Goal: Task Accomplishment & Management: Complete application form

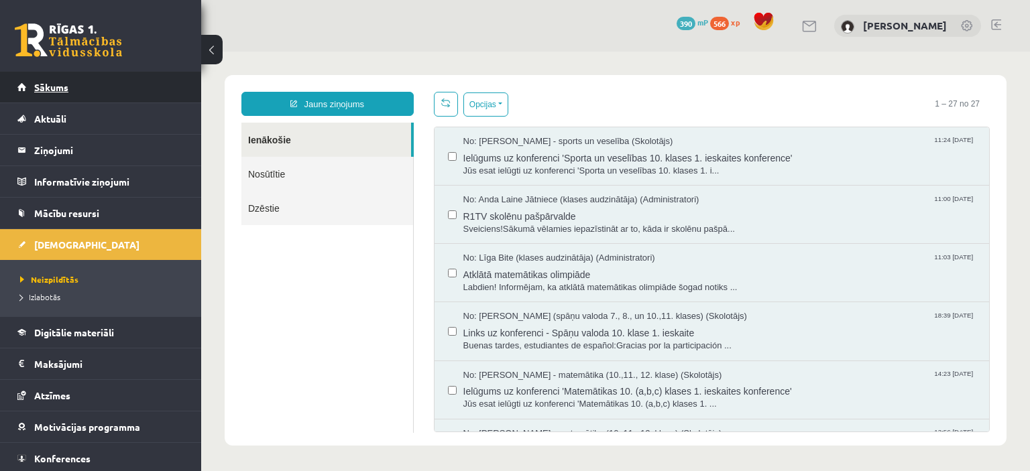
click at [48, 82] on span "Sākums" at bounding box center [51, 87] width 34 height 12
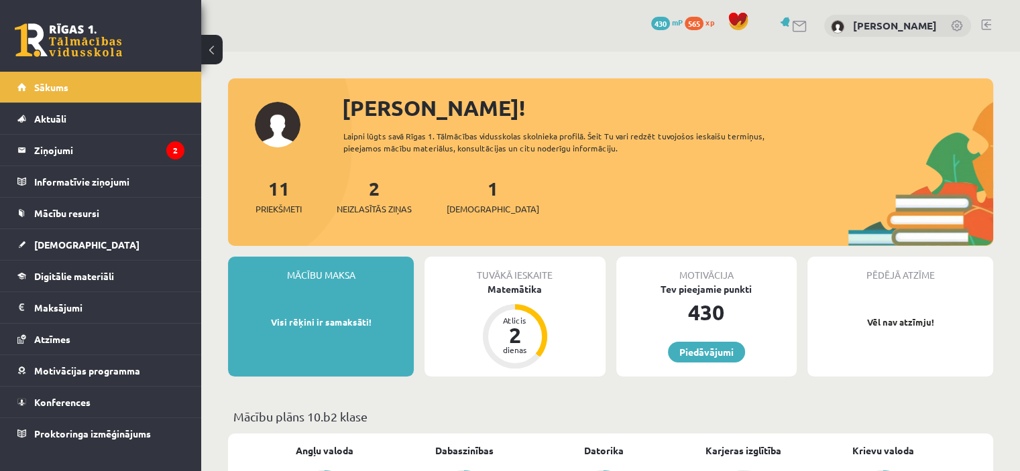
click at [464, 196] on div "1 Ieskaites" at bounding box center [492, 195] width 92 height 42
click at [67, 147] on legend "Ziņojumi 2" at bounding box center [109, 150] width 150 height 31
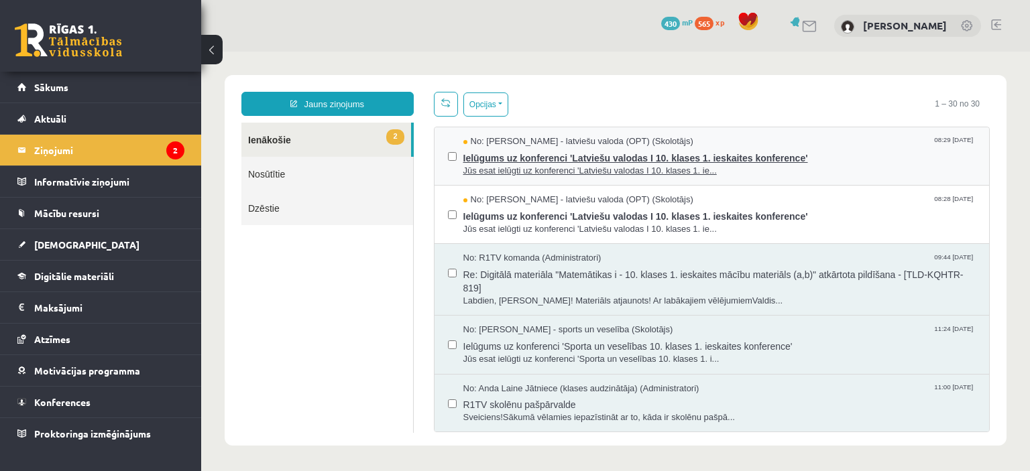
click at [567, 155] on span "Ielūgums uz konferenci 'Latviešu valodas I 10. klases 1. ieskaites konference'" at bounding box center [719, 156] width 513 height 17
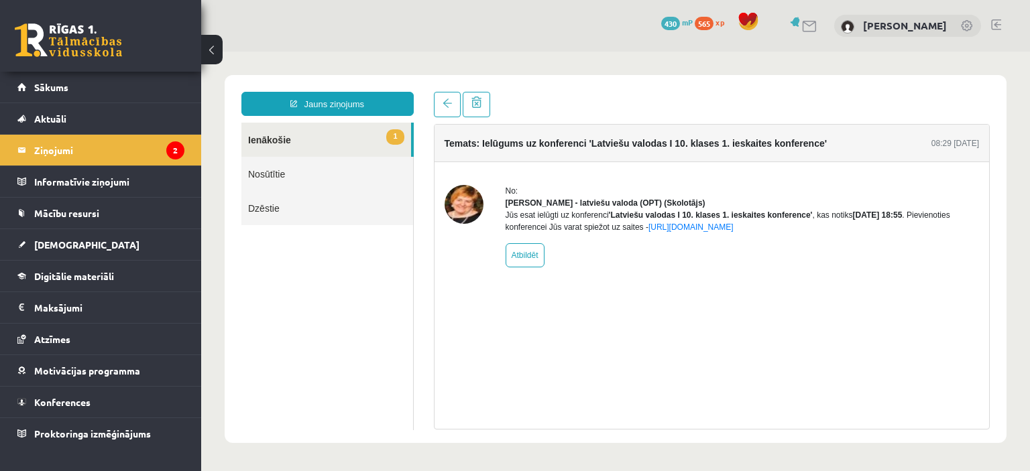
click at [265, 144] on link "1 Ienākošie" at bounding box center [326, 140] width 170 height 34
click at [265, 146] on link "1 Ienākošie" at bounding box center [326, 140] width 170 height 34
click at [267, 141] on link "1 Ienākošie" at bounding box center [326, 140] width 170 height 34
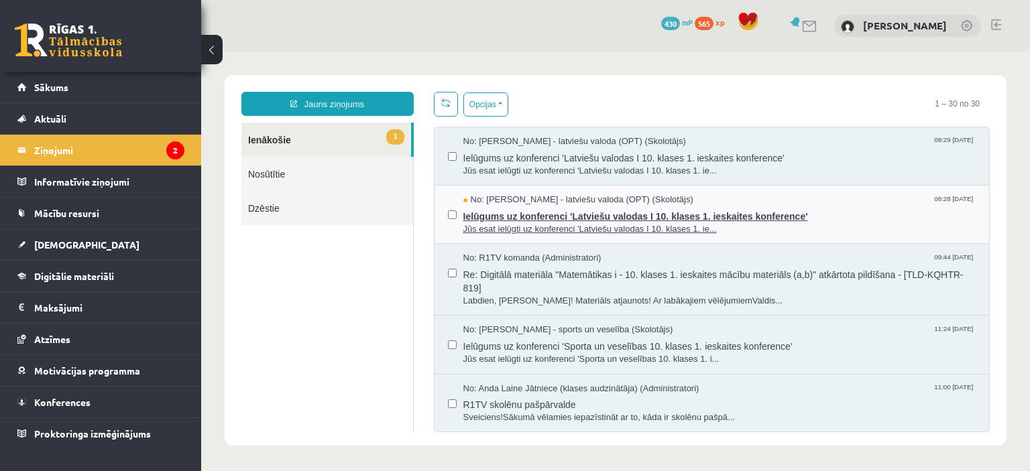
click at [570, 217] on span "Ielūgums uz konferenci 'Latviešu valodas I 10. klases 1. ieskaites konference'" at bounding box center [719, 214] width 513 height 17
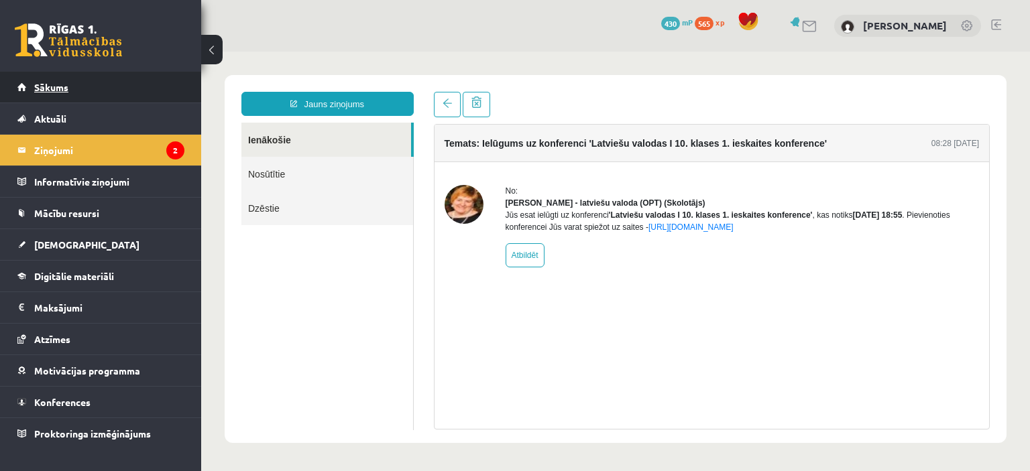
click at [35, 86] on span "Sākums" at bounding box center [51, 87] width 34 height 12
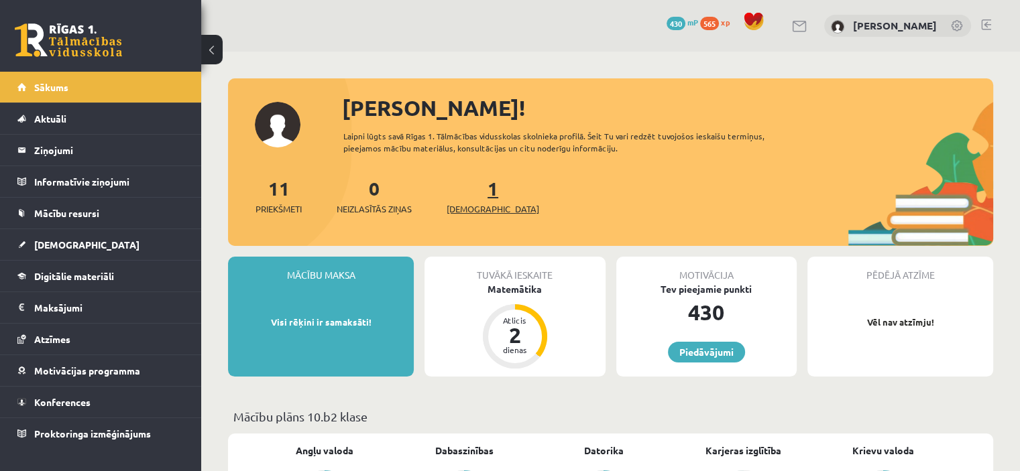
click at [467, 198] on link "1 Ieskaites" at bounding box center [492, 196] width 92 height 40
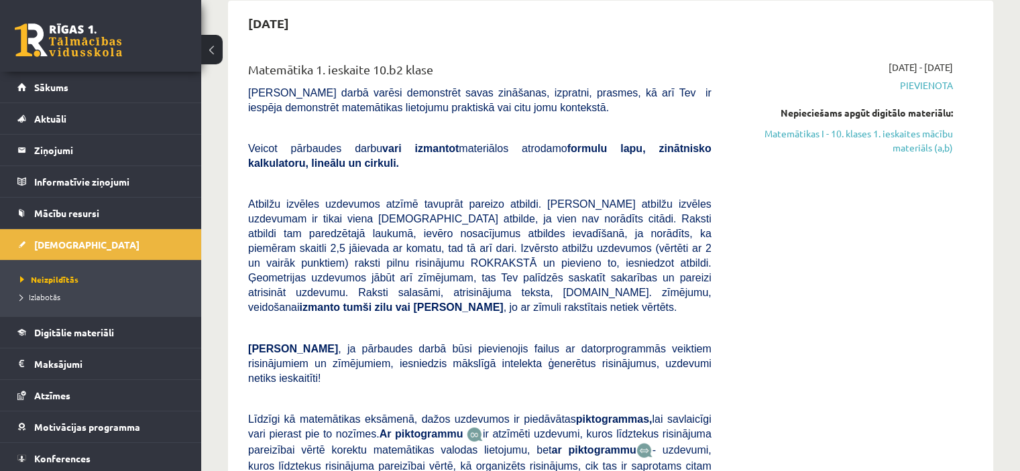
scroll to position [99, 0]
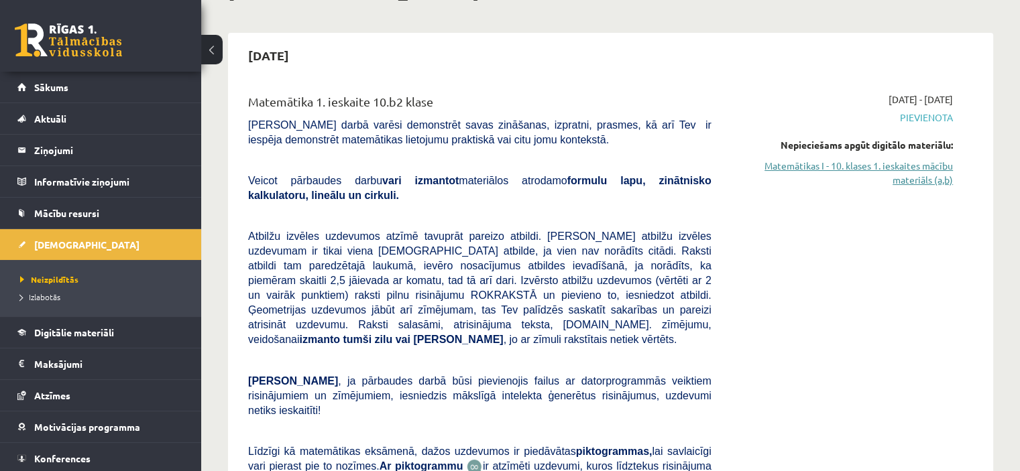
click at [915, 177] on link "Matemātikas I - 10. klases 1. ieskaites mācību materiāls (a,b)" at bounding box center [841, 173] width 221 height 28
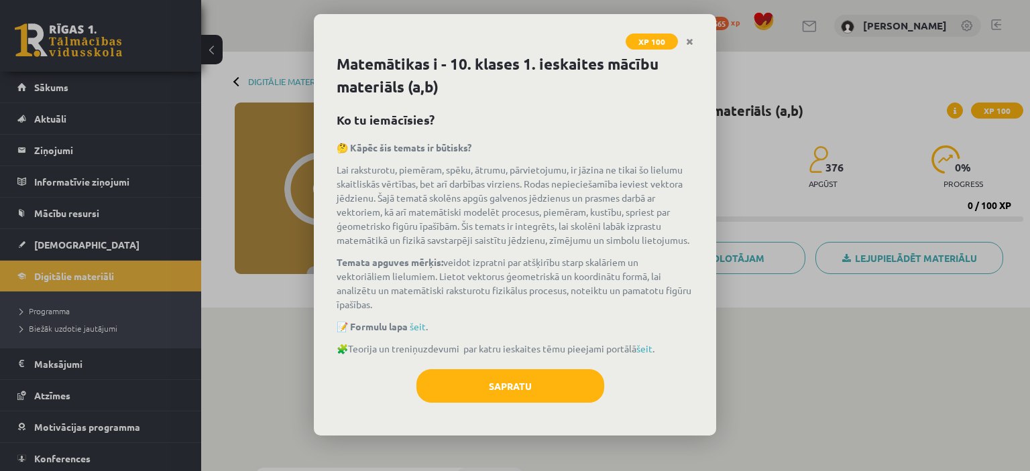
click at [479, 407] on div "Sapratu" at bounding box center [514, 391] width 357 height 44
click at [483, 403] on div "Sapratu" at bounding box center [514, 391] width 357 height 44
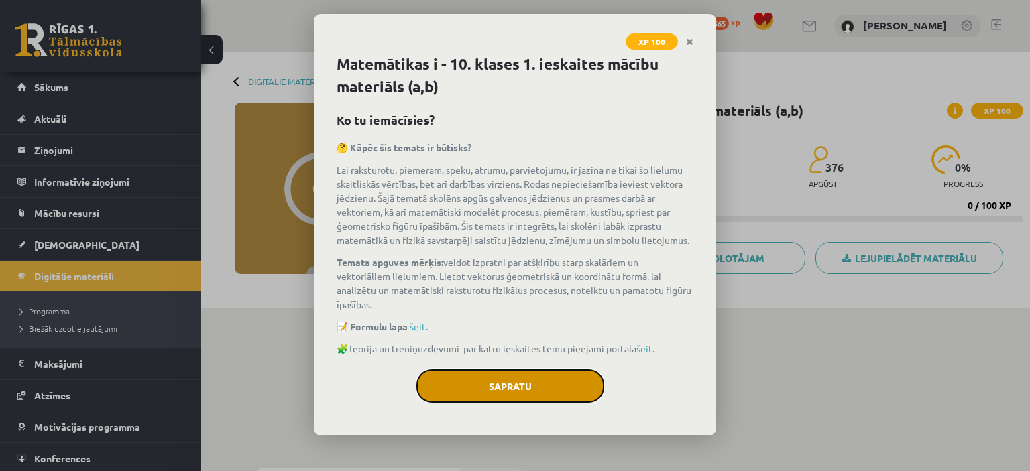
click at [583, 395] on button "Sapratu" at bounding box center [510, 386] width 188 height 34
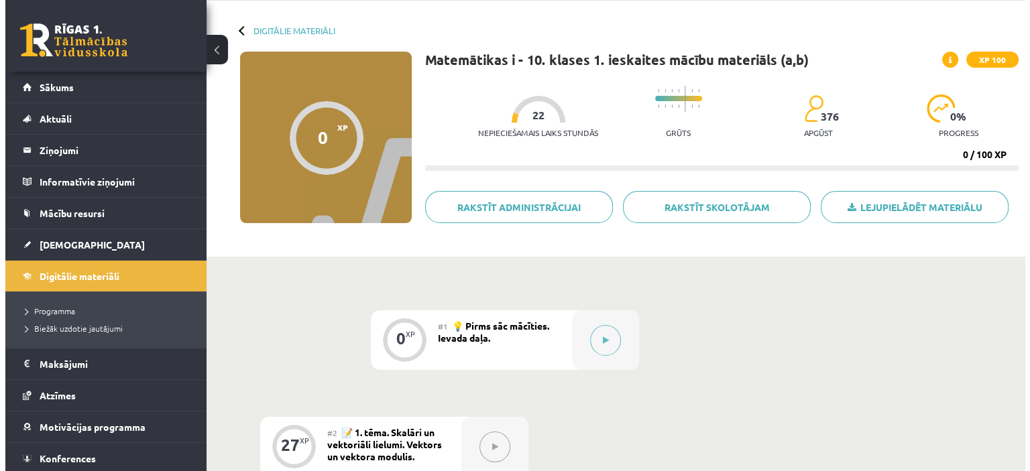
scroll to position [78, 0]
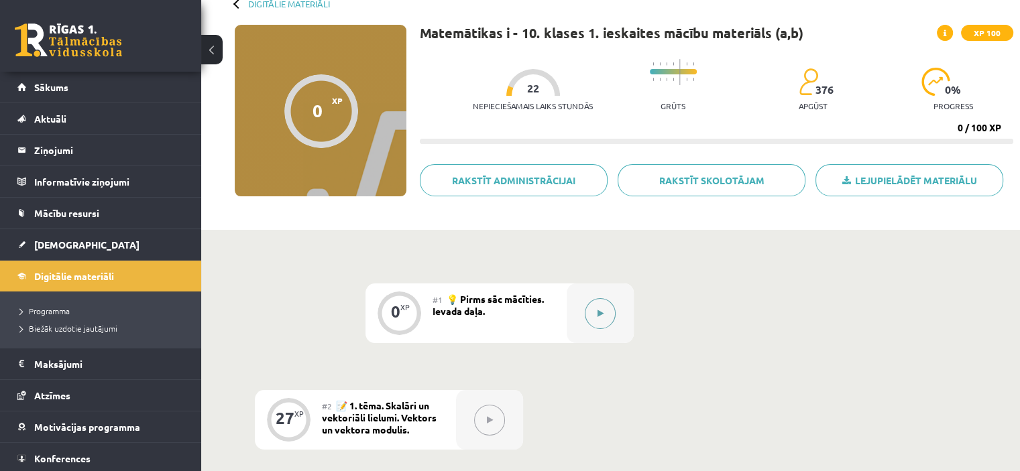
click at [603, 310] on icon at bounding box center [600, 314] width 6 height 8
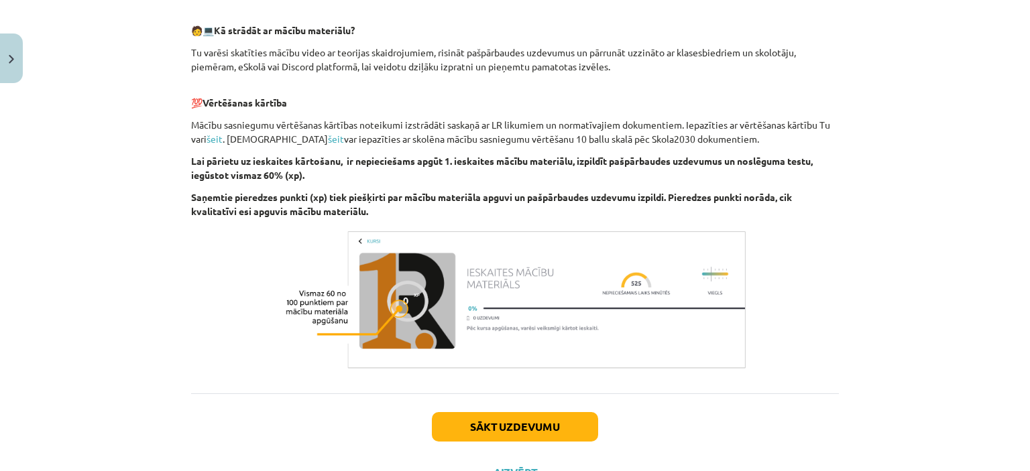
scroll to position [723, 0]
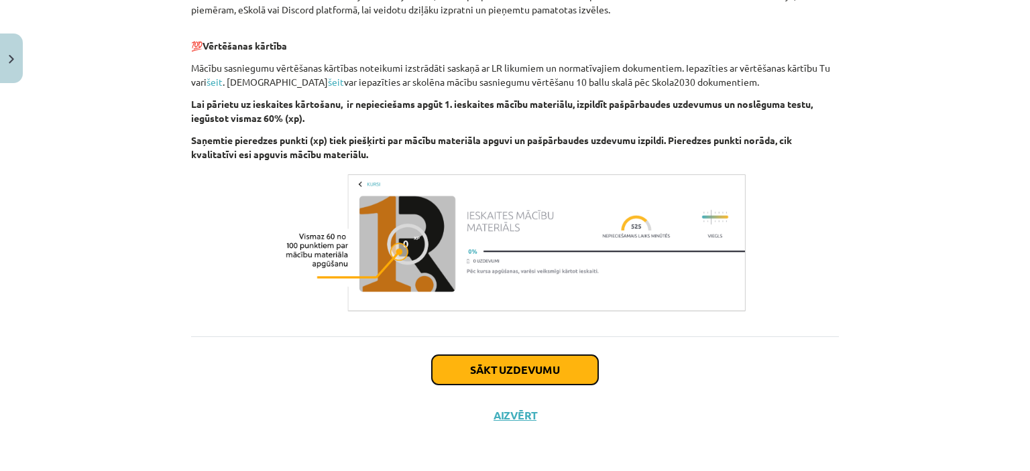
click at [503, 373] on button "Sākt uzdevumu" at bounding box center [515, 369] width 166 height 29
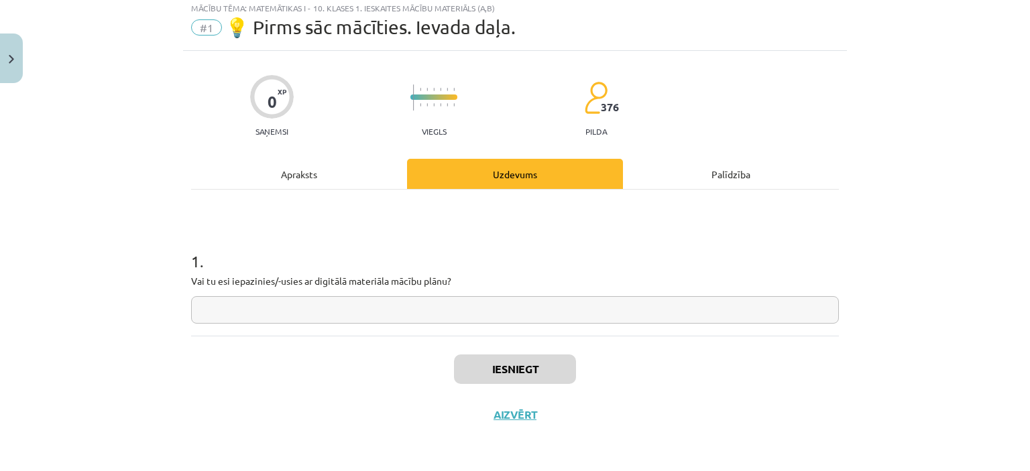
scroll to position [34, 0]
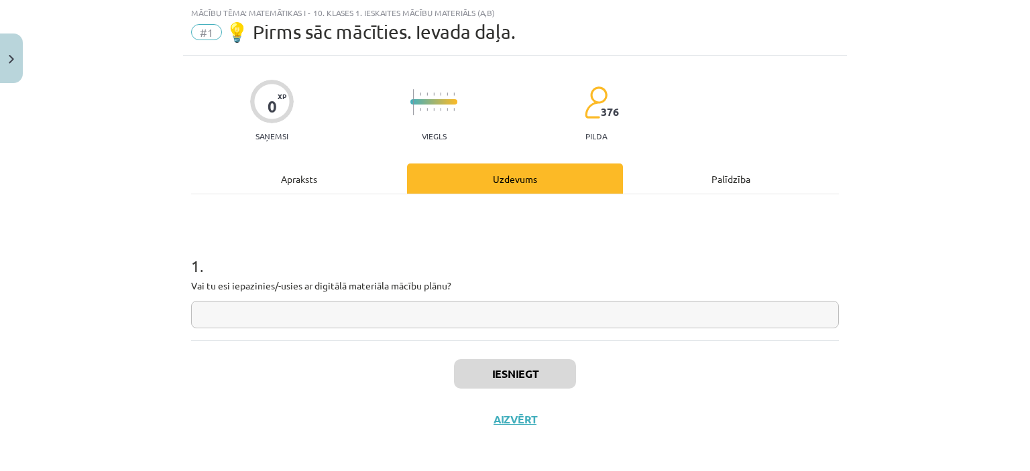
click at [284, 334] on div "1 . Vai tu esi iepazinies/-usies ar digitālā materiāla mācību plānu?" at bounding box center [514, 267] width 647 height 146
click at [280, 328] on div "1 . Vai tu esi iepazinies/-usies ar digitālā materiāla mācību plānu?" at bounding box center [514, 267] width 647 height 146
click at [298, 302] on input "text" at bounding box center [514, 314] width 647 height 27
type input "**"
click at [488, 377] on button "Iesniegt" at bounding box center [515, 373] width 122 height 29
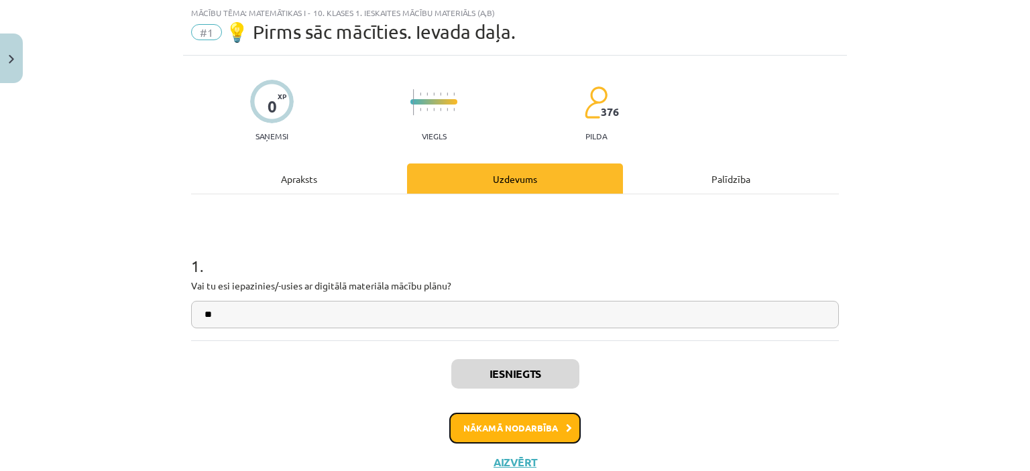
click at [507, 431] on button "Nākamā nodarbība" at bounding box center [514, 428] width 131 height 31
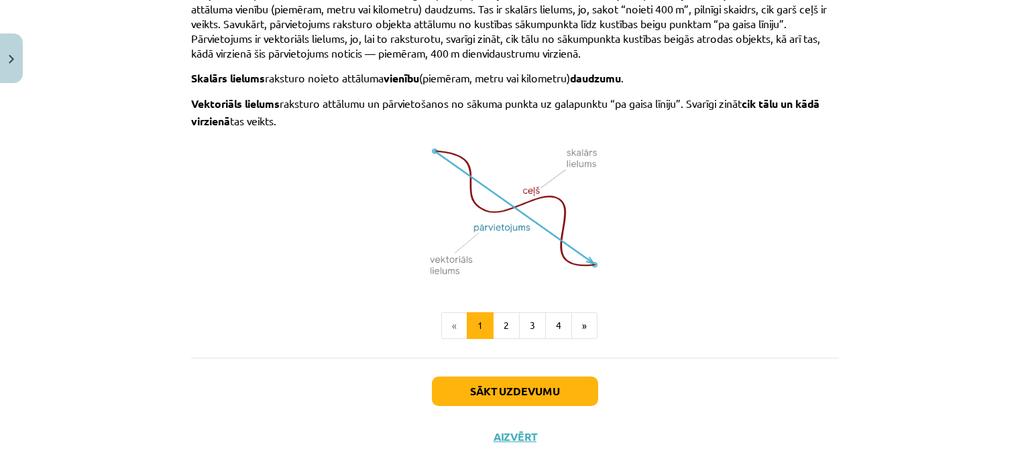
scroll to position [904, 0]
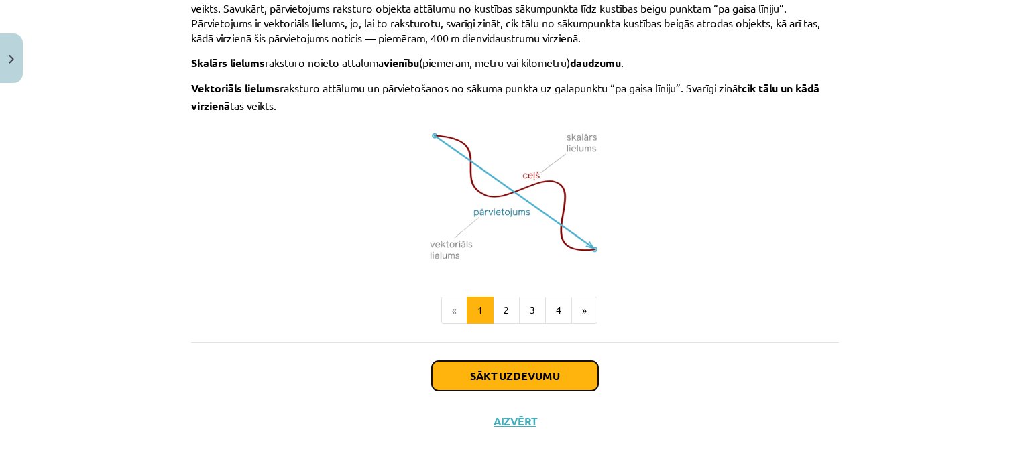
click at [532, 372] on button "Sākt uzdevumu" at bounding box center [515, 375] width 166 height 29
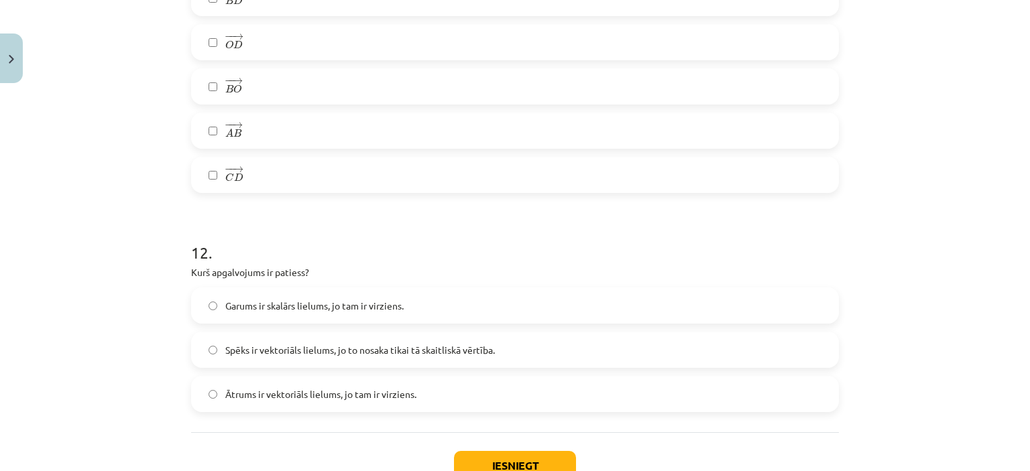
scroll to position [4648, 0]
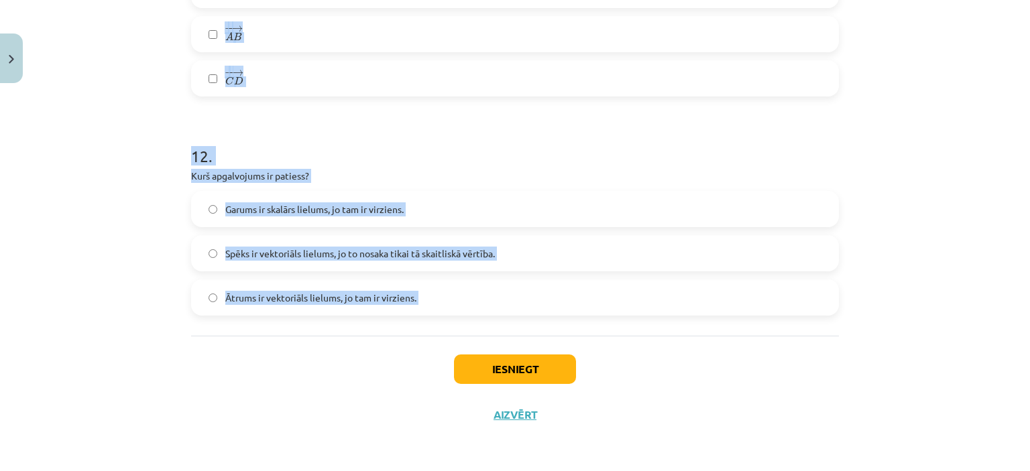
drag, startPoint x: 186, startPoint y: 263, endPoint x: 324, endPoint y: 365, distance: 172.0
copy form "1 . Pārvietojums ir skalārs vai vektoriāls lielums? vektoriāls lielums skalārs …"
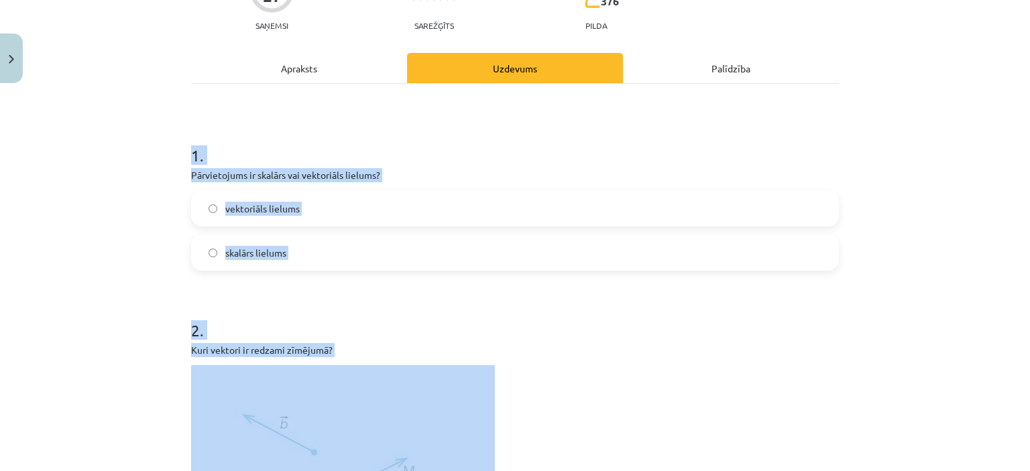
scroll to position [150, 0]
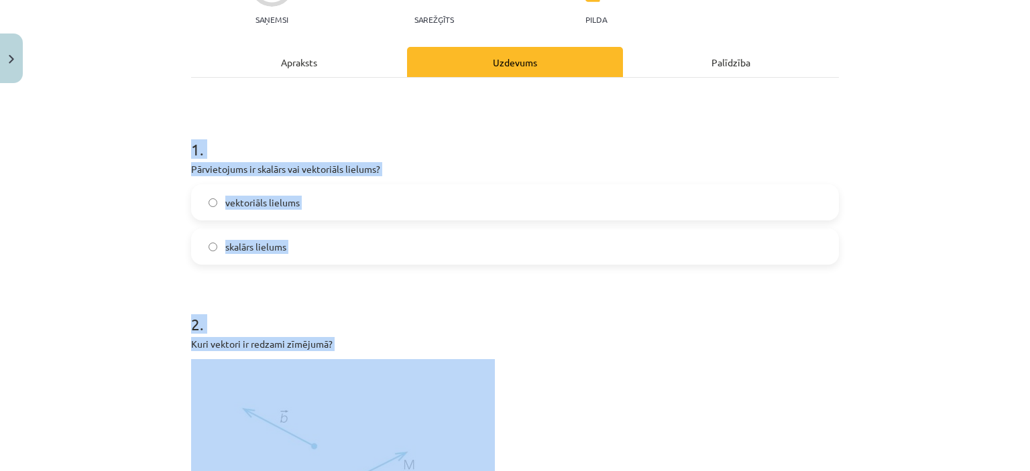
click at [879, 105] on div "Mācību tēma: Matemātikas i - 10. klases 1. ieskaites mācību materiāls (a,b) #2 …" at bounding box center [515, 235] width 1030 height 471
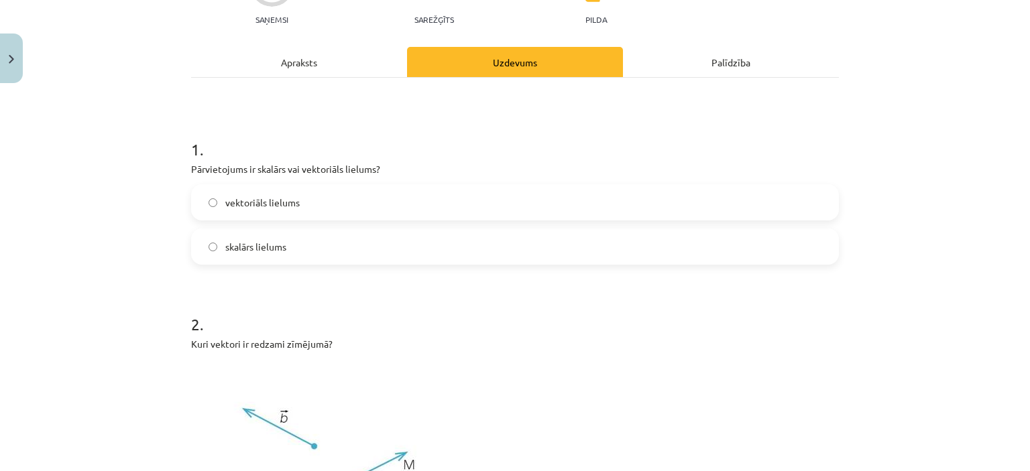
click at [384, 199] on label "vektoriāls lielums" at bounding box center [514, 203] width 645 height 34
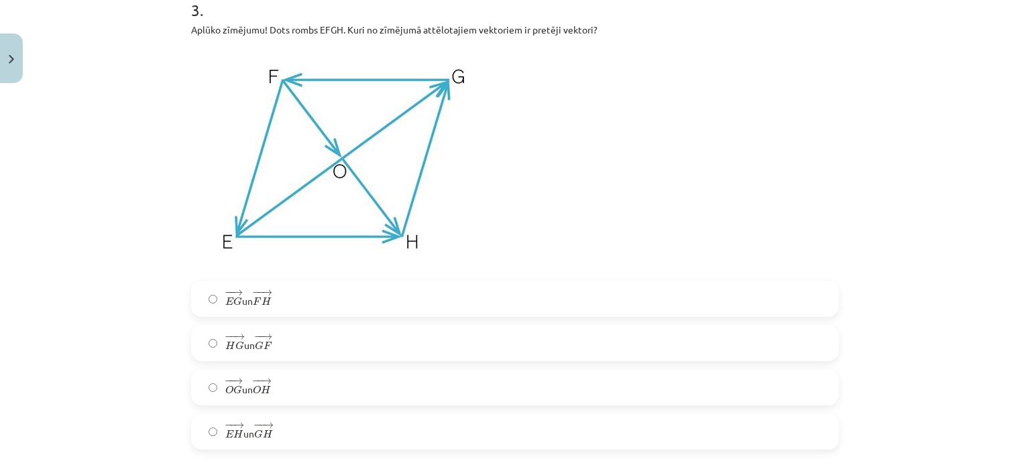
scroll to position [1032, 0]
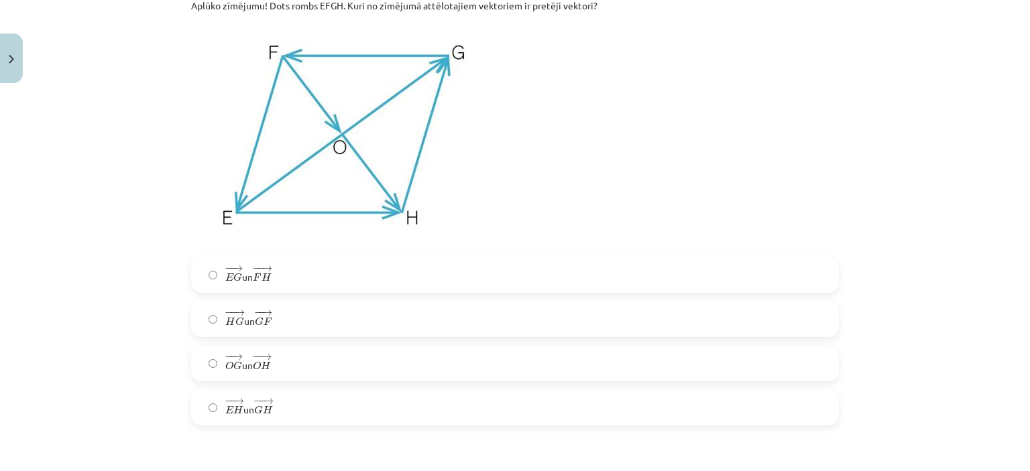
click at [590, 358] on label "− − → O G O G → un − − → O H O H →" at bounding box center [514, 364] width 645 height 34
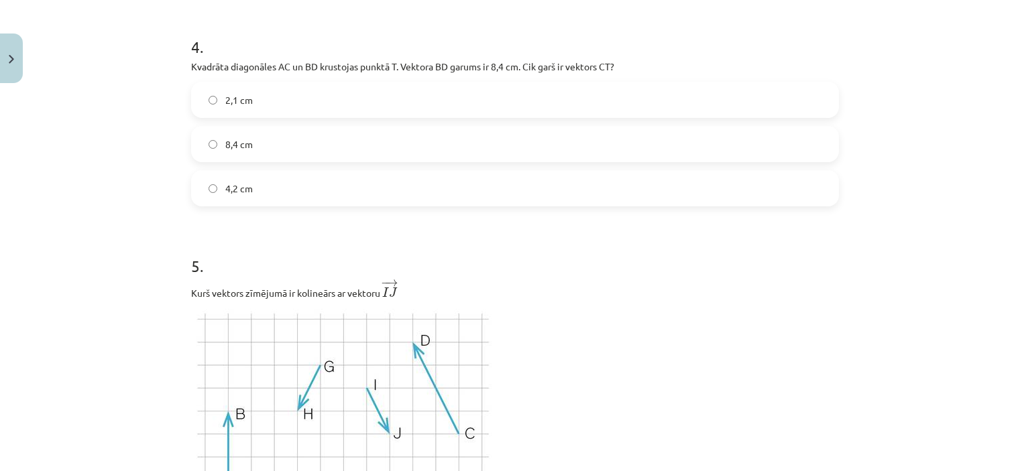
scroll to position [1446, 0]
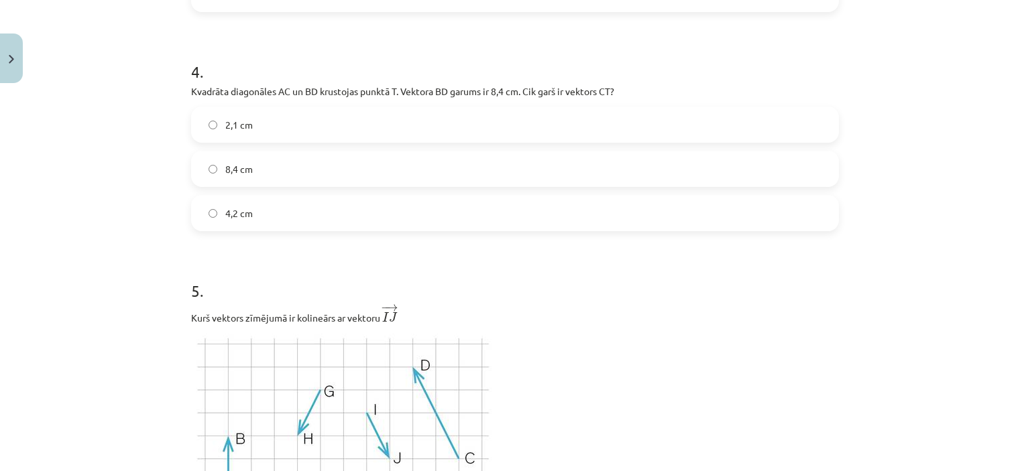
click at [275, 208] on label "4,2 cm" at bounding box center [514, 213] width 645 height 34
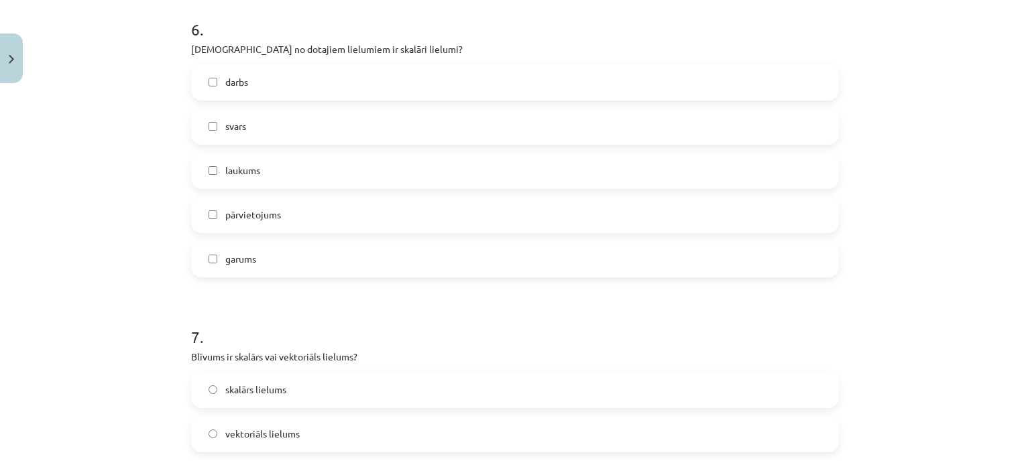
scroll to position [2203, 0]
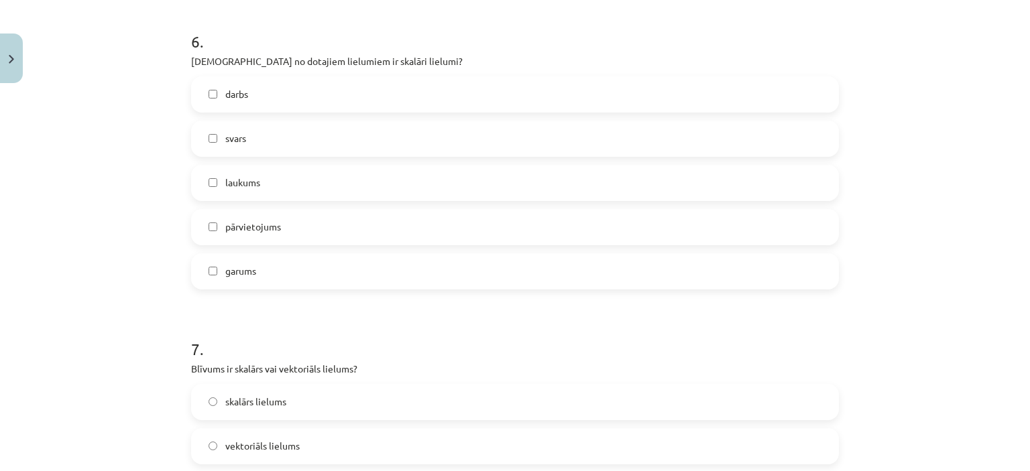
click at [731, 90] on label "darbs" at bounding box center [514, 95] width 645 height 34
click at [641, 153] on label "svars" at bounding box center [514, 139] width 645 height 34
click at [603, 179] on label "laukums" at bounding box center [514, 183] width 645 height 34
click at [429, 273] on label "garums" at bounding box center [514, 272] width 645 height 34
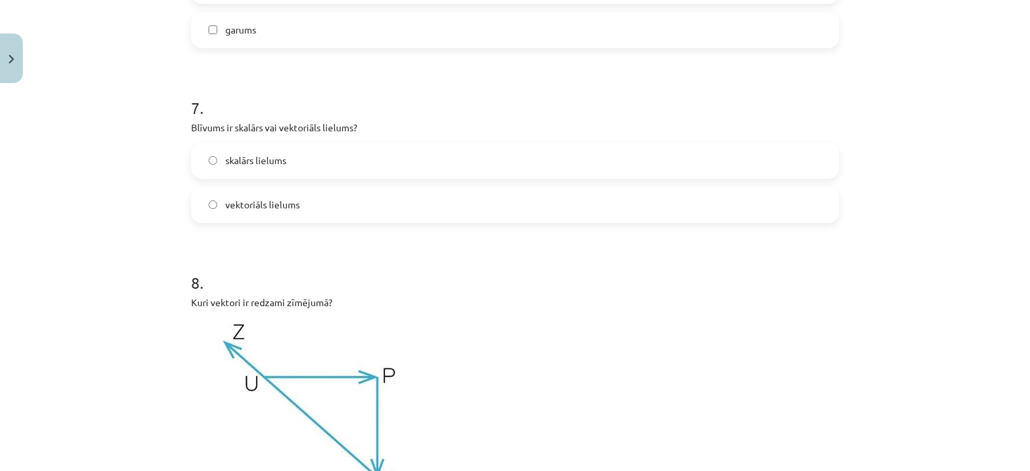
scroll to position [2468, 0]
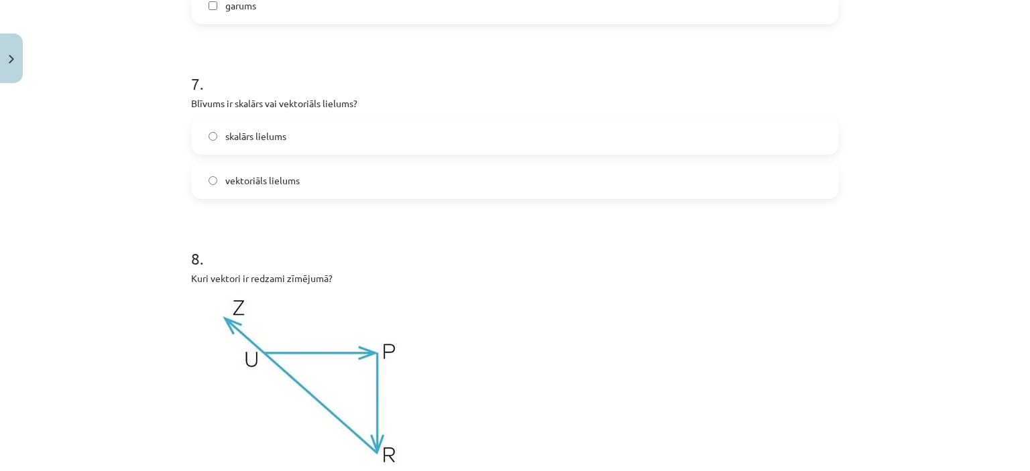
click at [424, 120] on label "skalārs lielums" at bounding box center [514, 137] width 645 height 34
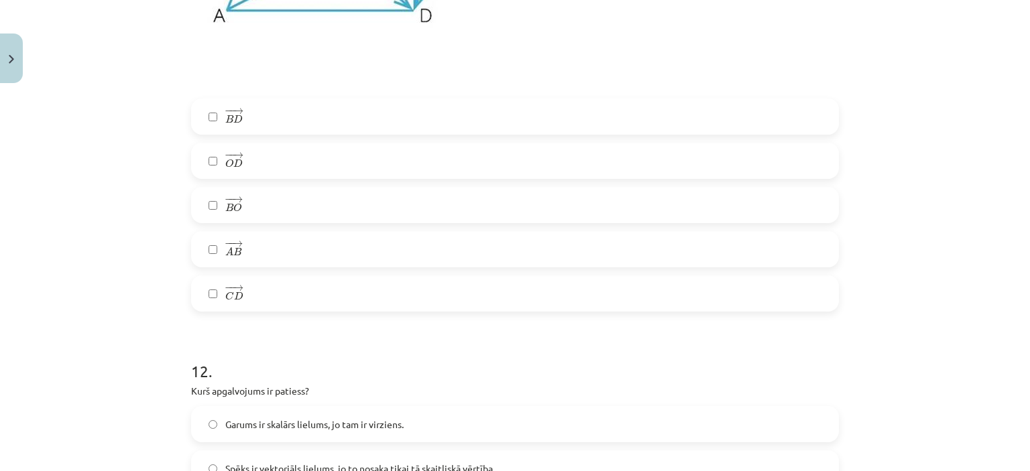
scroll to position [4648, 0]
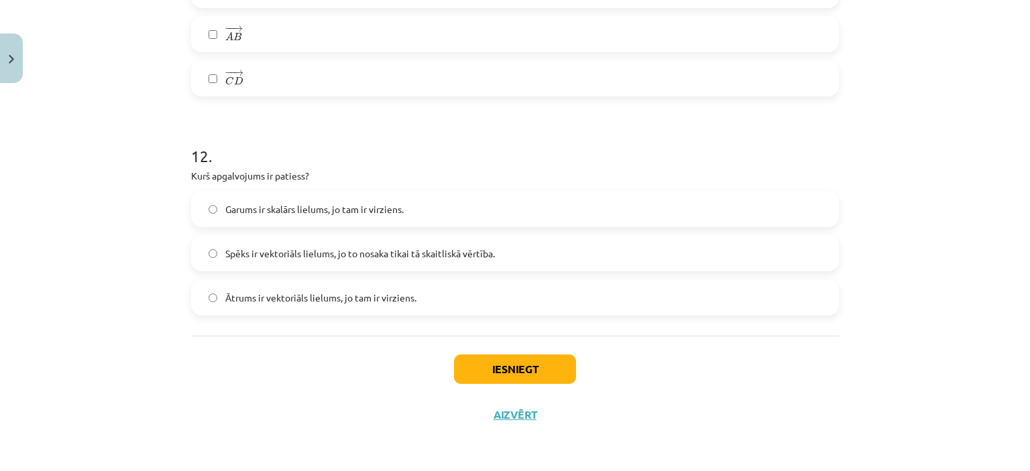
click at [260, 294] on span "Ātrums ir vektoriāls lielums, jo tam ir virziens." at bounding box center [320, 298] width 191 height 14
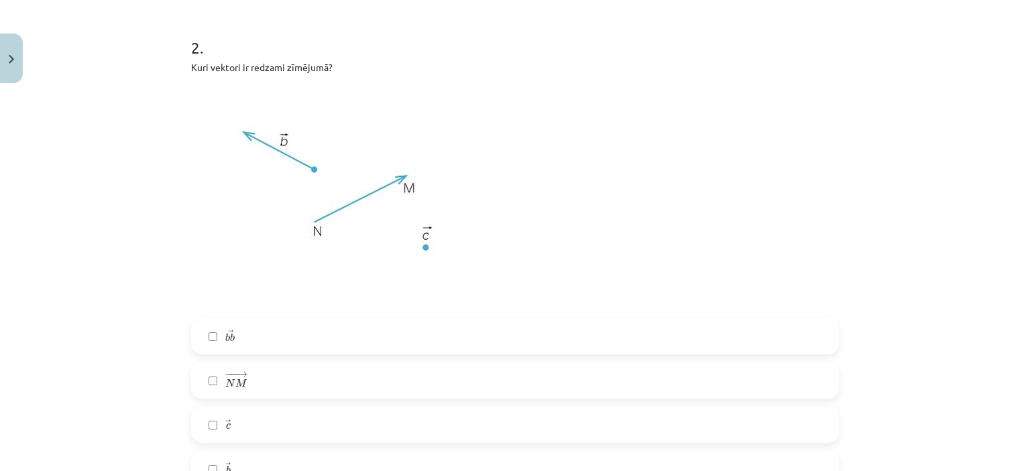
scroll to position [433, 0]
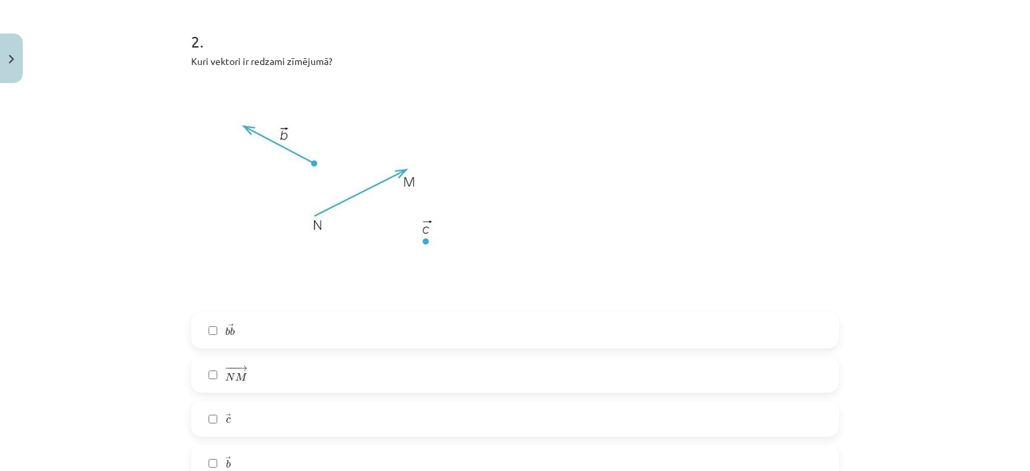
click at [539, 375] on label "− −− → N M N M →" at bounding box center [514, 375] width 645 height 34
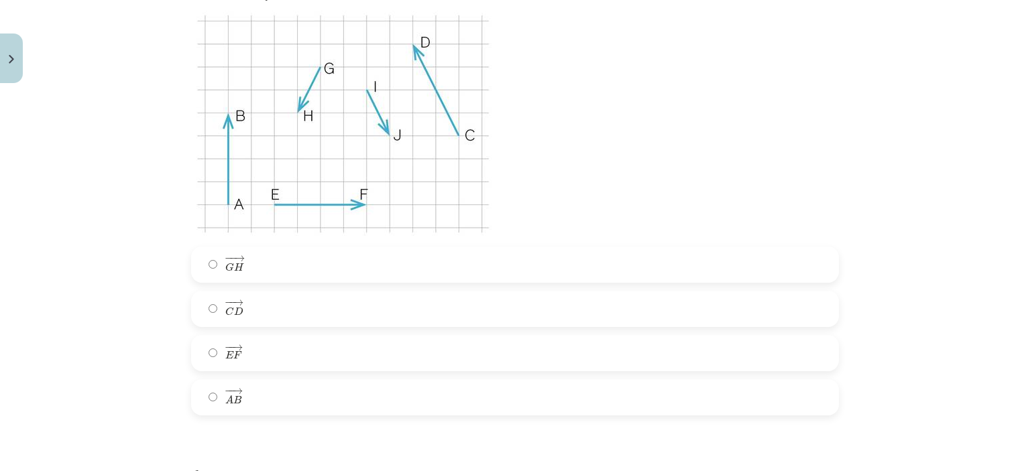
scroll to position [1756, 0]
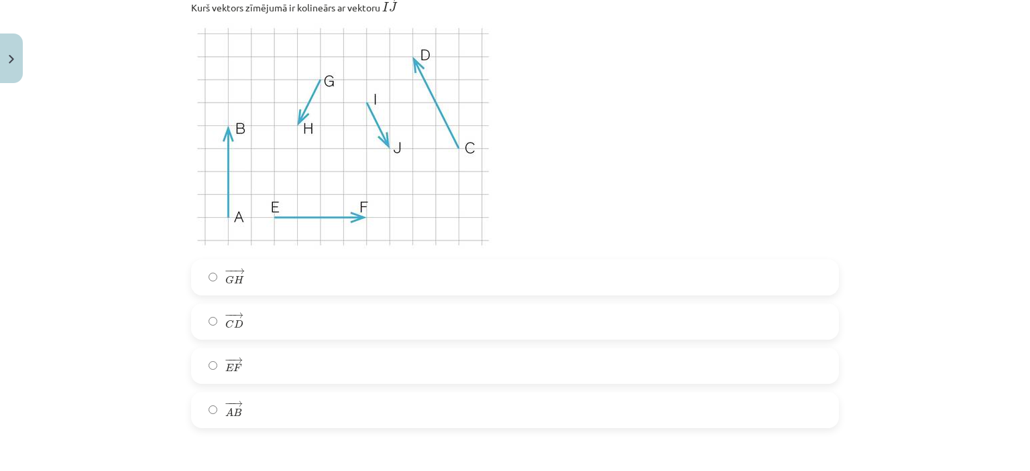
click at [804, 310] on label "− − → C D C D →" at bounding box center [514, 322] width 645 height 34
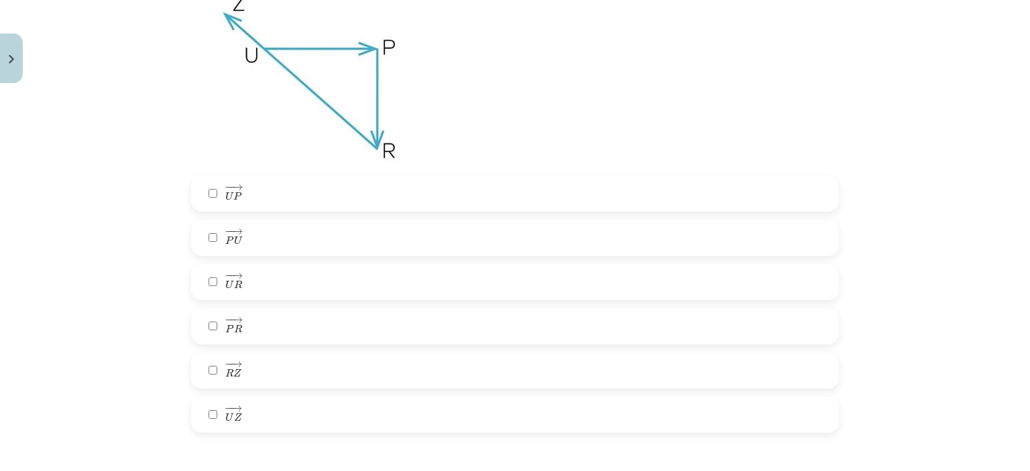
scroll to position [2791, 0]
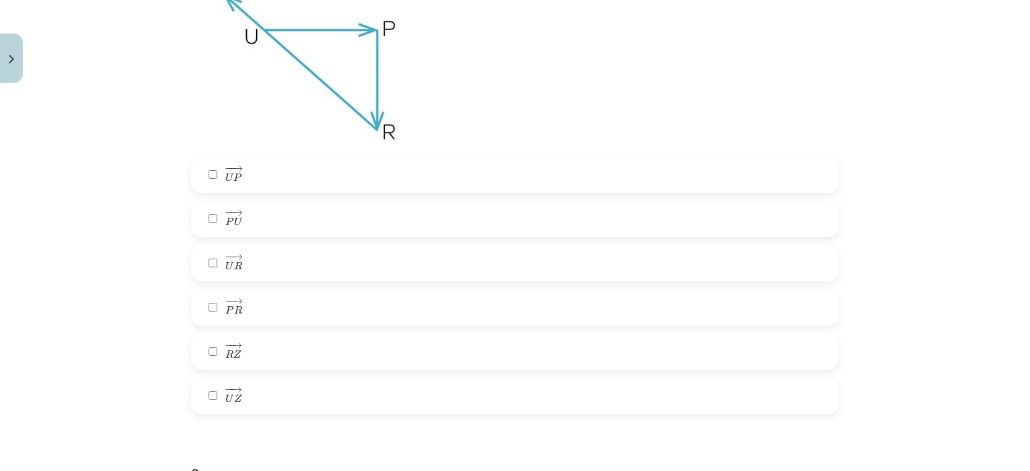
click at [800, 249] on label "− − → U R U R →" at bounding box center [514, 264] width 645 height 34
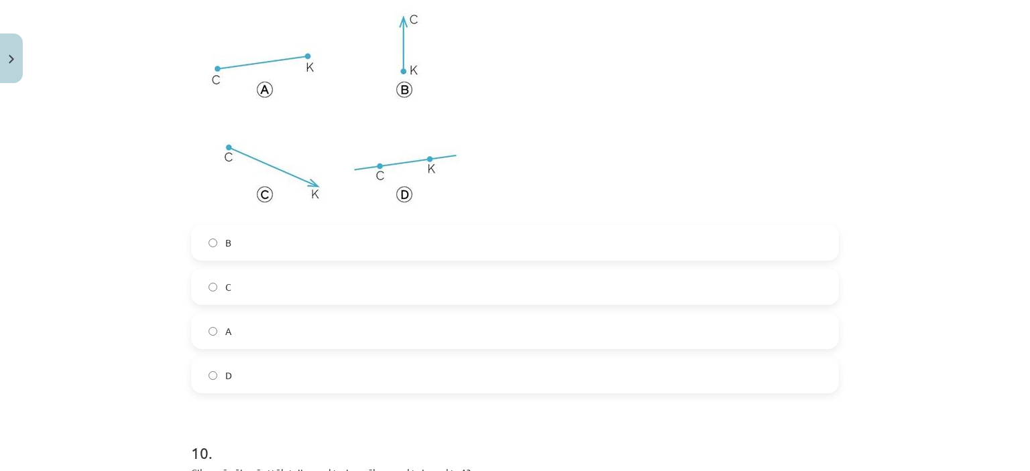
scroll to position [3311, 0]
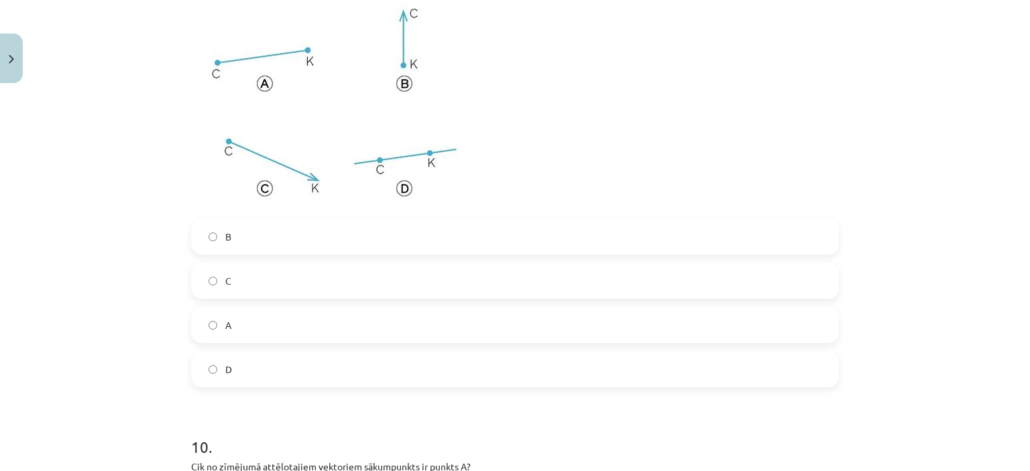
click at [454, 225] on label "B" at bounding box center [514, 237] width 645 height 34
click at [295, 369] on label "D" at bounding box center [514, 370] width 645 height 34
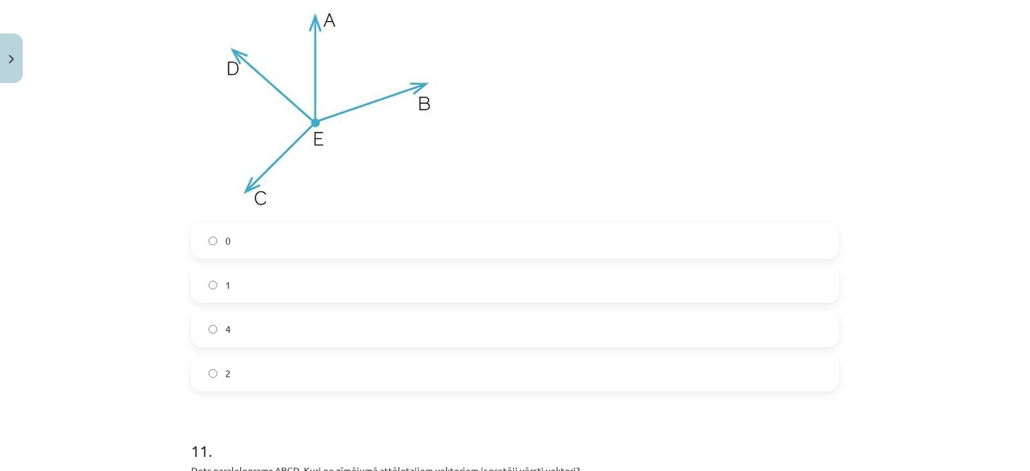
scroll to position [3755, 0]
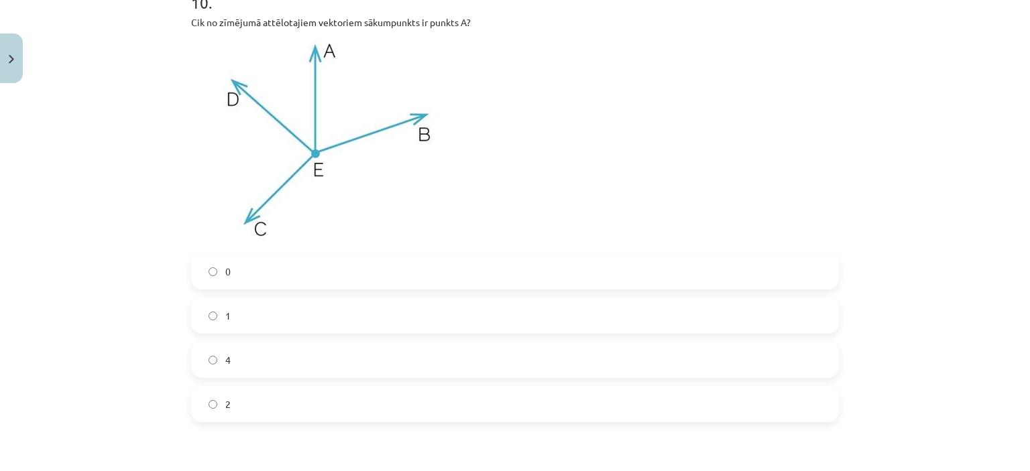
click at [753, 364] on label "4" at bounding box center [514, 360] width 645 height 34
click at [680, 314] on label "1" at bounding box center [514, 316] width 645 height 34
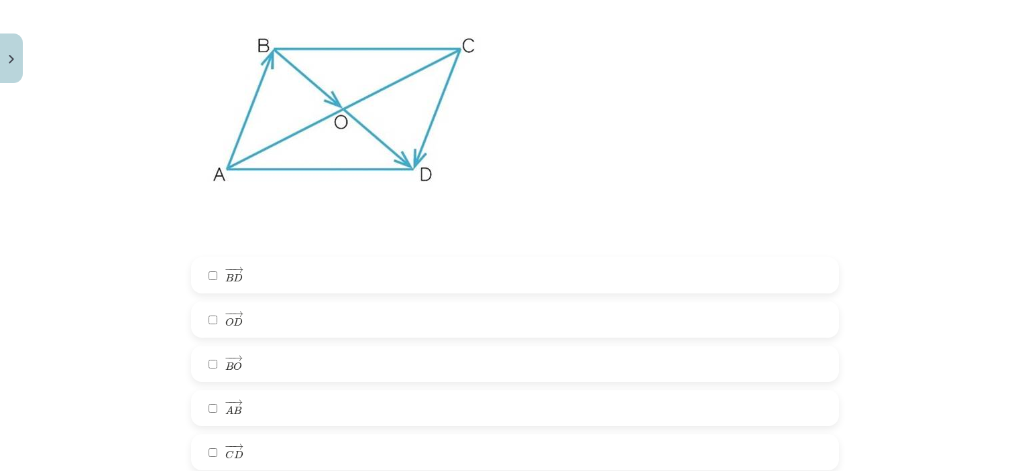
scroll to position [4260, 0]
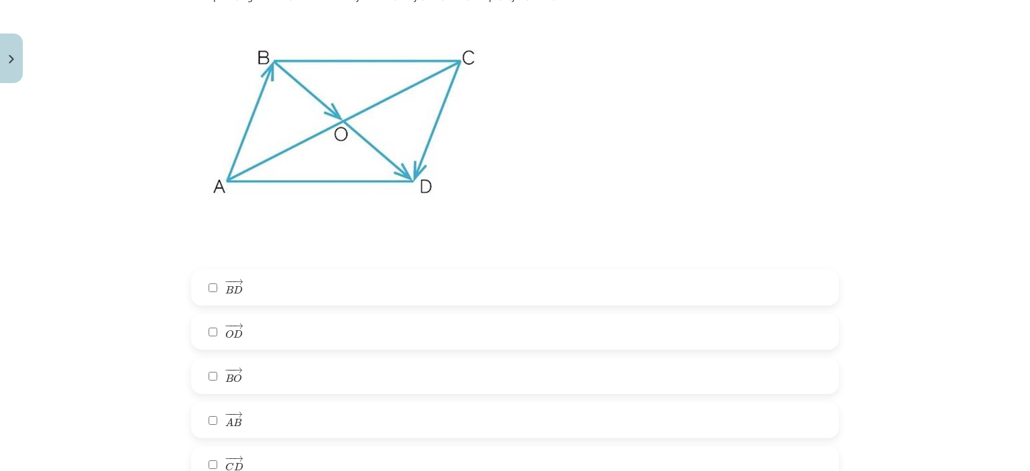
click at [817, 339] on label "− − → O D O D →" at bounding box center [514, 332] width 645 height 34
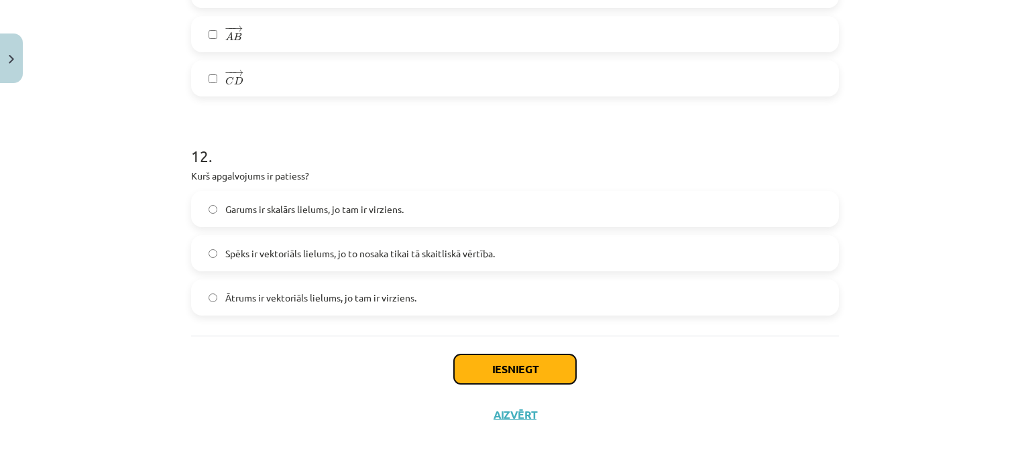
click at [531, 365] on button "Iesniegt" at bounding box center [515, 369] width 122 height 29
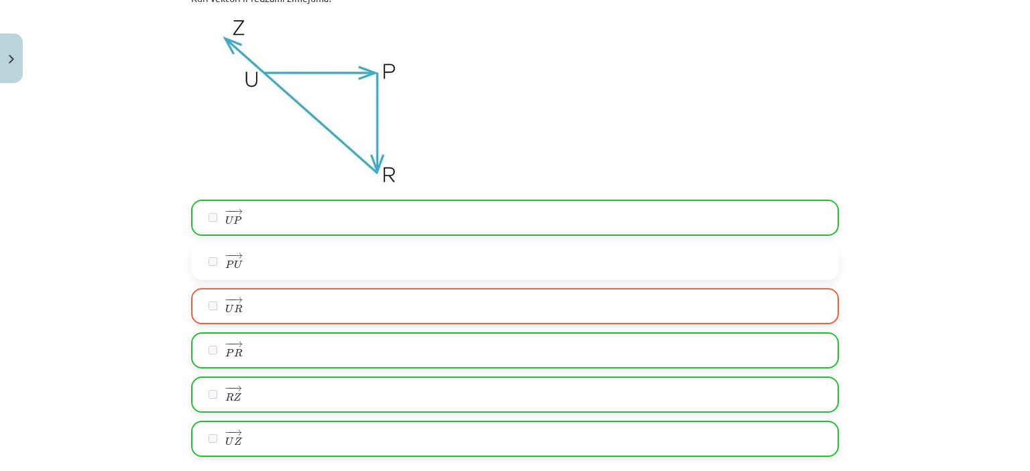
scroll to position [4690, 0]
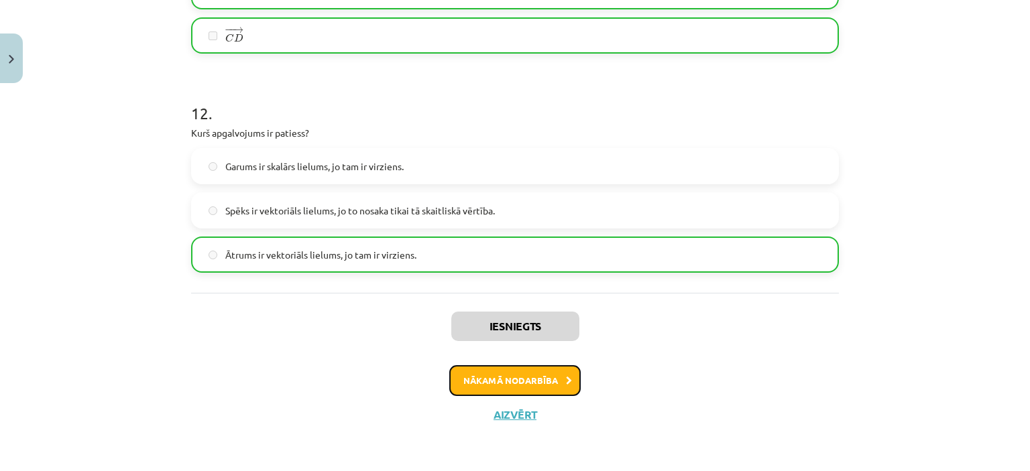
click at [558, 368] on button "Nākamā nodarbība" at bounding box center [514, 380] width 131 height 31
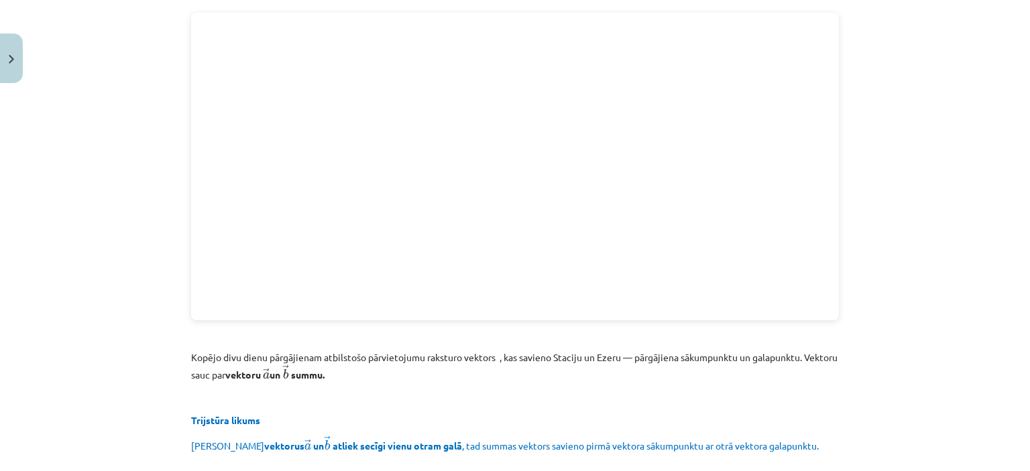
scroll to position [2075, 0]
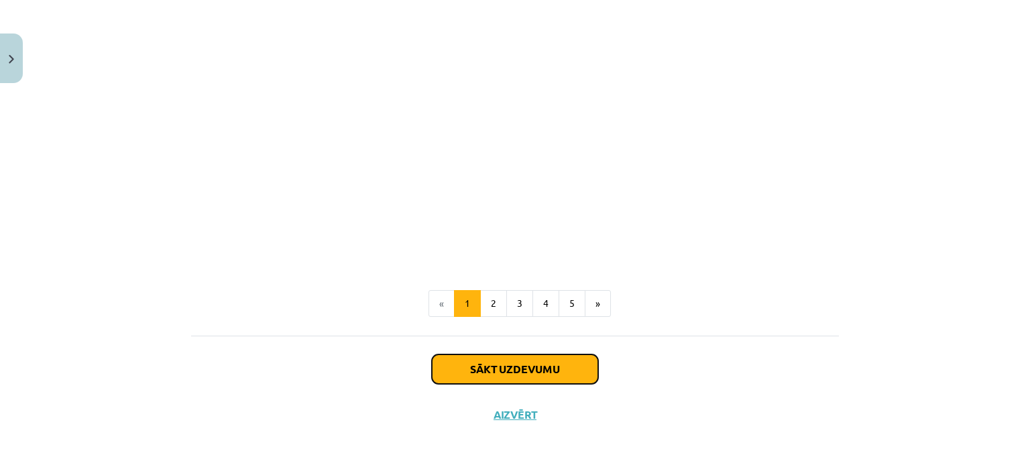
click at [556, 373] on button "Sākt uzdevumu" at bounding box center [515, 369] width 166 height 29
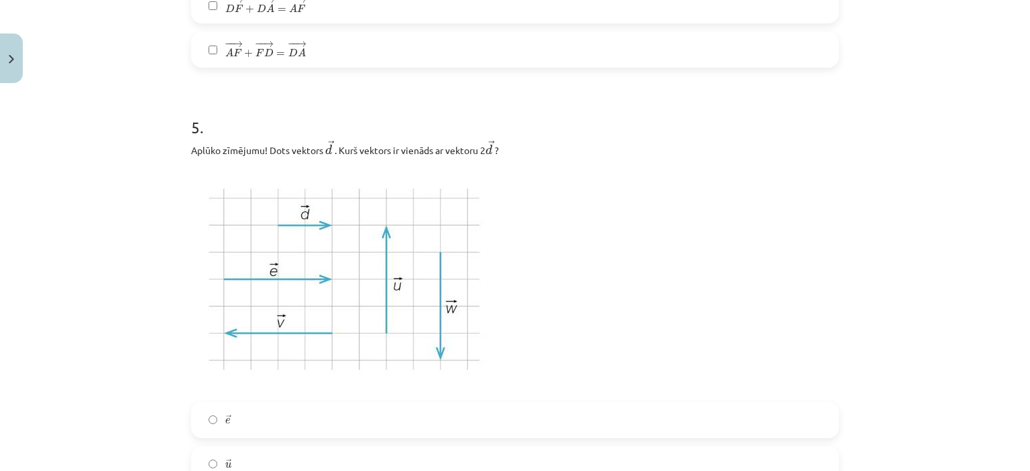
scroll to position [2332, 0]
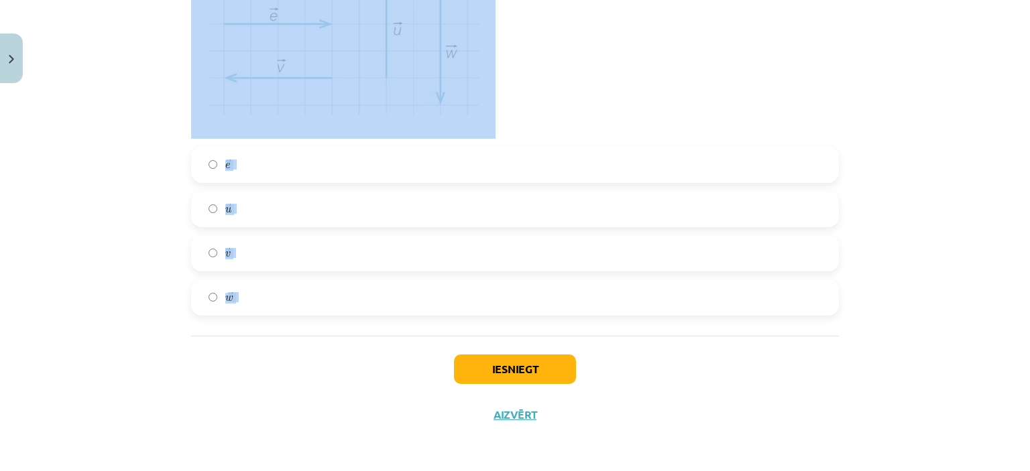
drag, startPoint x: 186, startPoint y: 261, endPoint x: 322, endPoint y: 372, distance: 176.3
copy form "1 . Aplūko zīmējumā dotos vektorus! Kurā zīmējumā ﻿ → w w → ﻿ ir ﻿ → u − → v u …"
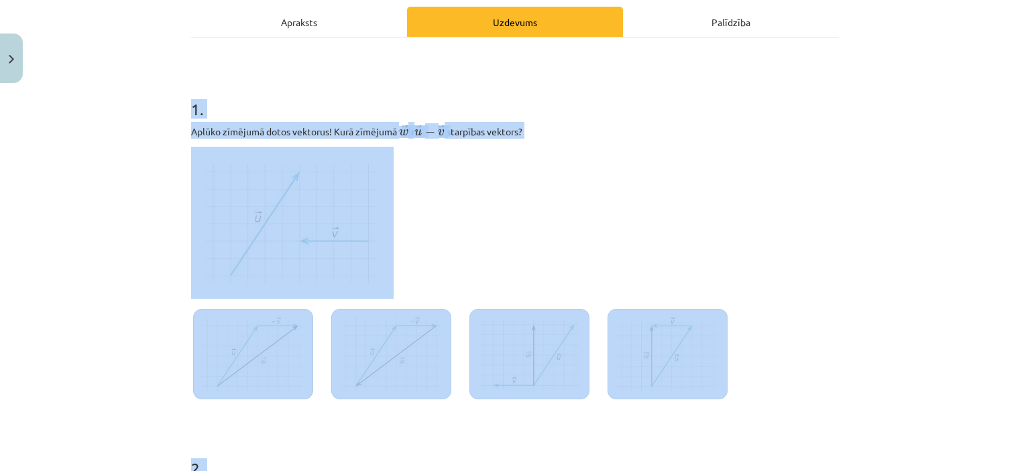
scroll to position [247, 0]
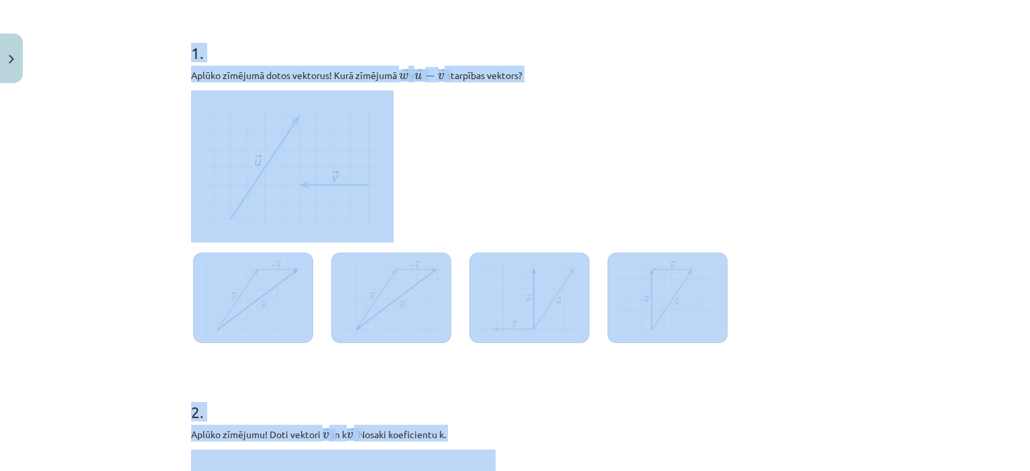
click at [966, 142] on div "Mācību tēma: Matemātikas i - 10. klases 1. ieskaites mācību materiāls (a,b) #3 …" at bounding box center [515, 235] width 1030 height 471
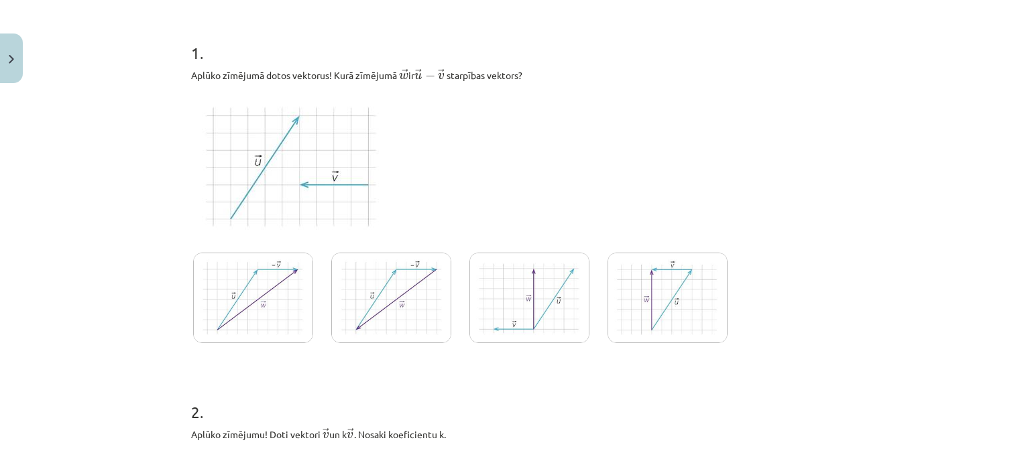
click at [277, 294] on img at bounding box center [253, 298] width 120 height 90
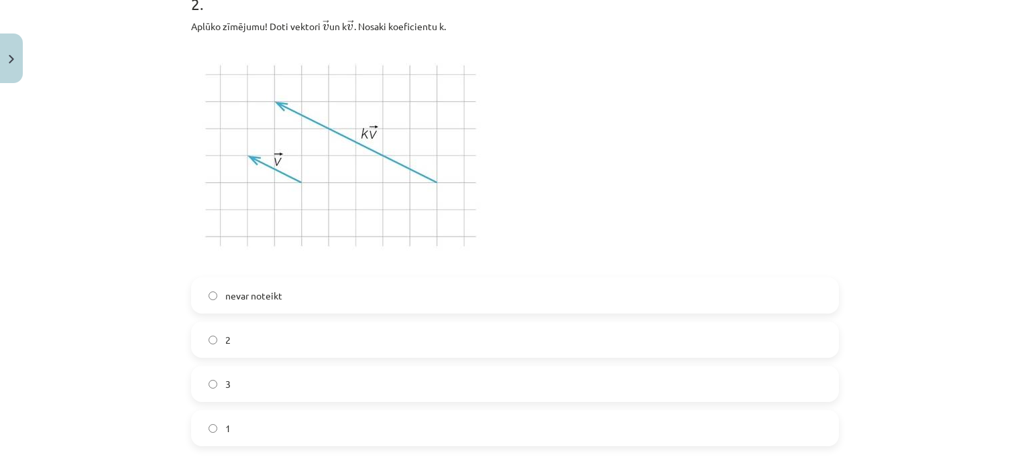
scroll to position [668, 0]
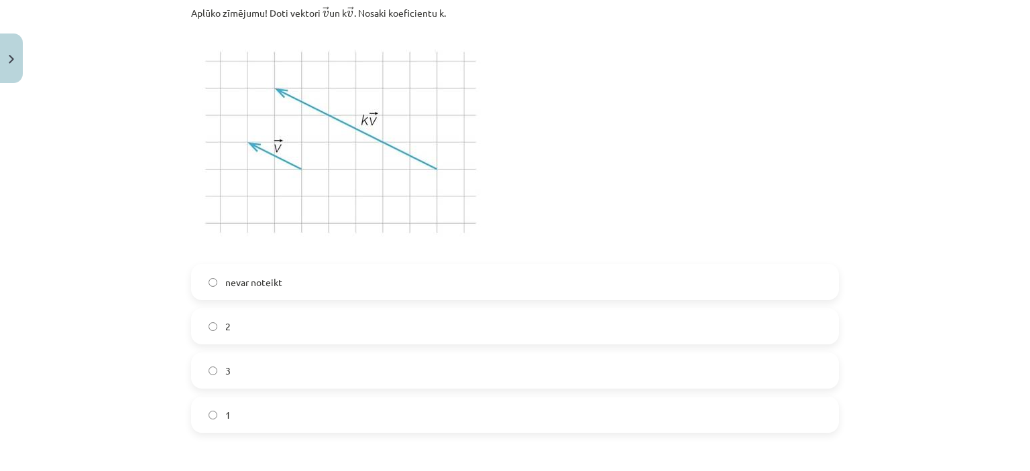
click at [638, 286] on label "nevar noteikt" at bounding box center [514, 282] width 645 height 34
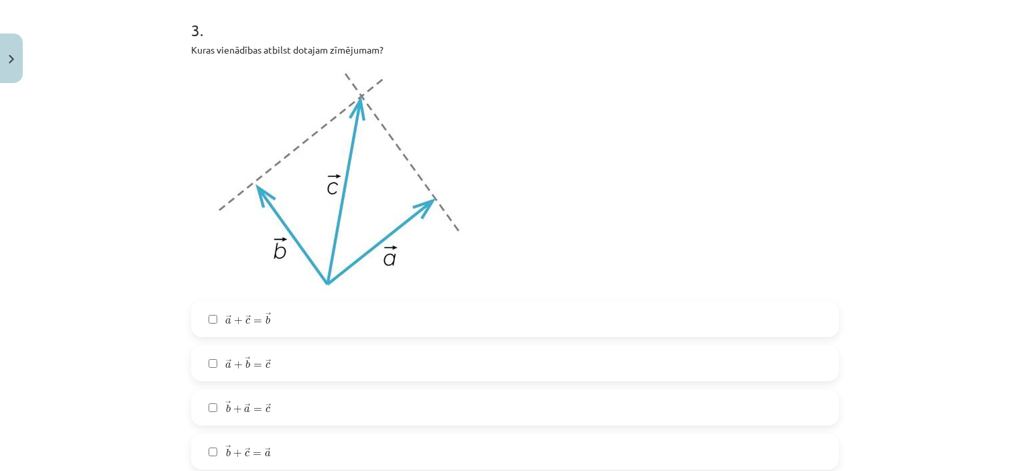
scroll to position [1171, 0]
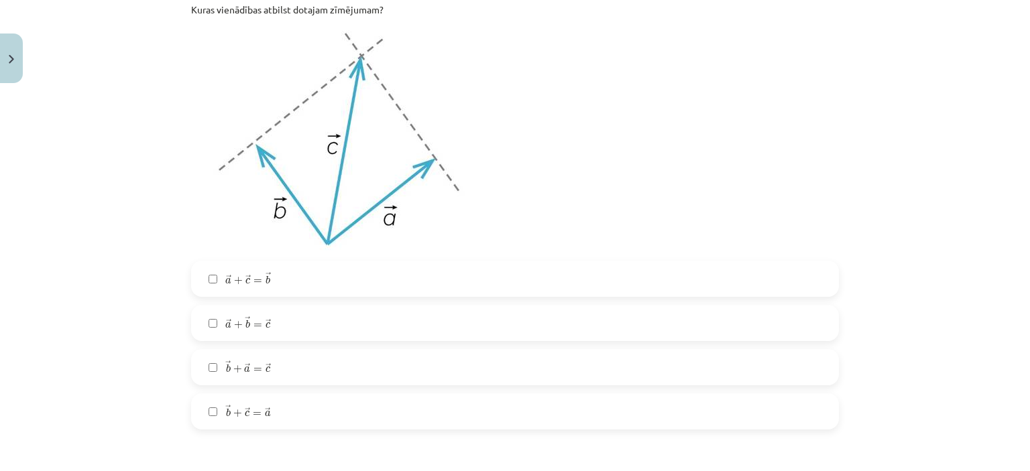
click at [279, 418] on label "→ b + → c = → a b → + c → = a →" at bounding box center [514, 412] width 645 height 34
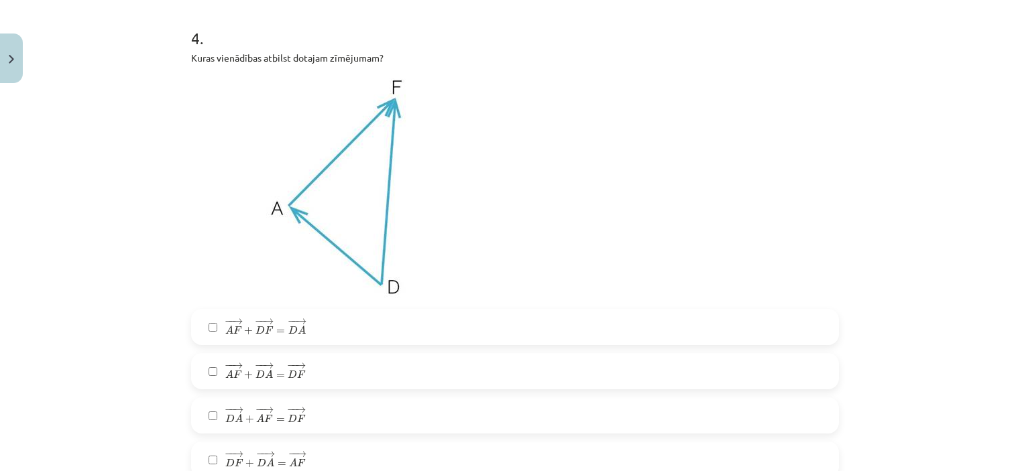
scroll to position [1686, 0]
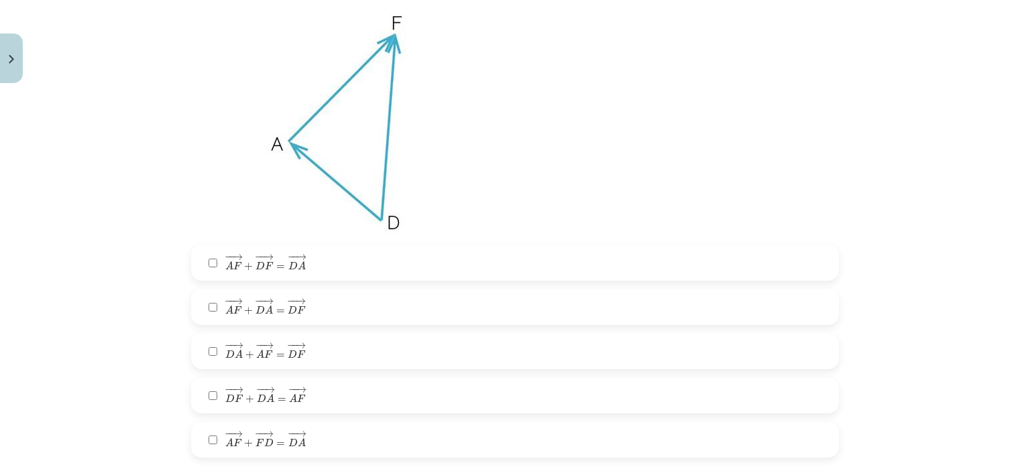
click at [330, 439] on label "− − → A F + − − → F D = − − → D A A F → + F D → = D A →" at bounding box center [514, 440] width 645 height 34
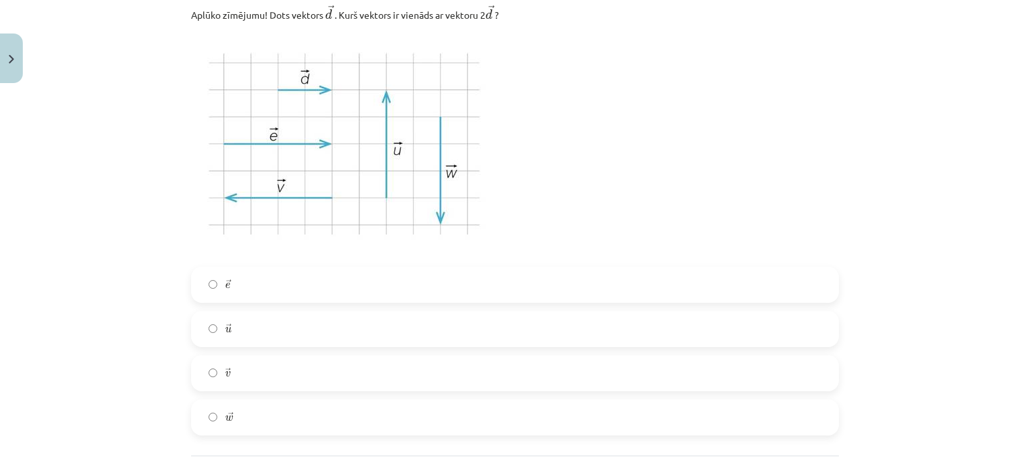
scroll to position [2215, 0]
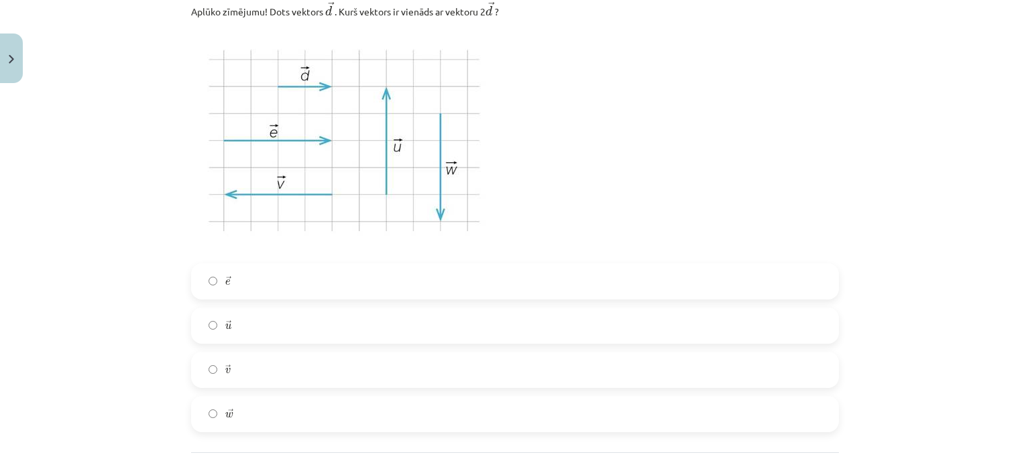
click at [483, 324] on label "→ u u →" at bounding box center [514, 326] width 645 height 34
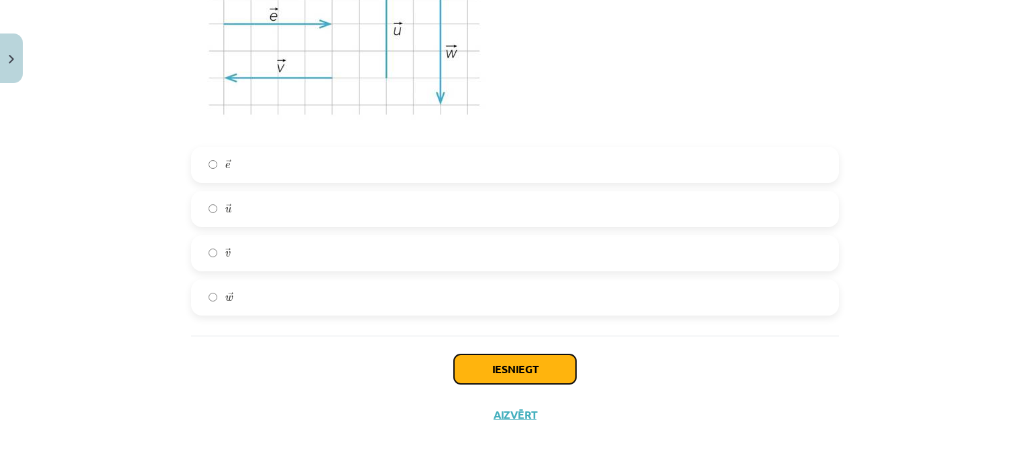
click at [491, 365] on button "Iesniegt" at bounding box center [515, 369] width 122 height 29
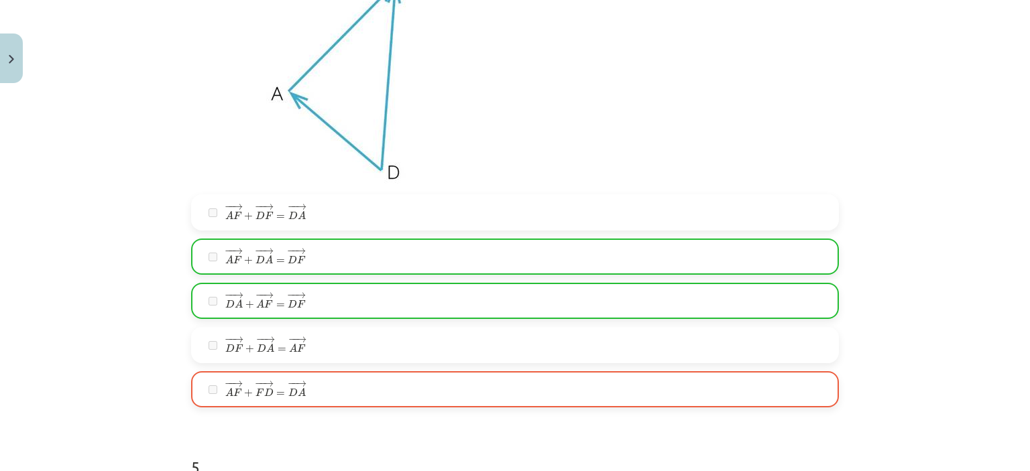
scroll to position [2373, 0]
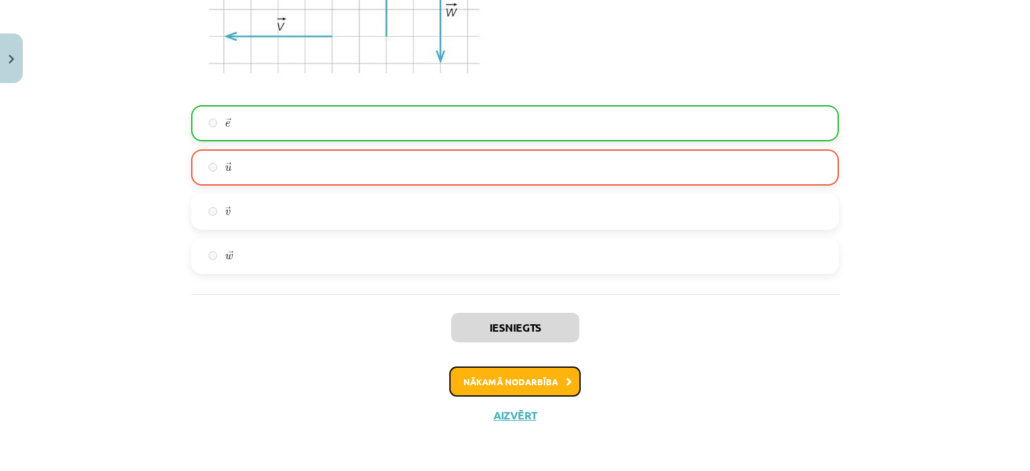
click at [499, 377] on button "Nākamā nodarbība" at bounding box center [514, 382] width 131 height 31
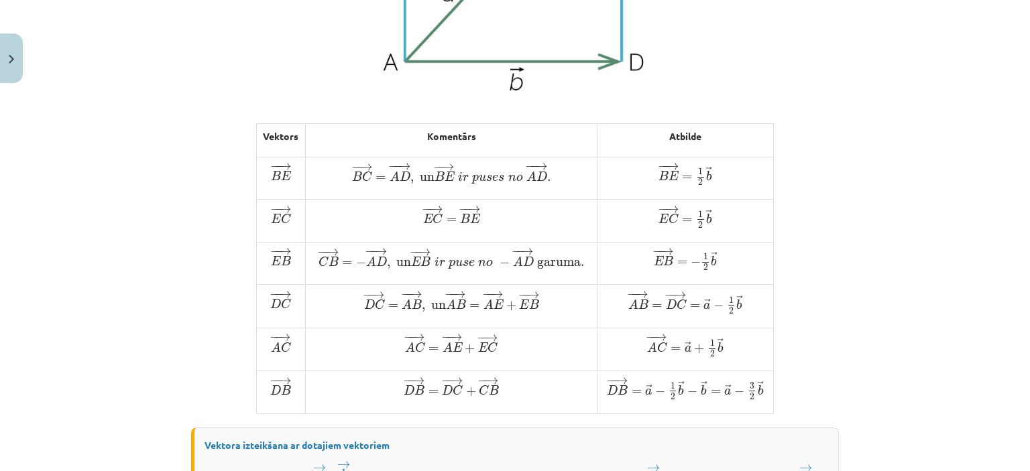
scroll to position [1126, 0]
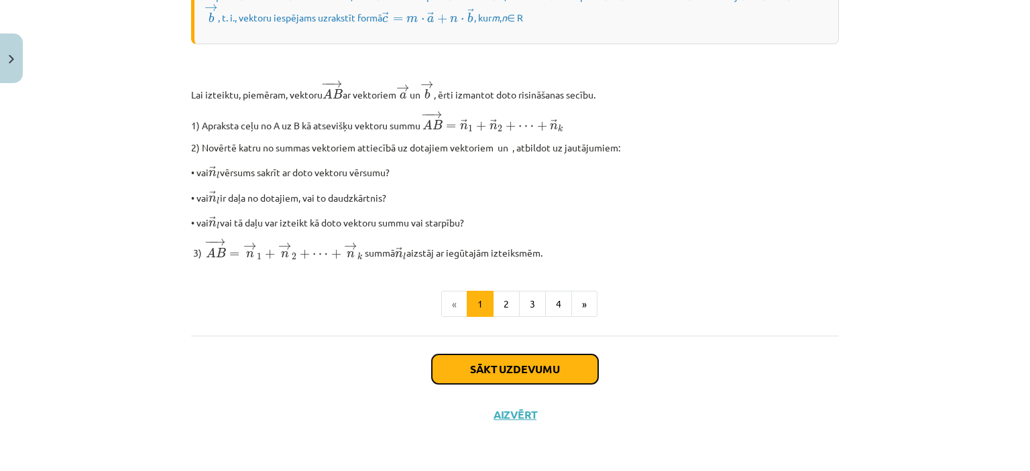
click at [536, 372] on button "Sākt uzdevumu" at bounding box center [515, 369] width 166 height 29
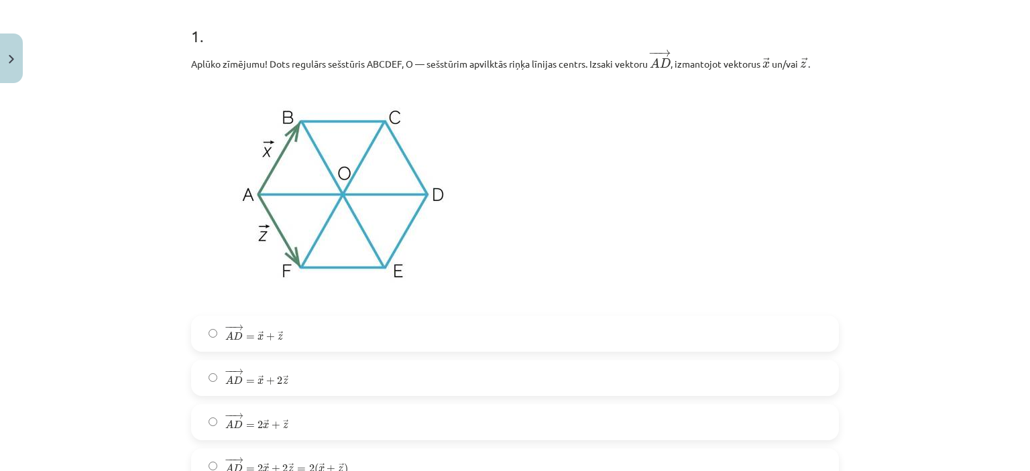
scroll to position [267, 0]
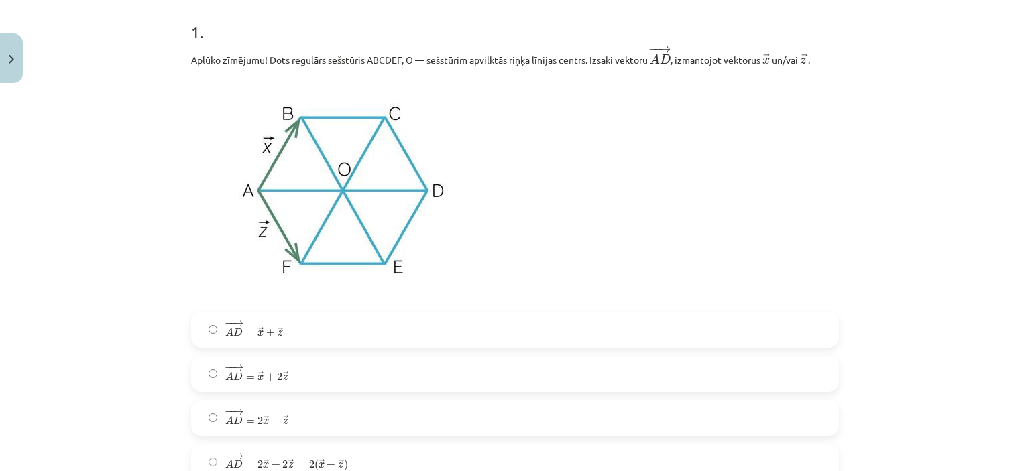
click at [290, 208] on img at bounding box center [343, 190] width 304 height 228
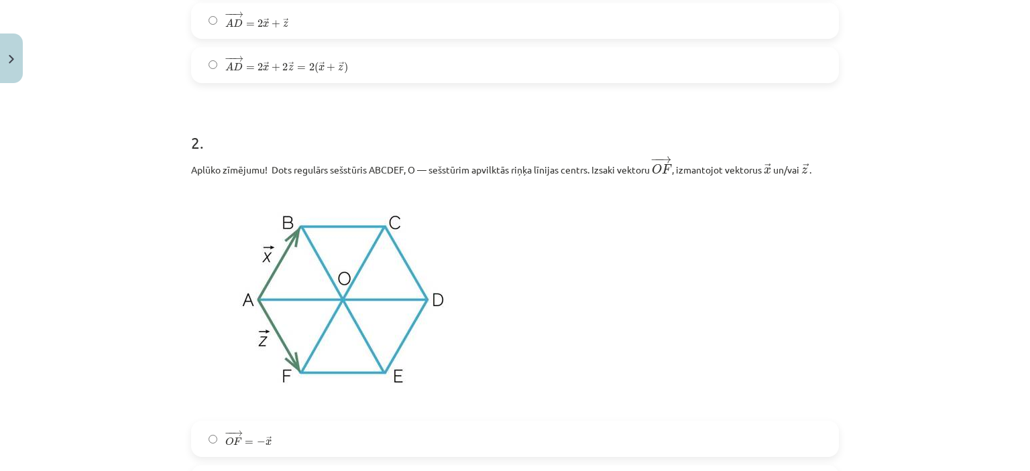
scroll to position [701, 0]
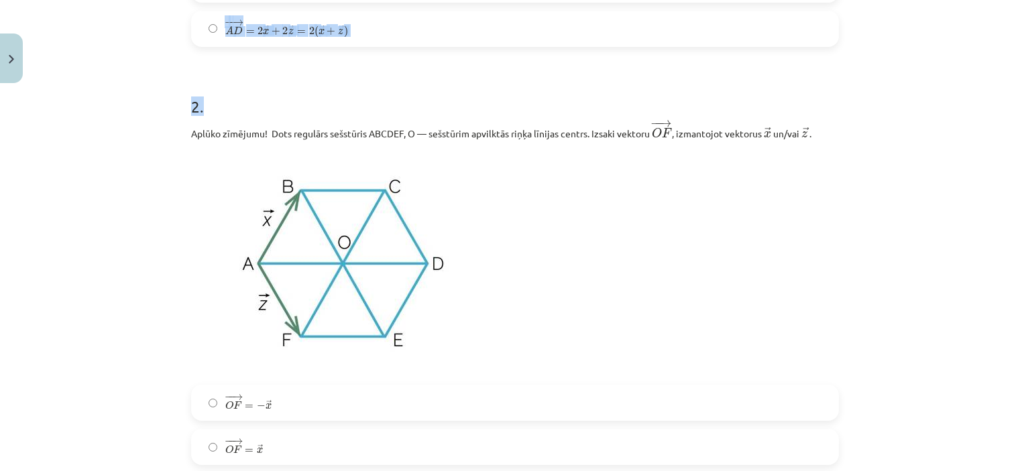
drag, startPoint x: 188, startPoint y: 58, endPoint x: 340, endPoint y: 47, distance: 152.6
copy div "Aplūko zīmējumu! Dots regulārs sešstūris ABCDEF, O — sešstūrim apvilktās riņķa …"
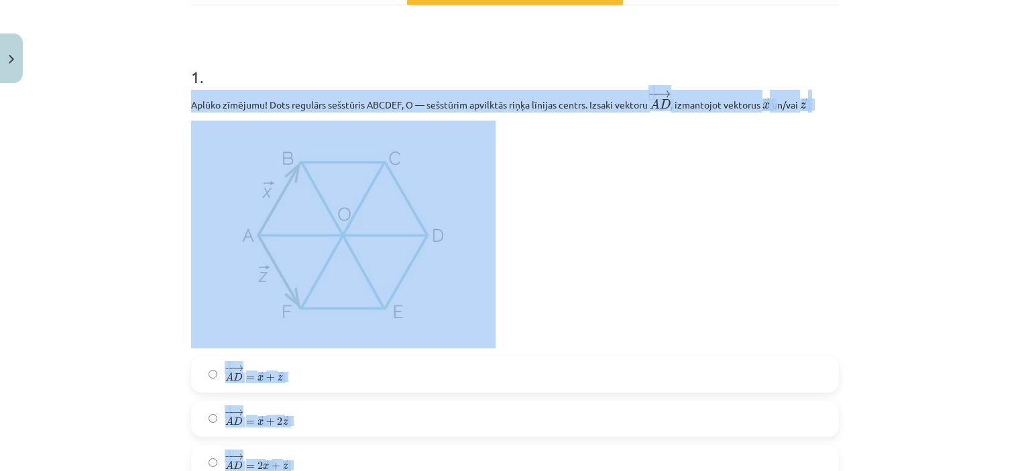
scroll to position [176, 0]
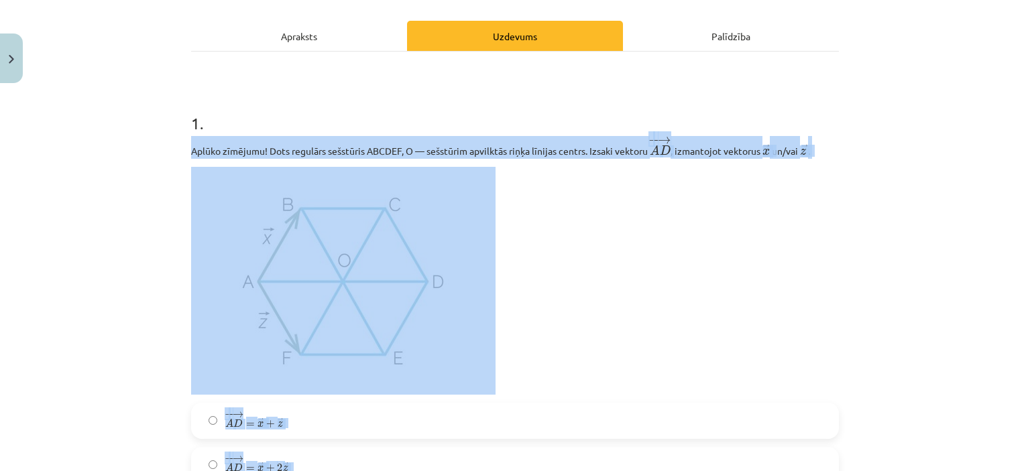
click at [469, 239] on img at bounding box center [343, 281] width 304 height 228
click at [620, 269] on p at bounding box center [514, 281] width 647 height 228
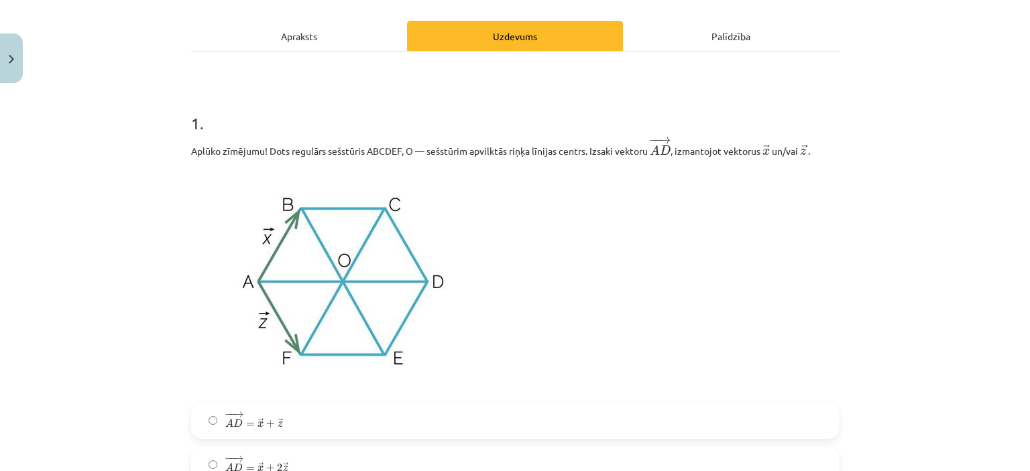
click at [362, 258] on img at bounding box center [343, 281] width 304 height 228
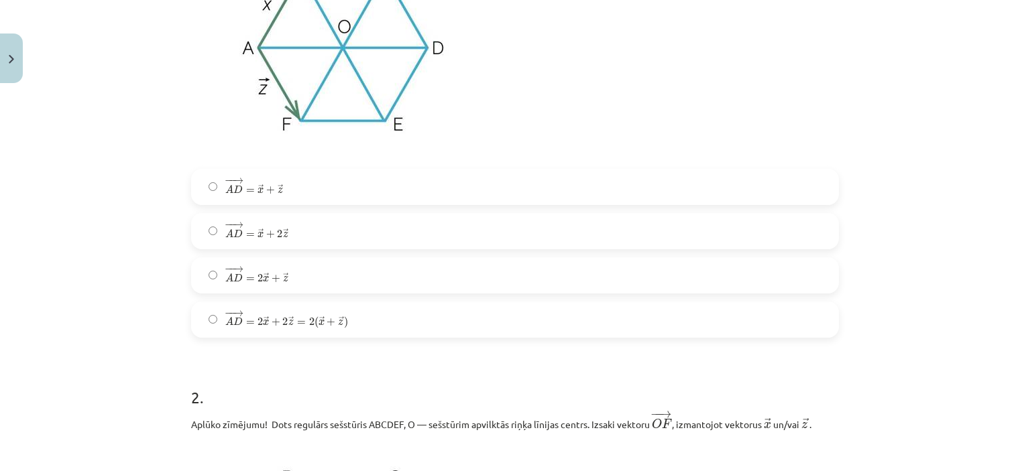
scroll to position [407, 0]
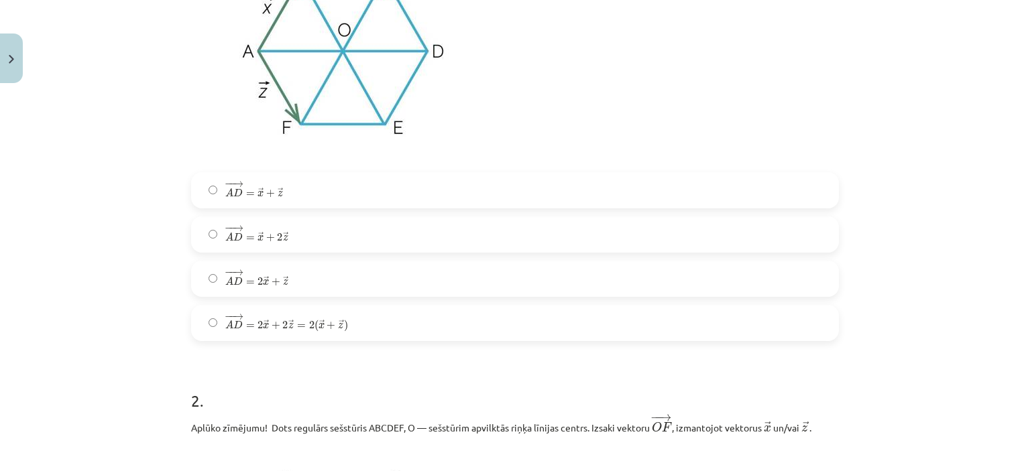
click at [361, 302] on div "− − → A D = → x + → z A D → = x → + z → − − → A D = → x + 2 → z A D → = x → + 2…" at bounding box center [514, 256] width 647 height 169
click at [374, 332] on label "− − → A D = 2 → x + 2 → z = 2 ( → x + → z ) A D → = 2 x → + 2 z → = 2 ( x → + z…" at bounding box center [514, 323] width 645 height 34
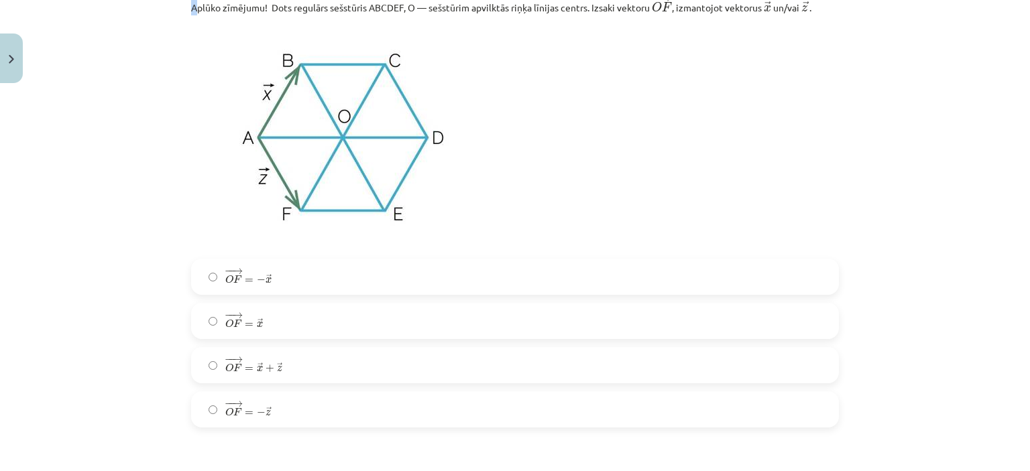
scroll to position [824, 0]
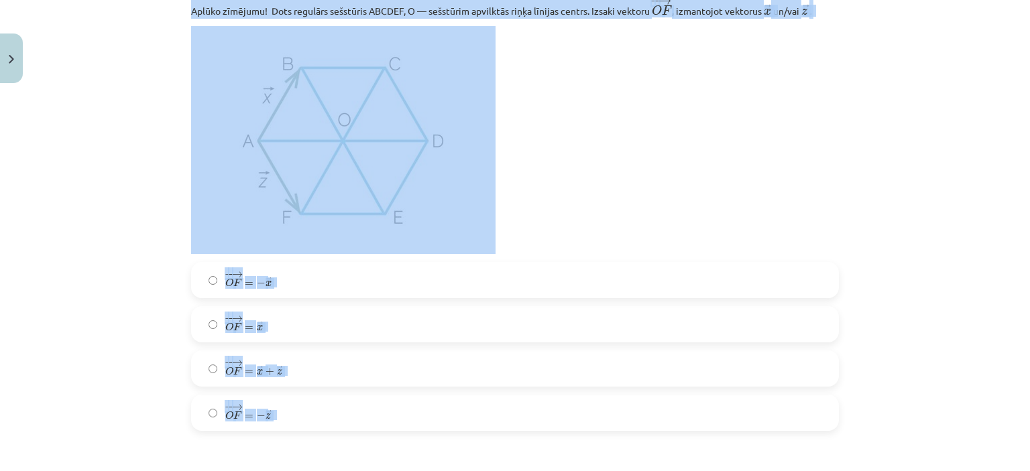
drag, startPoint x: 188, startPoint y: 6, endPoint x: 389, endPoint y: 436, distance: 474.4
copy form "Aplūko zīmējumu! Dots regulārs sešstūris ABCDEF, O — sešstūrim apvilktās riņķa …"
click at [447, 181] on img at bounding box center [343, 140] width 304 height 228
click at [627, 128] on p at bounding box center [514, 140] width 647 height 228
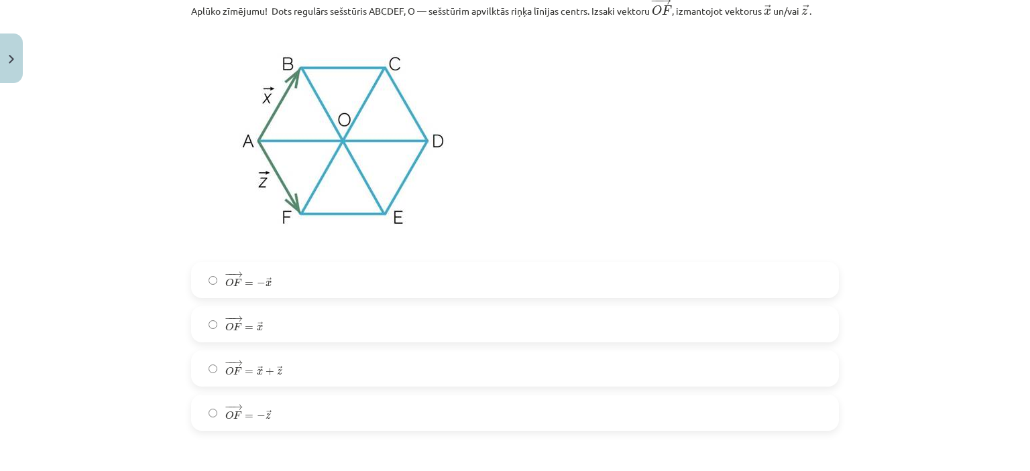
click at [420, 158] on img at bounding box center [343, 140] width 304 height 228
click at [346, 138] on img at bounding box center [343, 140] width 304 height 228
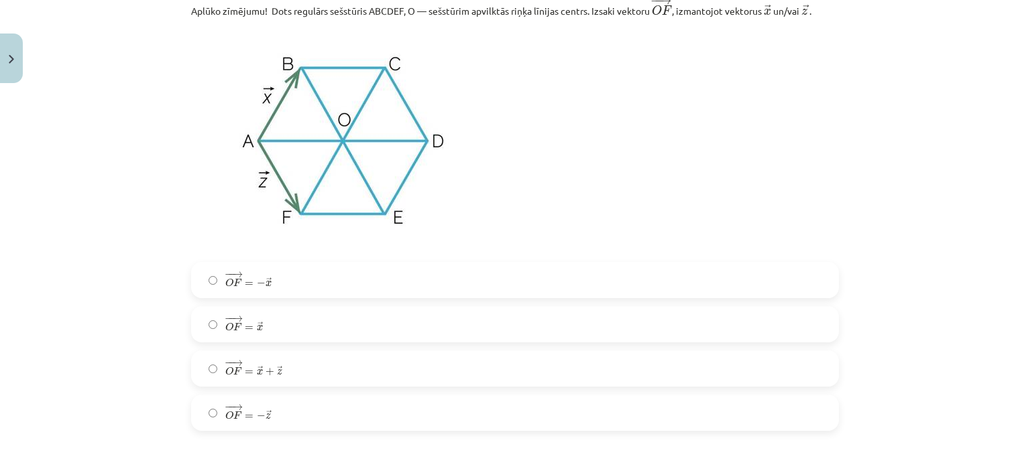
click at [346, 138] on img at bounding box center [343, 140] width 304 height 228
click at [322, 275] on label "− − → O F = − → x O F → = − x →" at bounding box center [514, 280] width 645 height 34
click at [318, 393] on div "− − → O F = − → x O F → = − x → − − → O F = → x O F → = x → − − → O F = → x + →…" at bounding box center [514, 346] width 647 height 169
click at [322, 424] on label "− − → O F = − → z O F → = − z →" at bounding box center [514, 413] width 645 height 34
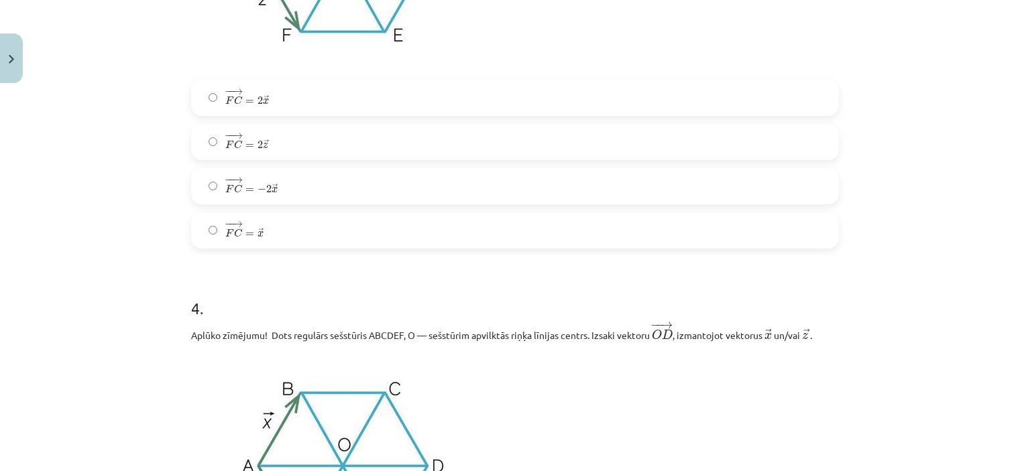
scroll to position [1641, 0]
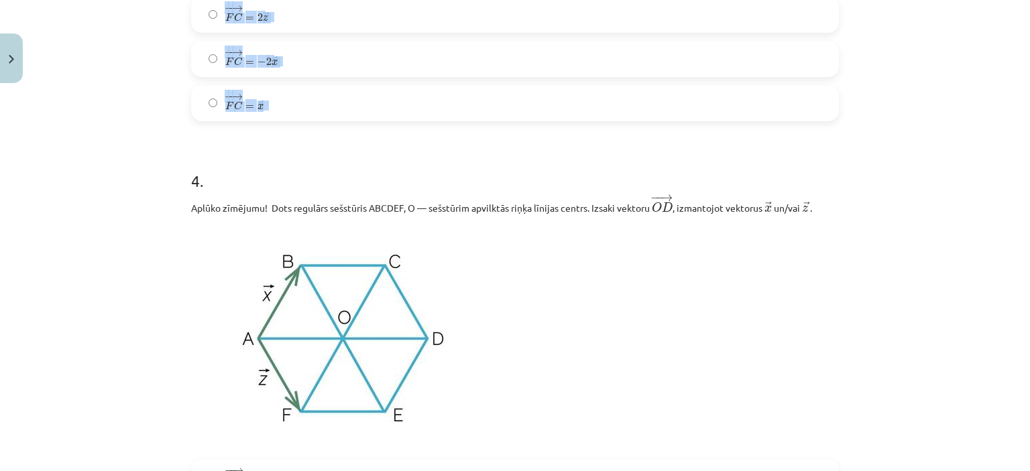
drag, startPoint x: 182, startPoint y: 7, endPoint x: 286, endPoint y: 105, distance: 142.7
copy div "Aplūko zīmējumu! Dots regulārs sešstūris ABCDEF, O — sešstūrim apvilktās riņķa …"
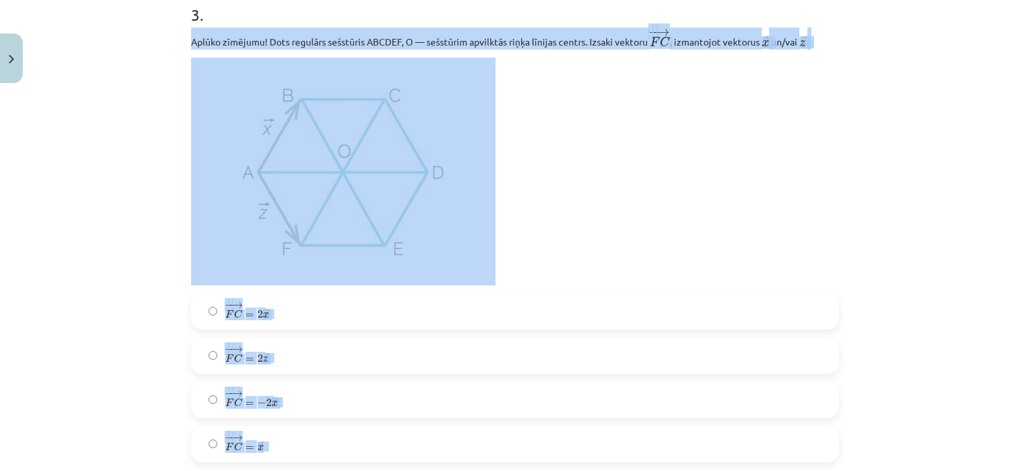
scroll to position [1261, 0]
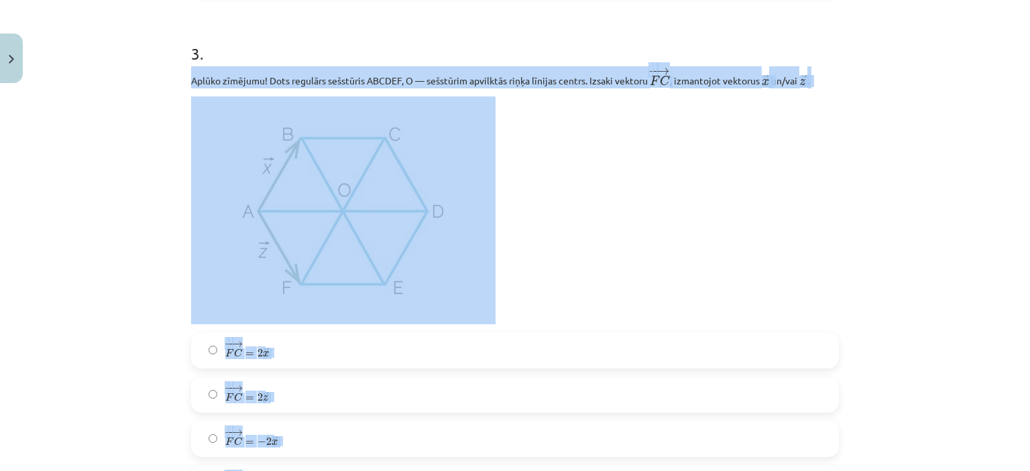
click at [729, 302] on p at bounding box center [514, 211] width 647 height 228
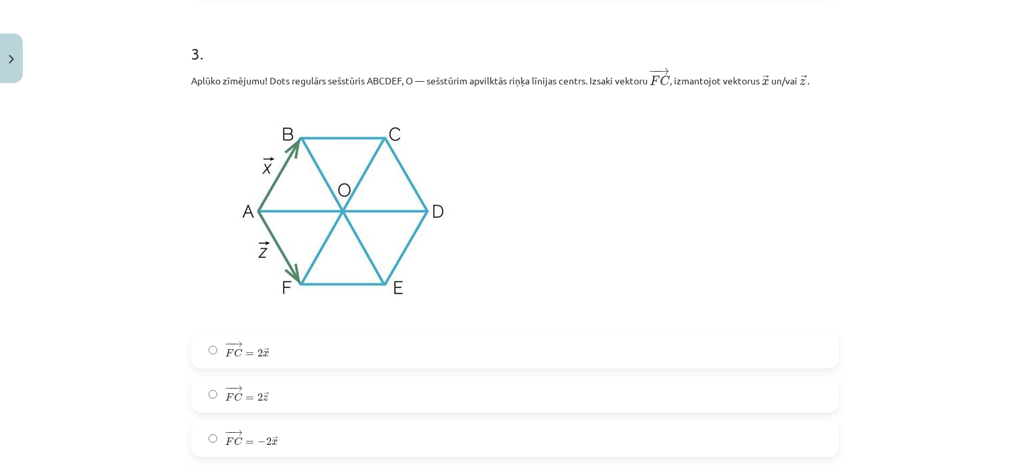
click at [354, 180] on img at bounding box center [343, 211] width 304 height 228
click at [316, 345] on label "− − → F C = 2 → x F C → = 2 x →" at bounding box center [514, 351] width 645 height 34
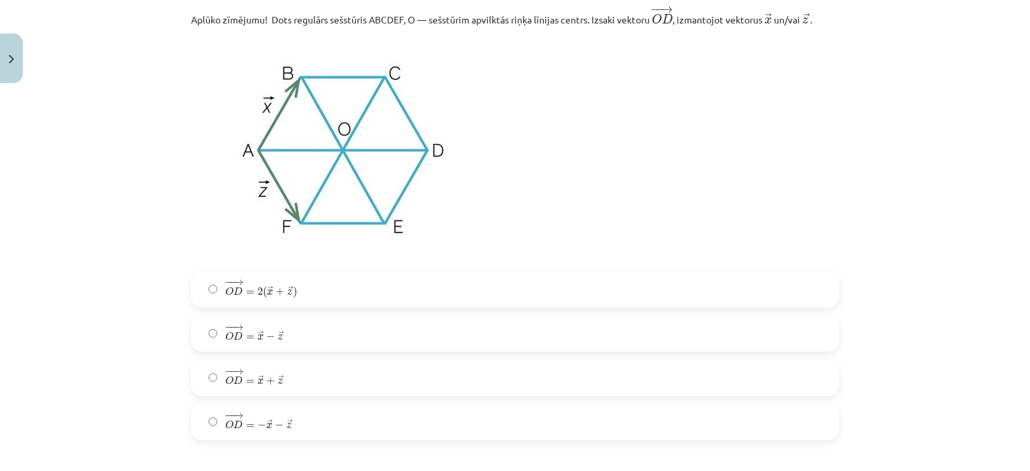
scroll to position [1833, 0]
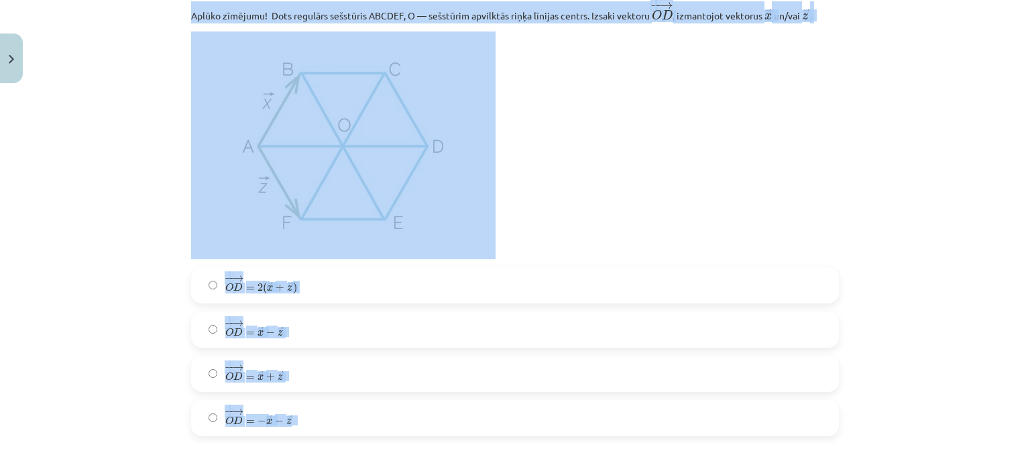
drag, startPoint x: 184, startPoint y: 15, endPoint x: 297, endPoint y: 430, distance: 429.3
copy div "Aplūko zīmējumu! Dots regulārs sešstūris ABCDEF, O — sešstūrim apvilktās riņķa …"
click at [627, 92] on p at bounding box center [514, 146] width 647 height 228
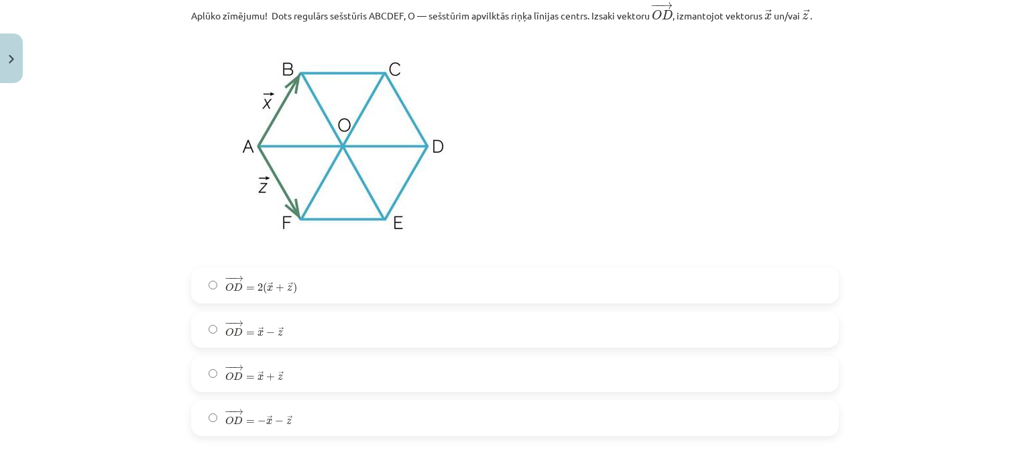
click at [377, 125] on img at bounding box center [343, 146] width 304 height 228
click at [310, 374] on label "− − → O D = → x + → z O D → = x → + z →" at bounding box center [514, 374] width 645 height 34
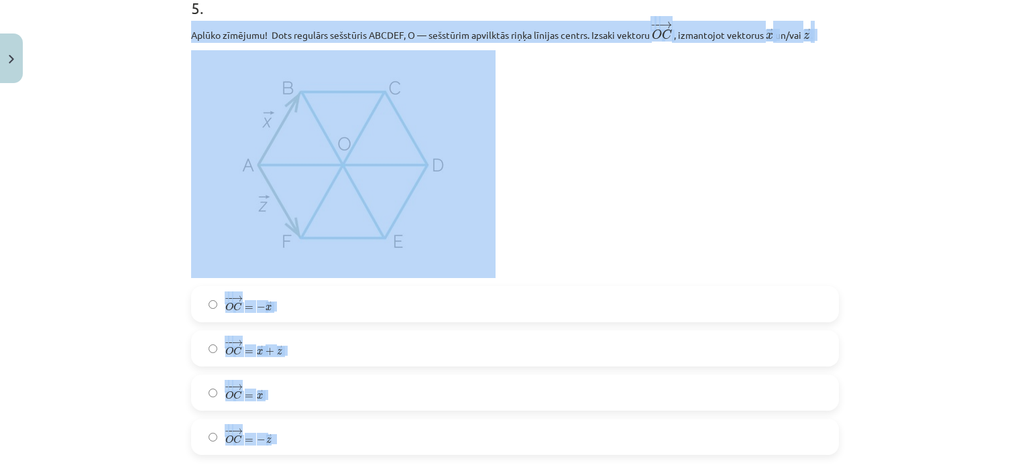
scroll to position [2465, 0]
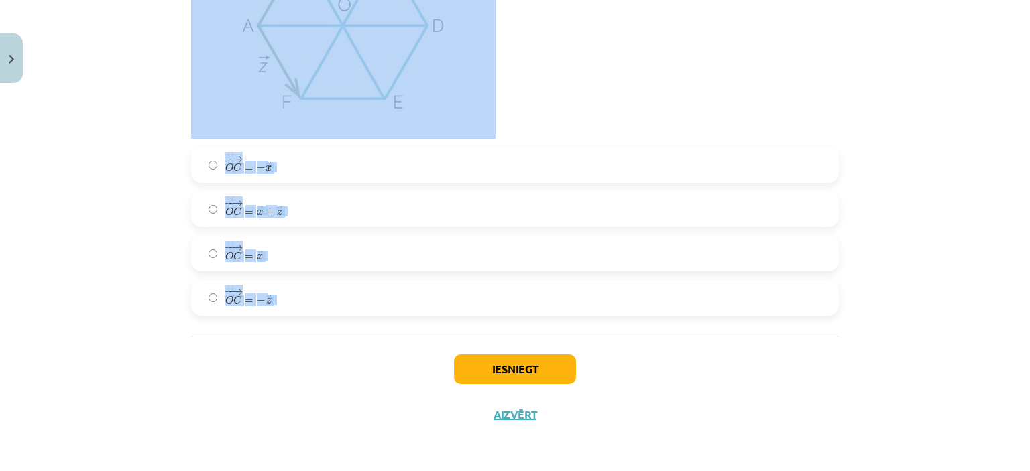
drag, startPoint x: 180, startPoint y: 36, endPoint x: 388, endPoint y: 351, distance: 376.8
copy div "Aplūko zīmējumu! Dots regulārs sešstūris ABCDEF, O — sešstūrim apvilktās riņķa …"
click at [359, 214] on label "− − → O C = → x + → z O C → = x → + z →" at bounding box center [514, 209] width 645 height 34
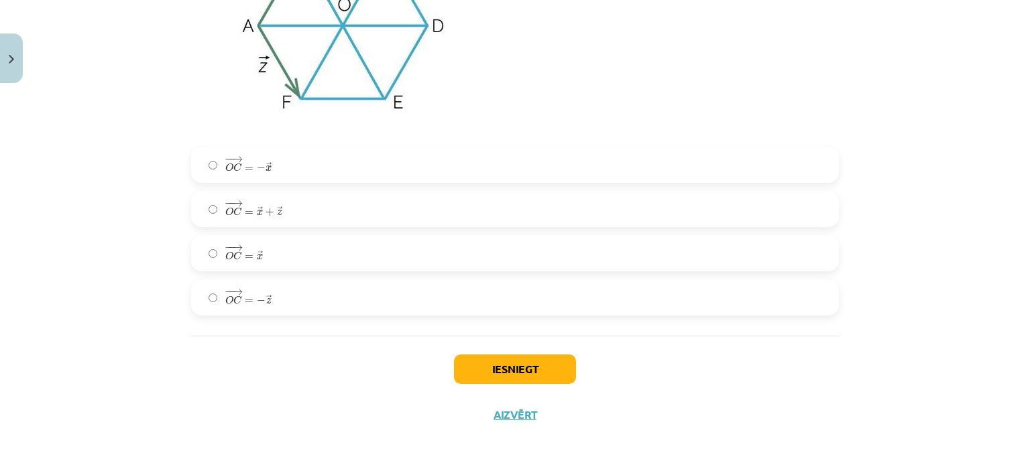
click at [360, 251] on label "− − → O C = → x O C → = x →" at bounding box center [514, 254] width 645 height 34
click at [517, 367] on button "Iesniegt" at bounding box center [515, 369] width 122 height 29
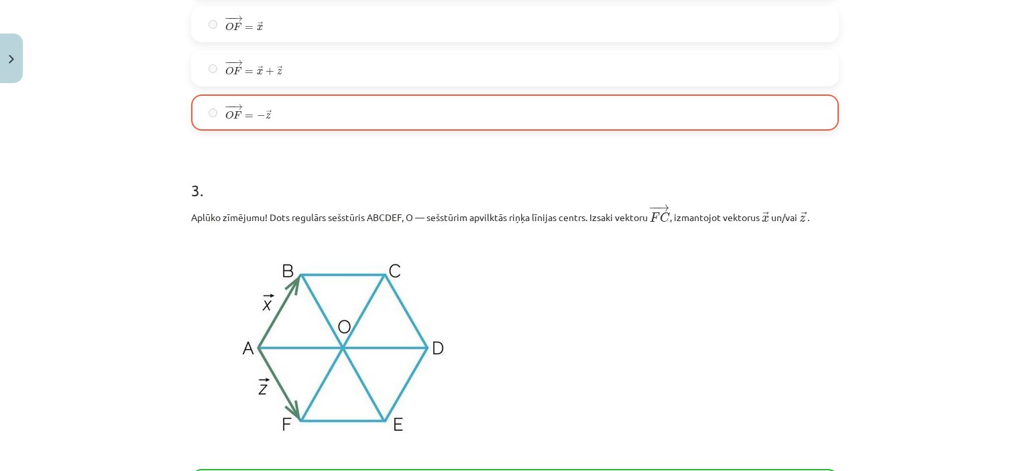
scroll to position [849, 0]
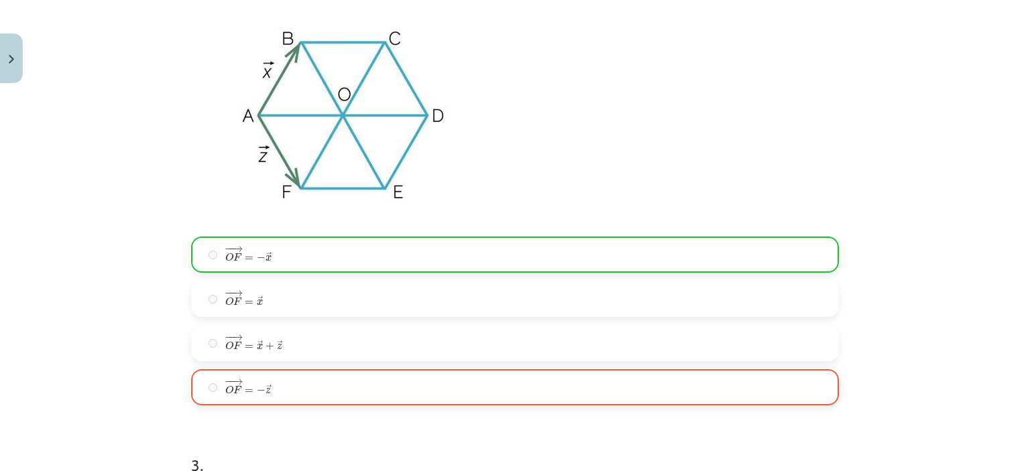
click at [959, 162] on div "Mācību tēma: Matemātikas i - 10. klases 1. ieskaites mācību materiāls (a,b) #4 …" at bounding box center [515, 235] width 1030 height 471
click at [960, 167] on div "Mācību tēma: Matemātikas i - 10. klases 1. ieskaites mācību materiāls (a,b) #4 …" at bounding box center [515, 235] width 1030 height 471
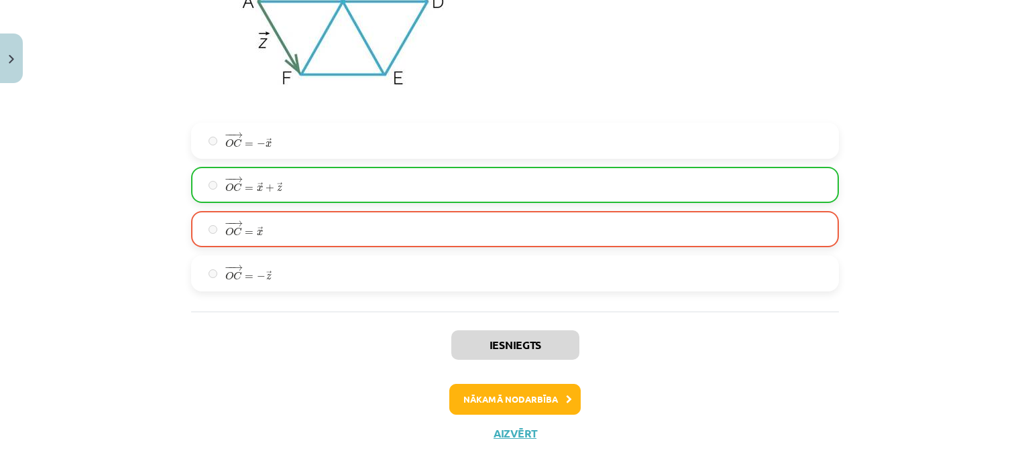
scroll to position [2507, 0]
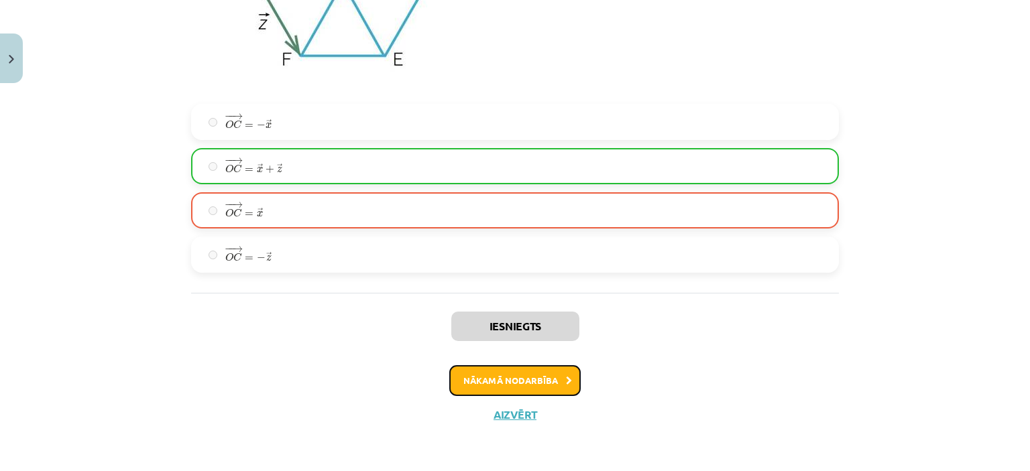
click at [471, 379] on button "Nākamā nodarbība" at bounding box center [514, 380] width 131 height 31
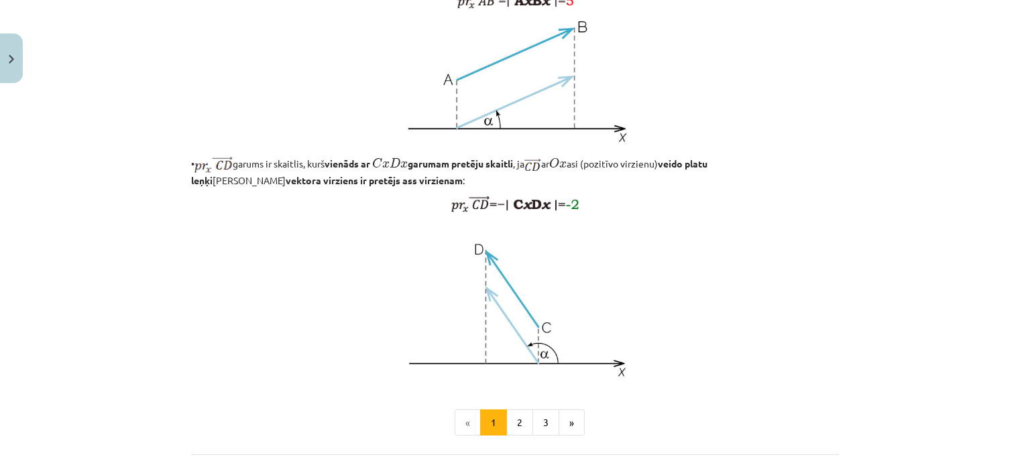
scroll to position [1119, 0]
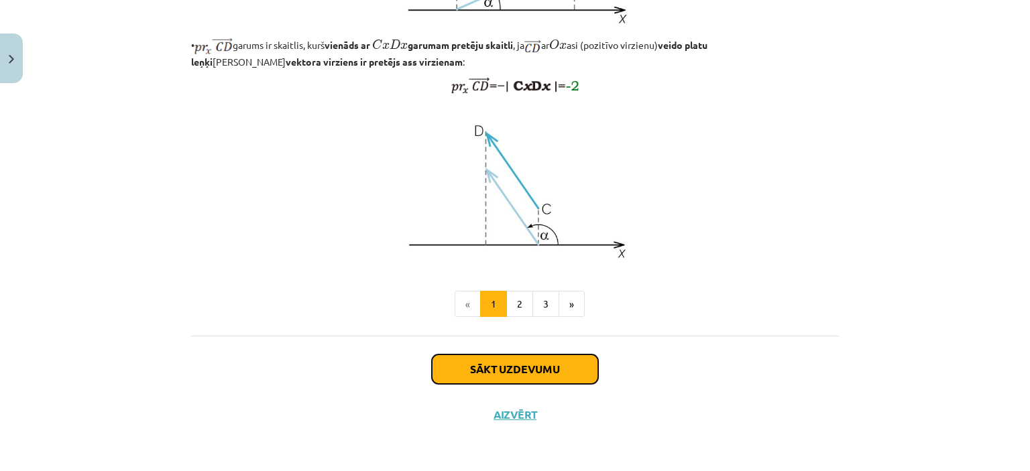
click at [553, 370] on button "Sākt uzdevumu" at bounding box center [515, 369] width 166 height 29
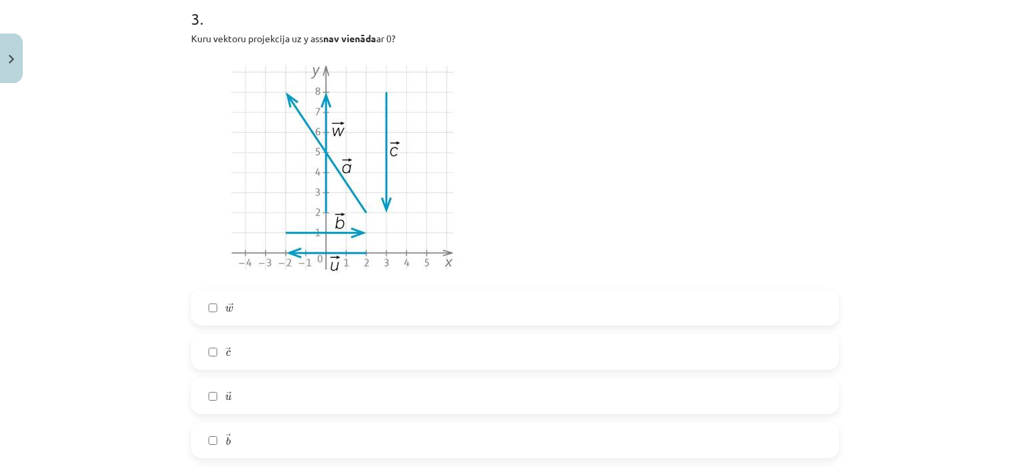
scroll to position [1493, 0]
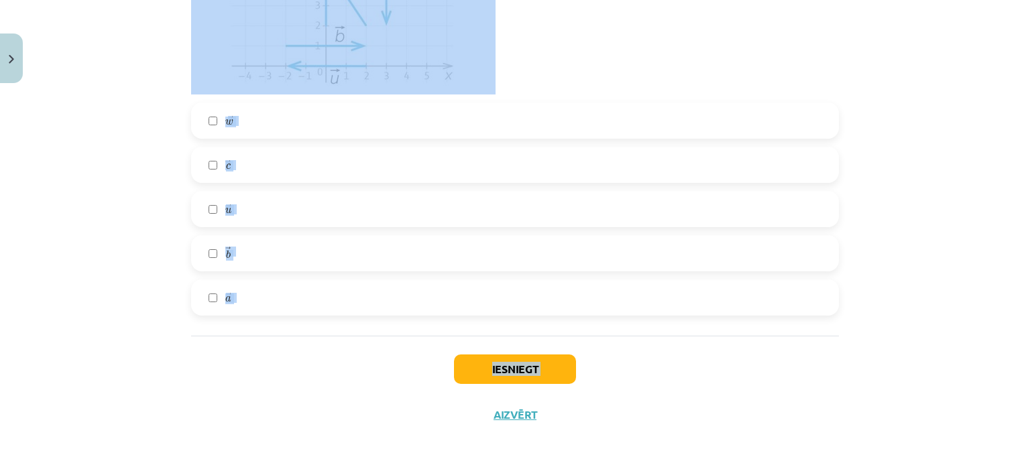
drag, startPoint x: 182, startPoint y: 265, endPoint x: 303, endPoint y: 420, distance: 196.8
copy div "1 . Aplūko zīmējumu! Aprēķinos izmanto kalkulatoru un rezultātu noapaļo līdz de…"
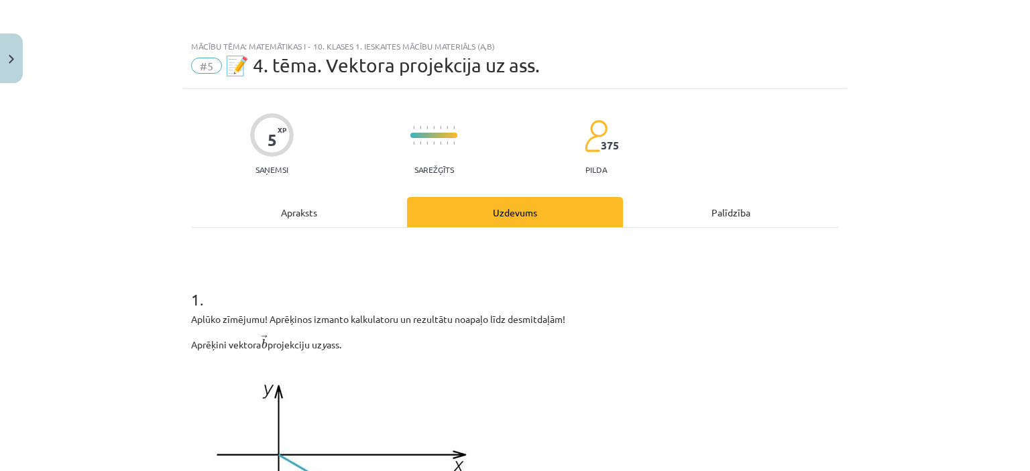
click at [979, 194] on div "Mācību tēma: Matemātikas i - 10. klases 1. ieskaites mācību materiāls (a,b) #5 …" at bounding box center [515, 235] width 1030 height 471
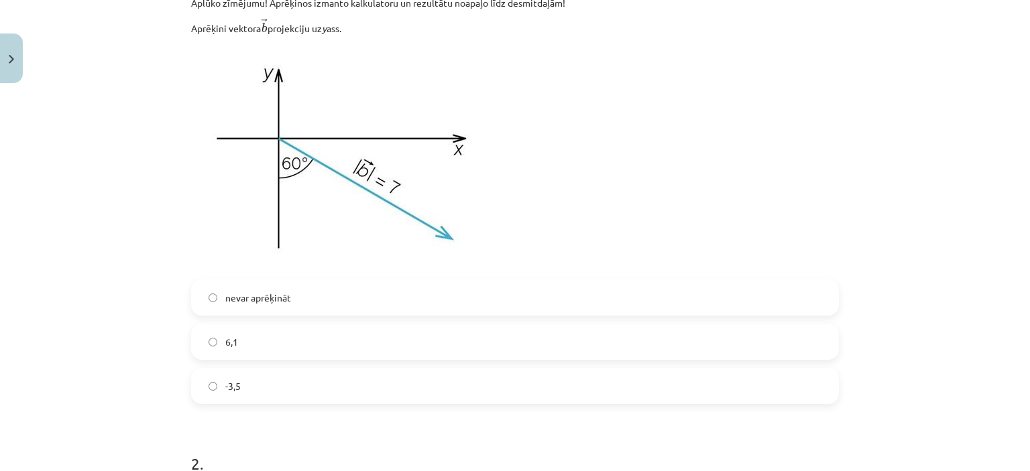
scroll to position [314, 0]
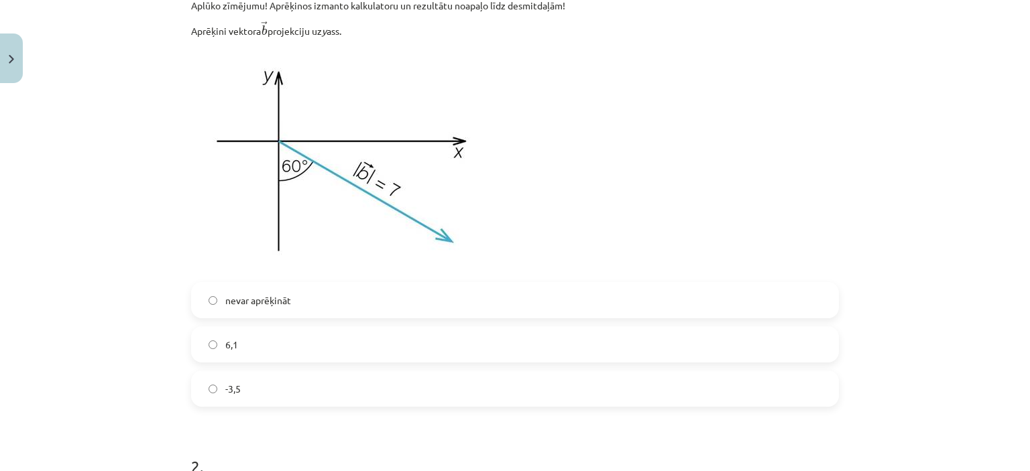
click at [378, 120] on img at bounding box center [343, 160] width 304 height 228
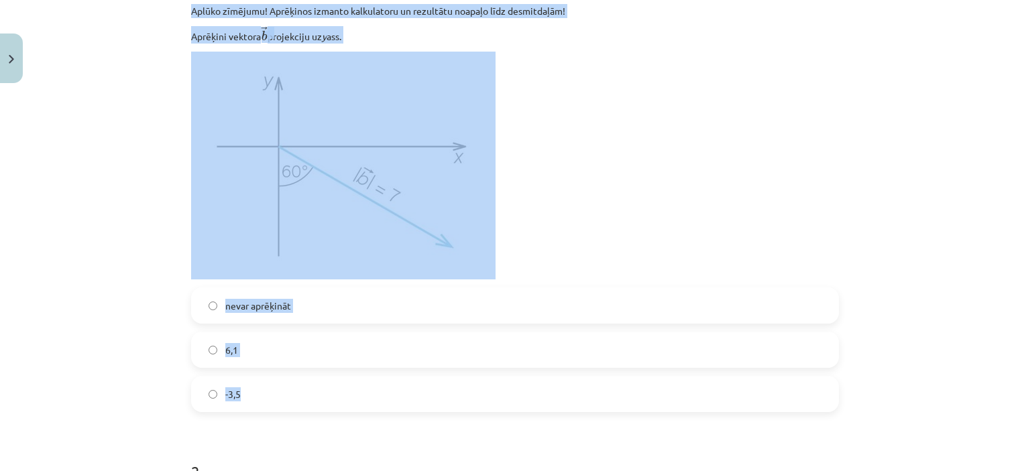
drag, startPoint x: 184, startPoint y: 2, endPoint x: 437, endPoint y: 396, distance: 468.5
copy div "Aplūko zīmējumu! Aprēķinos izmanto kalkulatoru un rezultātu noapaļo līdz desmit…"
click at [408, 338] on label "6,1" at bounding box center [514, 350] width 645 height 34
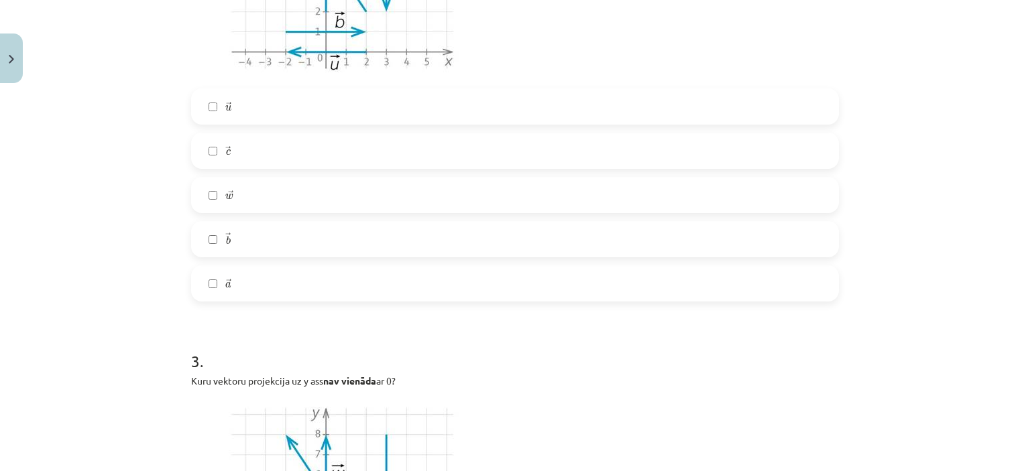
scroll to position [1118, 0]
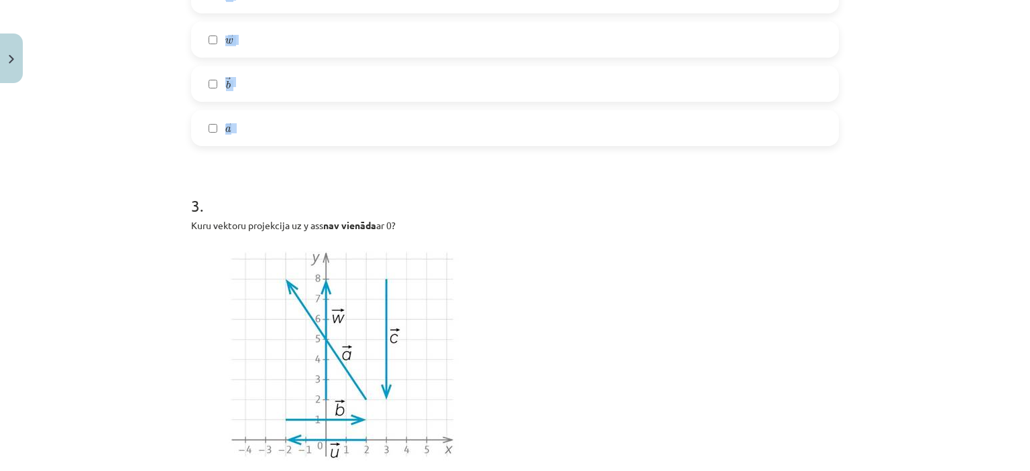
drag, startPoint x: 181, startPoint y: 15, endPoint x: 394, endPoint y: 134, distance: 243.9
copy div "Aplūko zīmējumu! Atzīmē visas pareizās atbildes! Kuru vektoru projekcijas garum…"
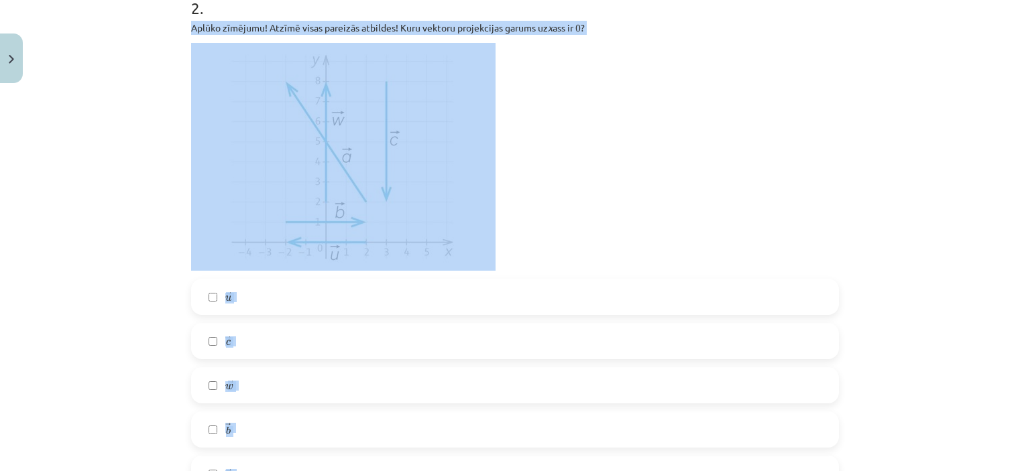
scroll to position [767, 0]
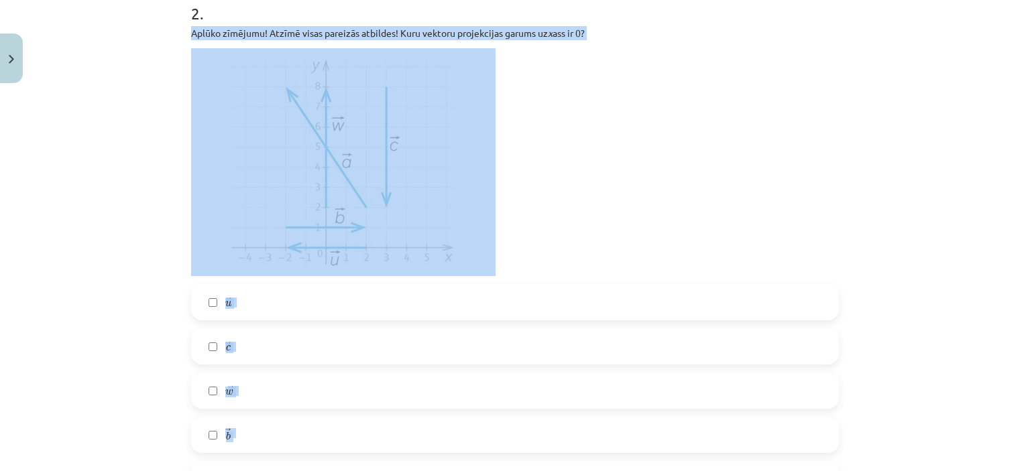
click at [954, 242] on div "Mācību tēma: Matemātikas i - 10. klases 1. ieskaites mācību materiāls (a,b) #5 …" at bounding box center [515, 235] width 1030 height 471
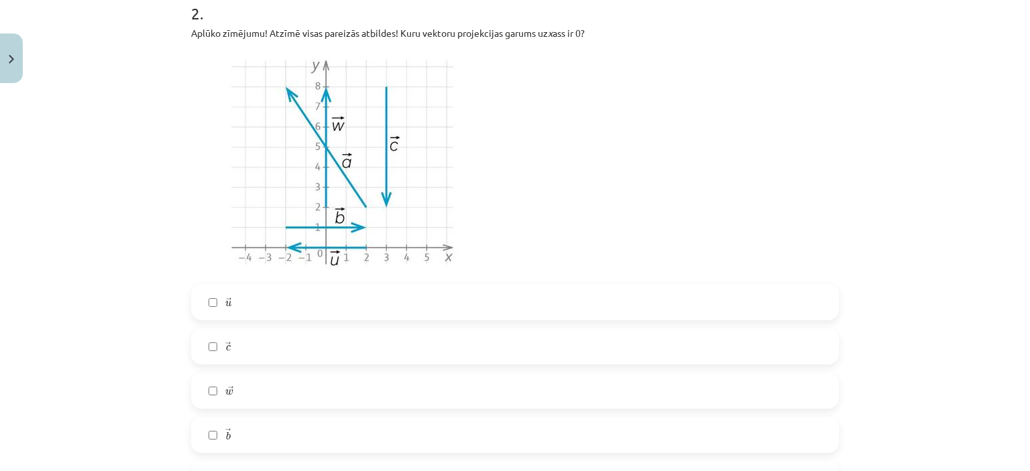
click at [373, 191] on img at bounding box center [343, 162] width 304 height 228
click at [399, 322] on div "→ u u → → c c → → w w → → b b → → a a →" at bounding box center [514, 390] width 647 height 213
click at [377, 355] on label "→ c c →" at bounding box center [514, 347] width 645 height 34
click at [373, 385] on label "→ w w →" at bounding box center [514, 391] width 645 height 34
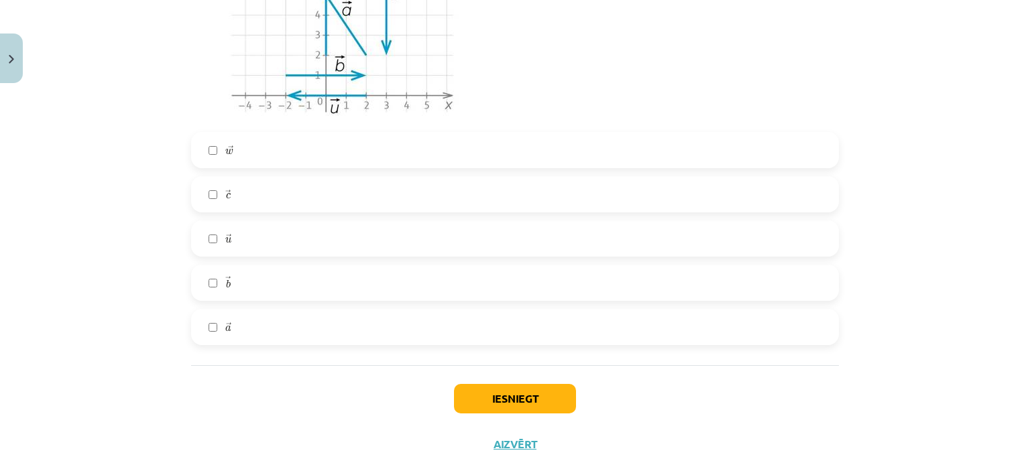
scroll to position [1493, 0]
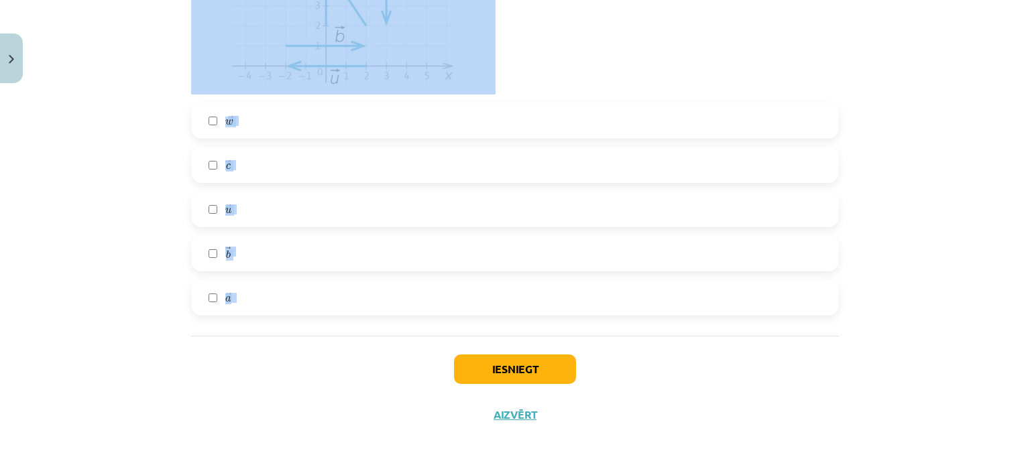
drag, startPoint x: 184, startPoint y: 26, endPoint x: 280, endPoint y: 302, distance: 292.5
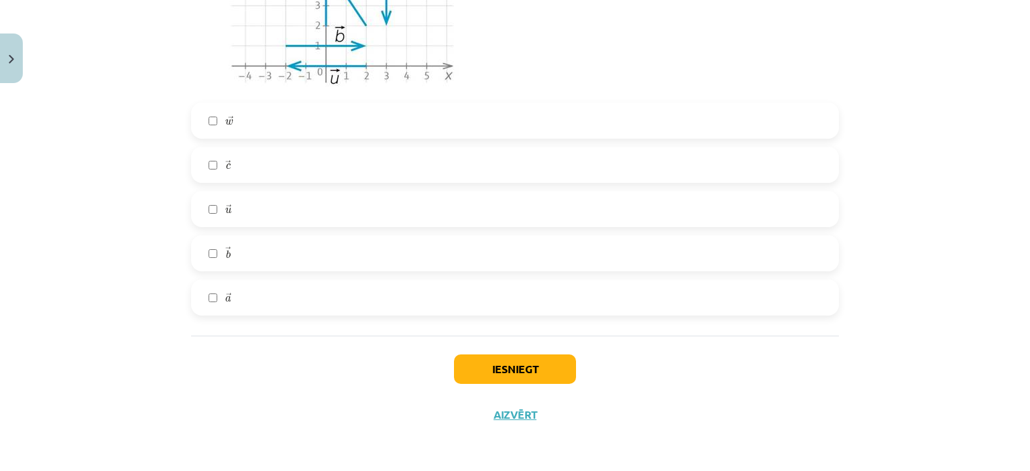
click at [308, 120] on label "→ w w →" at bounding box center [514, 121] width 645 height 34
click at [318, 159] on label "→ c c →" at bounding box center [514, 165] width 645 height 34
click at [308, 251] on label "→ b b →" at bounding box center [514, 254] width 645 height 34
click at [303, 308] on label "→ a a →" at bounding box center [514, 298] width 645 height 34
click at [473, 360] on button "Iesniegt" at bounding box center [515, 369] width 122 height 29
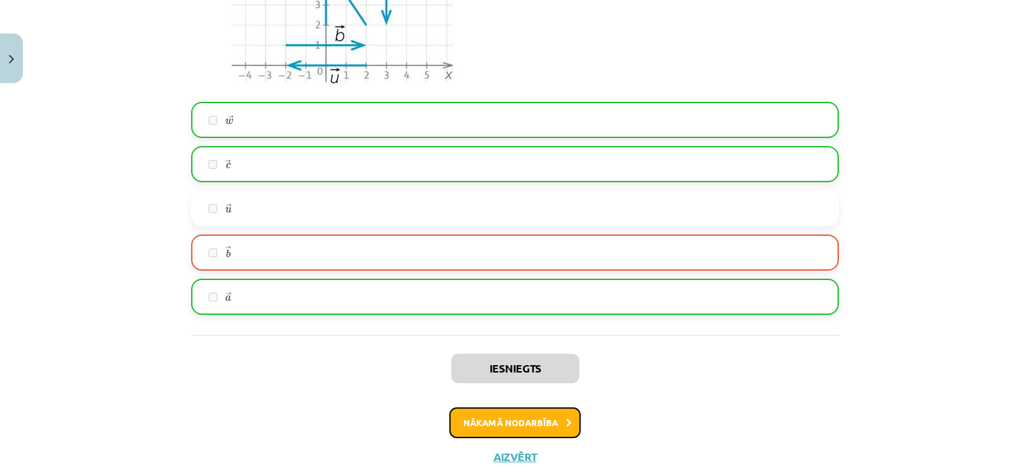
click at [499, 421] on button "Nākamā nodarbība" at bounding box center [514, 423] width 131 height 31
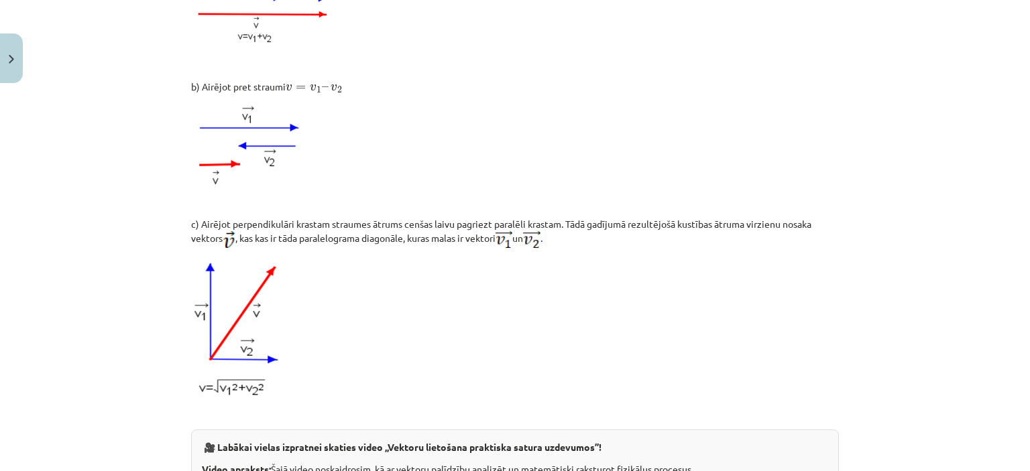
scroll to position [1418, 0]
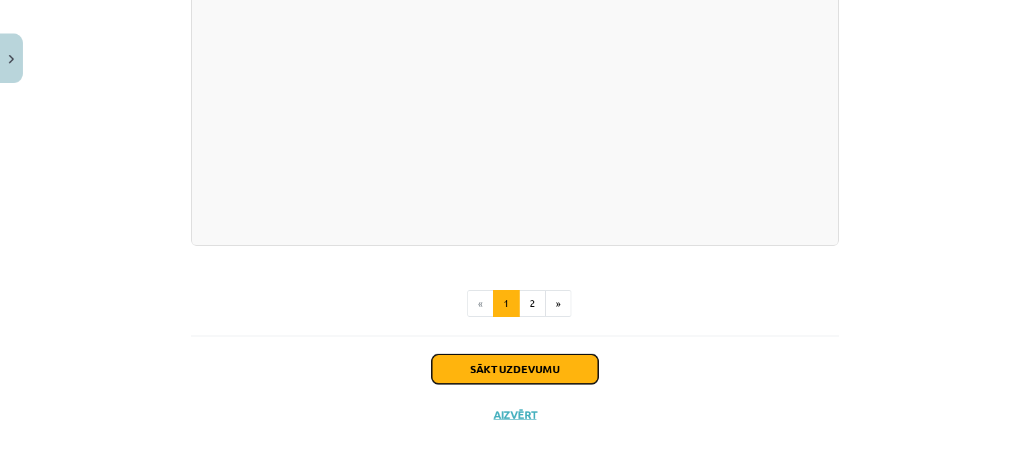
click at [474, 365] on button "Sākt uzdevumu" at bounding box center [515, 369] width 166 height 29
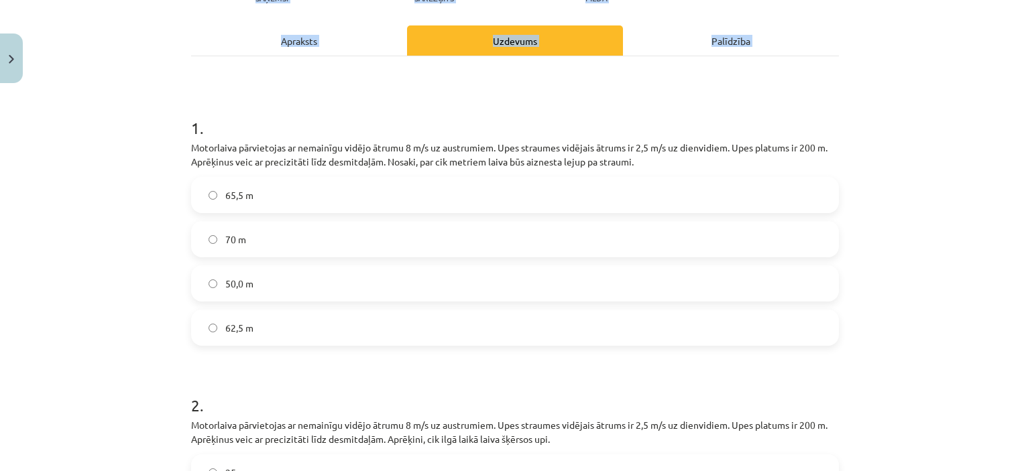
scroll to position [479, 0]
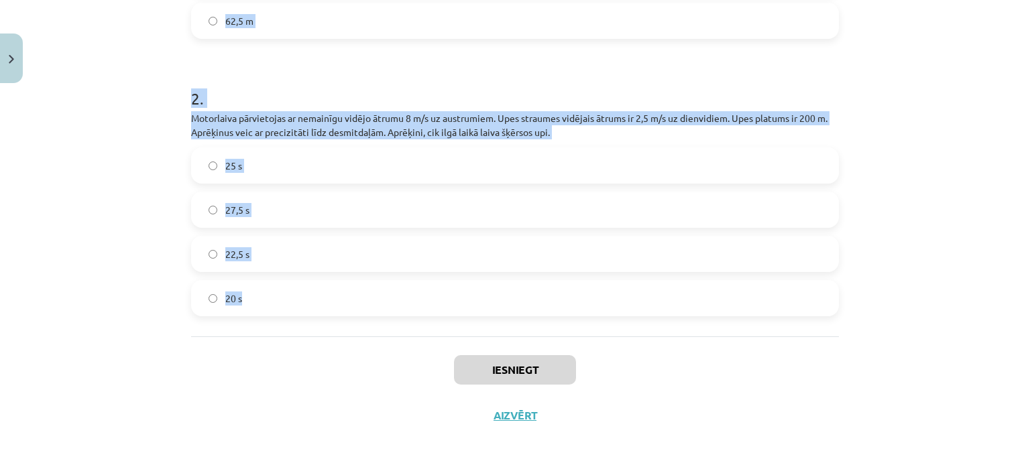
drag, startPoint x: 183, startPoint y: 265, endPoint x: 318, endPoint y: 327, distance: 148.5
click at [318, 327] on div "2 XP Saņemsi Sarežģīts 373 pilda Apraksts Uzdevums Palīdzība 1 . Motorlaiva pār…" at bounding box center [515, 25] width 664 height 828
click at [525, 3] on div "62,5 m" at bounding box center [514, 21] width 647 height 36
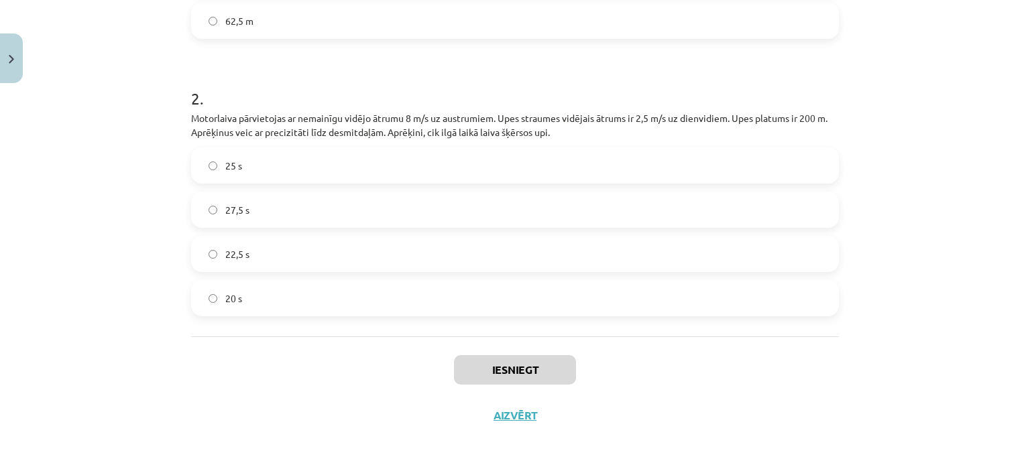
click at [524, 21] on label "62,5 m" at bounding box center [514, 21] width 645 height 34
click at [284, 164] on label "25 s" at bounding box center [514, 166] width 645 height 34
click at [456, 373] on button "Iesniegt" at bounding box center [515, 369] width 122 height 29
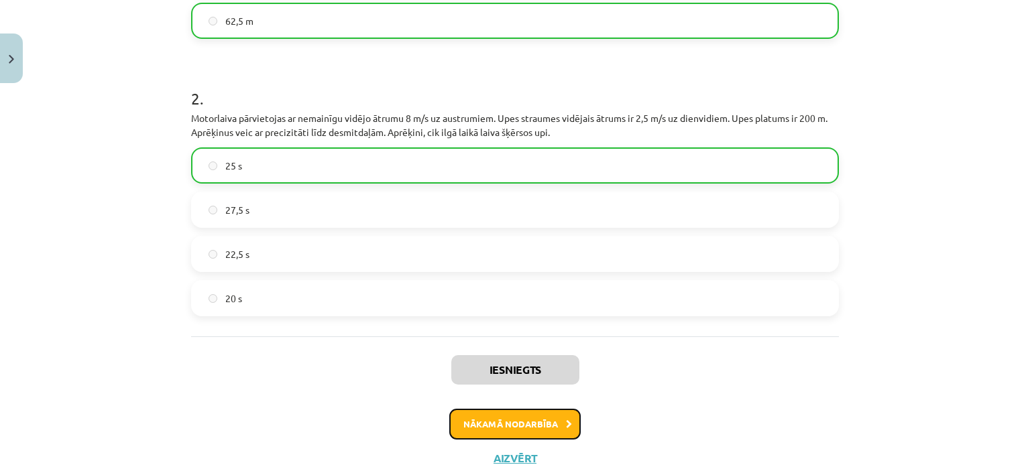
click at [494, 433] on button "Nākamā nodarbība" at bounding box center [514, 424] width 131 height 31
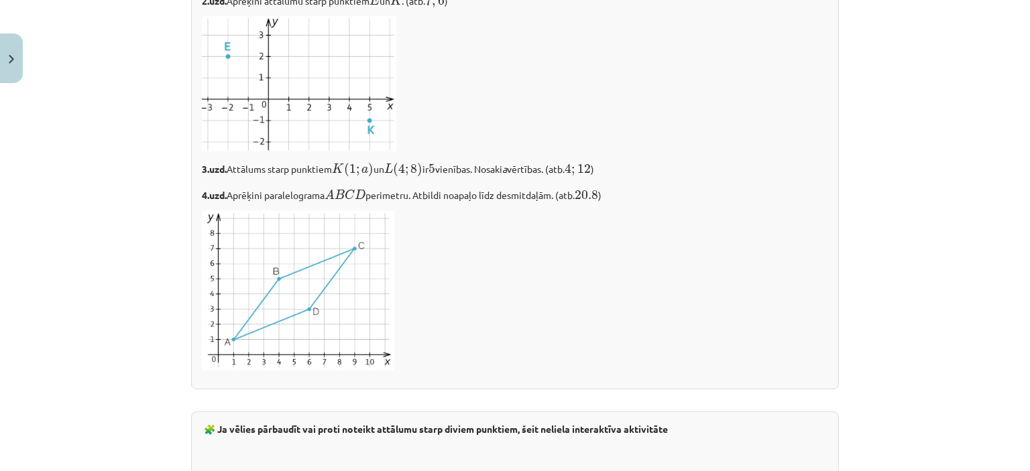
scroll to position [1949, 0]
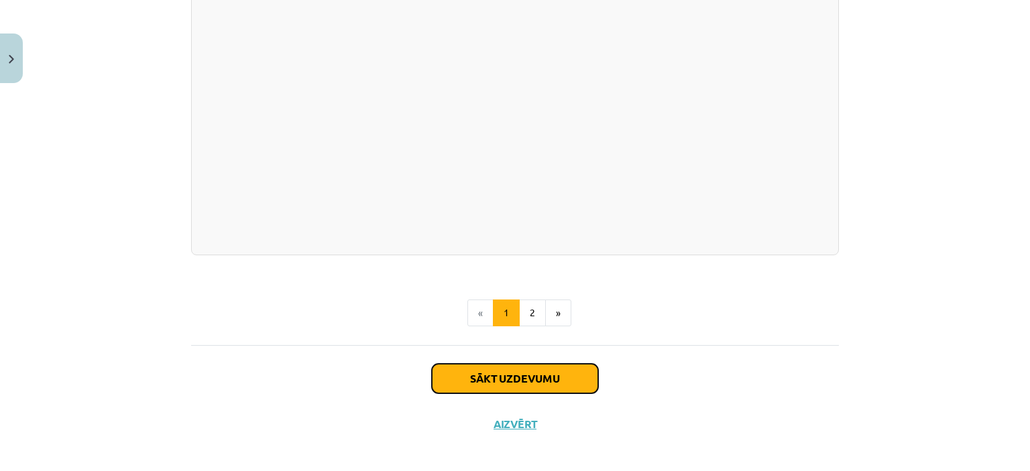
click at [544, 367] on button "Sākt uzdevumu" at bounding box center [515, 378] width 166 height 29
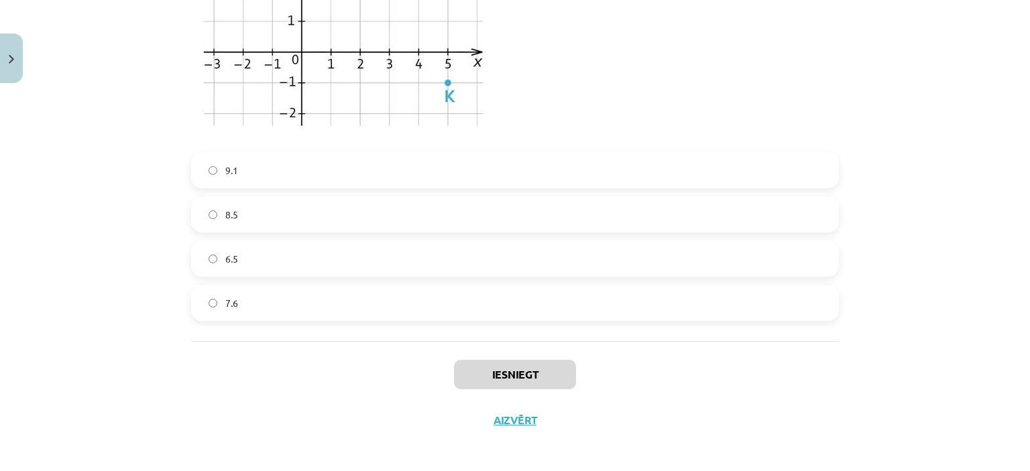
scroll to position [1997, 0]
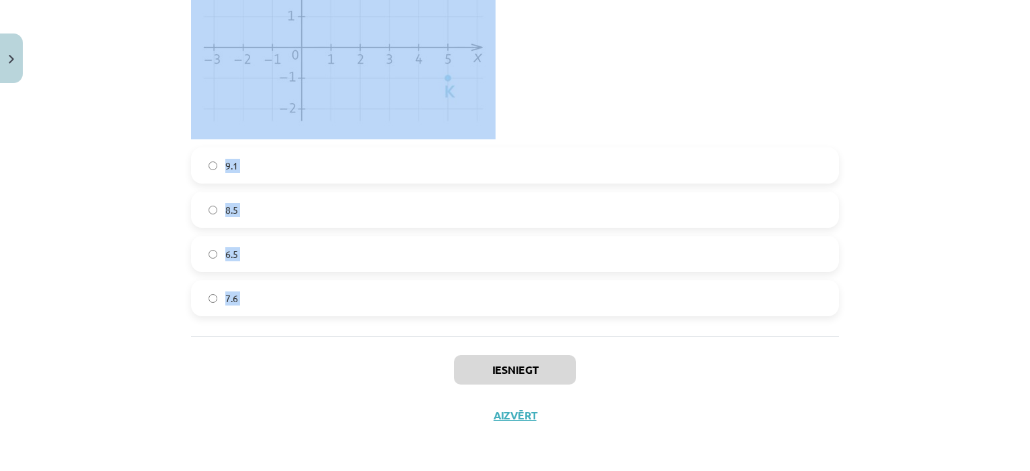
drag, startPoint x: 183, startPoint y: 13, endPoint x: 274, endPoint y: 383, distance: 381.1
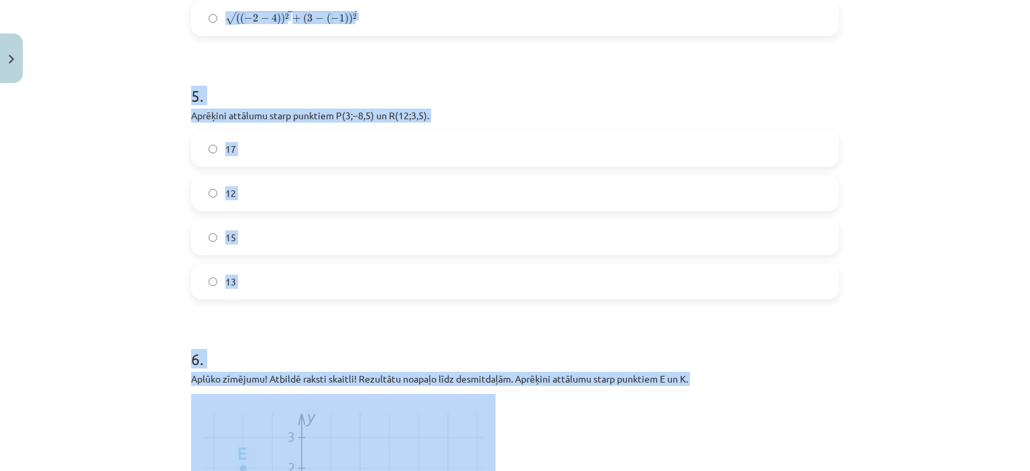
scroll to position [291, 0]
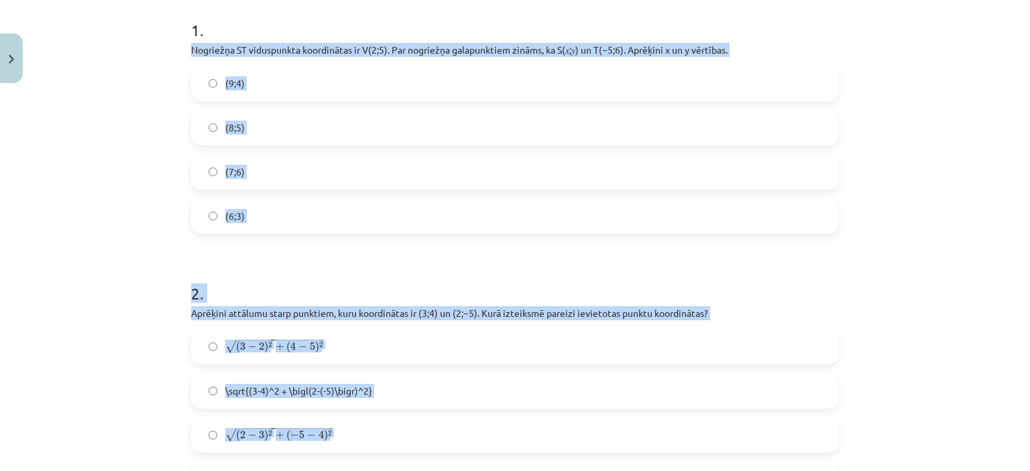
click at [930, 101] on div "Mācību tēma: Matemātikas i - 10. klases 1. ieskaites mācību materiāls (a,b) #7 …" at bounding box center [515, 235] width 1030 height 471
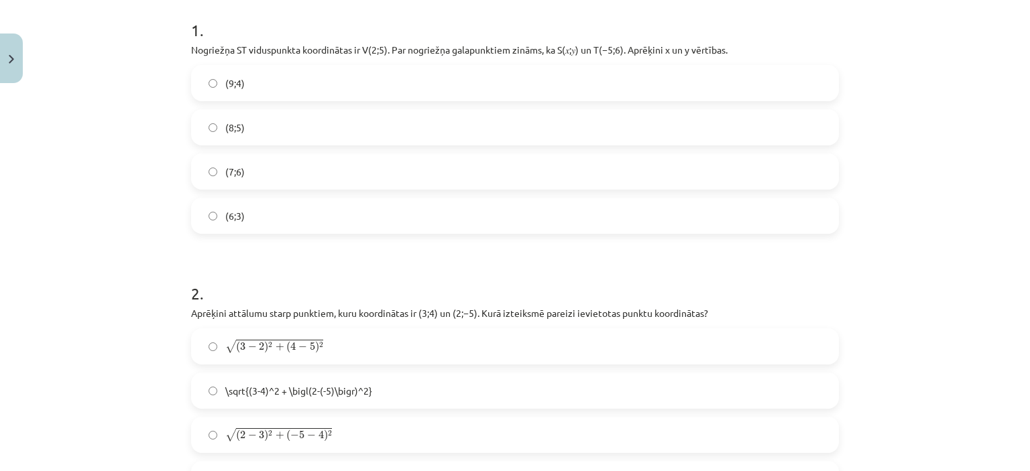
click at [619, 82] on label "(9;4)" at bounding box center [514, 83] width 645 height 34
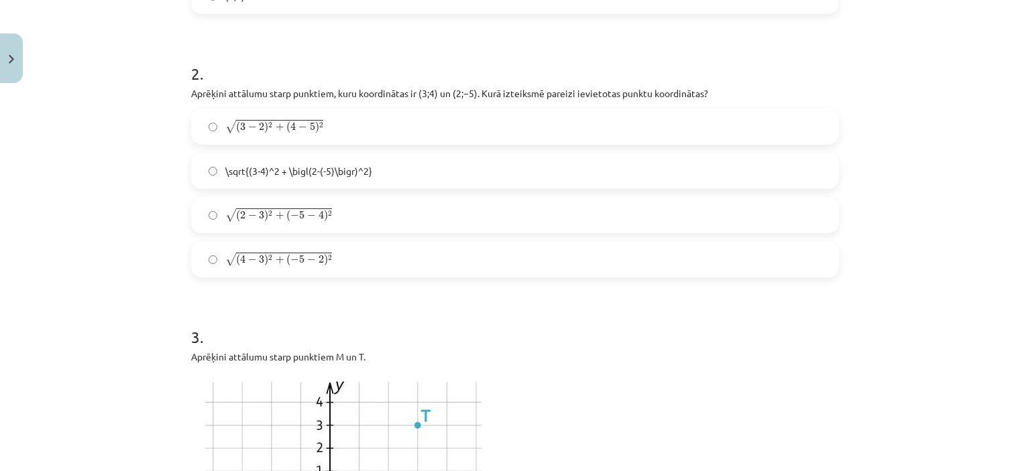
scroll to position [496, 0]
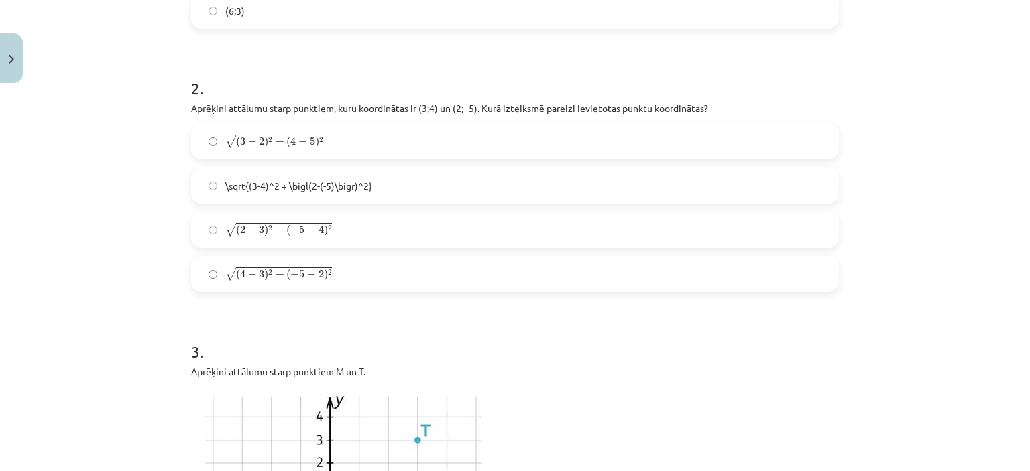
click at [414, 240] on label "√ ( 2 − 3 ) 2 + ( − 5 − 4 ) 2 ( 2 − 3 ) 2 + ( − 5 − 4 ) 2" at bounding box center [514, 230] width 645 height 34
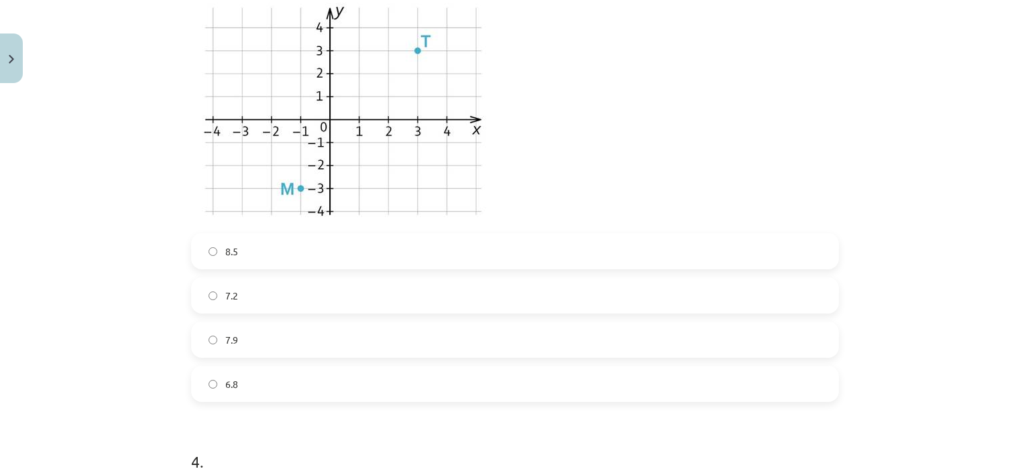
scroll to position [889, 0]
click at [573, 249] on label "8.5" at bounding box center [514, 248] width 645 height 34
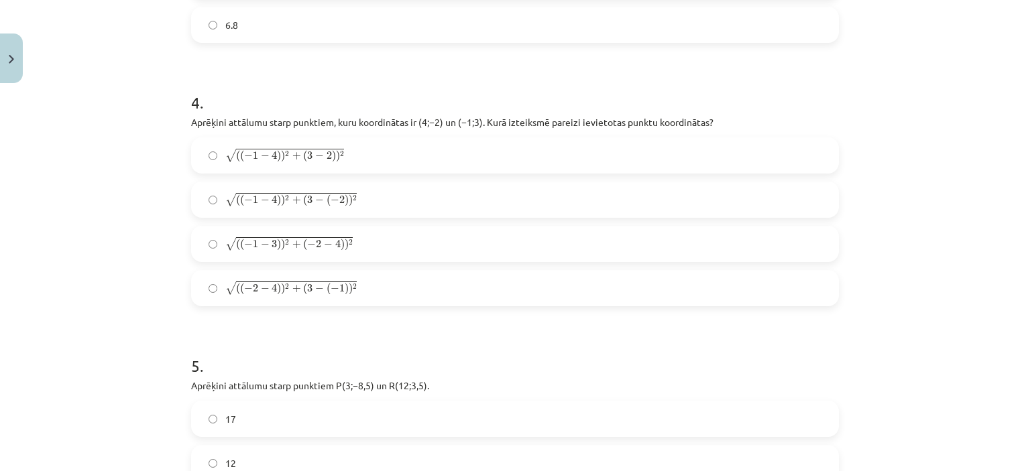
scroll to position [1248, 0]
click at [427, 190] on label "√ ( ( − 1 − 4 ) ) 2 + ( 3 − ( − 2 ) ) 2 ( ( − 1 − 4 ) ) 2 + ( 3 − ( − 2 ) ) 2" at bounding box center [514, 197] width 645 height 34
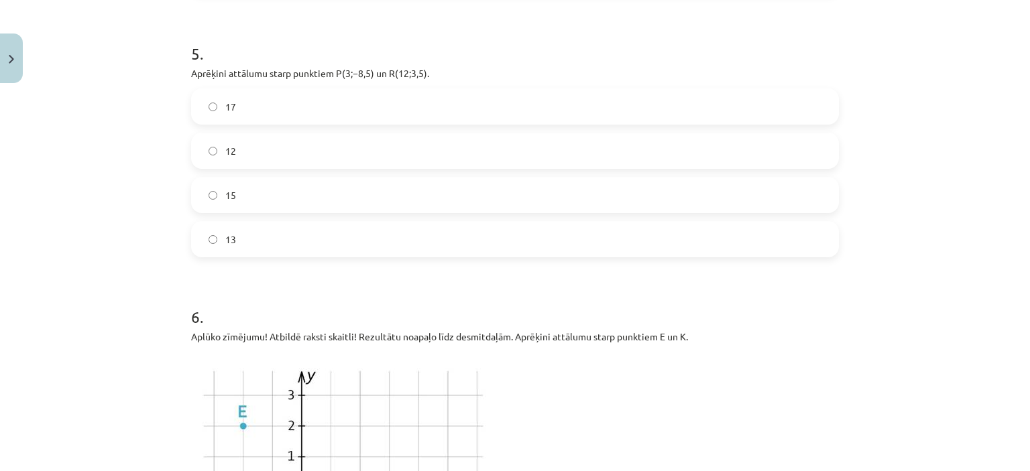
scroll to position [1566, 0]
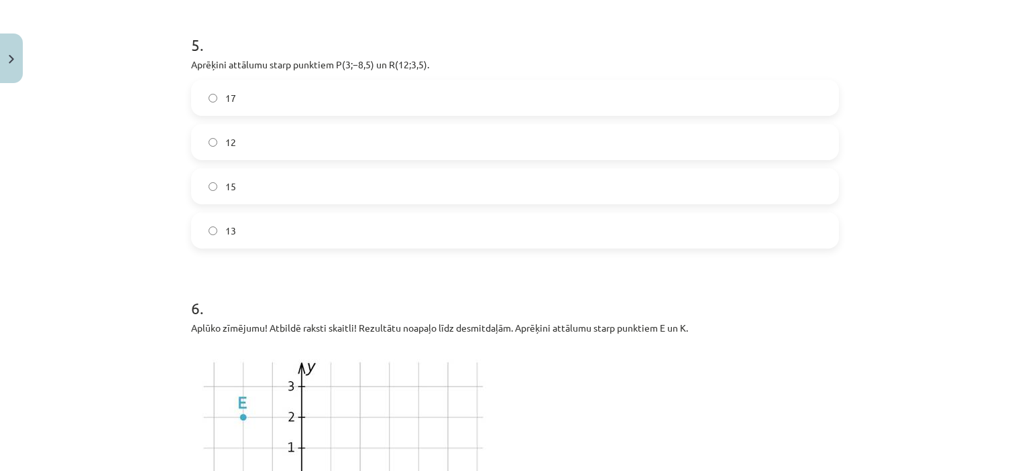
click at [481, 200] on label "15" at bounding box center [514, 187] width 645 height 34
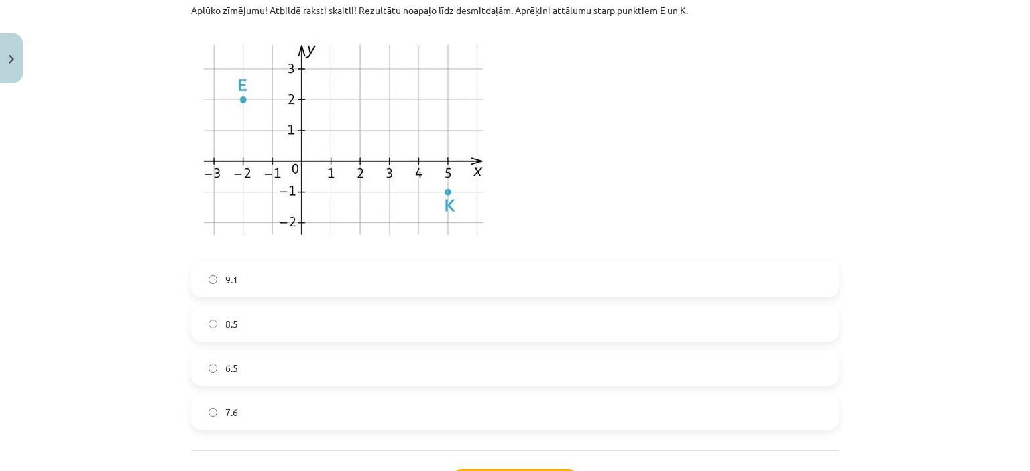
scroll to position [1887, 0]
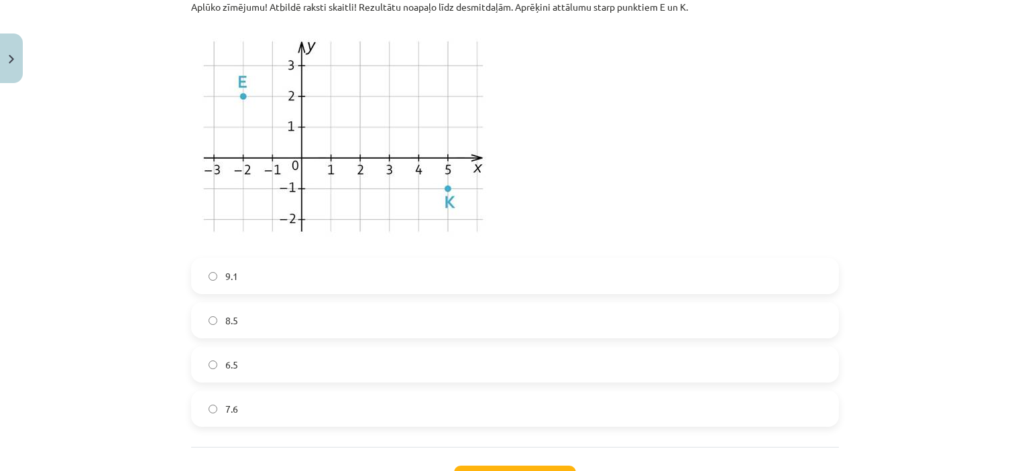
click at [780, 312] on label "8.5" at bounding box center [514, 321] width 645 height 34
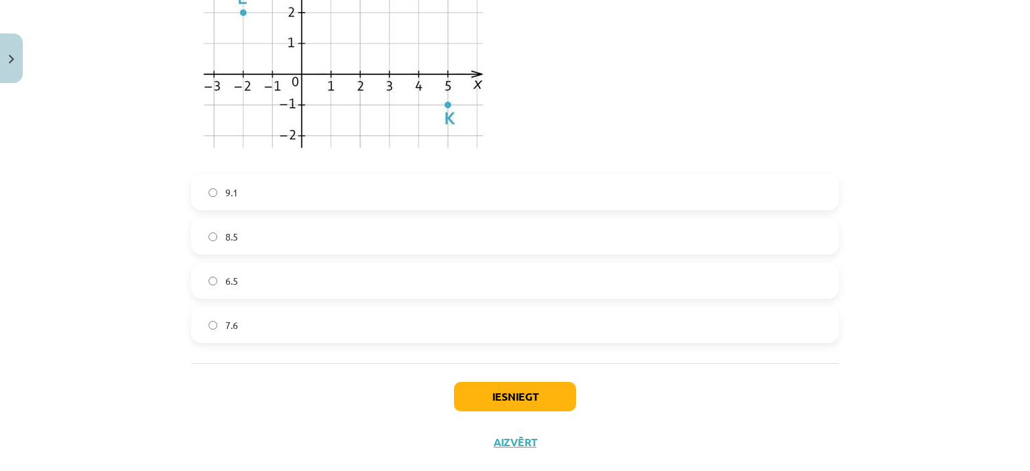
scroll to position [1976, 0]
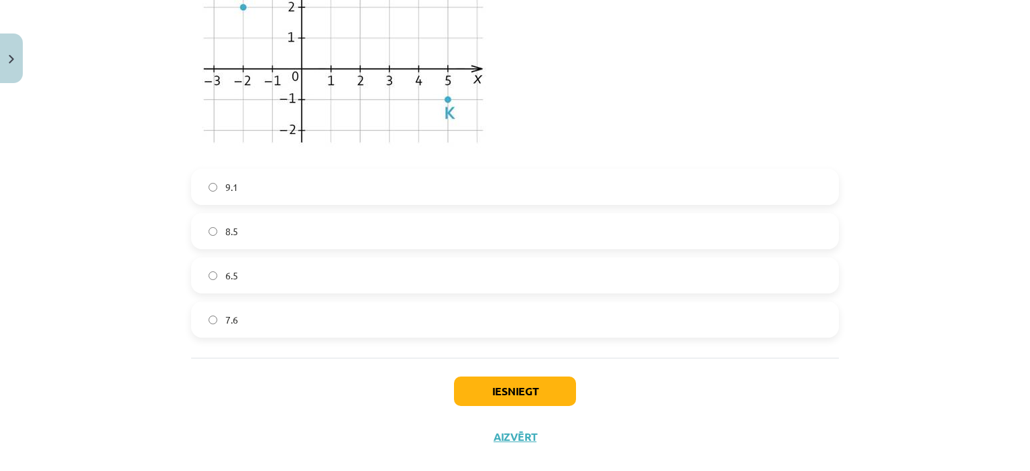
click at [611, 181] on label "9.1" at bounding box center [514, 187] width 645 height 34
click at [490, 402] on button "Iesniegt" at bounding box center [515, 391] width 122 height 29
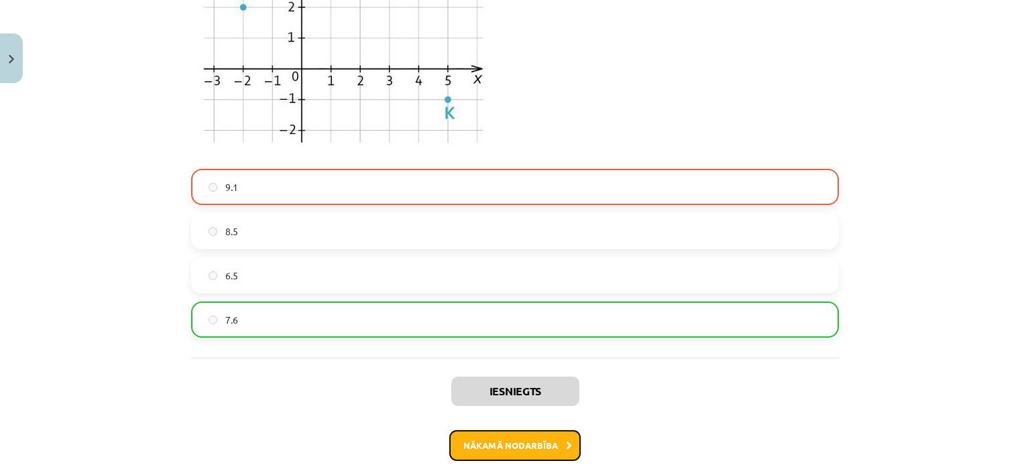
click at [518, 441] on button "Nākamā nodarbība" at bounding box center [514, 445] width 131 height 31
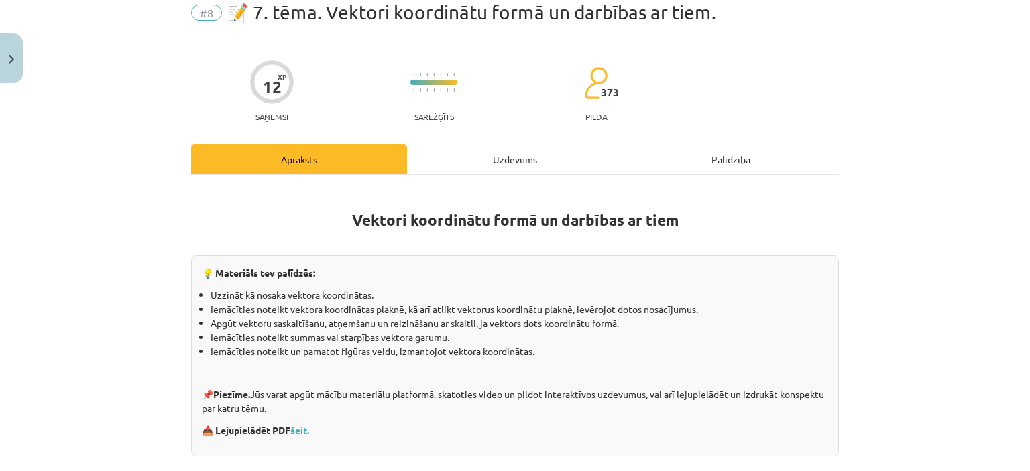
scroll to position [34, 0]
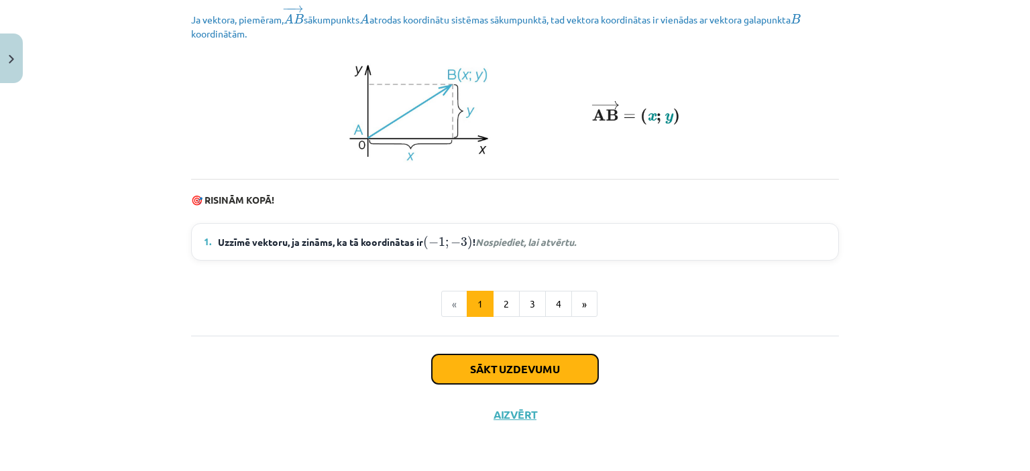
click at [550, 373] on button "Sākt uzdevumu" at bounding box center [515, 369] width 166 height 29
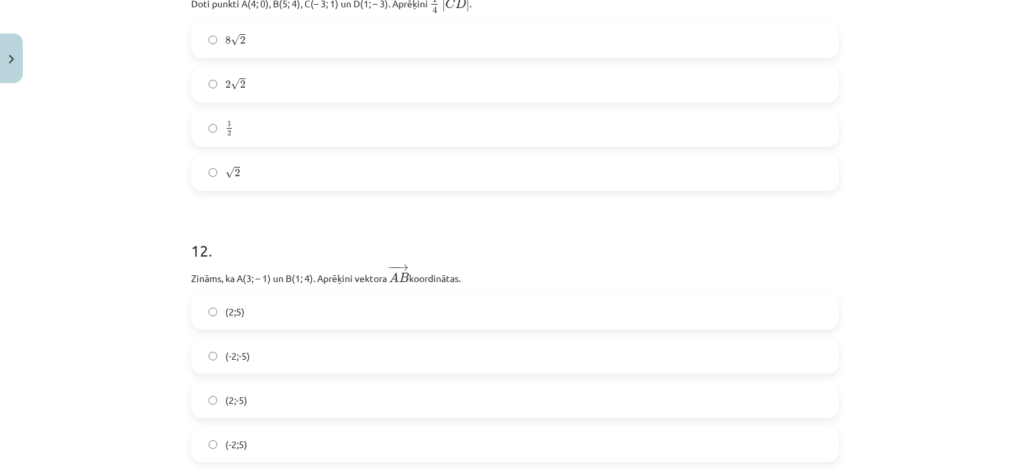
scroll to position [3620, 0]
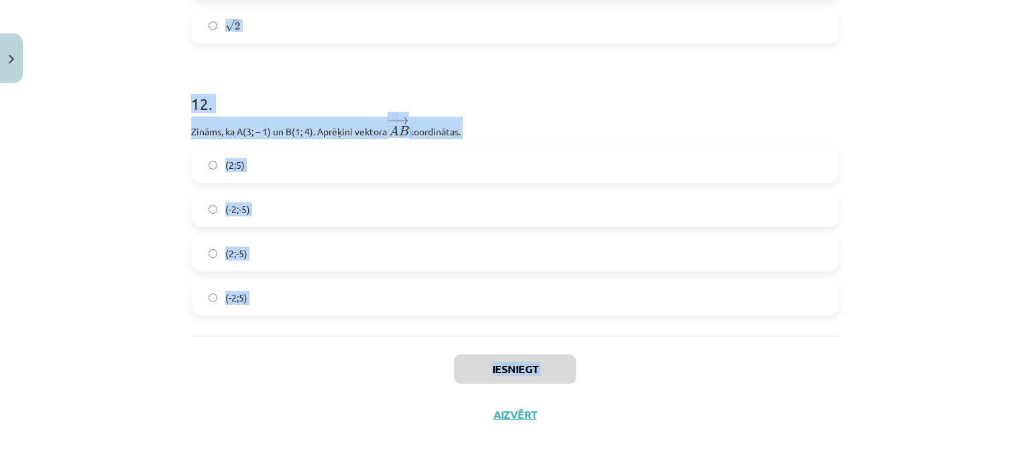
drag, startPoint x: 182, startPoint y: 259, endPoint x: 318, endPoint y: 404, distance: 198.2
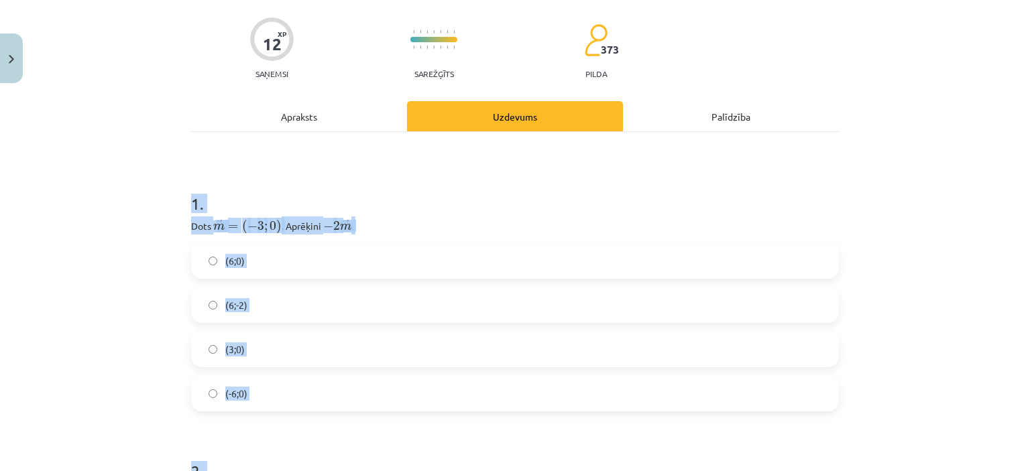
scroll to position [223, 0]
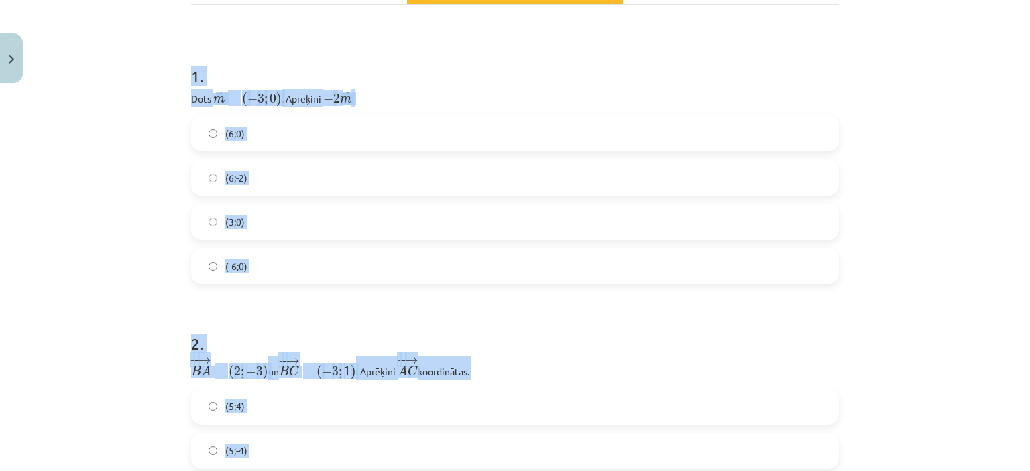
click at [932, 198] on div "Mācību tēma: Matemātikas i - 10. klases 1. ieskaites mācību materiāls (a,b) #8 …" at bounding box center [515, 235] width 1030 height 471
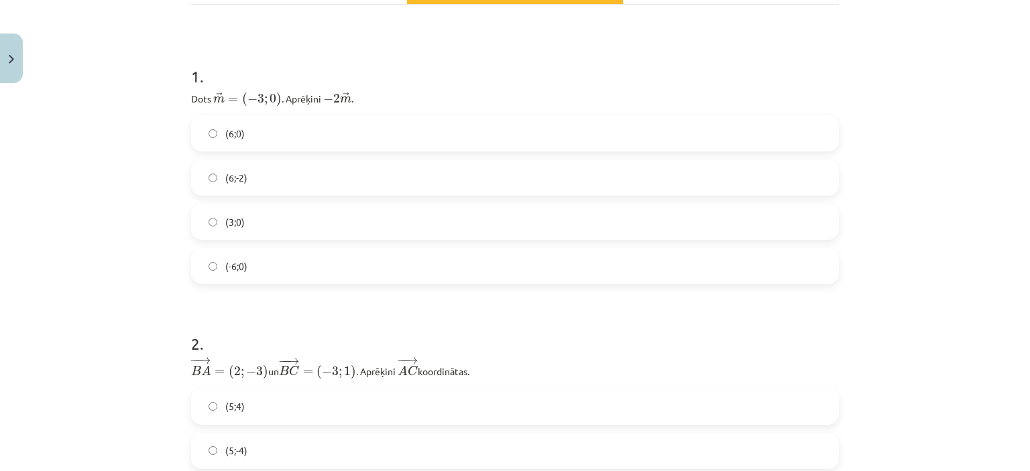
click at [288, 139] on label "(6;0)" at bounding box center [514, 134] width 645 height 34
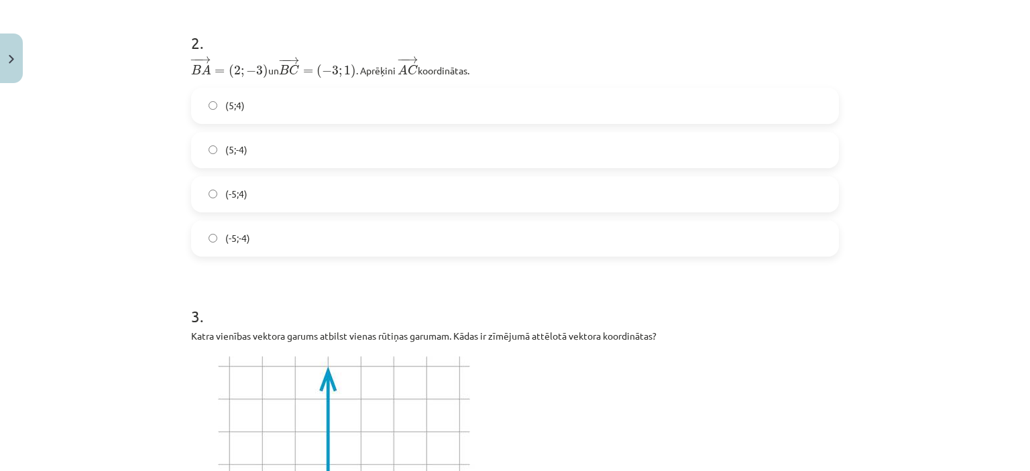
scroll to position [529, 0]
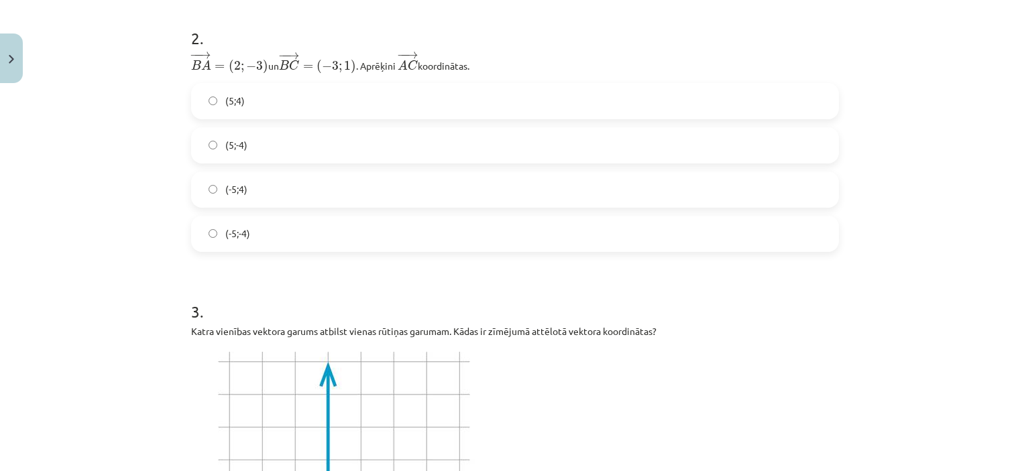
click at [802, 192] on label "(-5;4)" at bounding box center [514, 190] width 645 height 34
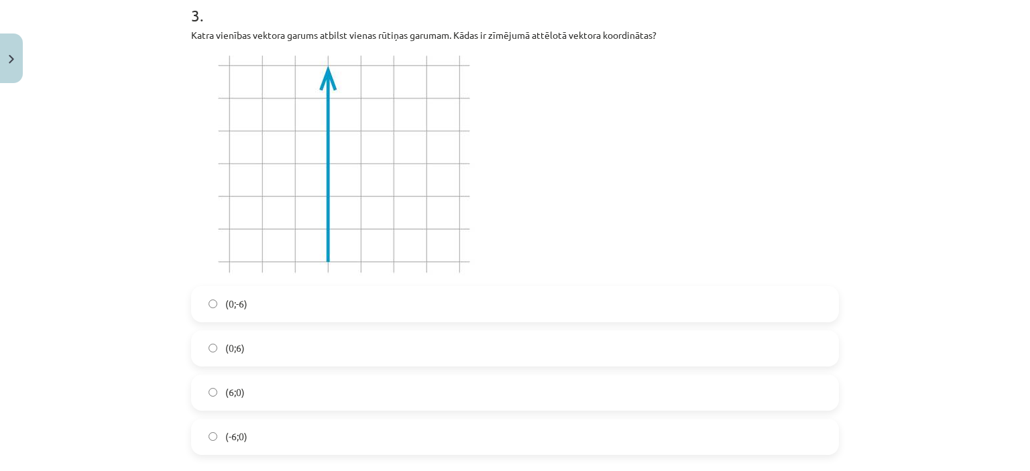
scroll to position [830, 0]
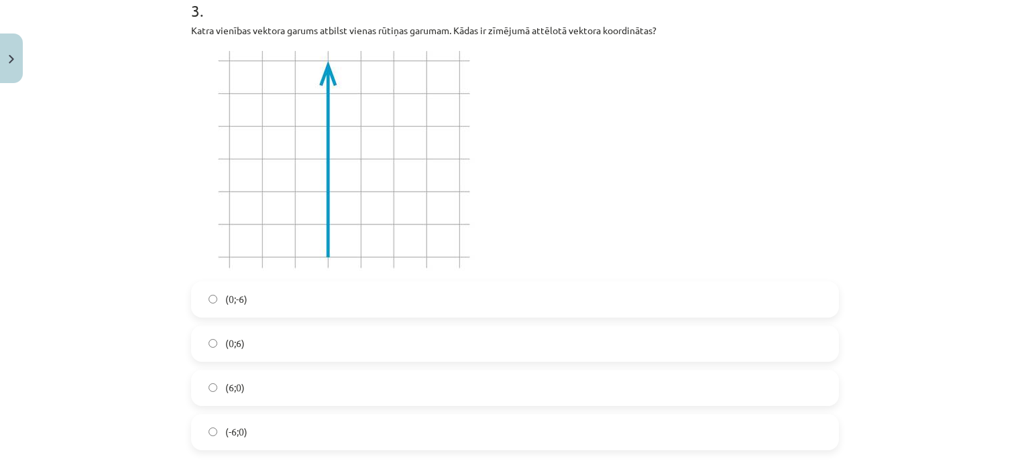
click at [312, 294] on label "(0;-6)" at bounding box center [514, 300] width 645 height 34
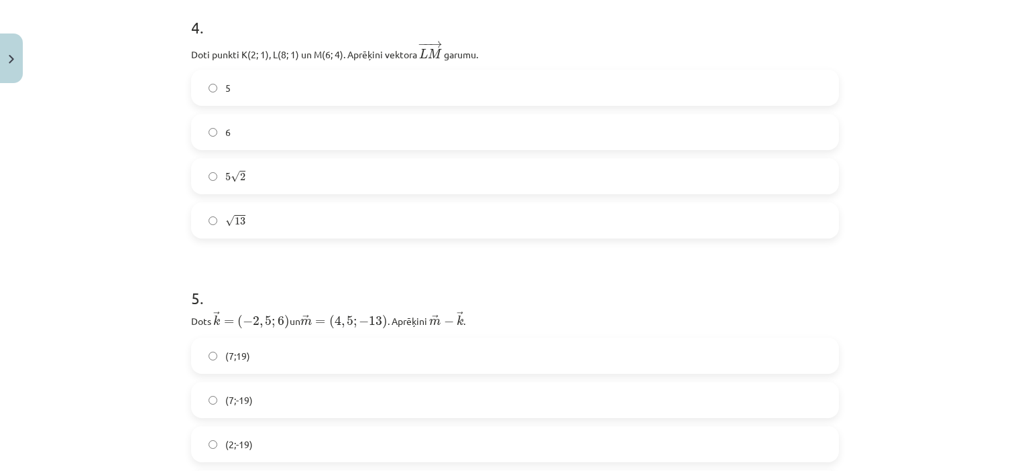
scroll to position [1318, 0]
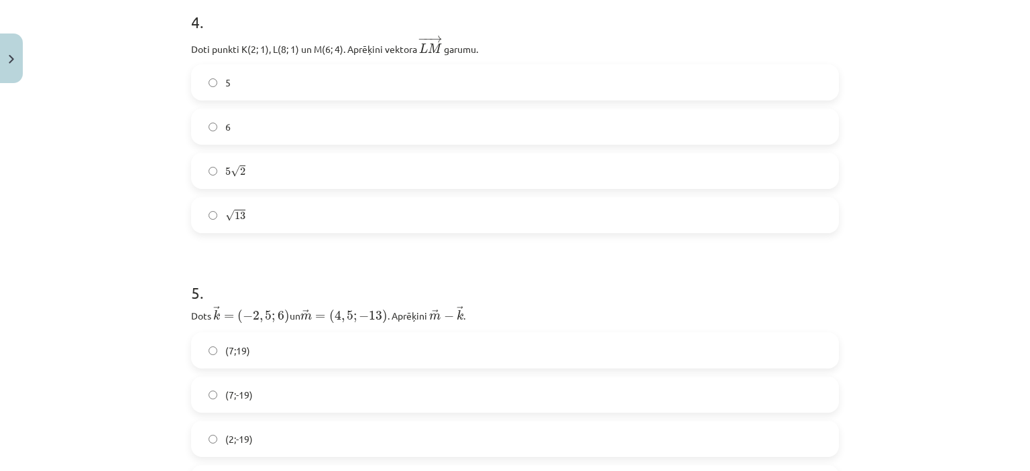
click at [256, 212] on label "√ 13 13" at bounding box center [514, 215] width 645 height 34
click at [255, 380] on label "(7;-19)" at bounding box center [514, 395] width 645 height 34
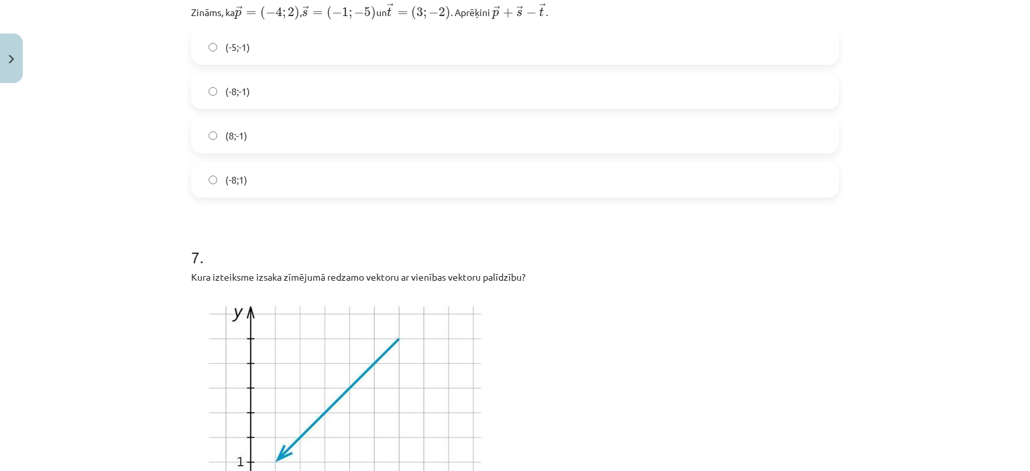
scroll to position [1884, 0]
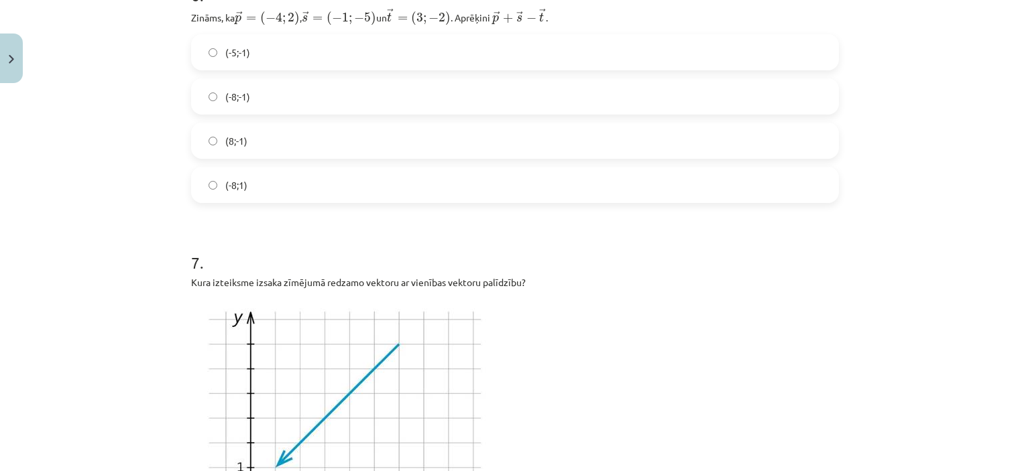
click at [319, 91] on label "(-8;-1)" at bounding box center [514, 97] width 645 height 34
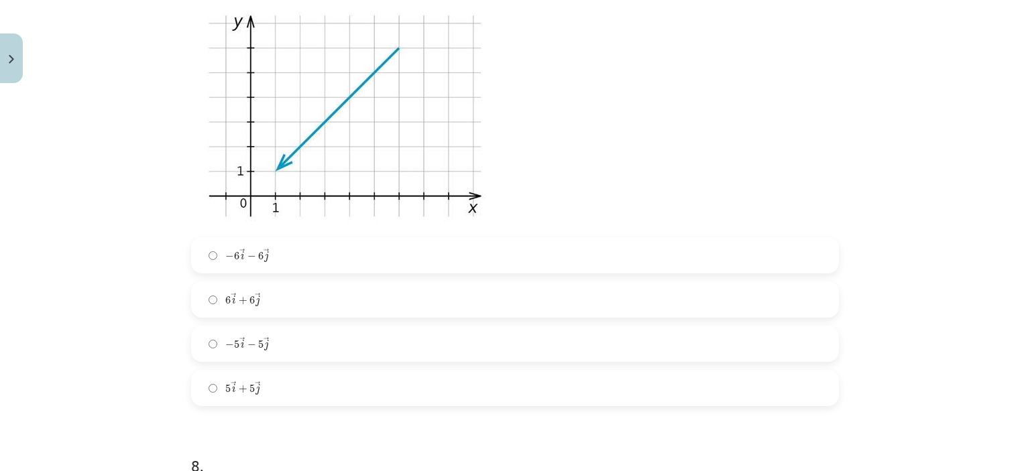
scroll to position [2185, 0]
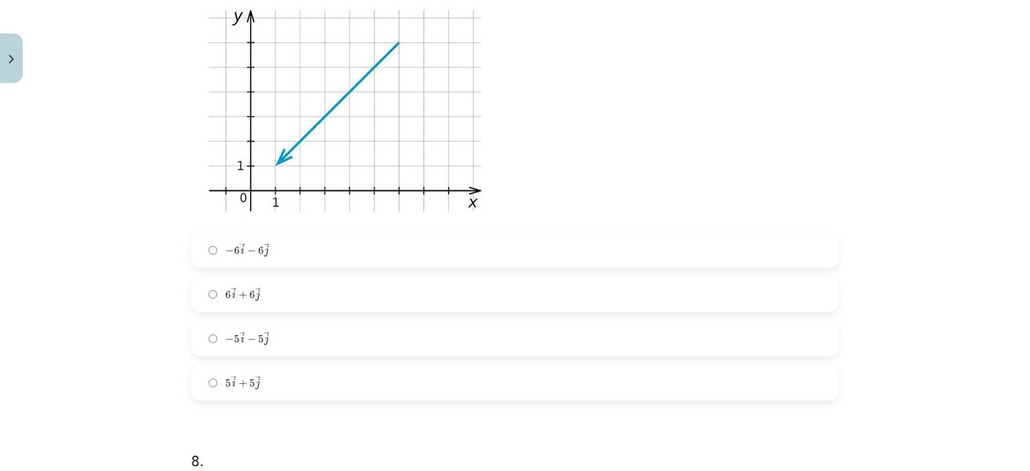
click at [282, 240] on label "− 6 → i − 6 → j − 6 i → − 6 j →" at bounding box center [514, 250] width 645 height 34
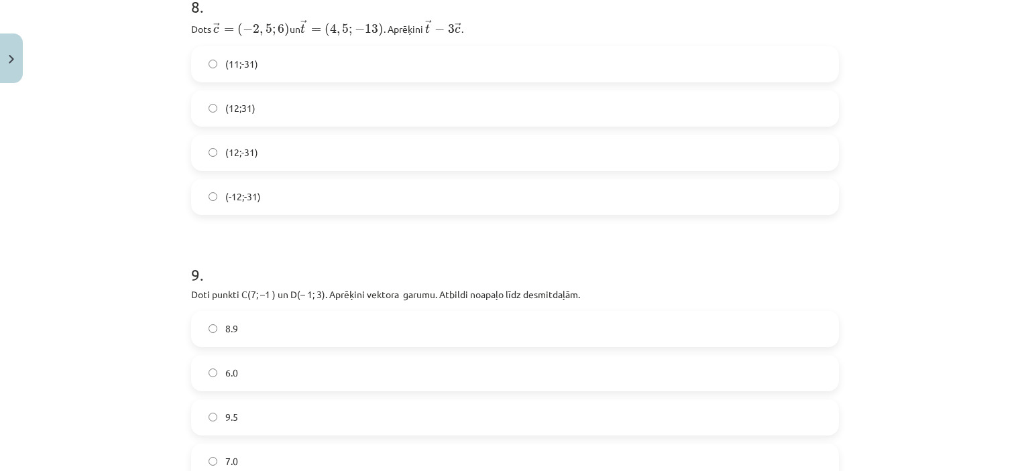
scroll to position [2482, 0]
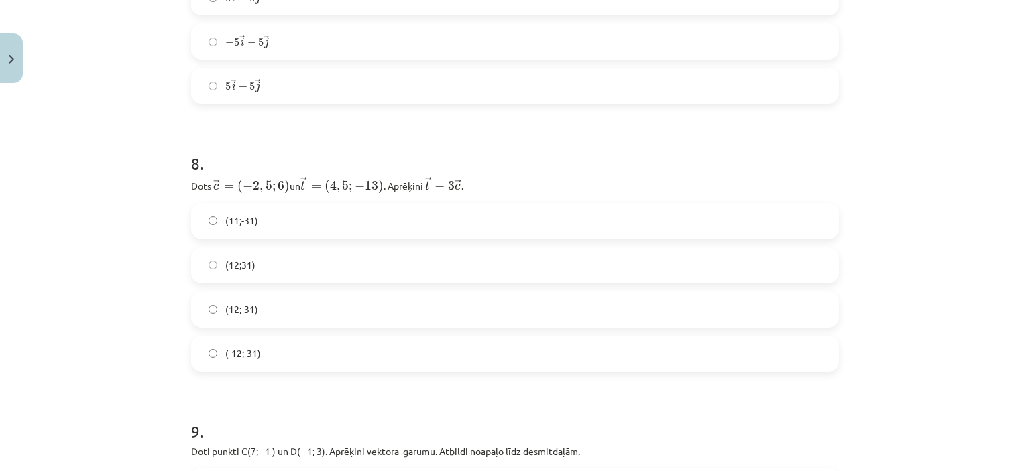
click at [275, 310] on label "(12;-31)" at bounding box center [514, 310] width 645 height 34
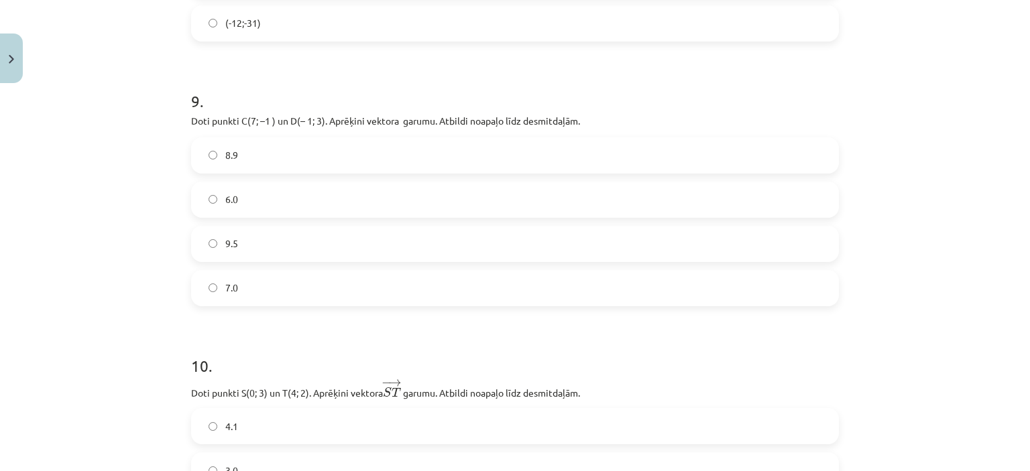
scroll to position [2837, 0]
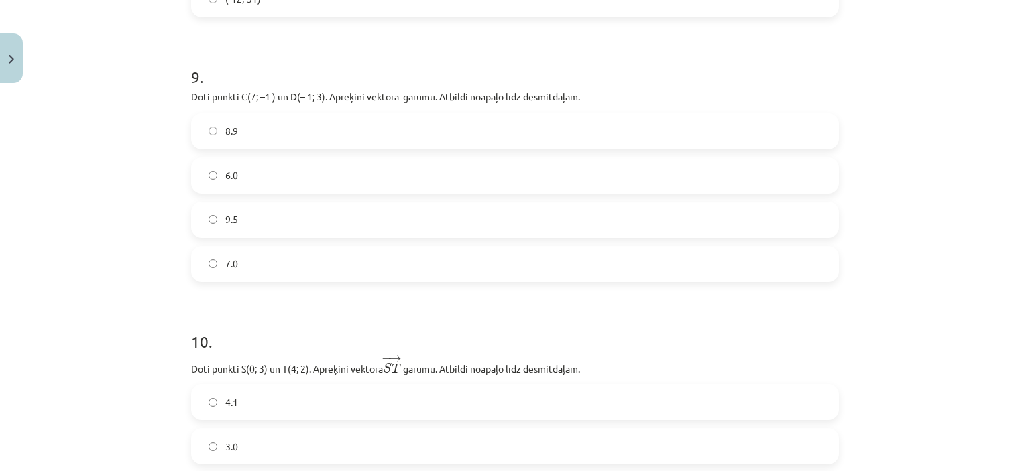
click at [300, 133] on label "8.9" at bounding box center [514, 132] width 645 height 34
click at [402, 385] on label "4.1" at bounding box center [514, 402] width 645 height 34
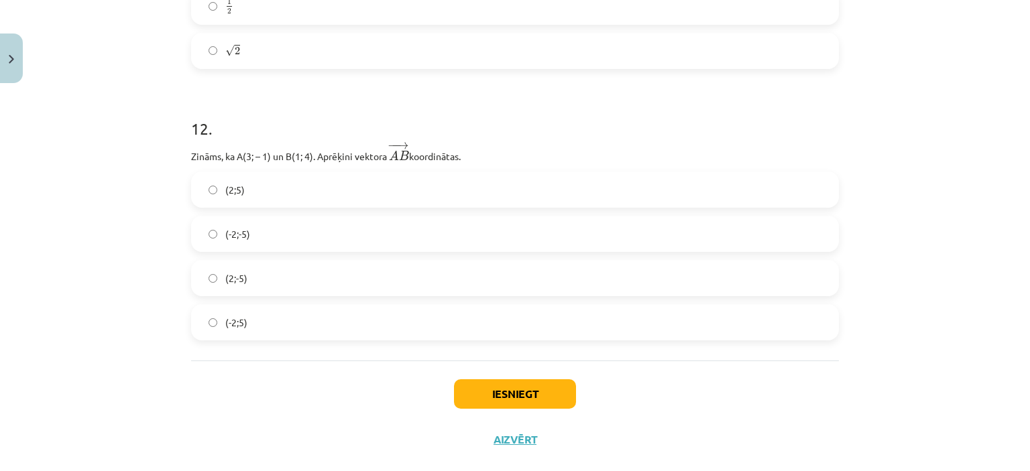
scroll to position [3620, 0]
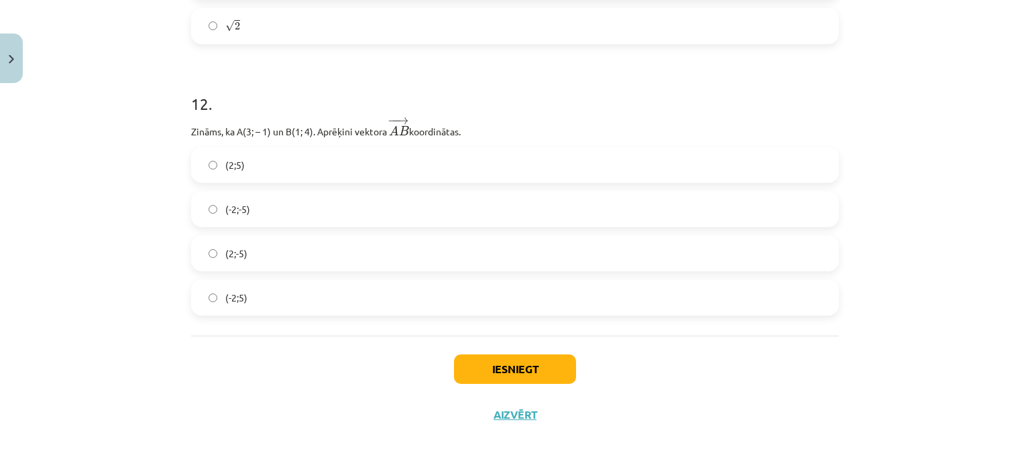
click at [582, 17] on label "√ 2 2" at bounding box center [514, 26] width 645 height 34
click at [406, 292] on label "(-2;5)" at bounding box center [514, 298] width 645 height 34
click at [485, 375] on button "Iesniegt" at bounding box center [515, 369] width 122 height 29
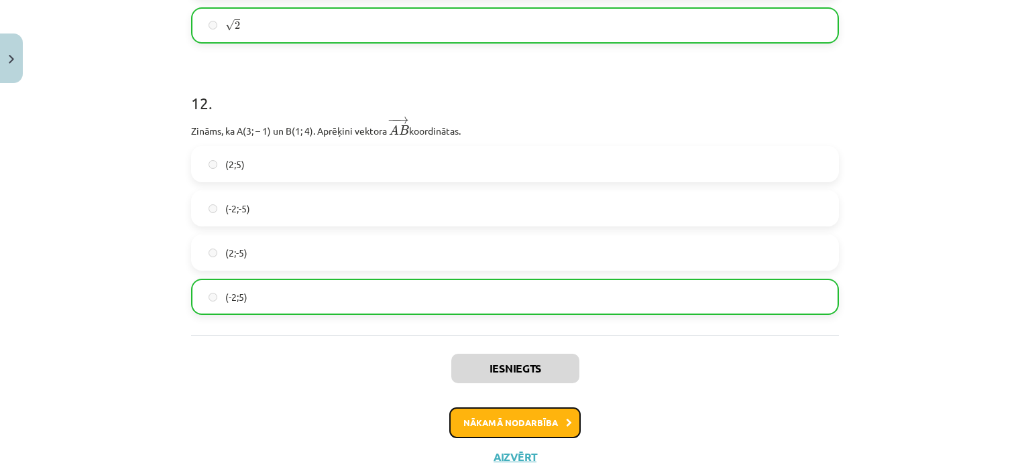
click at [517, 434] on button "Nākamā nodarbība" at bounding box center [514, 423] width 131 height 31
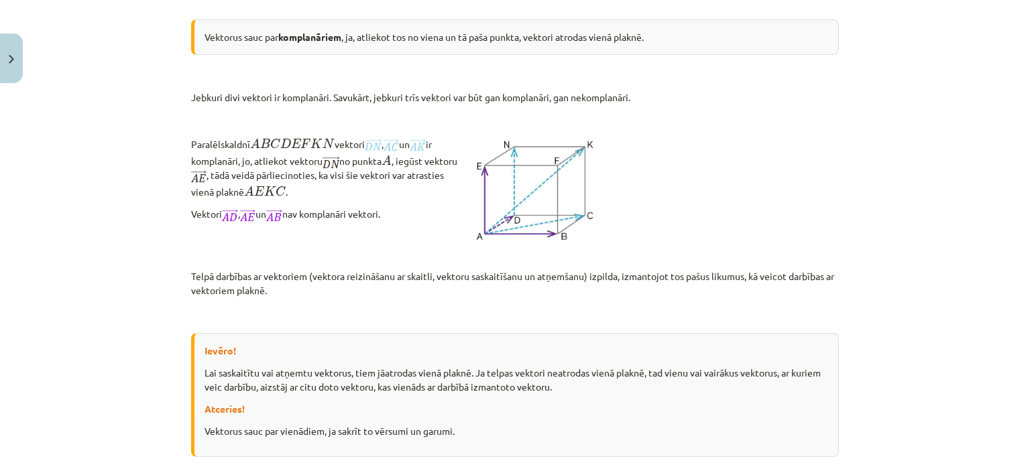
scroll to position [1875, 0]
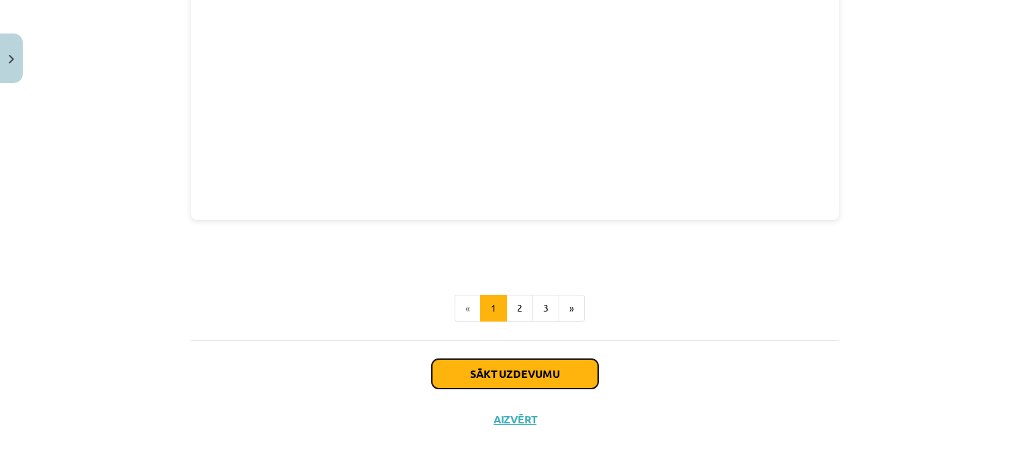
click at [544, 367] on button "Sākt uzdevumu" at bounding box center [515, 373] width 166 height 29
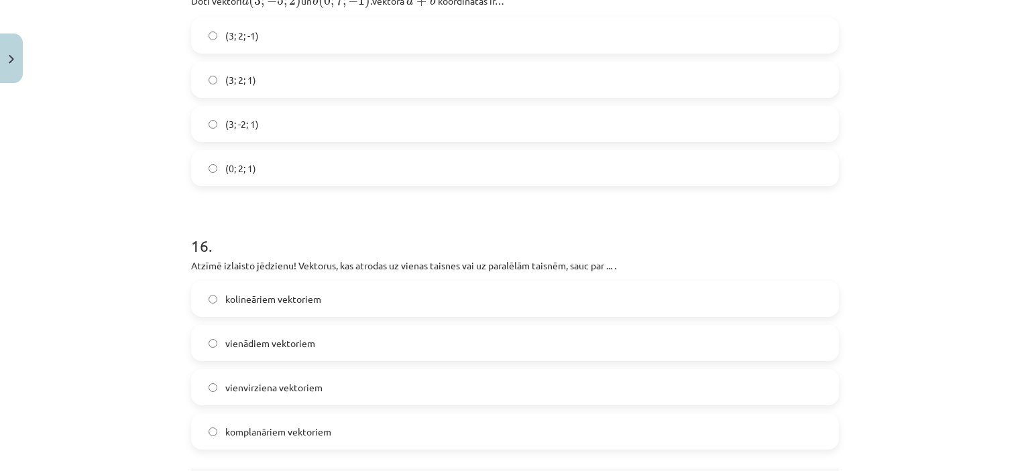
scroll to position [5552, 0]
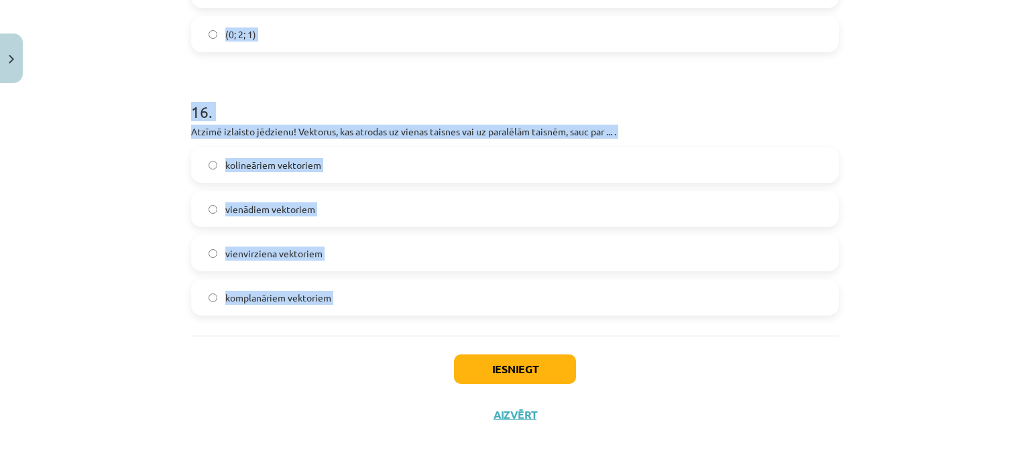
drag, startPoint x: 186, startPoint y: 262, endPoint x: 317, endPoint y: 382, distance: 177.9
click at [479, 81] on h1 "16 ." at bounding box center [514, 100] width 647 height 42
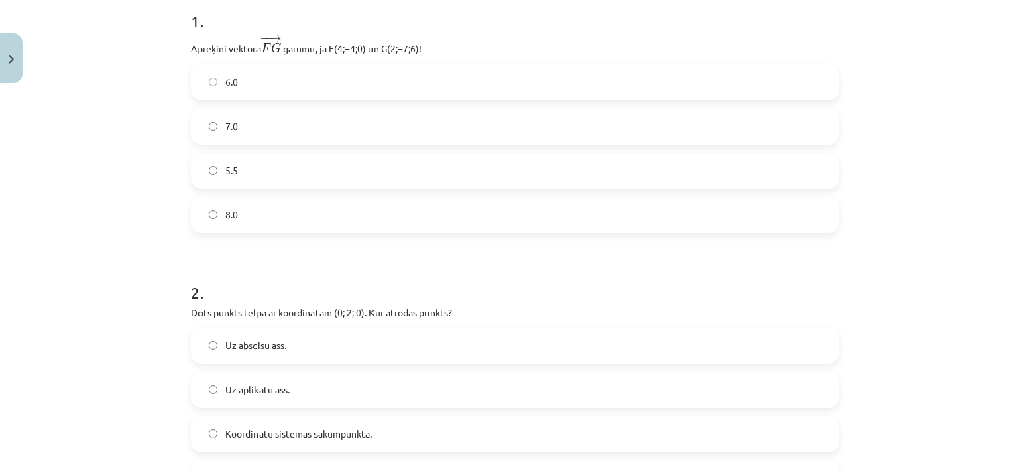
scroll to position [271, 0]
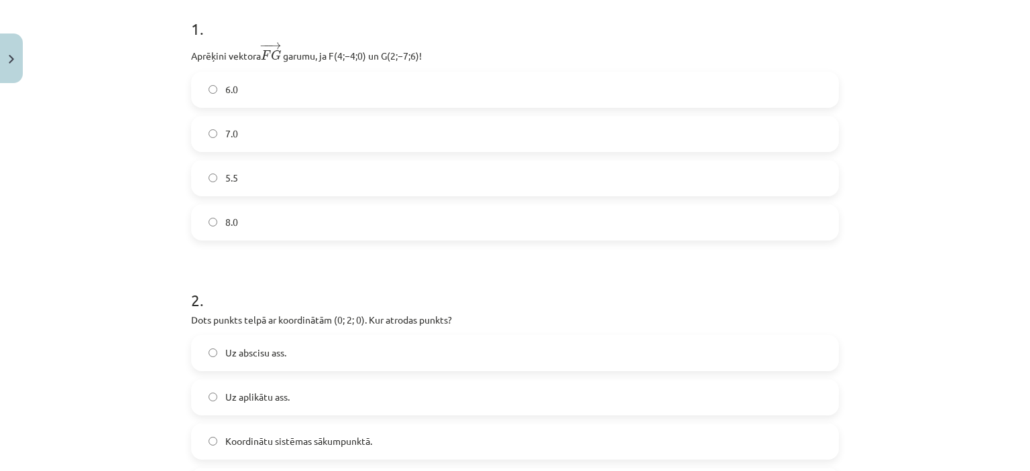
click at [802, 117] on label "7.0" at bounding box center [514, 134] width 645 height 34
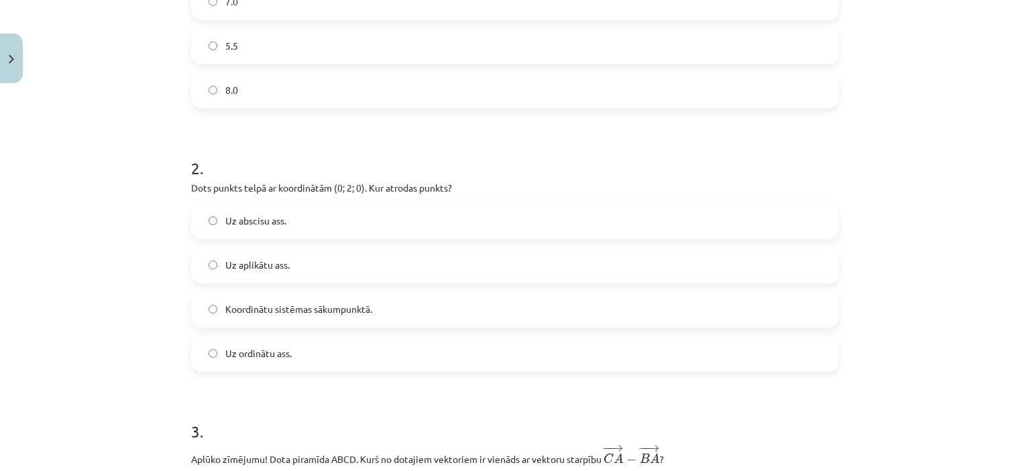
scroll to position [511, 0]
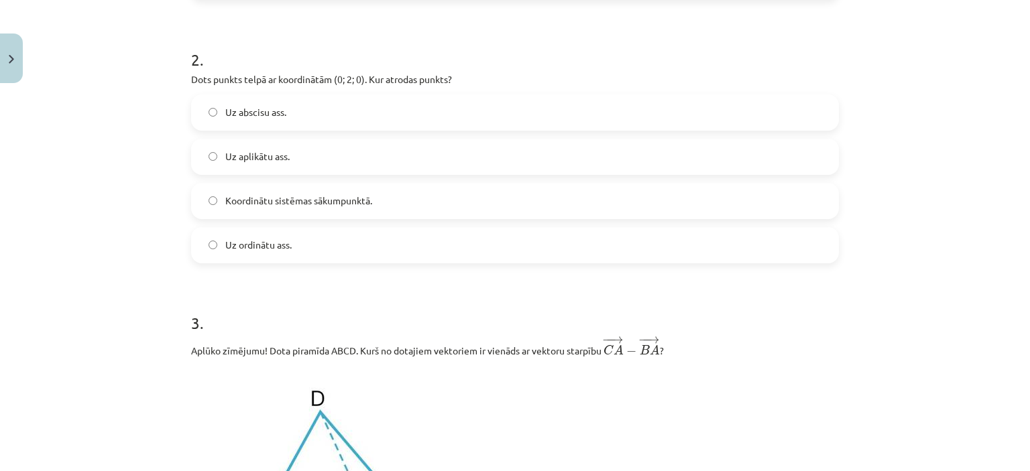
click at [316, 245] on label "Uz ordinātu ass." at bounding box center [514, 246] width 645 height 34
click at [622, 352] on span "− − → C A − − − → B A" at bounding box center [631, 345] width 56 height 19
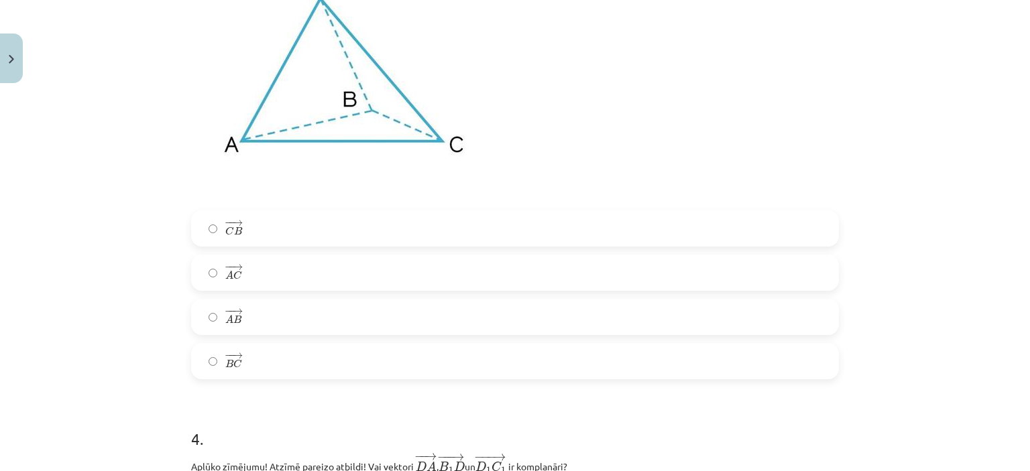
scroll to position [954, 0]
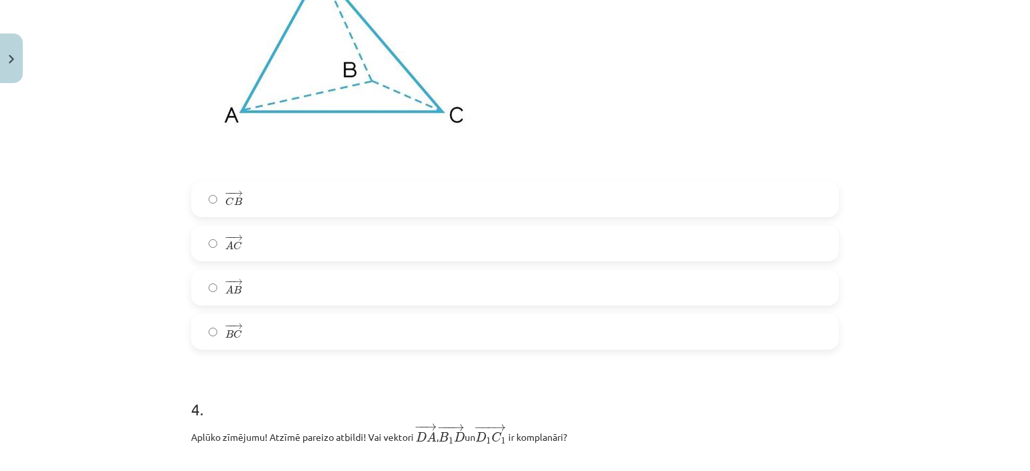
click at [767, 189] on label "− − → C B C B →" at bounding box center [514, 199] width 645 height 34
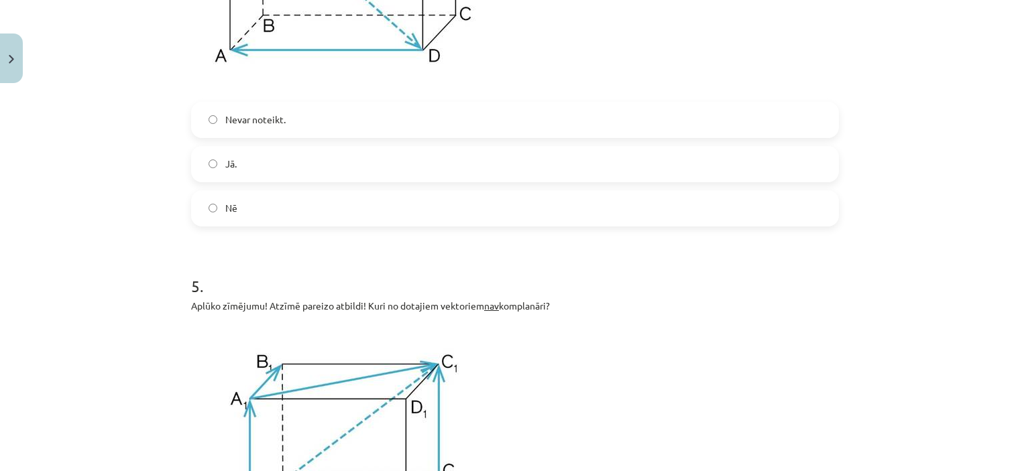
scroll to position [1548, 0]
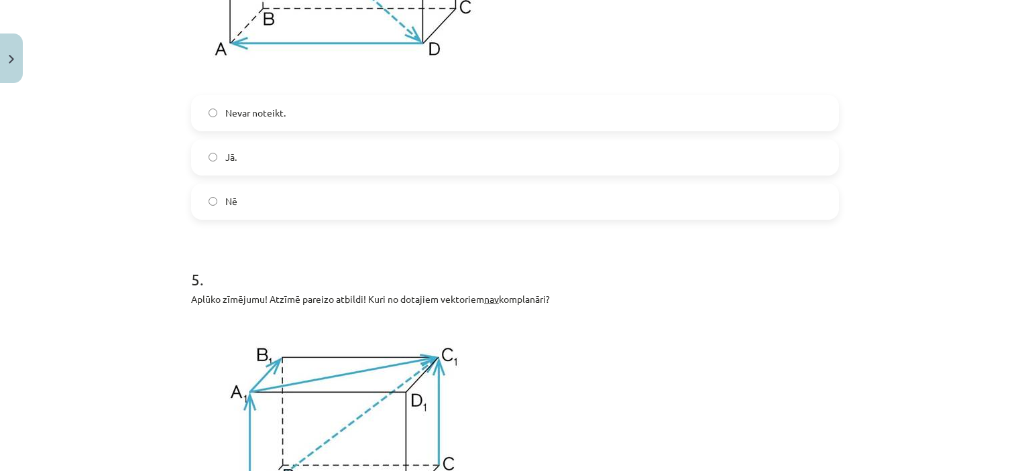
click at [767, 171] on label "Jā." at bounding box center [514, 158] width 645 height 34
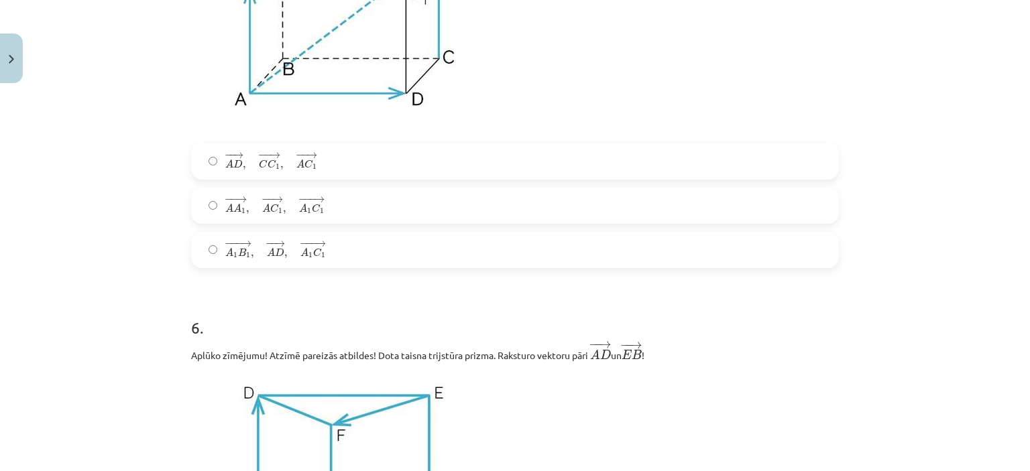
scroll to position [1970, 0]
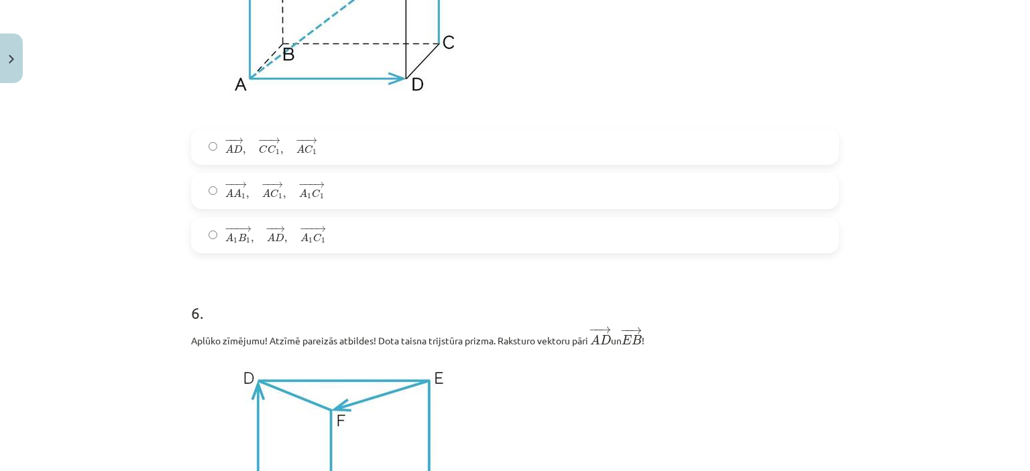
click at [351, 251] on label "− −− → A 1 B 1 , − − → A D , − −− → A 1 C 1 A 1 B 1 → , A D → , A 1 C 1 →" at bounding box center [514, 236] width 645 height 34
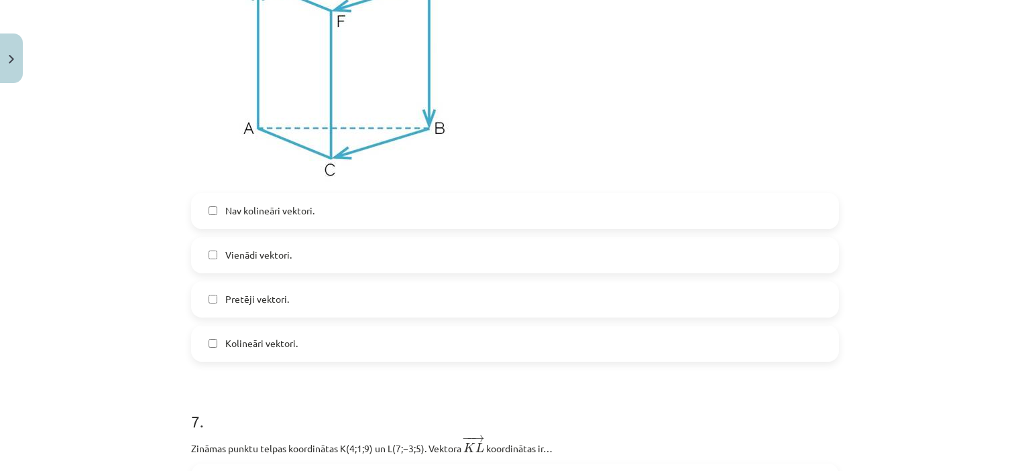
scroll to position [2420, 0]
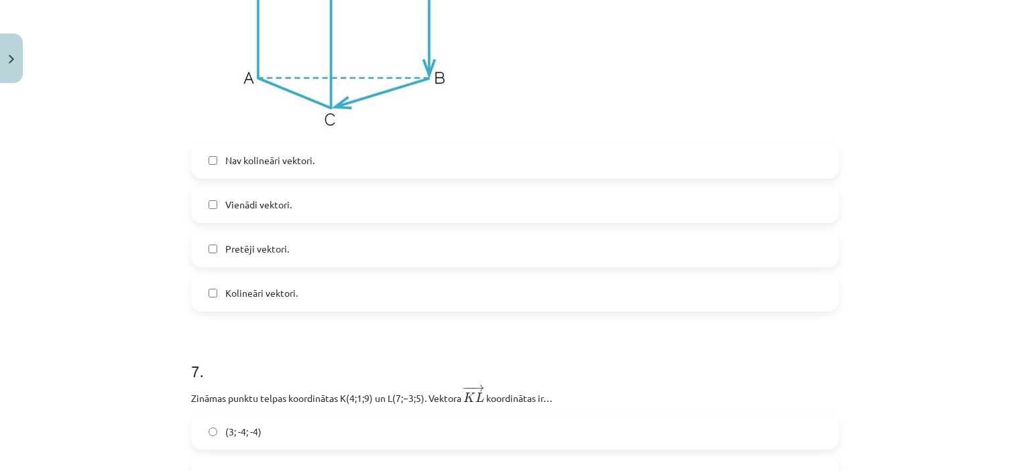
click at [292, 250] on label "Pretēji vektori." at bounding box center [514, 250] width 645 height 34
click at [304, 297] on label "Kolineāri vektori." at bounding box center [514, 294] width 645 height 34
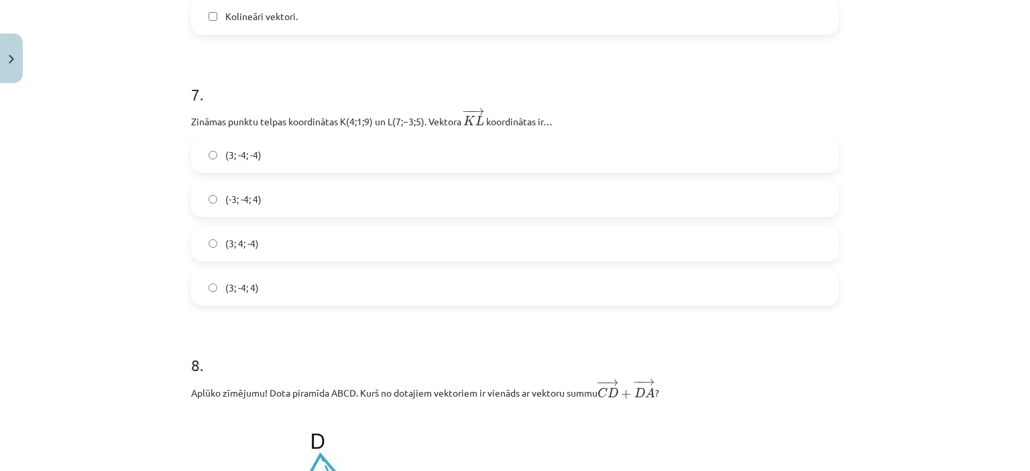
scroll to position [2812, 0]
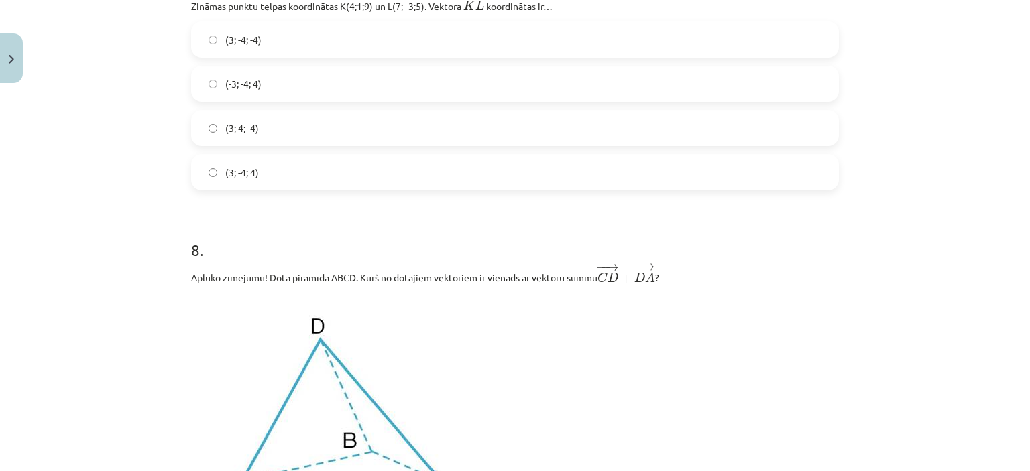
click at [344, 81] on label "(-3; -4; 4)" at bounding box center [514, 84] width 645 height 34
click at [343, 29] on label "(3; -4; -4)" at bounding box center [514, 40] width 645 height 34
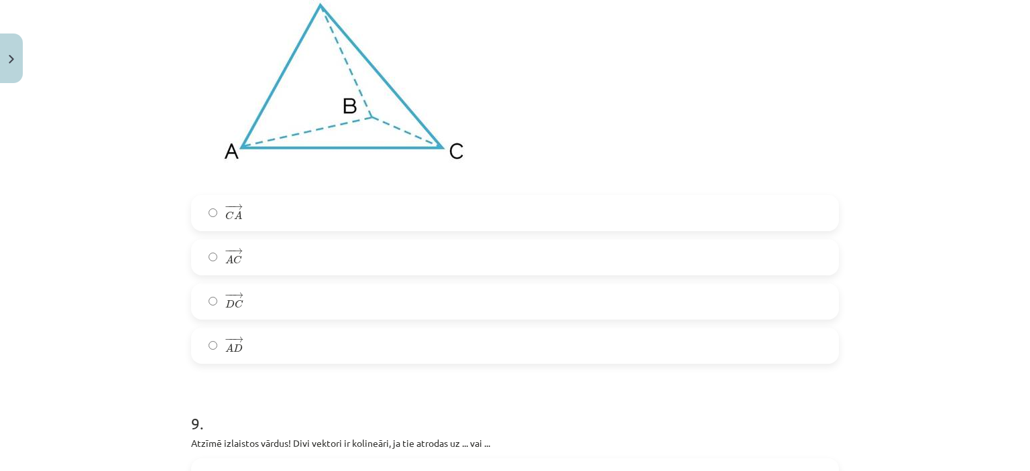
scroll to position [3161, 0]
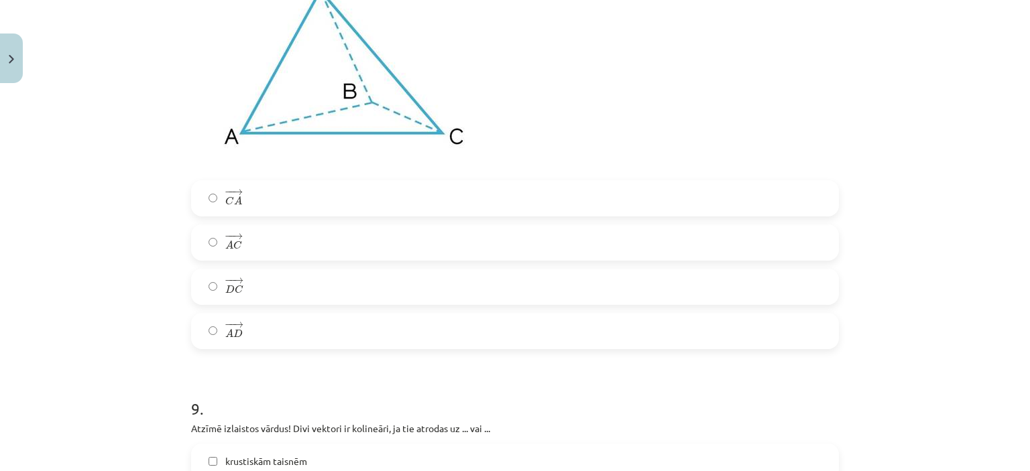
click at [395, 198] on label "− − → C A C A →" at bounding box center [514, 199] width 645 height 34
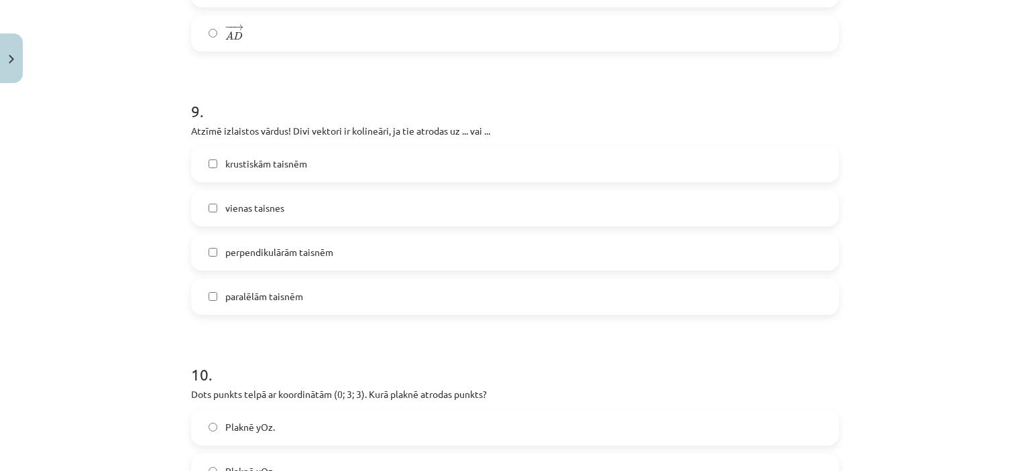
scroll to position [3524, 0]
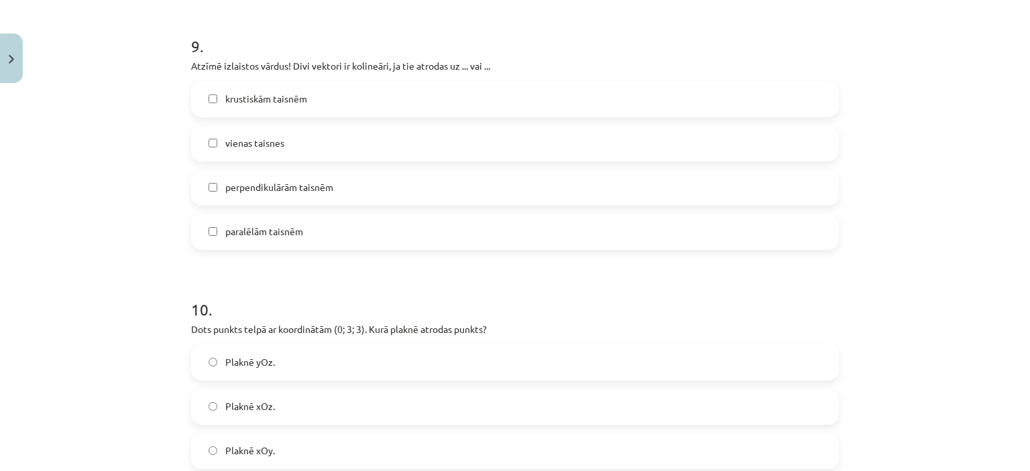
click at [297, 154] on label "vienas taisnes" at bounding box center [514, 144] width 645 height 34
click at [318, 245] on label "paralēlām taisnēm" at bounding box center [514, 232] width 645 height 34
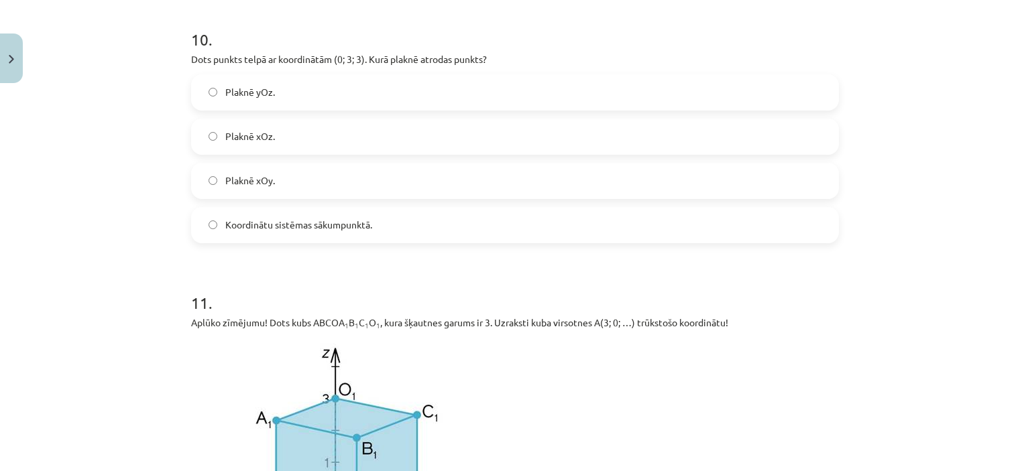
scroll to position [3808, 0]
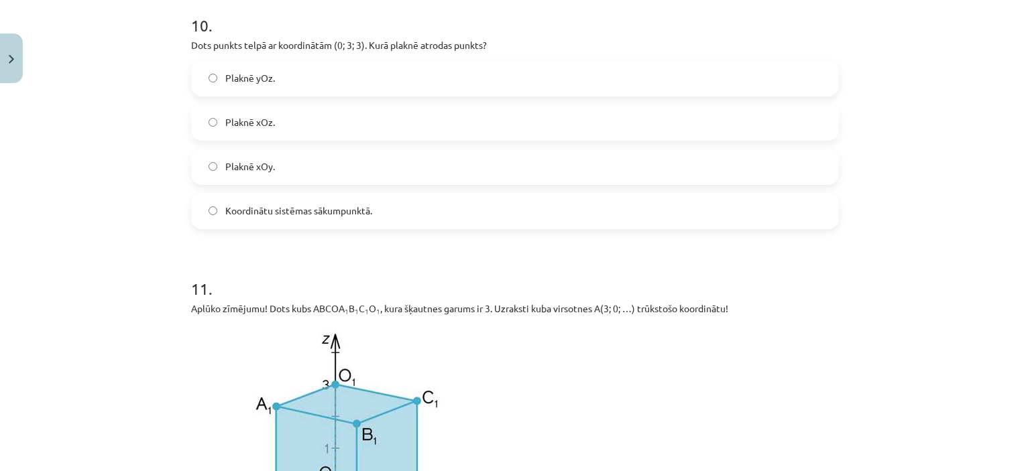
click at [275, 82] on label "Plaknē yOz." at bounding box center [514, 79] width 645 height 34
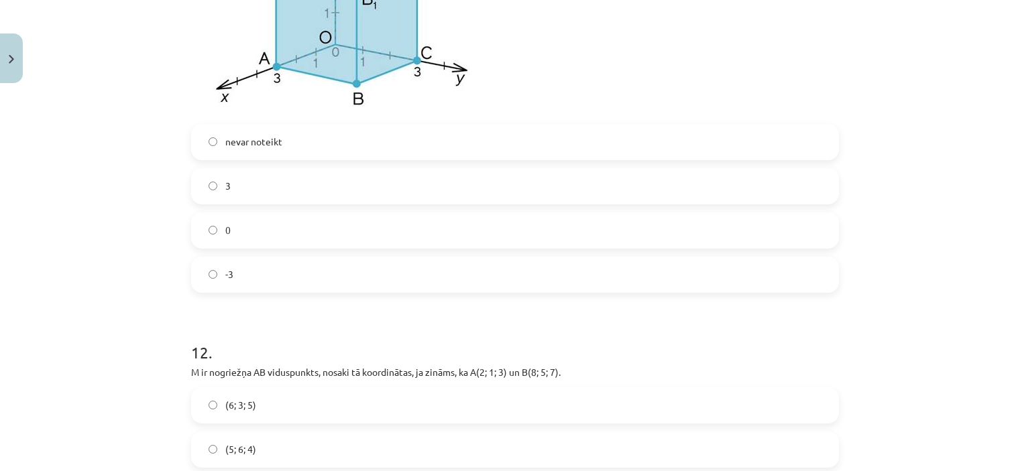
scroll to position [4287, 0]
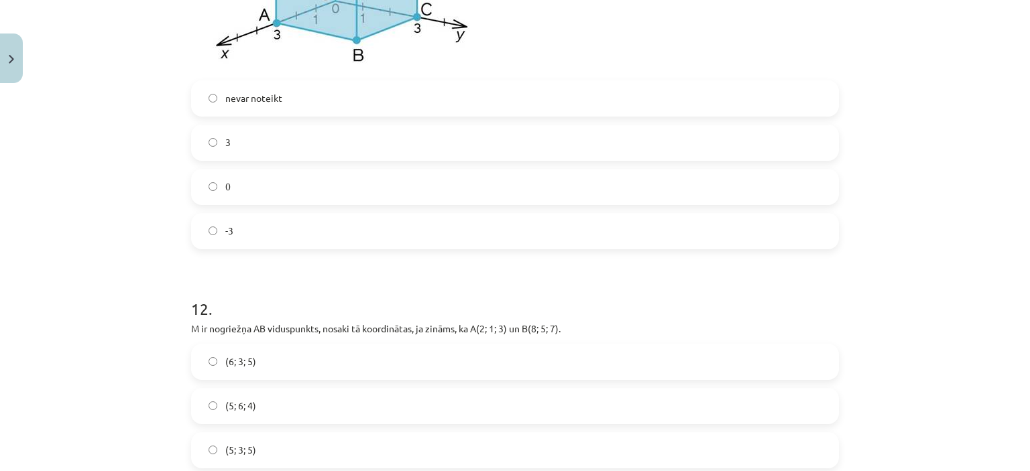
click at [799, 193] on label "0" at bounding box center [514, 187] width 645 height 34
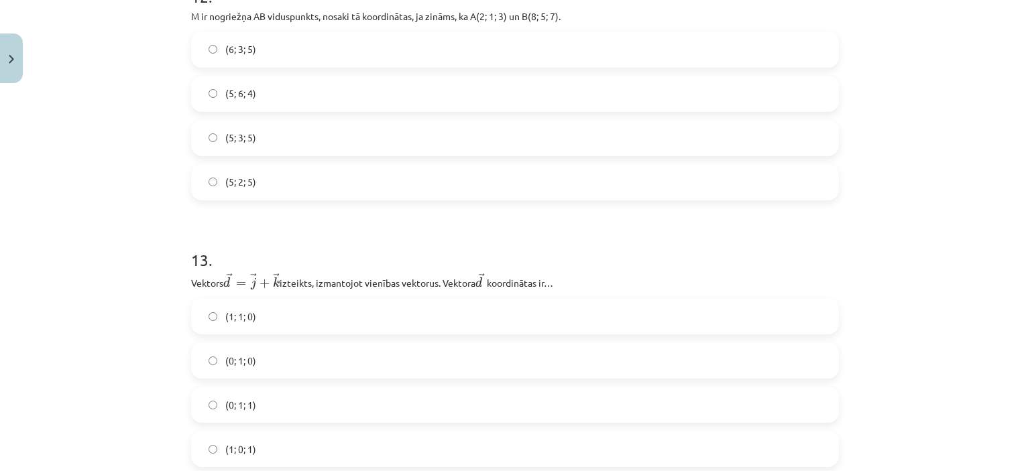
scroll to position [4592, 0]
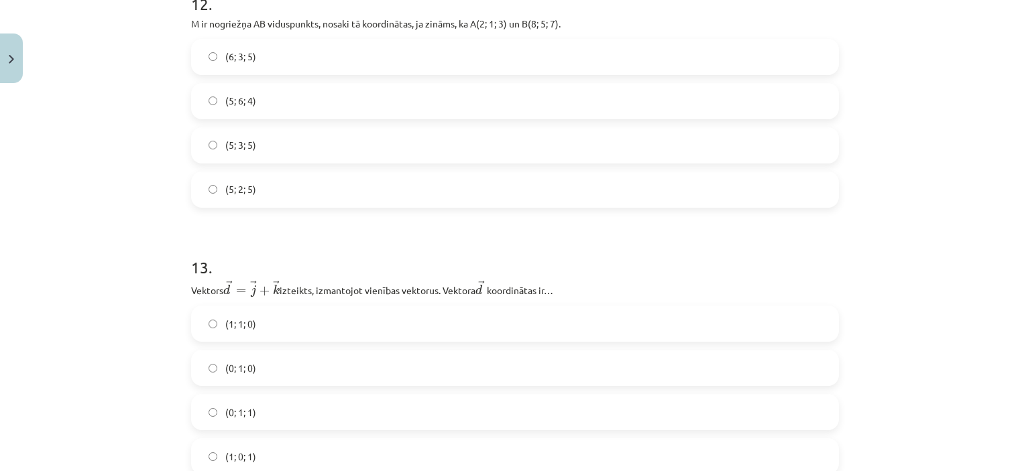
click at [249, 149] on span "(5; 3; 5)" at bounding box center [240, 145] width 31 height 14
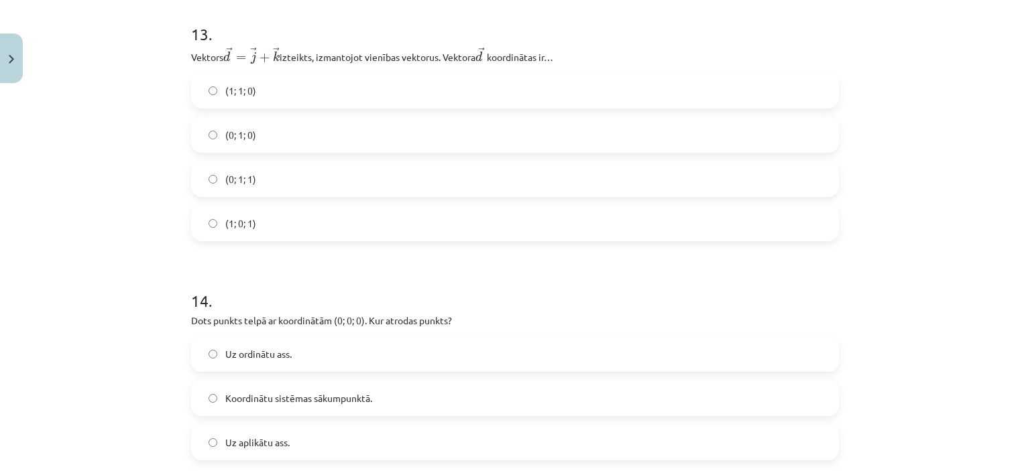
scroll to position [4839, 0]
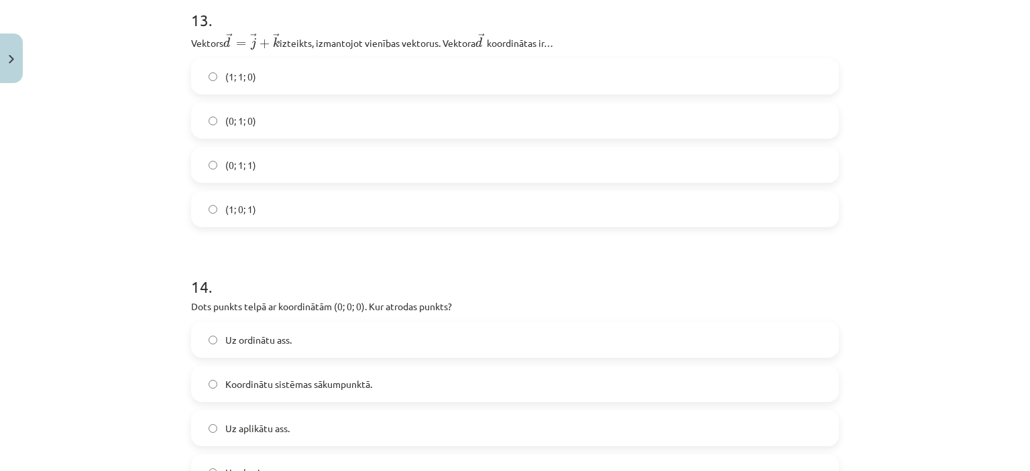
click at [414, 167] on label "(0; 1; 1)" at bounding box center [514, 165] width 645 height 34
click at [314, 391] on span "Koordinātu sistēmas sākumpunktā." at bounding box center [298, 384] width 147 height 14
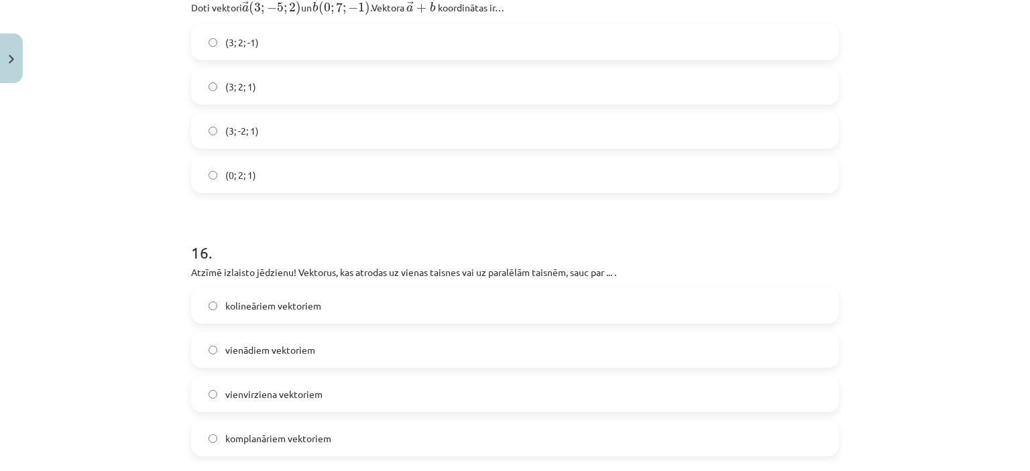
scroll to position [5420, 0]
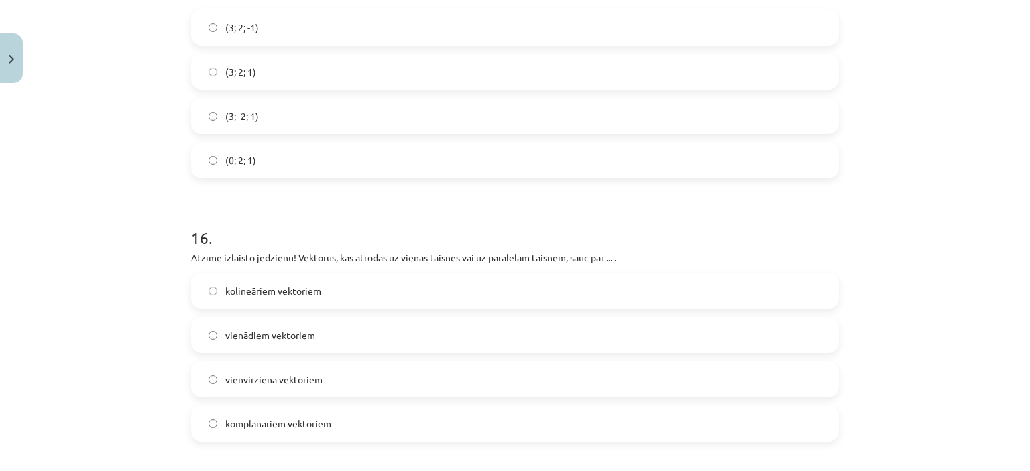
click at [284, 78] on label "(3; 2; 1)" at bounding box center [514, 72] width 645 height 34
click at [322, 300] on label "kolineāriem vektoriem" at bounding box center [514, 291] width 645 height 34
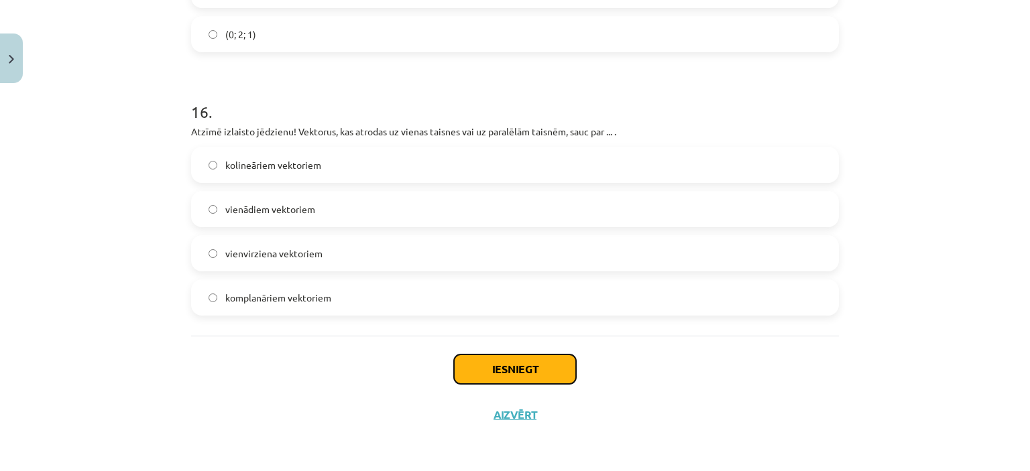
click at [546, 371] on button "Iesniegt" at bounding box center [515, 369] width 122 height 29
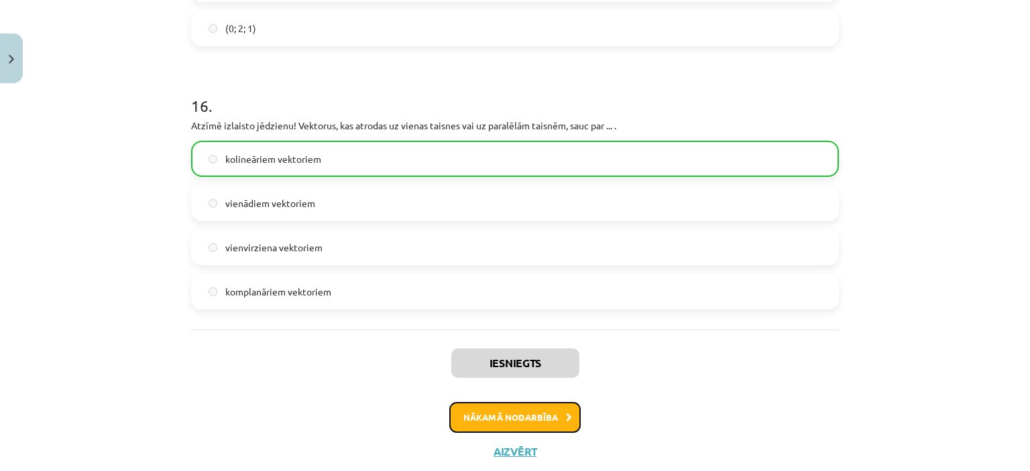
click at [546, 425] on button "Nākamā nodarbība" at bounding box center [514, 417] width 131 height 31
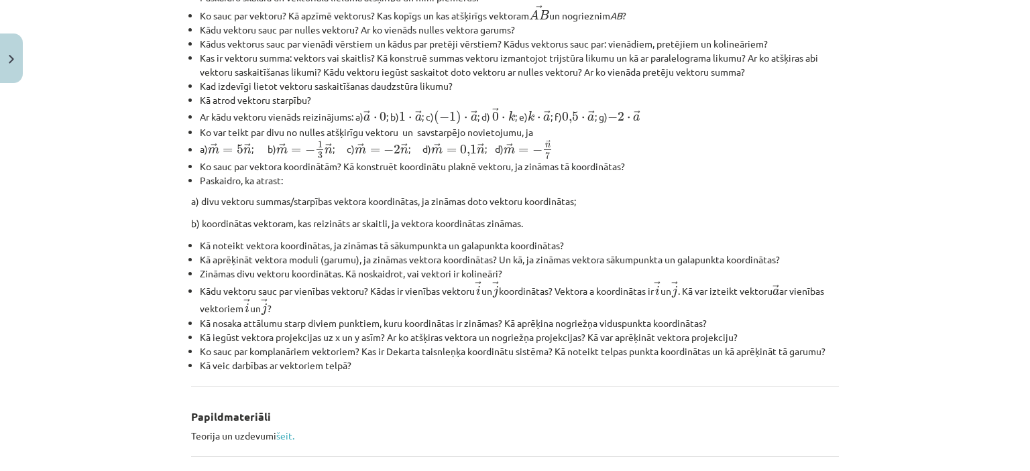
scroll to position [595, 0]
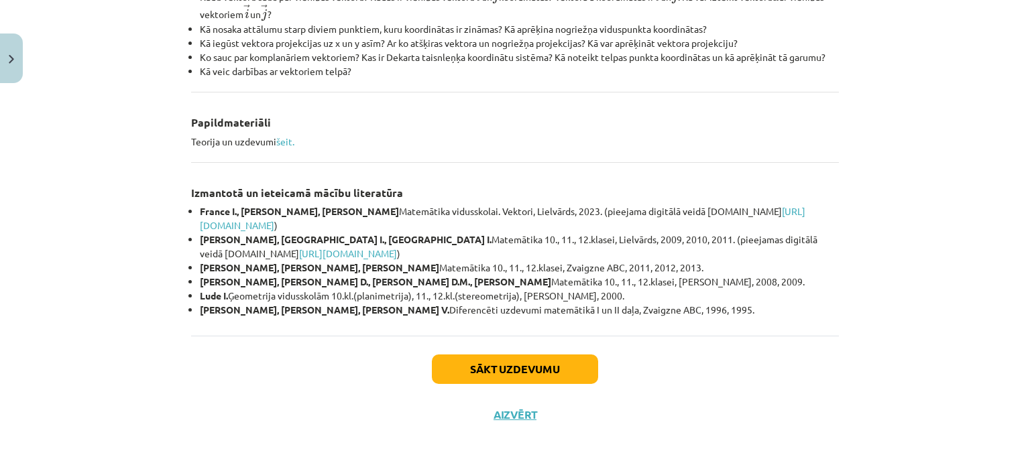
click at [562, 391] on div "Sākt uzdevumu Aizvērt" at bounding box center [514, 383] width 647 height 94
click at [580, 377] on button "Sākt uzdevumu" at bounding box center [515, 369] width 166 height 29
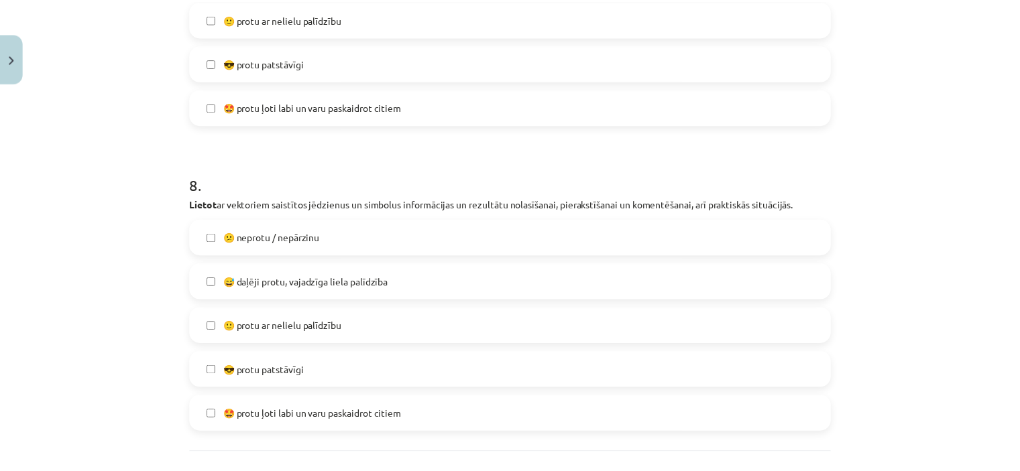
scroll to position [2522, 0]
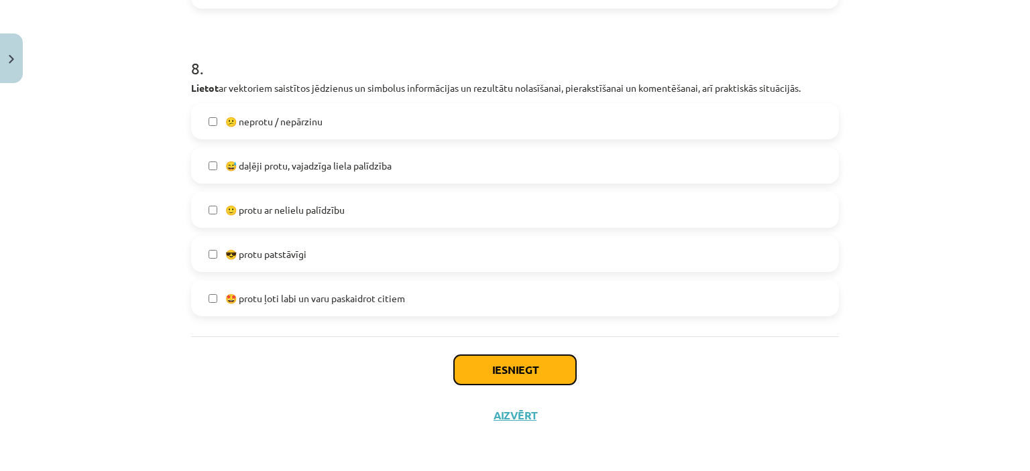
click at [552, 369] on button "Iesniegt" at bounding box center [515, 369] width 122 height 29
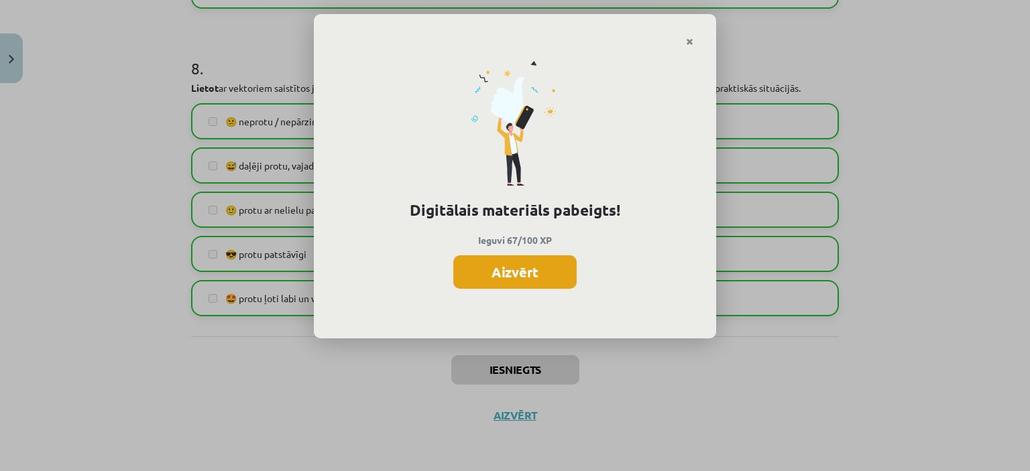
click at [511, 265] on button "Aizvērt" at bounding box center [514, 272] width 123 height 34
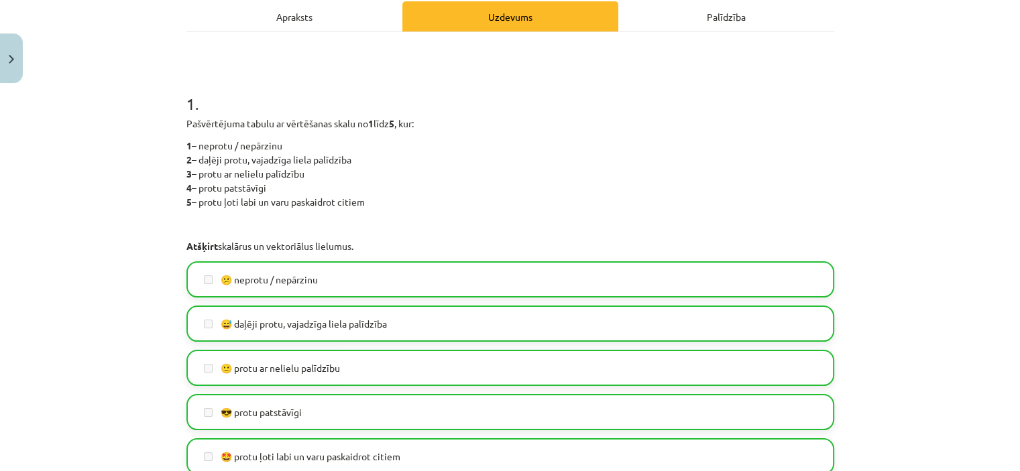
scroll to position [0, 0]
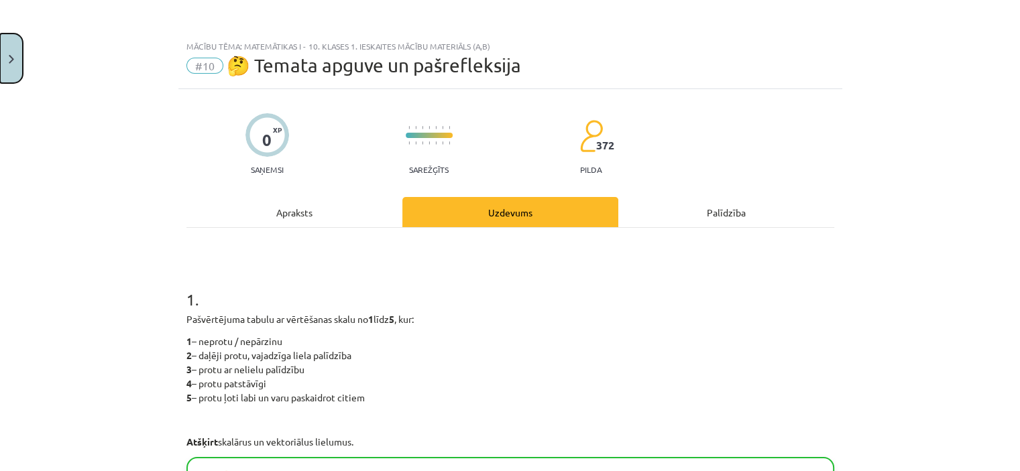
click at [11, 49] on button "Close" at bounding box center [11, 59] width 23 height 50
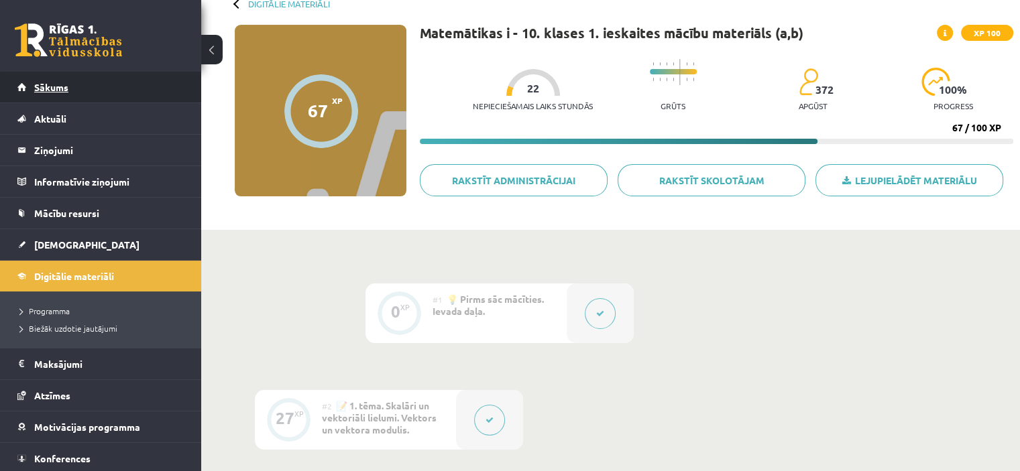
click at [53, 78] on link "Sākums" at bounding box center [100, 87] width 167 height 31
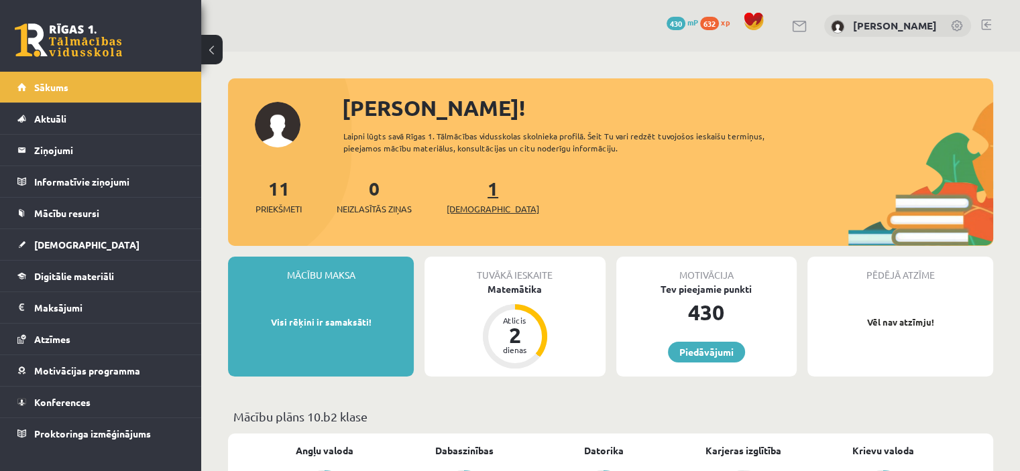
click at [474, 197] on link "1 Ieskaites" at bounding box center [492, 196] width 92 height 40
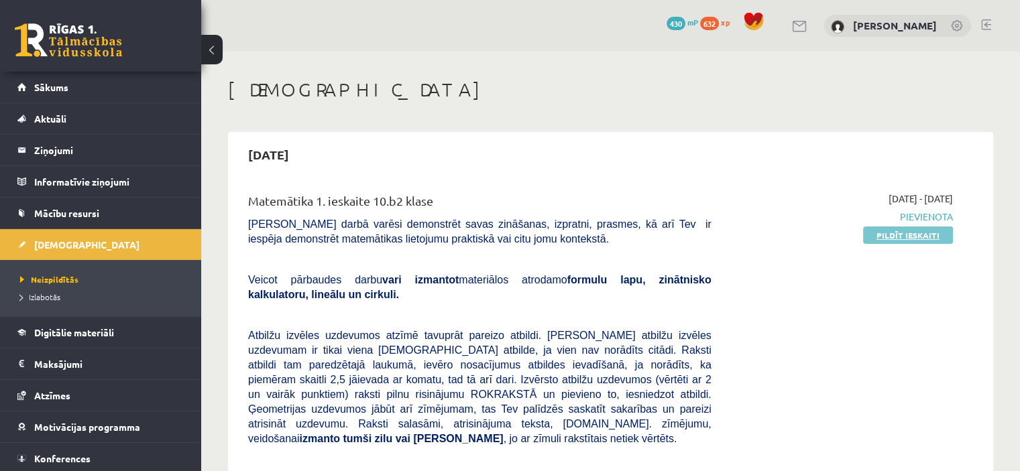
click at [903, 237] on link "Pildīt ieskaiti" at bounding box center [908, 235] width 90 height 17
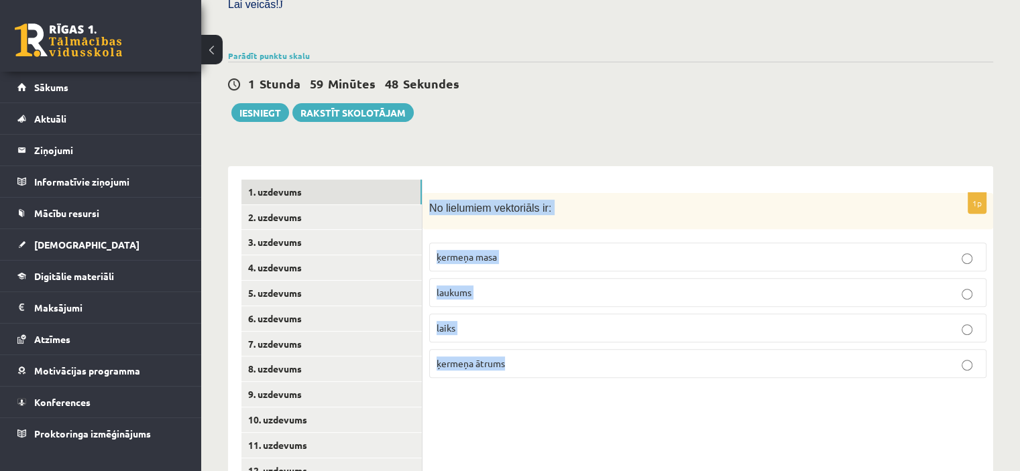
scroll to position [478, 0]
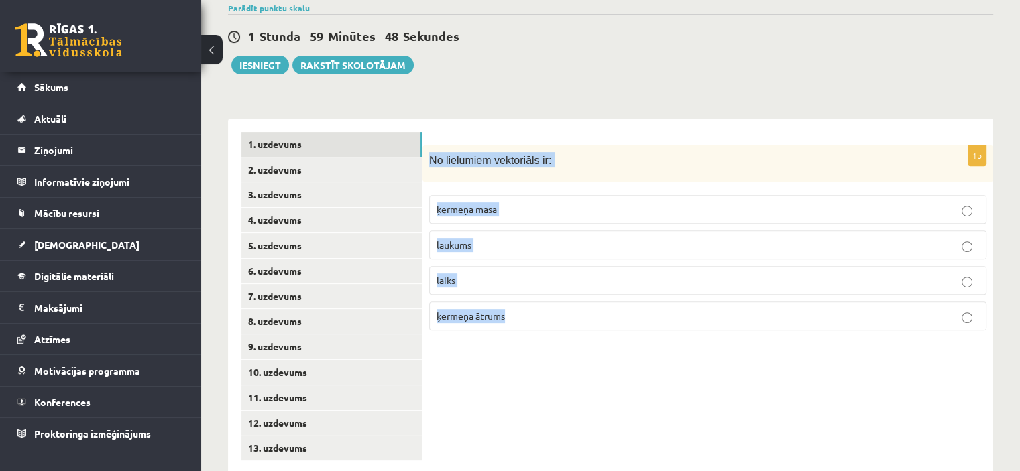
drag, startPoint x: 429, startPoint y: 175, endPoint x: 575, endPoint y: 497, distance: 354.0
copy div "No lielumiem vektoriāls ir: ķermeņa masa laukums laiks ķermeņa ātrums"
click at [566, 202] on p "ķermeņa masa" at bounding box center [707, 209] width 542 height 14
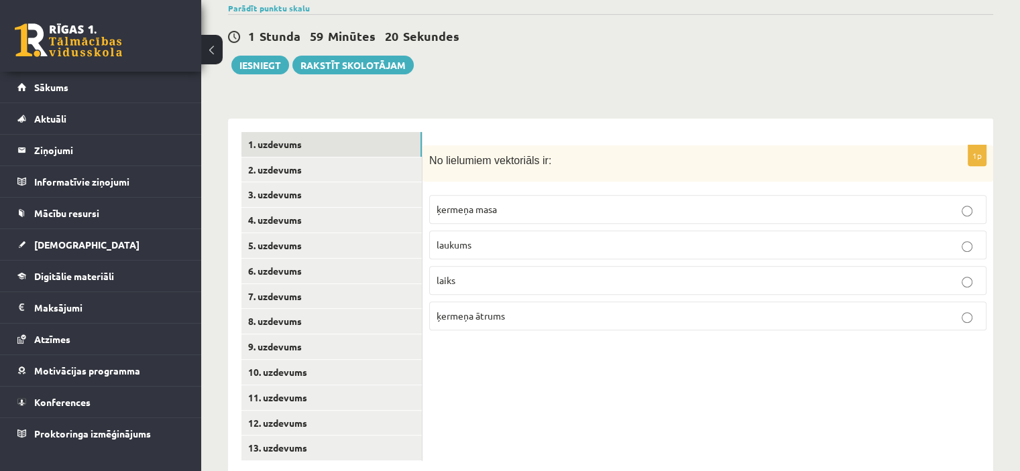
click at [540, 309] on p "ķermeņa ātrums" at bounding box center [707, 316] width 542 height 14
click at [263, 158] on link "2. uzdevums" at bounding box center [331, 170] width 180 height 25
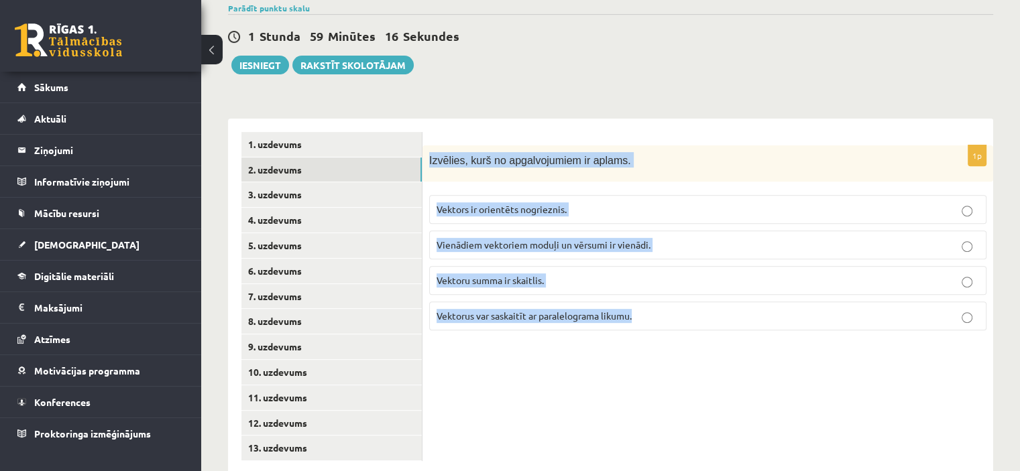
drag, startPoint x: 426, startPoint y: 128, endPoint x: 652, endPoint y: 304, distance: 286.0
click at [652, 304] on div "1p Izvēlies, kurš no apgalvojumiem ir aplams. Vektors ir orientēts nogrieznis. …" at bounding box center [707, 243] width 570 height 196
copy div "Izvēlies, kurš no apgalvojumiem ir aplams. Vektors ir orientēts nogrieznis. Vie…"
click at [536, 266] on label "Vektoru summa ir skaitlis." at bounding box center [707, 280] width 557 height 29
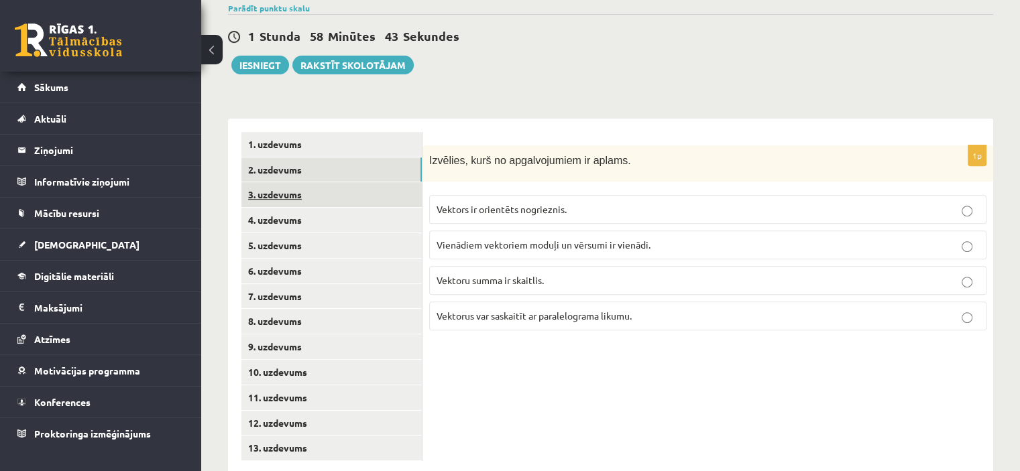
click at [285, 182] on link "3. uzdevums" at bounding box center [331, 194] width 180 height 25
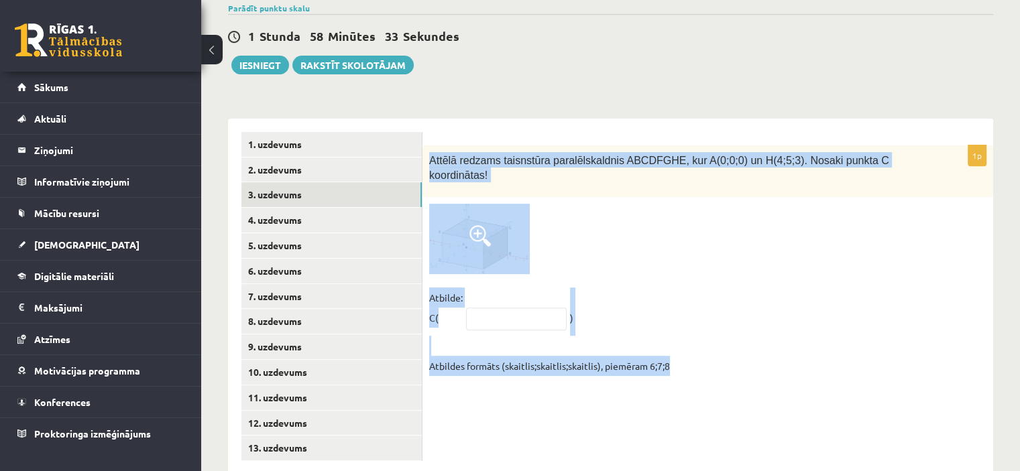
drag, startPoint x: 429, startPoint y: 130, endPoint x: 694, endPoint y: 354, distance: 346.7
click at [694, 354] on div "1p Attēlā redzams taisnstūra paralēlskaldnis ABCDFGHE, kur A(0;0;0) un H(4;5;3)…" at bounding box center [707, 297] width 570 height 356
copy div "Attēlā redzams taisnstūra paralēlskaldnis ABCDFGHE, kur A(0;0;0) un H(4;5;3). N…"
click at [837, 222] on div at bounding box center [707, 239] width 557 height 70
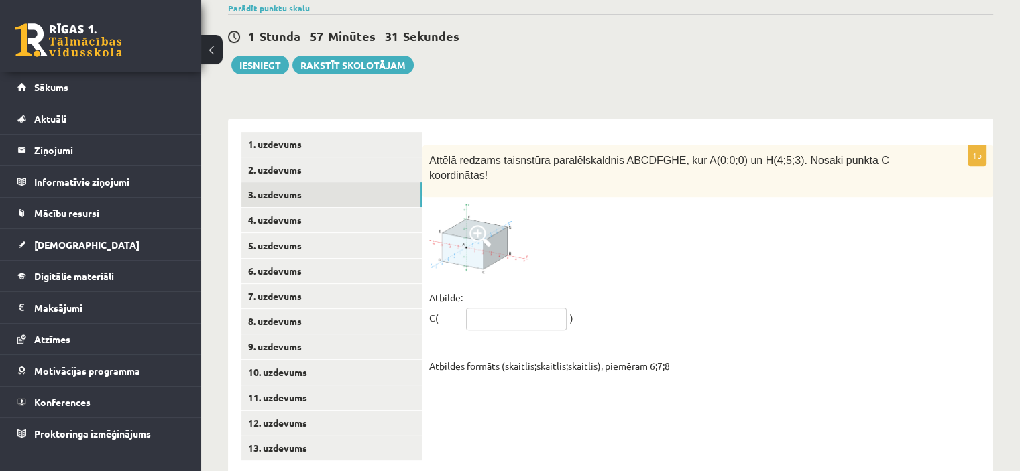
click at [530, 308] on input "text" at bounding box center [516, 319] width 101 height 23
type input "*****"
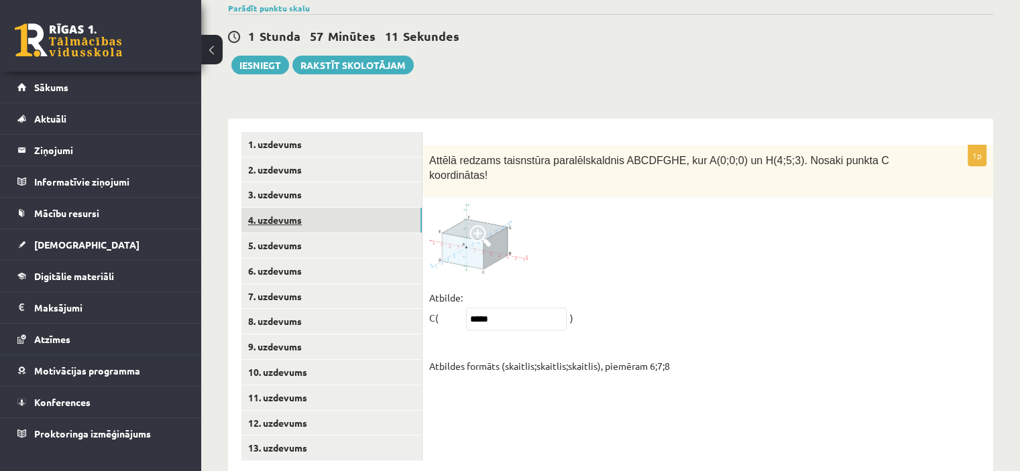
click at [279, 208] on link "4. uzdevums" at bounding box center [331, 220] width 180 height 25
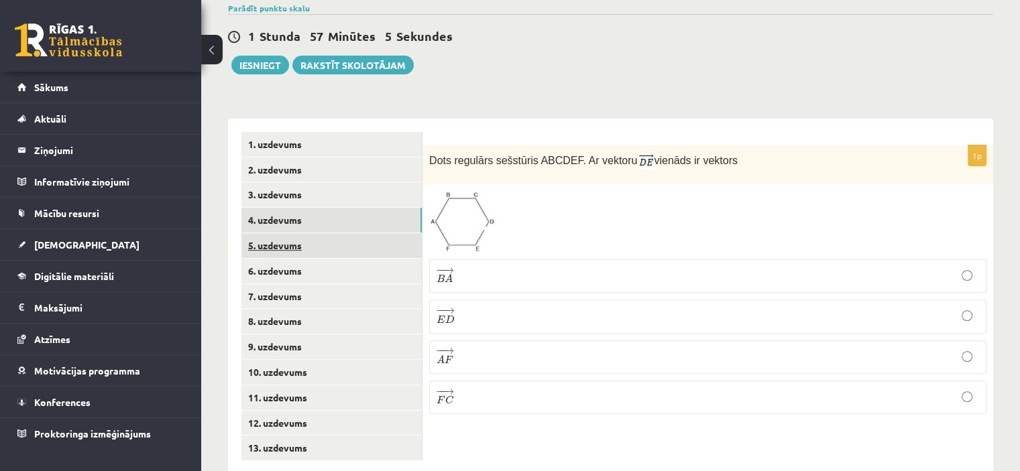
click at [285, 233] on link "5. uzdevums" at bounding box center [331, 245] width 180 height 25
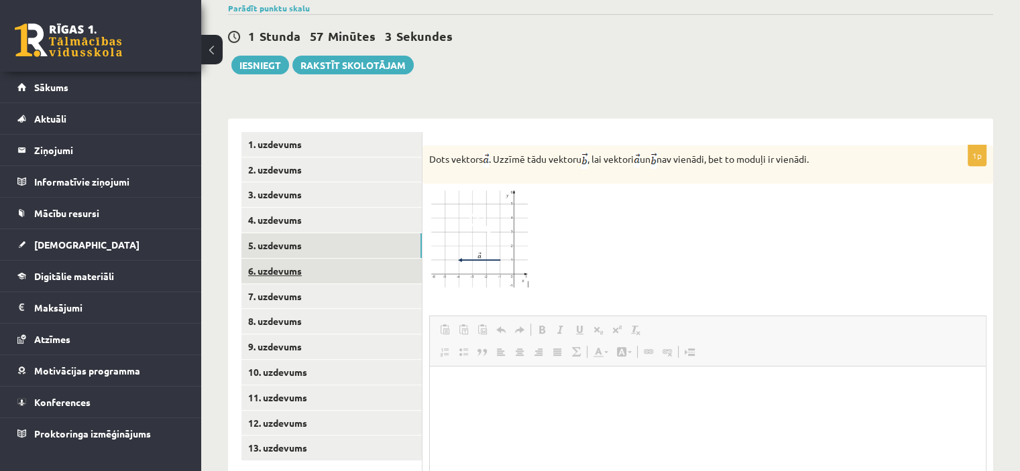
scroll to position [0, 0]
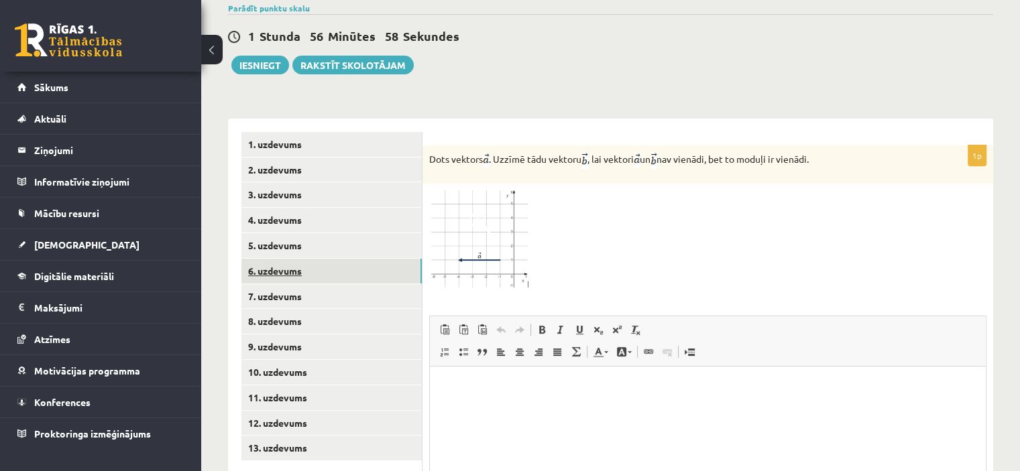
click at [294, 259] on link "6. uzdevums" at bounding box center [331, 271] width 180 height 25
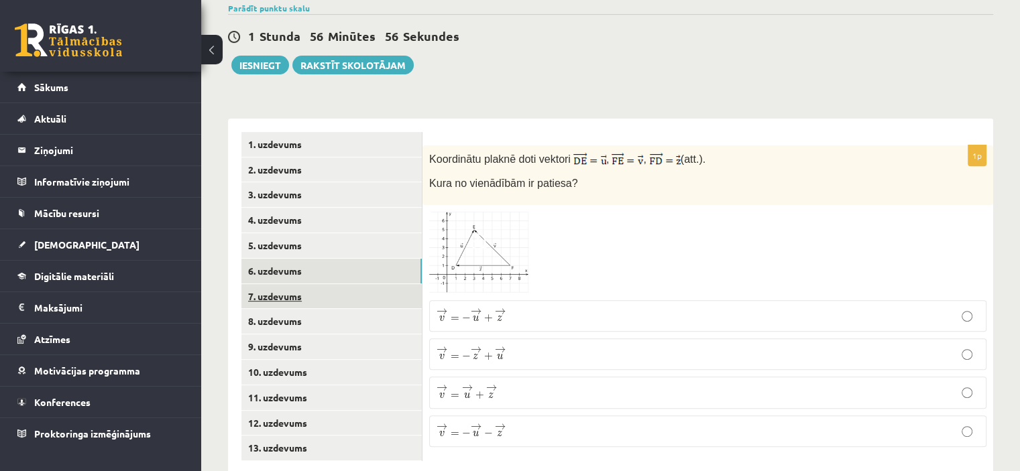
click at [287, 284] on link "7. uzdevums" at bounding box center [331, 296] width 180 height 25
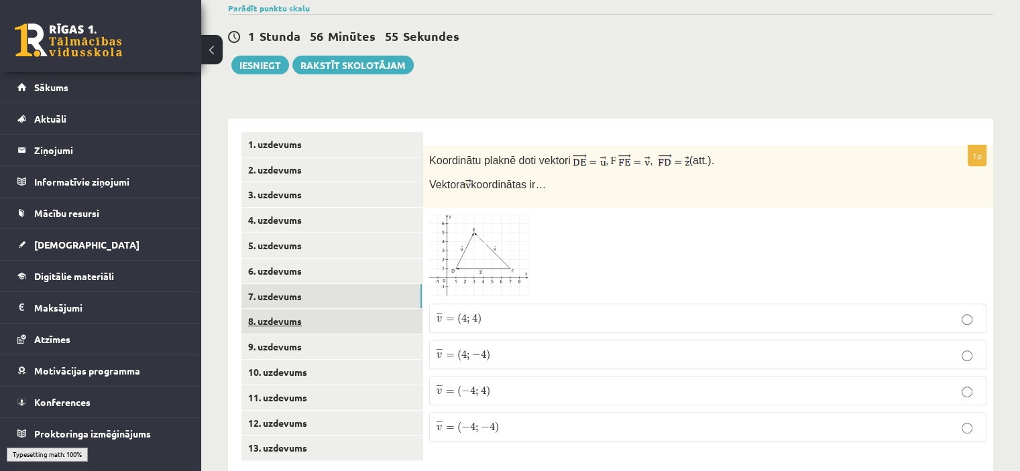
click at [290, 309] on link "8. uzdevums" at bounding box center [331, 321] width 180 height 25
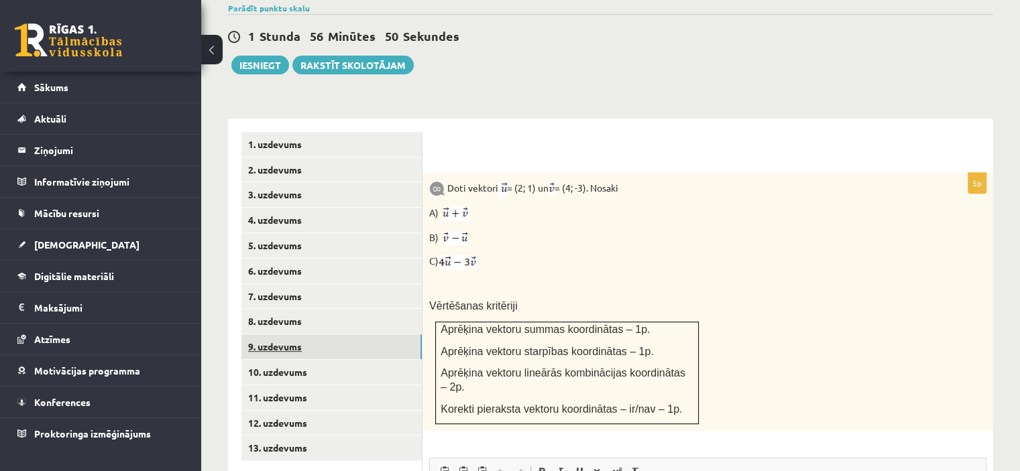
click at [291, 334] on link "9. uzdevums" at bounding box center [331, 346] width 180 height 25
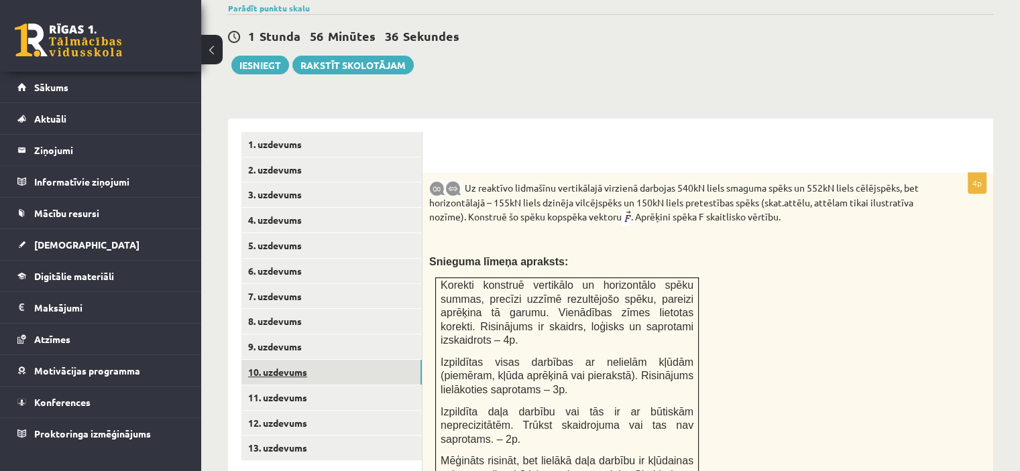
click at [273, 360] on link "10. uzdevums" at bounding box center [331, 372] width 180 height 25
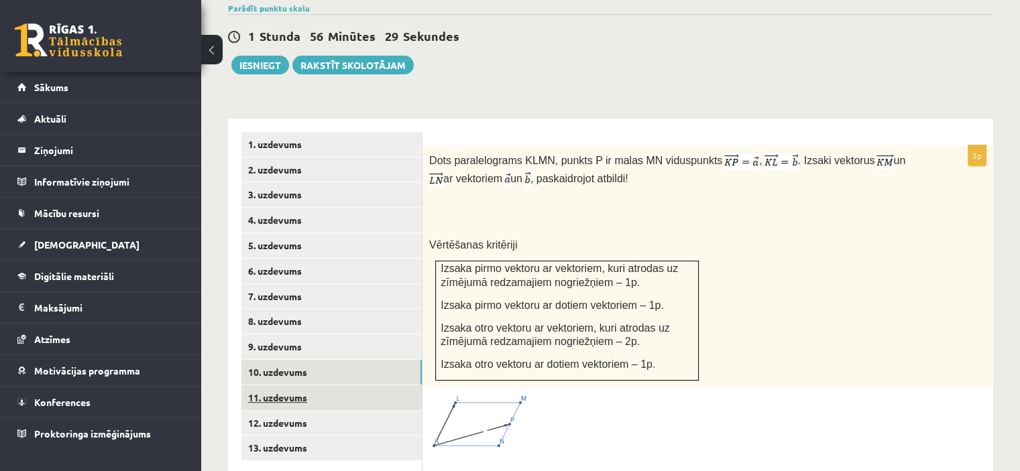
click at [285, 385] on link "11. uzdevums" at bounding box center [331, 397] width 180 height 25
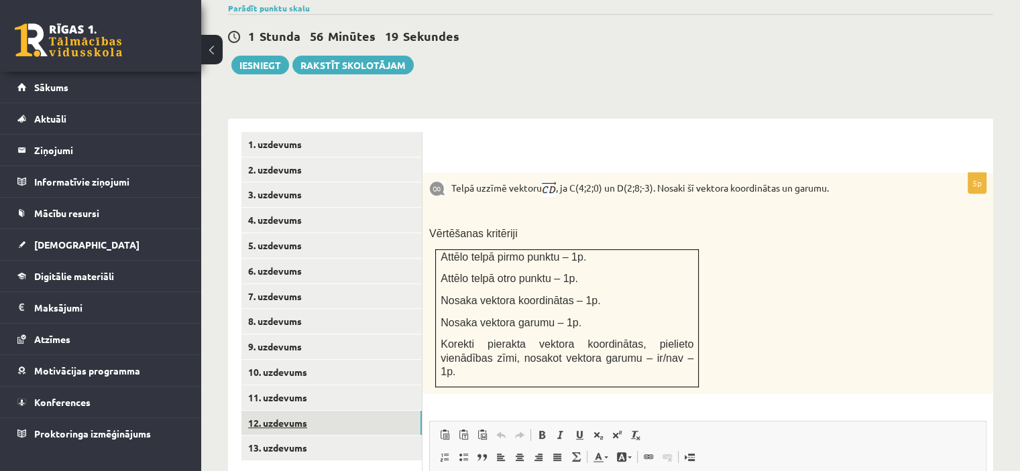
click at [298, 411] on link "12. uzdevums" at bounding box center [331, 423] width 180 height 25
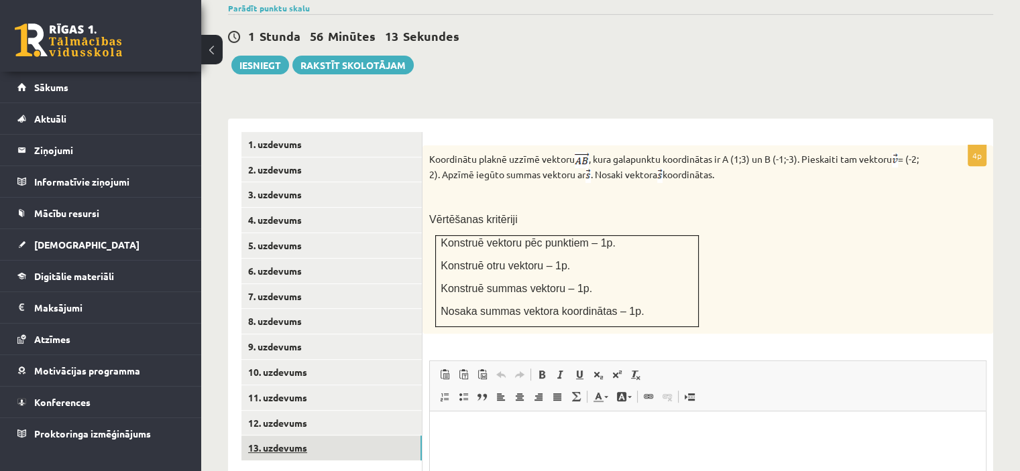
click at [303, 436] on link "13. uzdevums" at bounding box center [331, 448] width 180 height 25
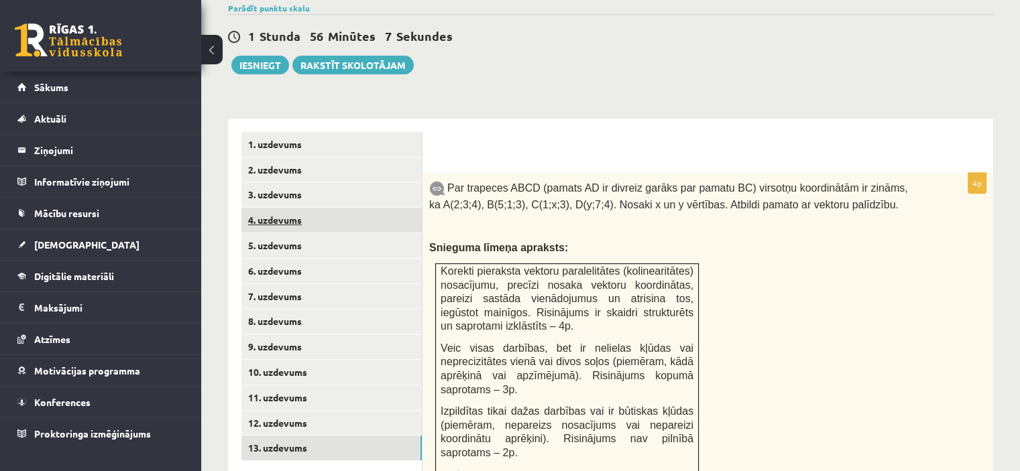
click at [258, 208] on link "4. uzdevums" at bounding box center [331, 220] width 180 height 25
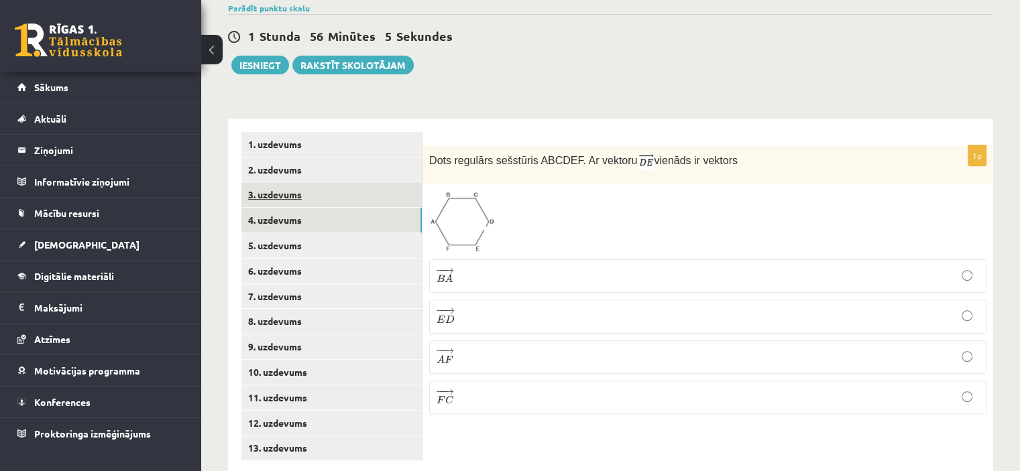
click at [263, 182] on link "3. uzdevums" at bounding box center [331, 194] width 180 height 25
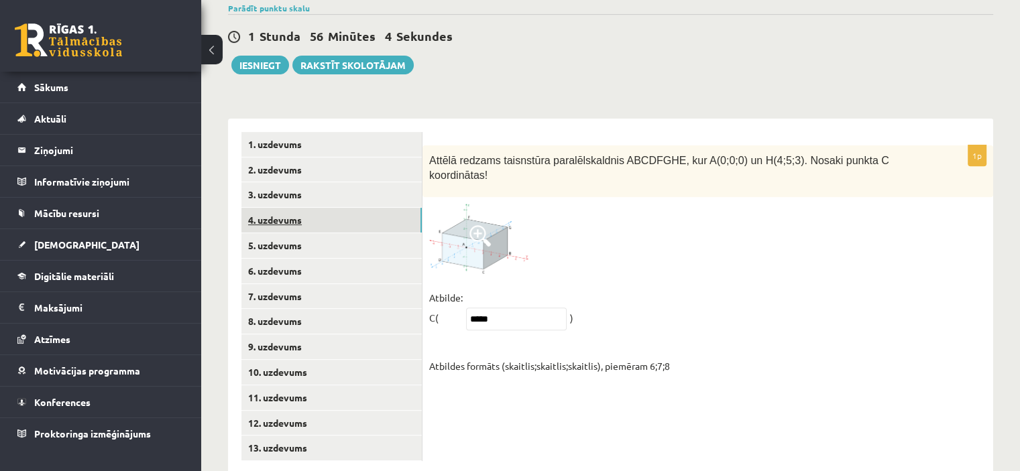
click at [277, 208] on link "4. uzdevums" at bounding box center [331, 220] width 180 height 25
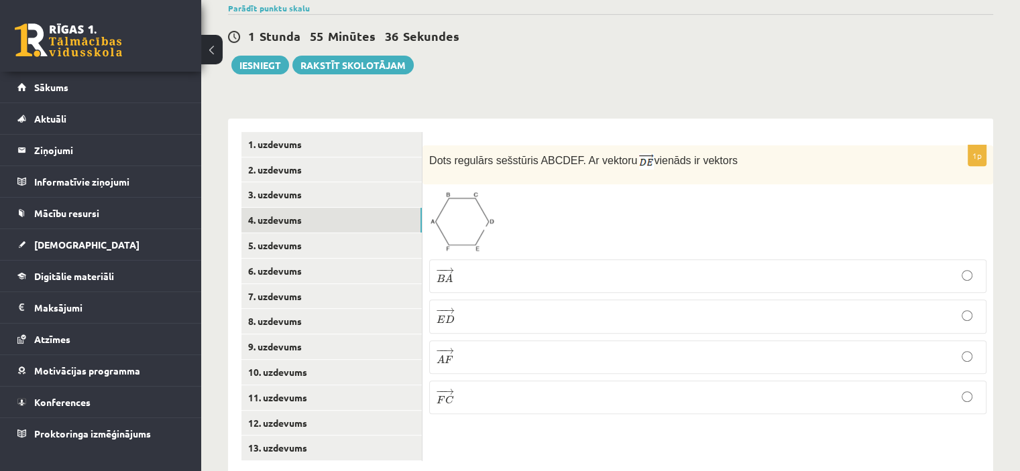
click at [454, 348] on p "− − → A F A F →" at bounding box center [707, 357] width 542 height 19
click at [275, 233] on link "5. uzdevums" at bounding box center [331, 245] width 180 height 25
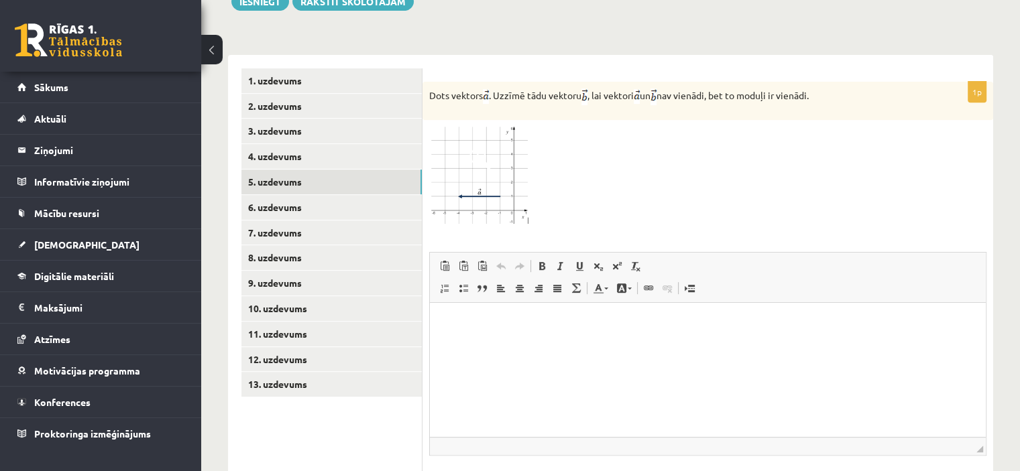
scroll to position [541, 0]
drag, startPoint x: 284, startPoint y: 179, endPoint x: 275, endPoint y: 180, distance: 8.2
click at [275, 196] on link "6. uzdevums" at bounding box center [331, 208] width 180 height 25
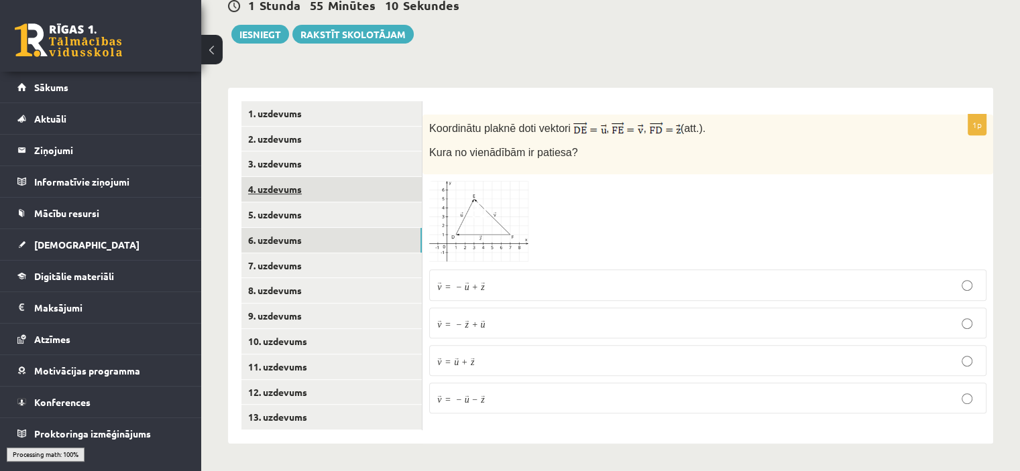
scroll to position [479, 0]
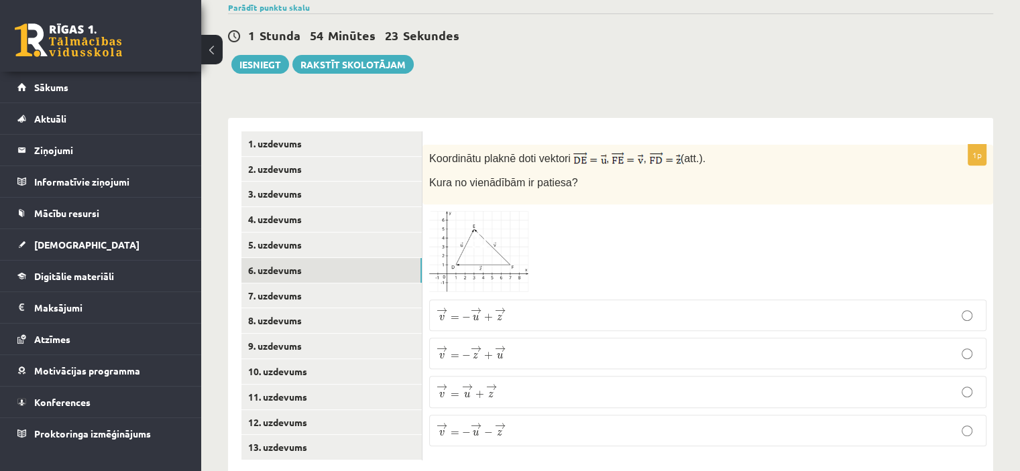
click at [676, 307] on p "→ v = − → u + → z v → = − u → + z →" at bounding box center [707, 315] width 542 height 17
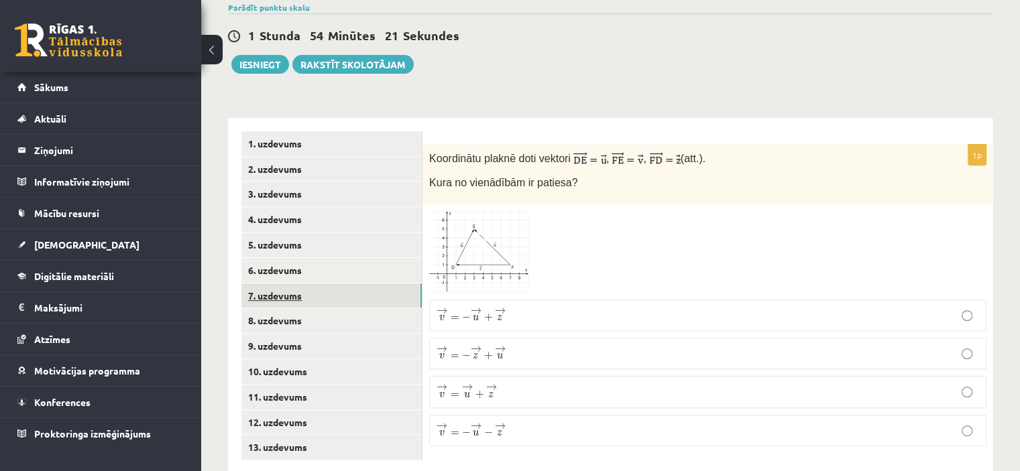
click at [278, 284] on link "7. uzdevums" at bounding box center [331, 296] width 180 height 25
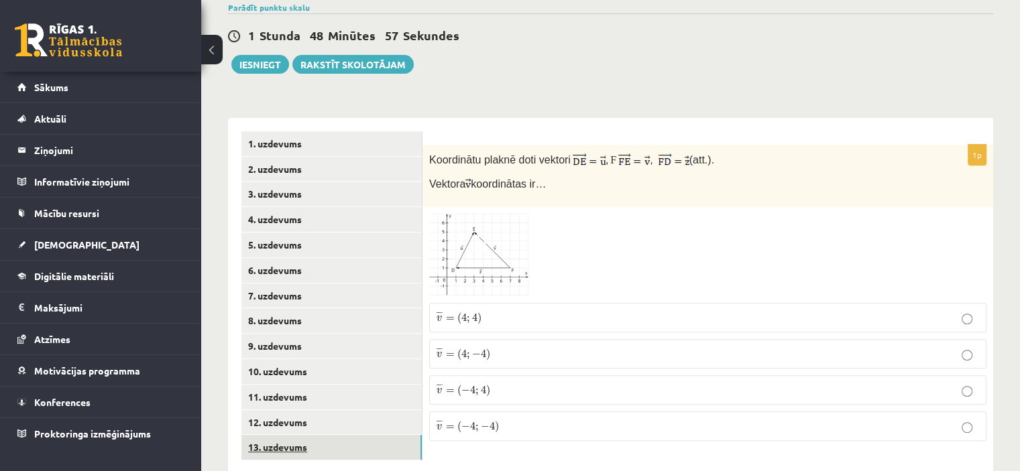
click at [301, 435] on link "13. uzdevums" at bounding box center [331, 447] width 180 height 25
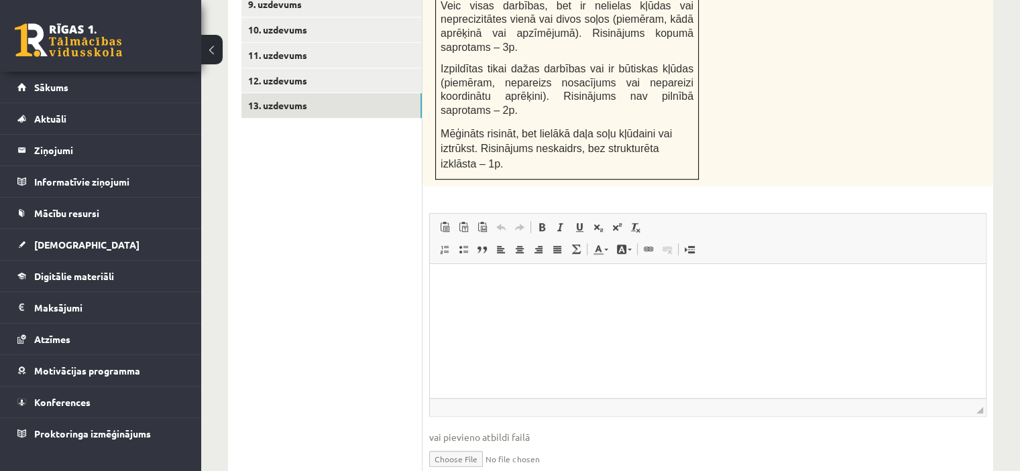
scroll to position [553, 0]
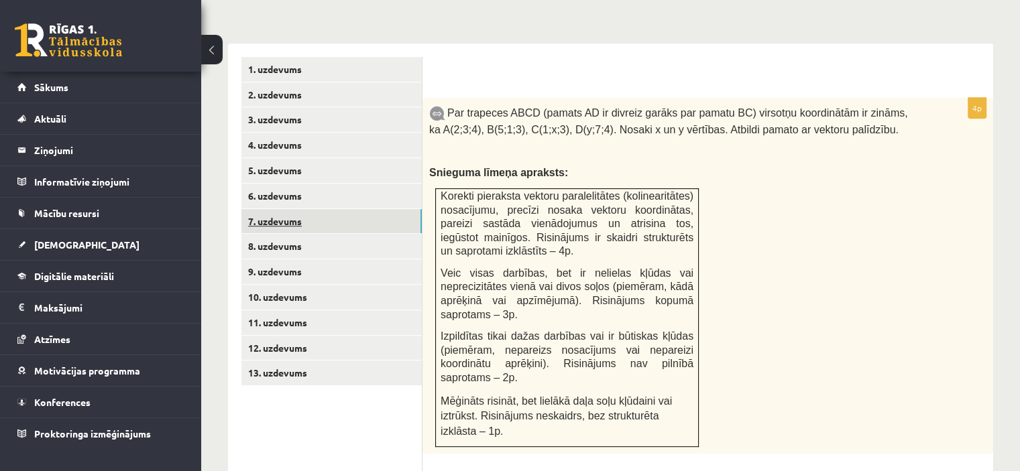
click at [277, 209] on link "7. uzdevums" at bounding box center [331, 221] width 180 height 25
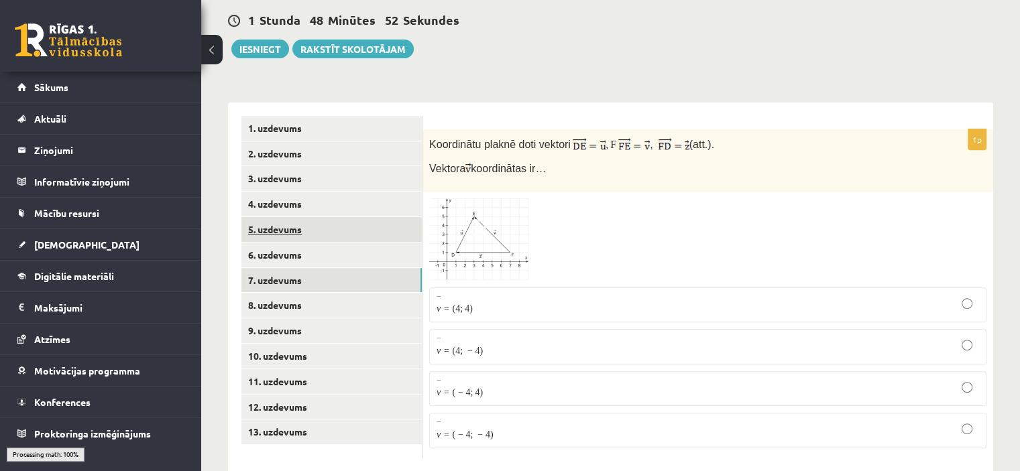
scroll to position [479, 0]
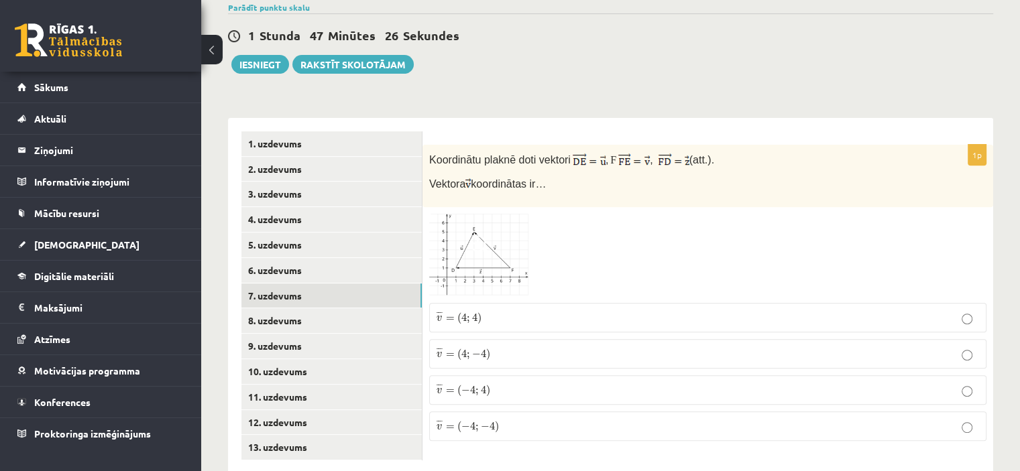
click at [504, 347] on p "¯ ¯ ¯ v = ( 4 ; − 4 ) v ¯ = ( 4 ; − 4 )" at bounding box center [707, 354] width 542 height 15
click at [276, 308] on link "8. uzdevums" at bounding box center [331, 320] width 180 height 25
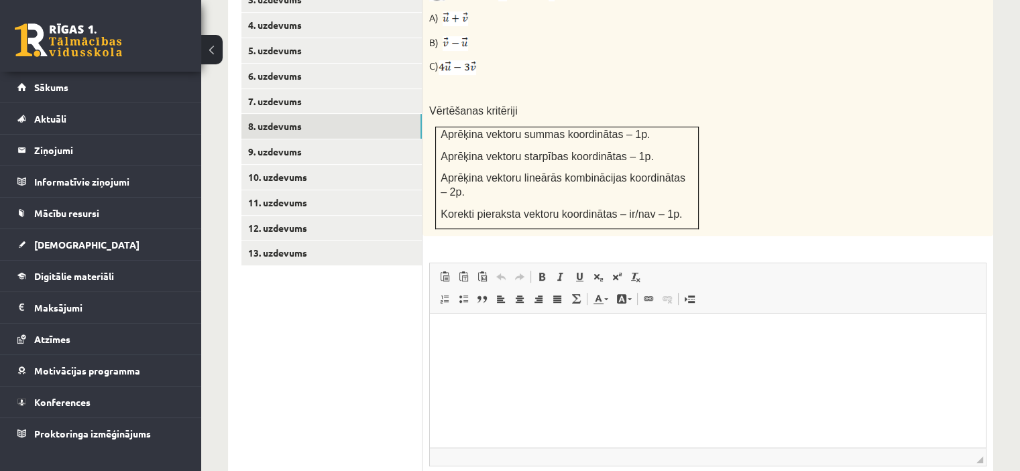
scroll to position [684, 0]
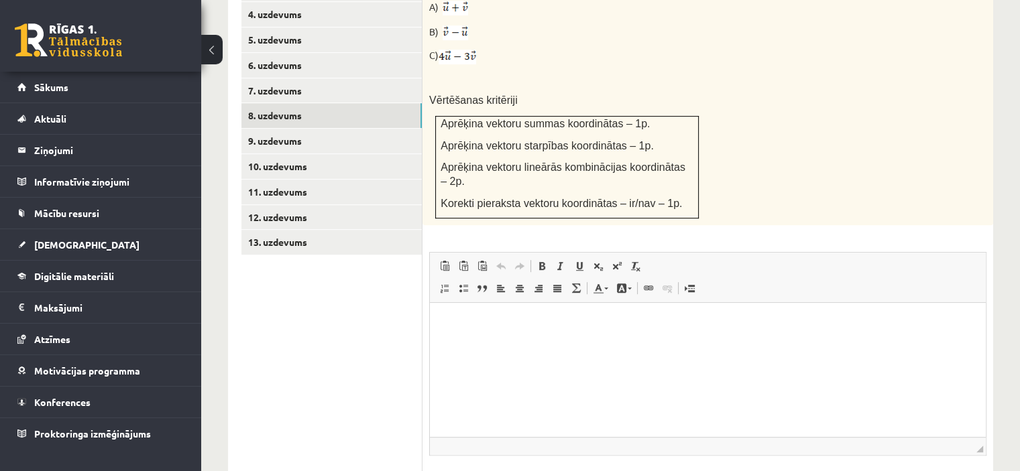
click at [784, 330] on html at bounding box center [708, 323] width 556 height 41
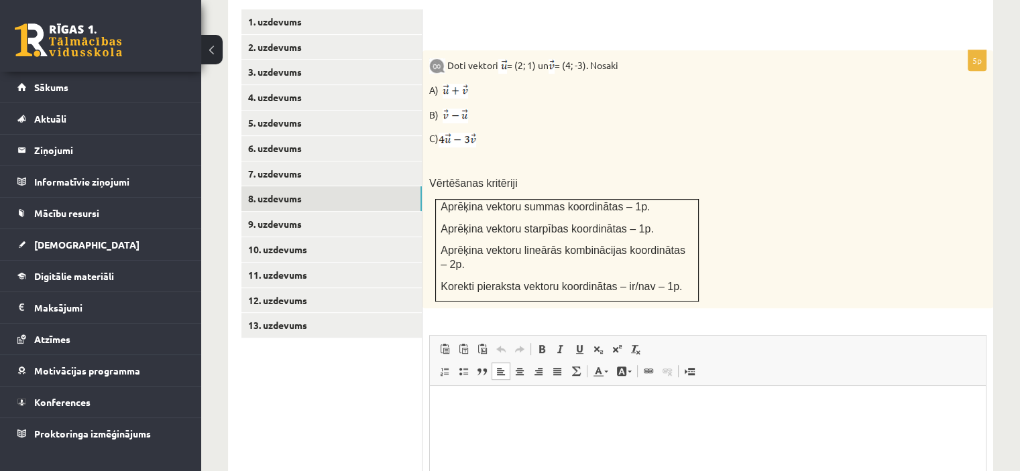
scroll to position [601, 0]
click at [664, 431] on p "**" at bounding box center [708, 429] width 530 height 14
click at [663, 412] on p "********" at bounding box center [708, 406] width 530 height 14
click at [613, 436] on html "******* **" at bounding box center [708, 416] width 556 height 63
click at [273, 211] on link "9. uzdevums" at bounding box center [331, 223] width 180 height 25
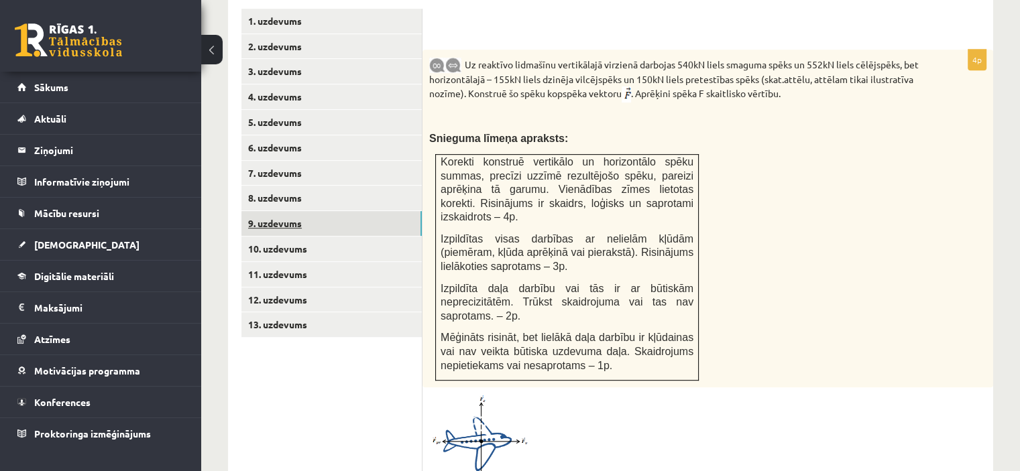
scroll to position [0, 0]
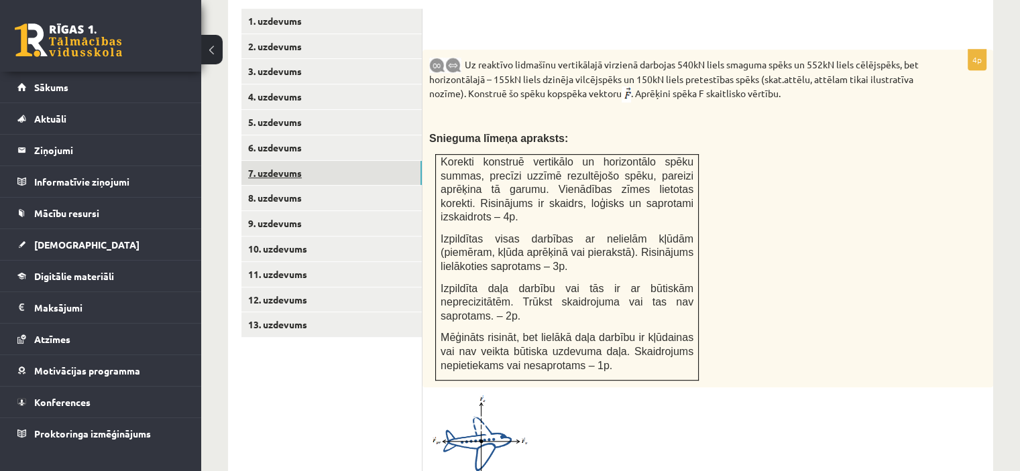
click at [287, 161] on link "7. uzdevums" at bounding box center [331, 173] width 180 height 25
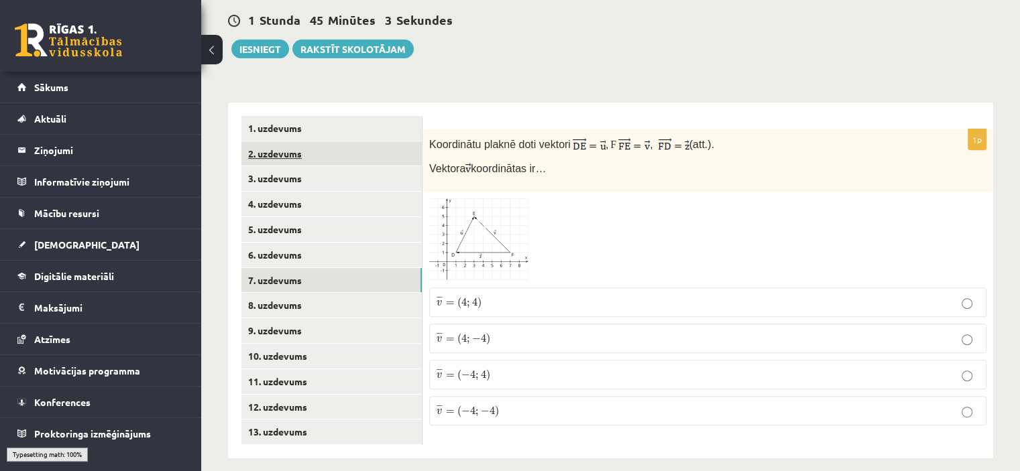
scroll to position [479, 0]
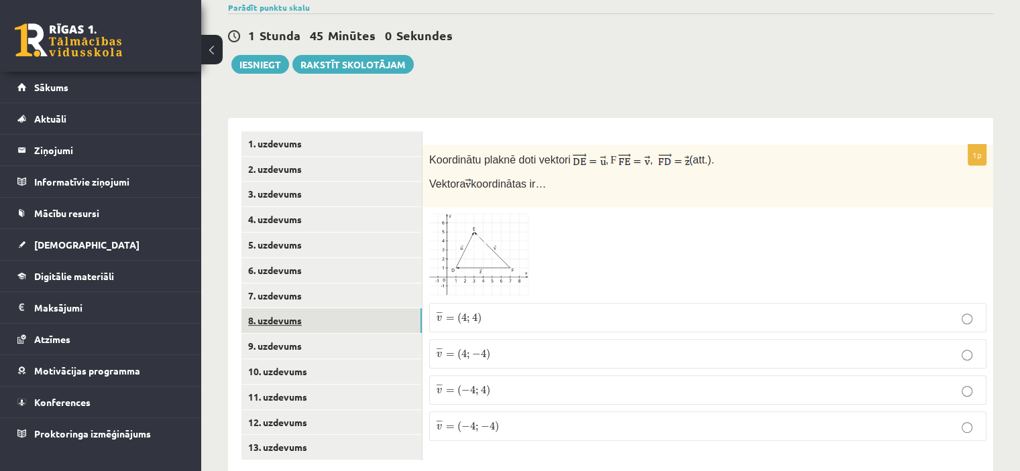
click at [282, 308] on link "8. uzdevums" at bounding box center [331, 320] width 180 height 25
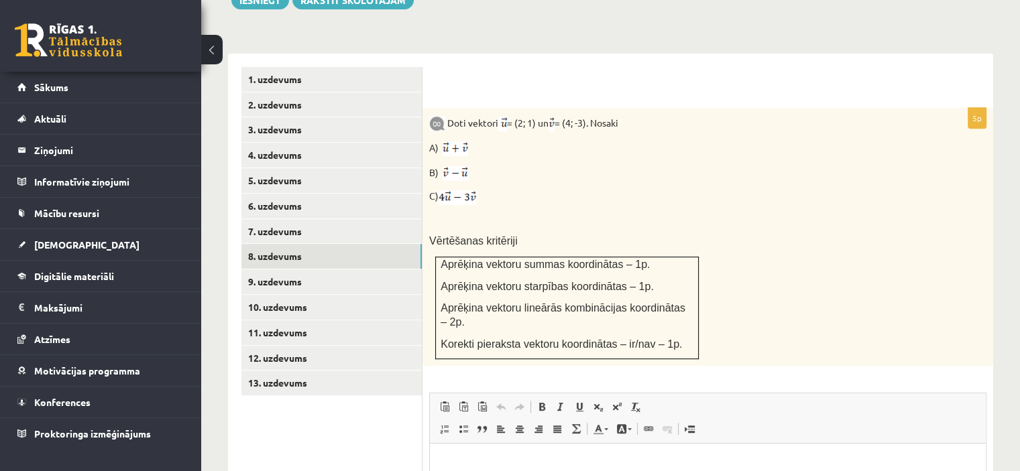
scroll to position [544, 0]
click at [268, 218] on link "7. uzdevums" at bounding box center [331, 230] width 180 height 25
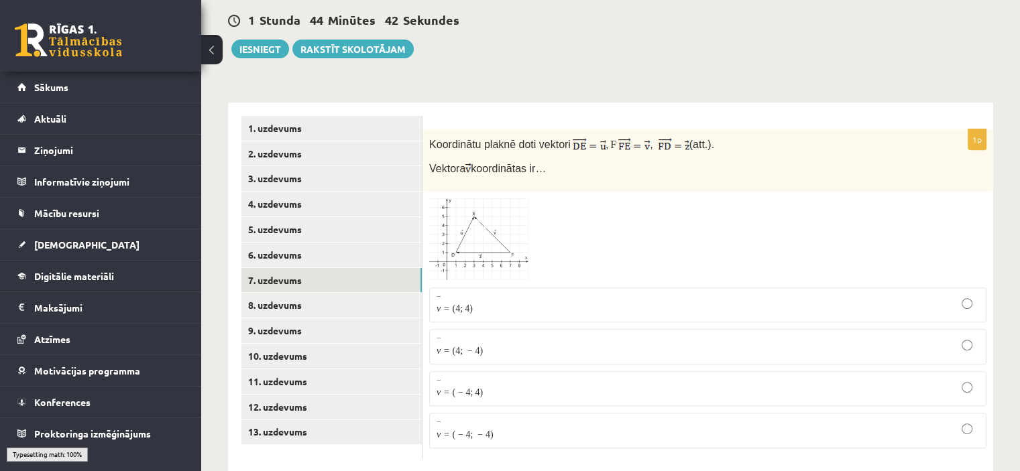
scroll to position [479, 0]
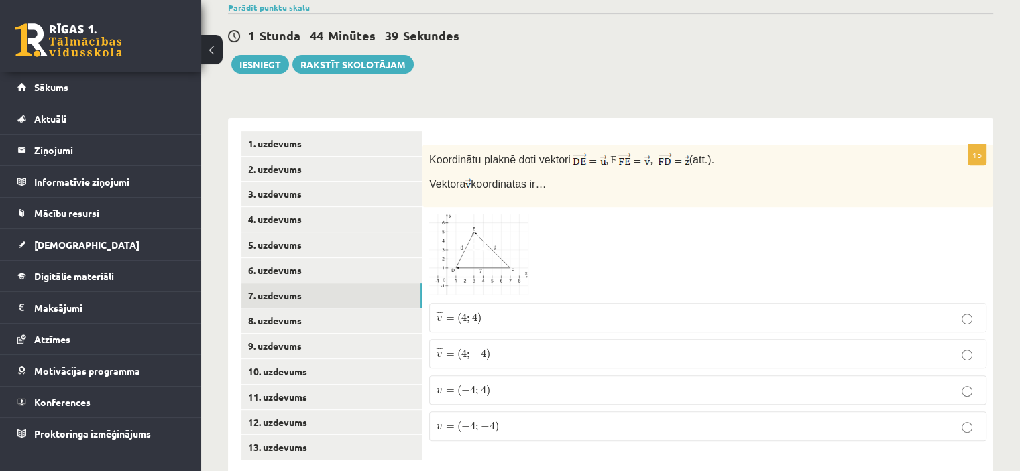
click at [508, 347] on p "¯ ¯ ¯ v = ( 4 ; − 4 ) v ¯ = ( 4 ; − 4 )" at bounding box center [707, 354] width 542 height 15
click at [303, 308] on link "8. uzdevums" at bounding box center [331, 320] width 180 height 25
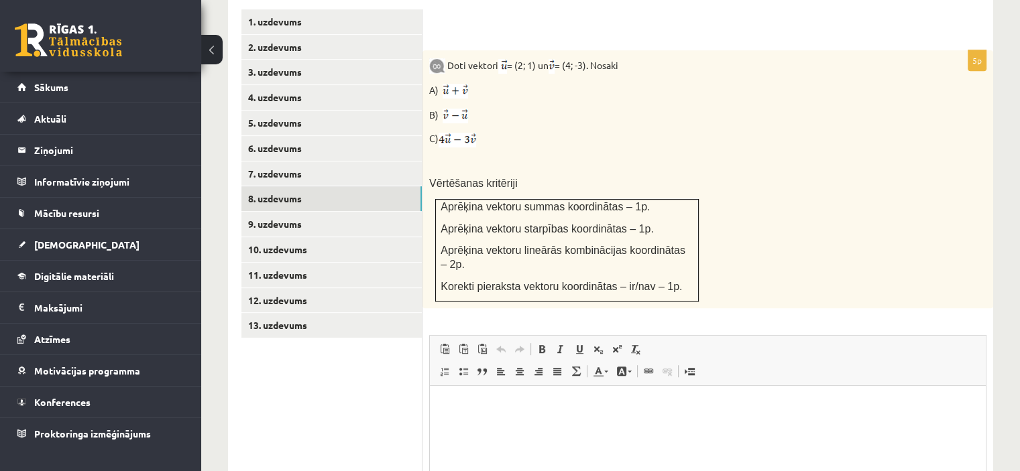
scroll to position [598, 0]
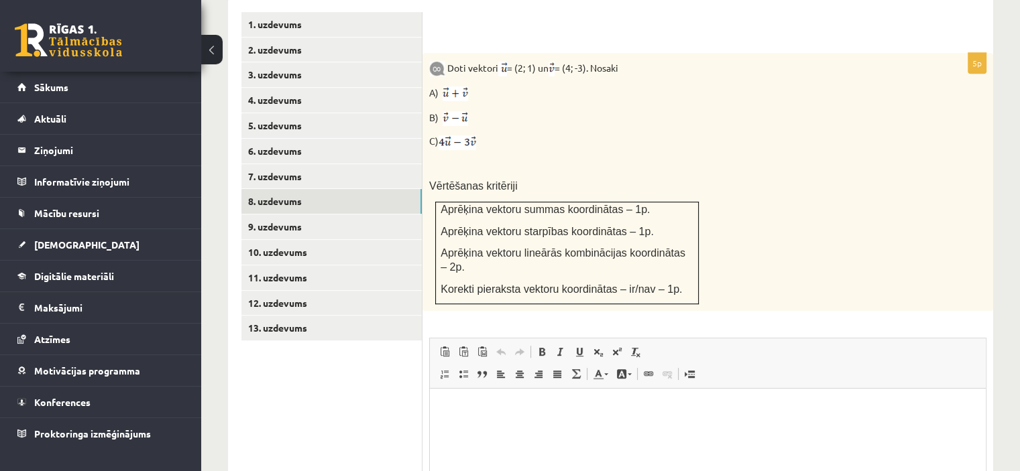
click at [789, 430] on html at bounding box center [708, 409] width 556 height 41
click at [664, 399] on html "** ** **" at bounding box center [708, 432] width 556 height 86
click at [692, 434] on p "**" at bounding box center [708, 432] width 530 height 14
click at [581, 448] on p "**" at bounding box center [708, 454] width 530 height 14
click at [285, 214] on link "9. uzdevums" at bounding box center [331, 226] width 180 height 25
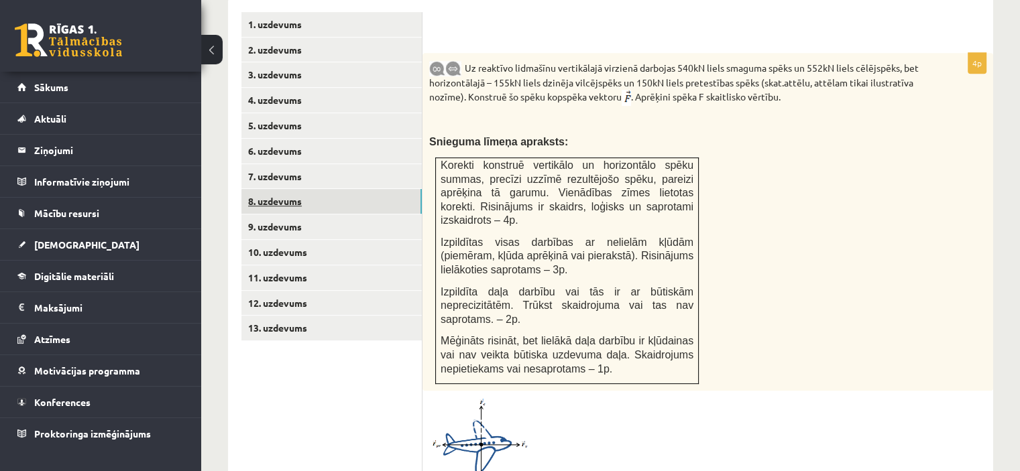
click at [285, 189] on link "8. uzdevums" at bounding box center [331, 201] width 180 height 25
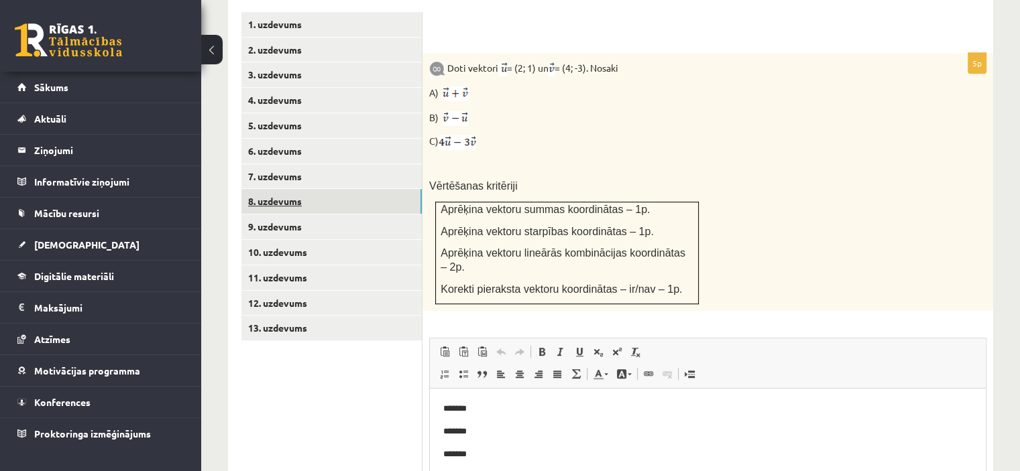
scroll to position [0, 0]
click at [285, 164] on link "7. uzdevums" at bounding box center [331, 176] width 180 height 25
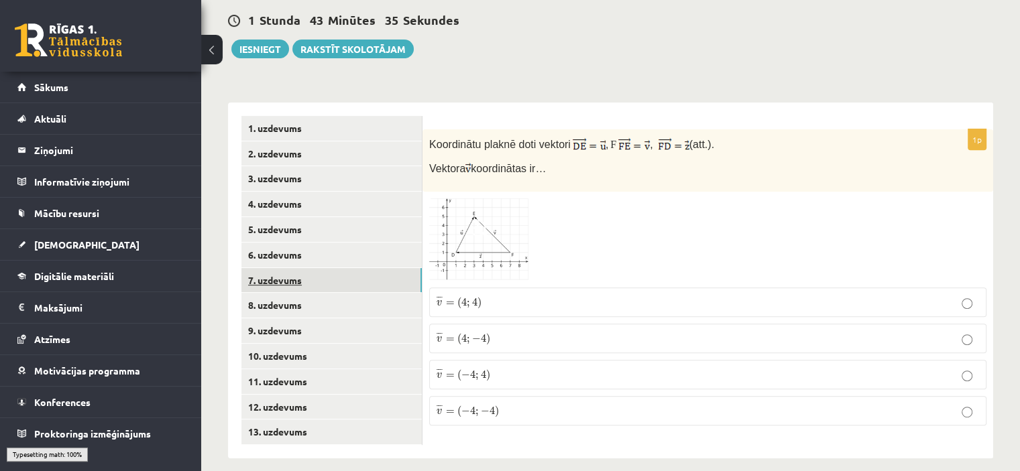
scroll to position [479, 0]
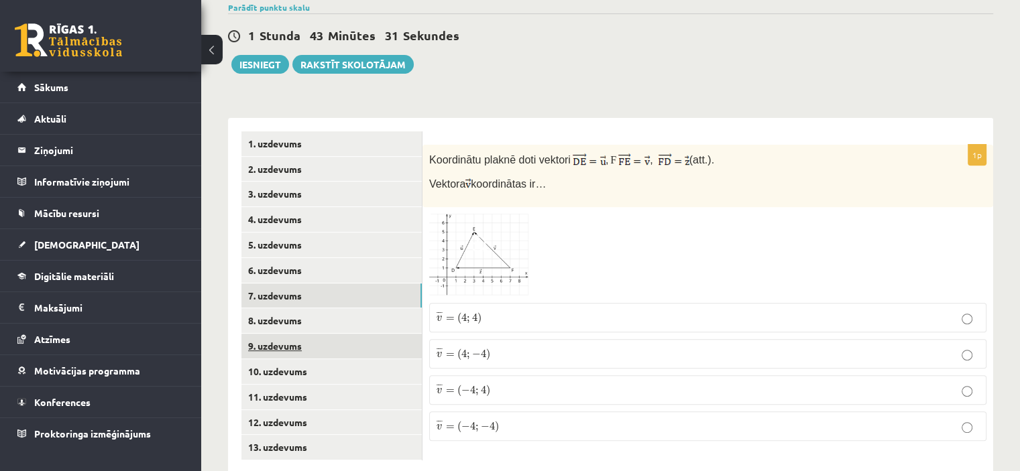
click at [270, 334] on link "9. uzdevums" at bounding box center [331, 346] width 180 height 25
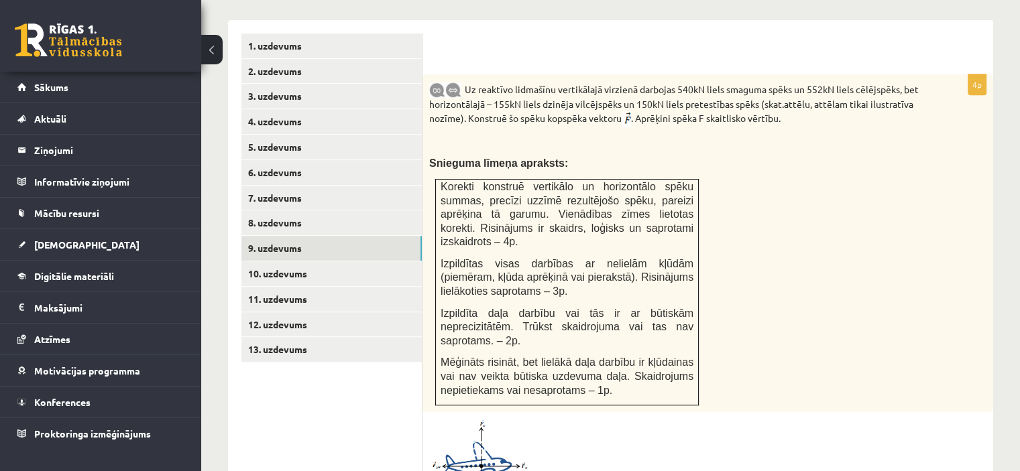
scroll to position [578, 0]
click at [266, 260] on link "10. uzdevums" at bounding box center [331, 272] width 180 height 25
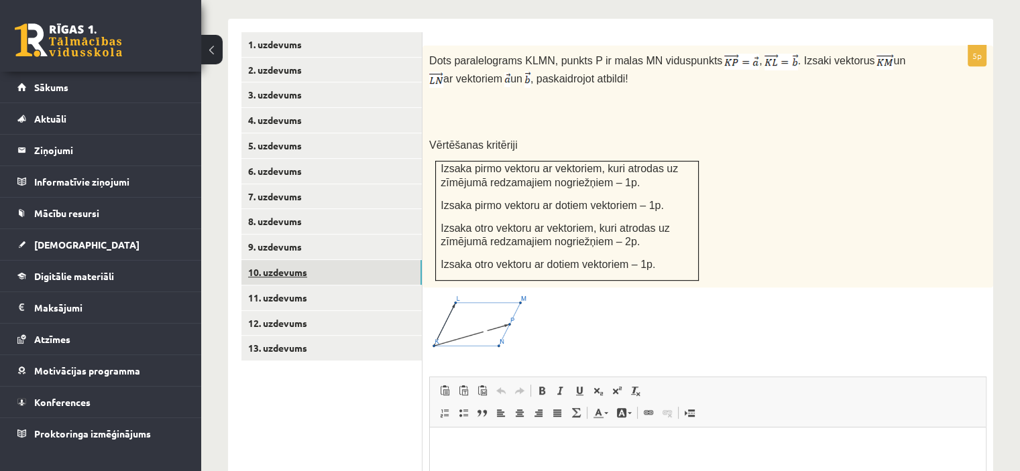
scroll to position [0, 0]
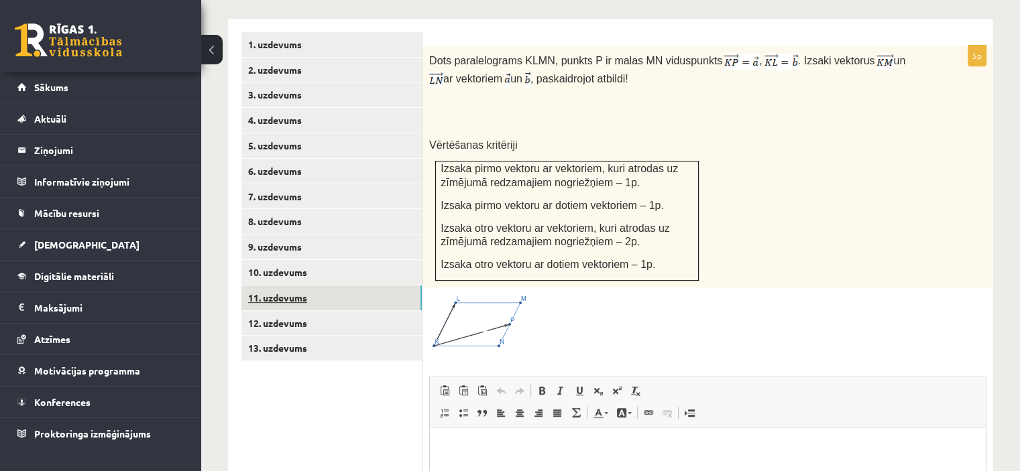
click at [277, 286] on link "11. uzdevums" at bounding box center [331, 298] width 180 height 25
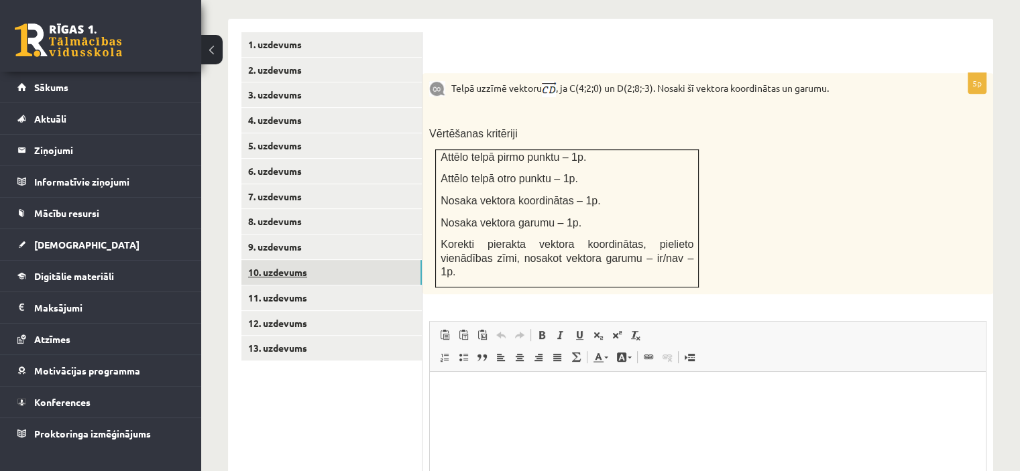
click at [262, 260] on link "10. uzdevums" at bounding box center [331, 272] width 180 height 25
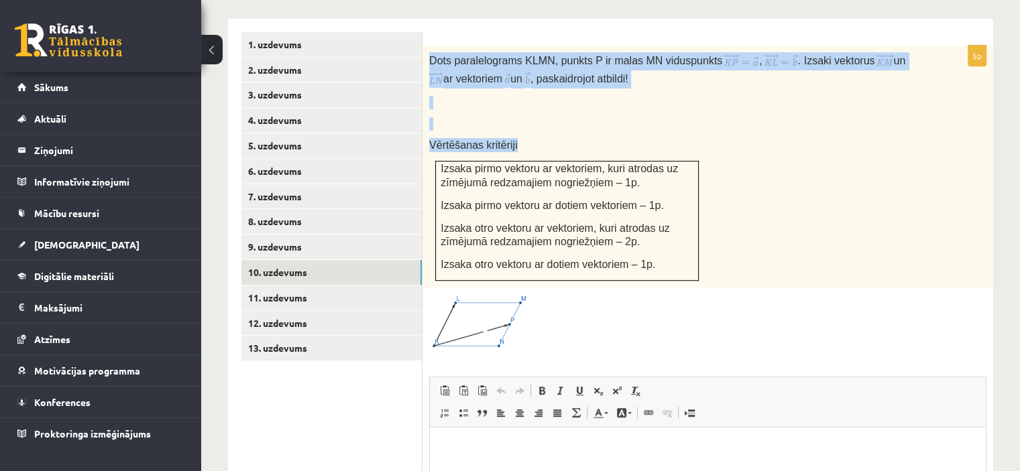
drag, startPoint x: 429, startPoint y: 24, endPoint x: 668, endPoint y: 249, distance: 327.7
click at [668, 249] on div "Dots paralelograms KLMN, punkts P ir malas MN viduspunkts , . Izsaki vektorus u…" at bounding box center [707, 167] width 570 height 242
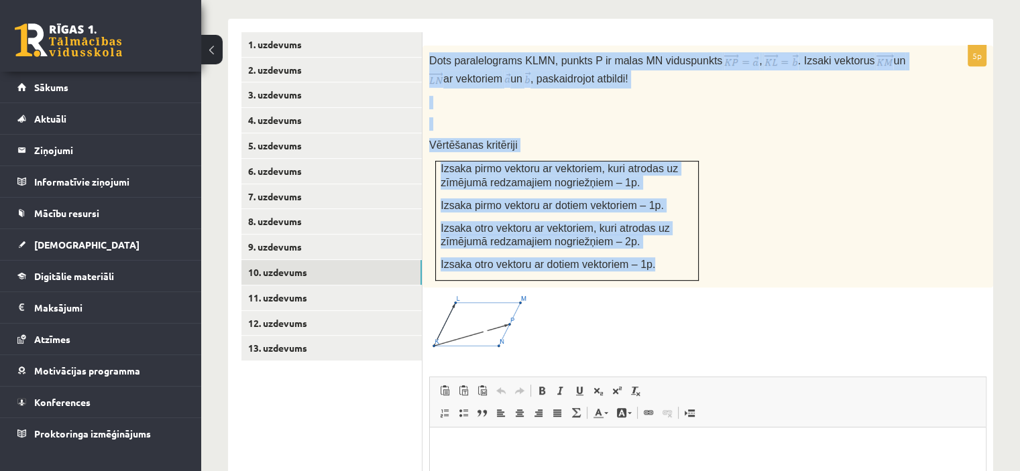
copy div "Dots paralelograms KLMN, punkts P ir malas MN viduspunkts , . Izsaki vektorus u…"
click at [787, 139] on div "Dots paralelograms KLMN, punkts P ir malas MN viduspunkts , . Izsaki vektorus u…" at bounding box center [707, 167] width 570 height 242
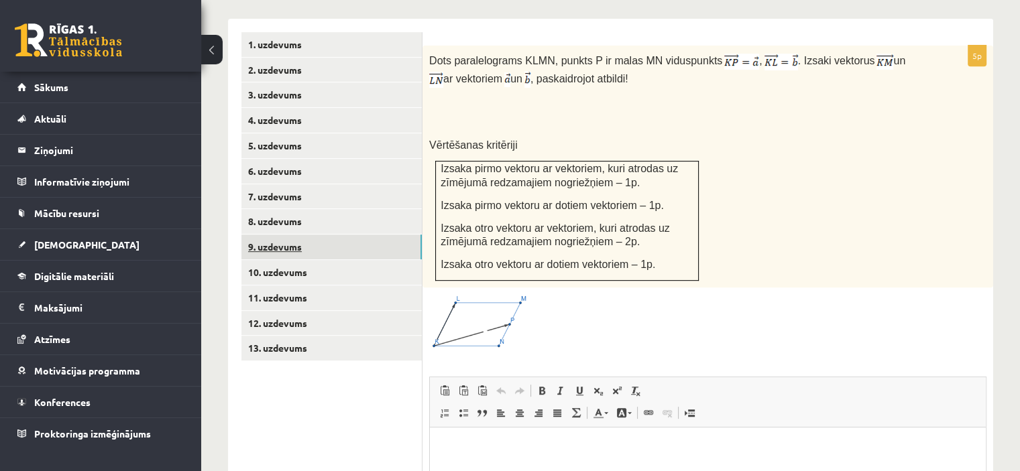
click at [268, 235] on link "9. uzdevums" at bounding box center [331, 247] width 180 height 25
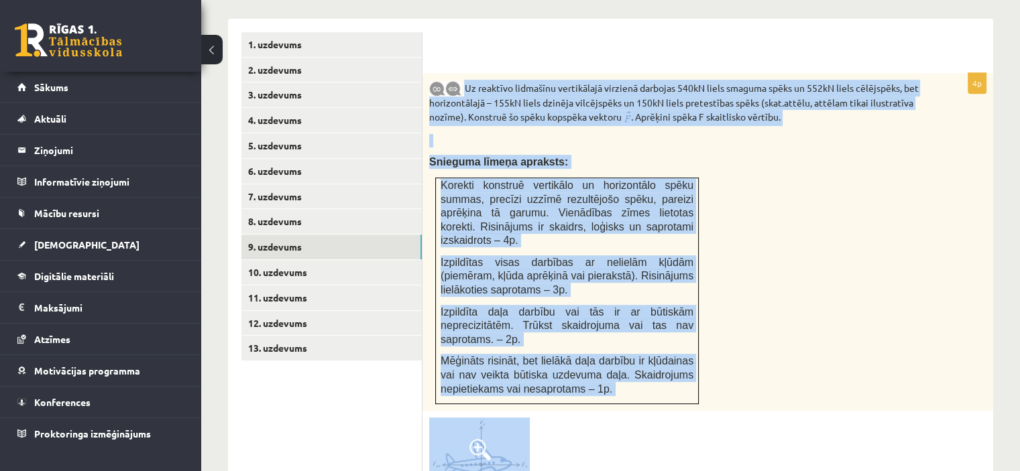
drag, startPoint x: 464, startPoint y: 50, endPoint x: 609, endPoint y: 381, distance: 362.0
click at [609, 381] on div "4p Uz reaktīvo lidmašīnu vertikālajā virzienā darbojas 540kN liels smaguma spēk…" at bounding box center [707, 446] width 570 height 747
copy div "Uz reaktīvo lidmašīnu vertikālajā virzienā darbojas 540kN liels smaguma spēks u…"
click at [912, 170] on div "Uz reaktīvo lidmašīnu vertikālajā virzienā darbojas 540kN liels smaguma spēks u…" at bounding box center [707, 242] width 570 height 338
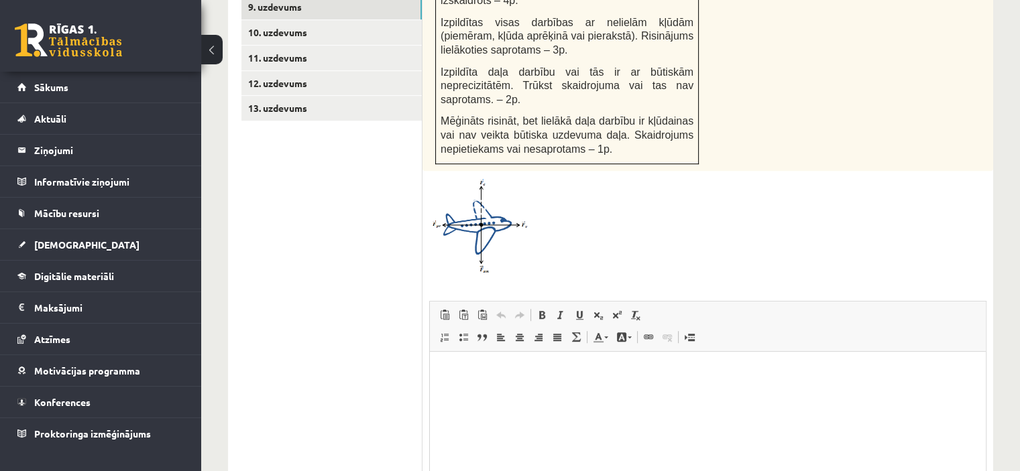
scroll to position [853, 0]
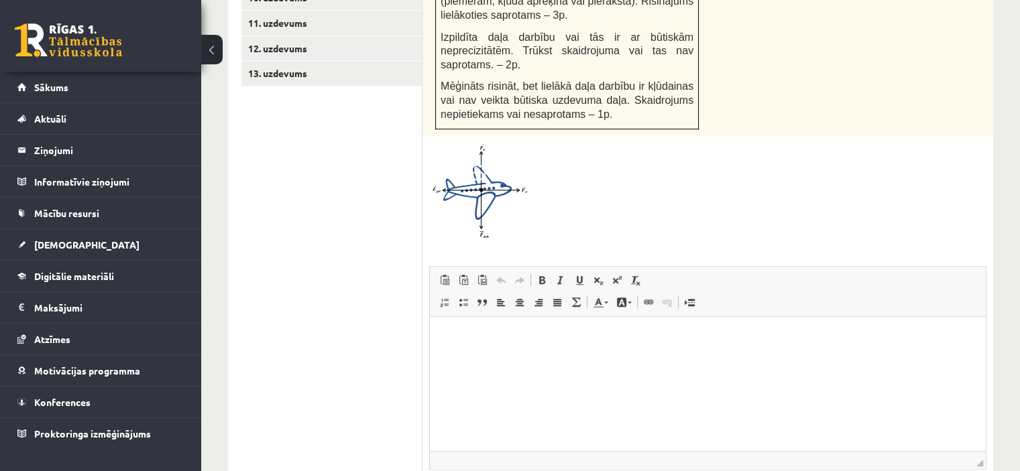
click at [791, 333] on p "Bagātinātā teksta redaktors, wiswyg-editor-user-answer-47434020482960" at bounding box center [707, 337] width 529 height 14
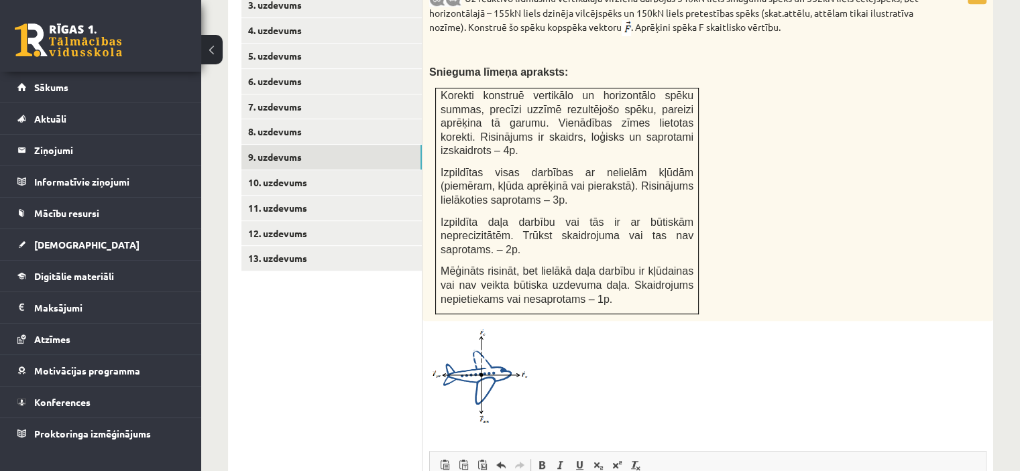
scroll to position [589, 0]
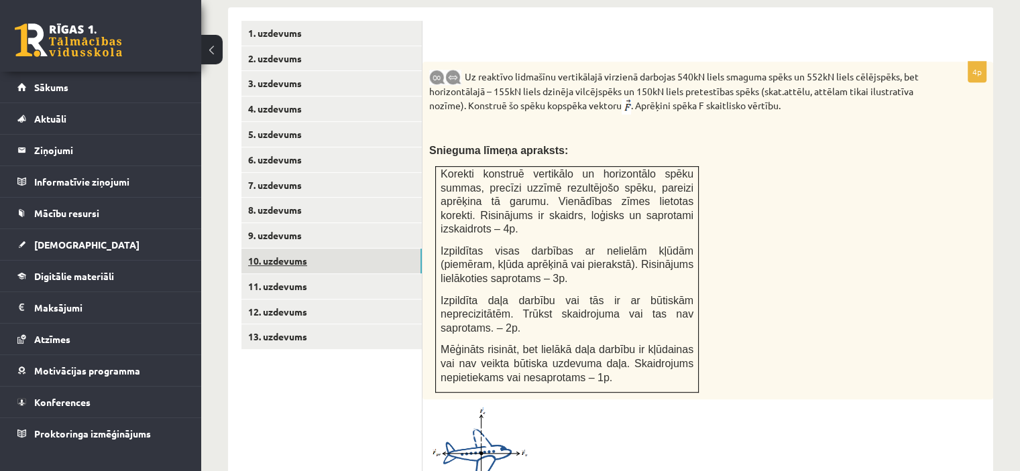
click at [276, 249] on link "10. uzdevums" at bounding box center [331, 261] width 180 height 25
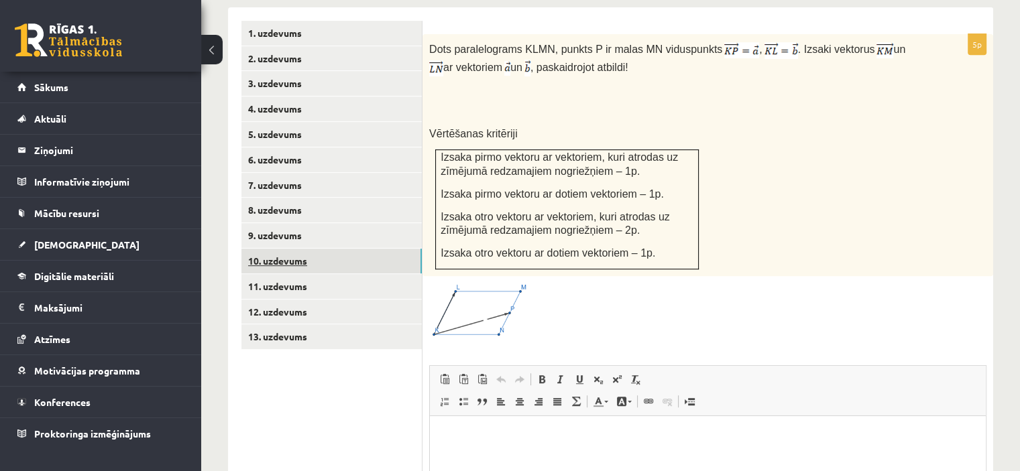
scroll to position [0, 0]
click at [299, 274] on link "11. uzdevums" at bounding box center [331, 286] width 180 height 25
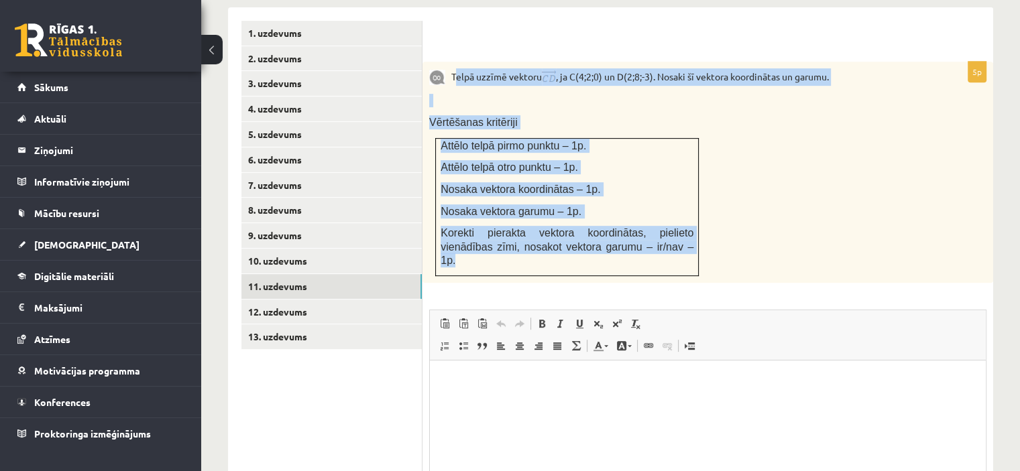
drag, startPoint x: 456, startPoint y: 48, endPoint x: 646, endPoint y: 229, distance: 262.2
click at [646, 229] on div "Telpā uzzīmē vektoru , ja C(4;2;0) un D(2;8;-3). Nosaki šī vektora koordinātas …" at bounding box center [707, 172] width 570 height 221
copy div "elpā uzzīmē vektoru , ja C(4;2;0) un D(2;8;-3). Nosaki šī vektora koordinātas u…"
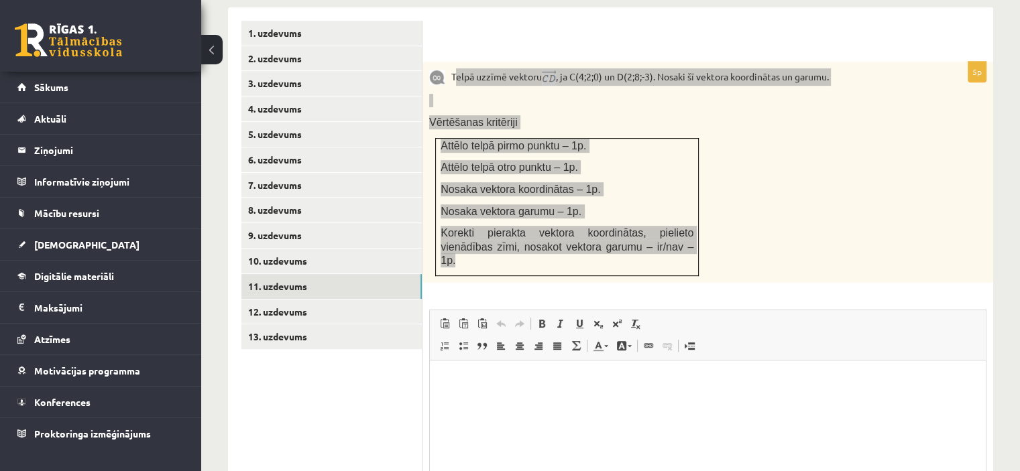
click at [584, 385] on p "Bagātinātā teksta redaktors, wiswyg-editor-user-answer-47433783811160" at bounding box center [707, 380] width 529 height 14
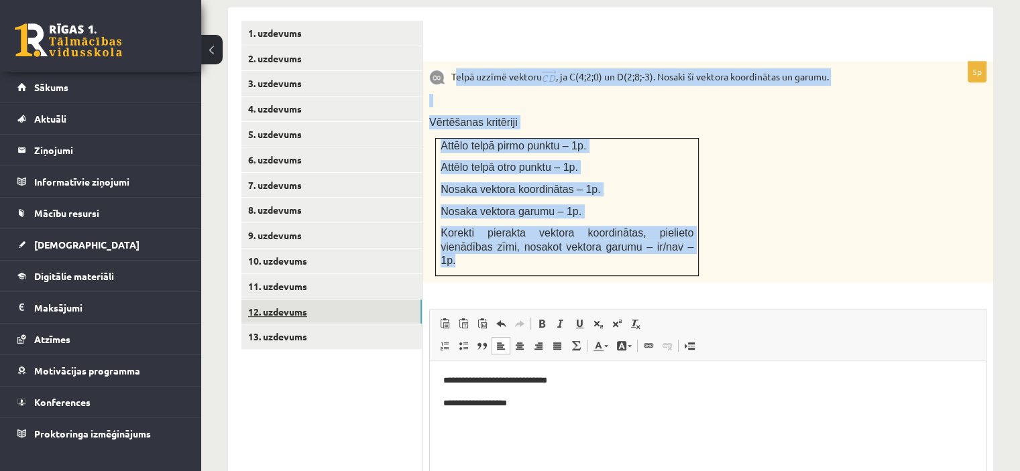
click at [285, 300] on link "12. uzdevums" at bounding box center [331, 312] width 180 height 25
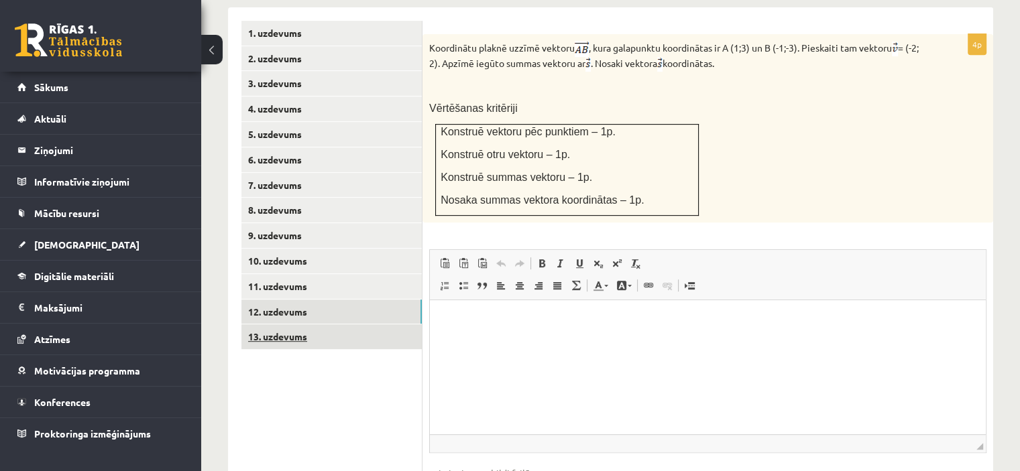
click at [267, 324] on link "13. uzdevums" at bounding box center [331, 336] width 180 height 25
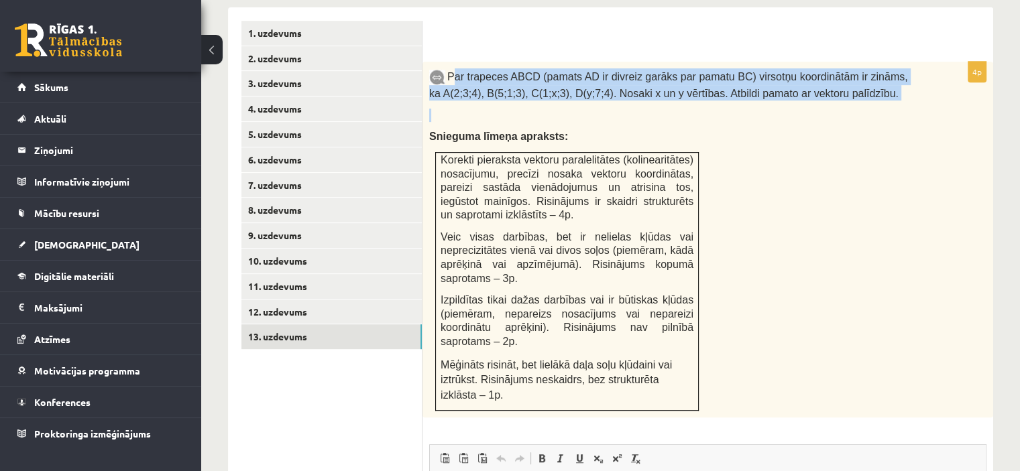
drag, startPoint x: 452, startPoint y: 43, endPoint x: 579, endPoint y: 81, distance: 133.0
click at [579, 81] on div "Par trapeces ABCD (pamats AD ir divreiz garāks par pamatu BC) virsotņu koordinā…" at bounding box center [707, 240] width 570 height 357
copy div "ar trapeces ABCD (pamats AD ir divreiz garāks par pamatu BC) virsotņu koordināt…"
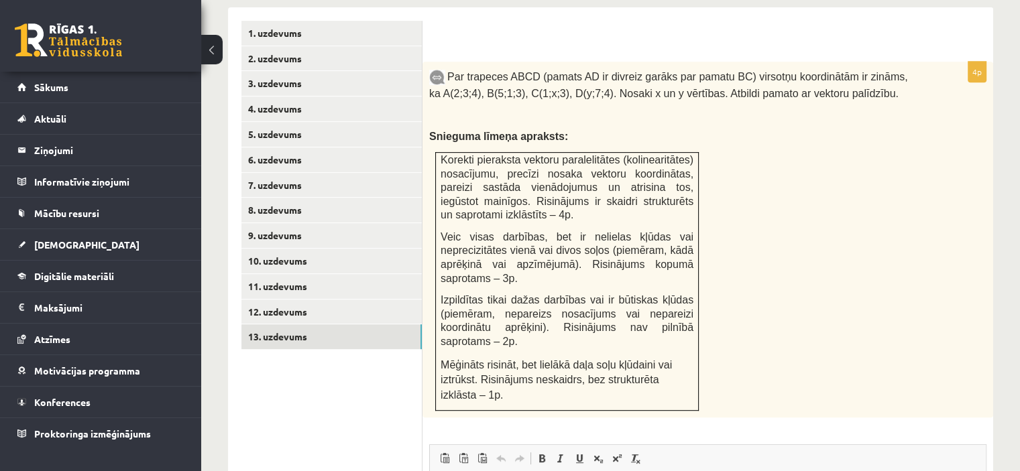
click at [764, 153] on div "Par trapeces ABCD (pamats AD ir divreiz garāks par pamatu BC) virsotņu koordinā…" at bounding box center [707, 240] width 570 height 357
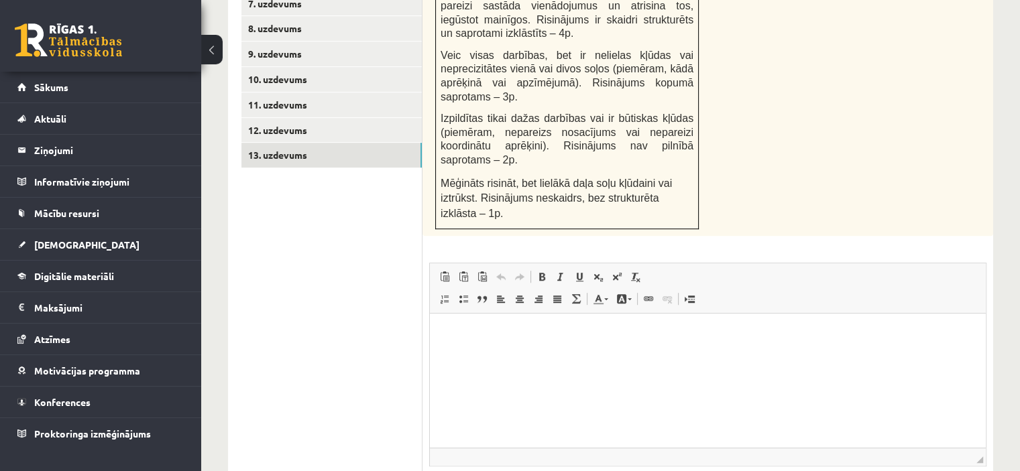
scroll to position [800, 0]
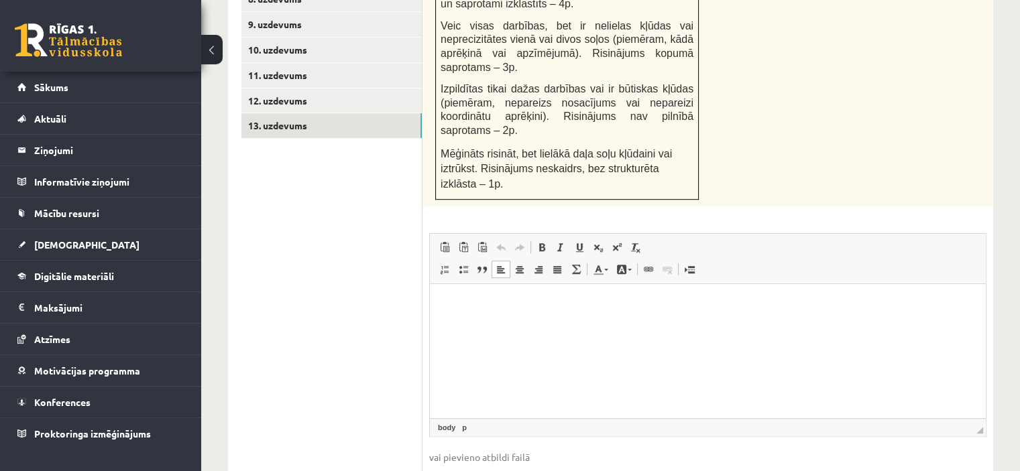
click at [718, 325] on html at bounding box center [708, 304] width 556 height 41
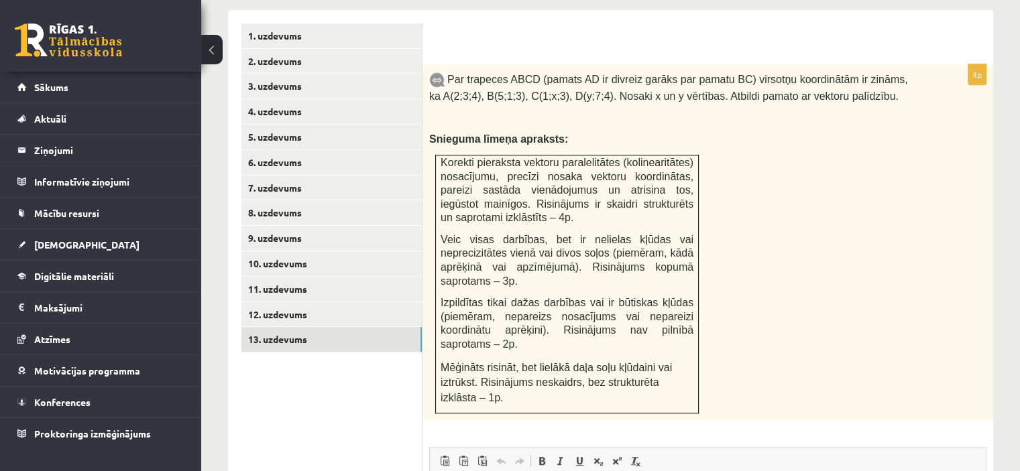
scroll to position [609, 0]
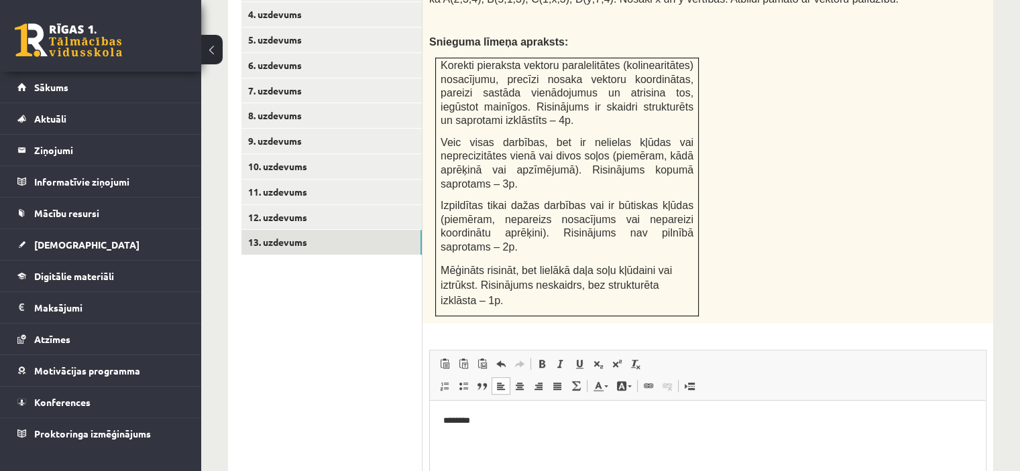
scroll to position [737, 0]
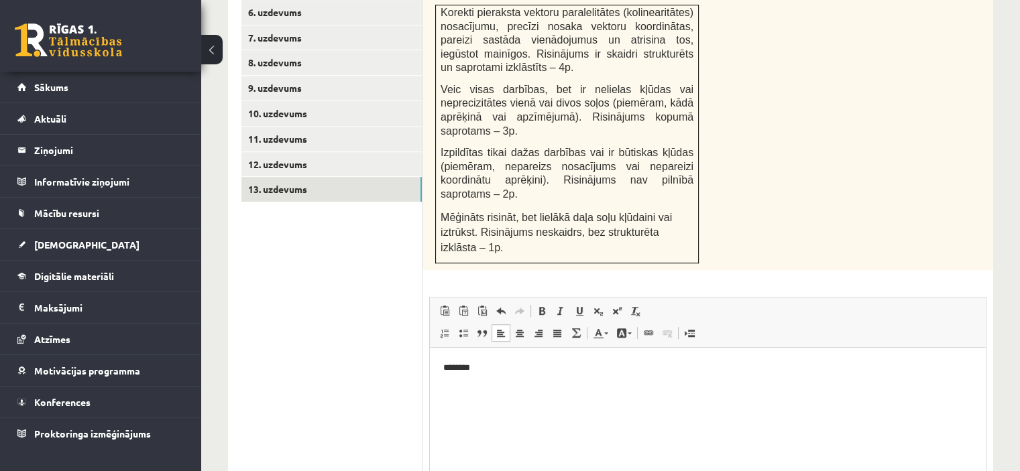
click at [696, 389] on html "********" at bounding box center [708, 368] width 556 height 41
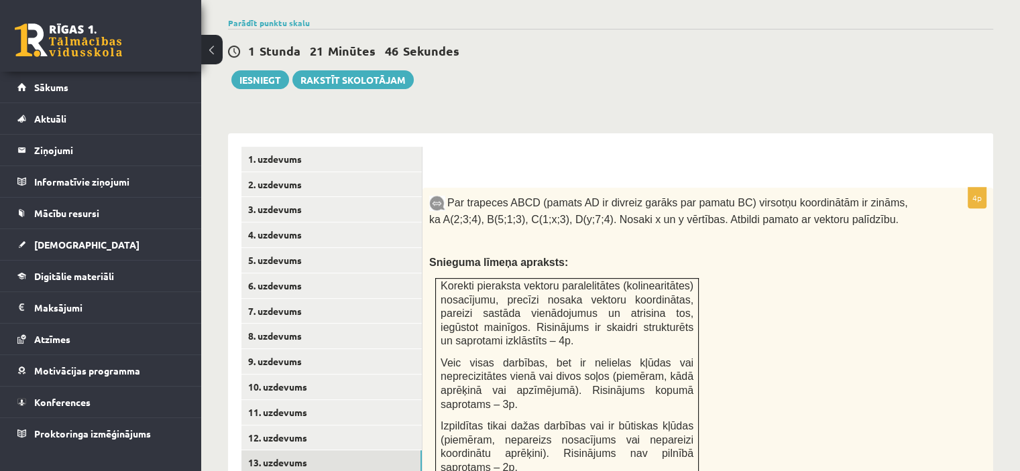
scroll to position [182, 0]
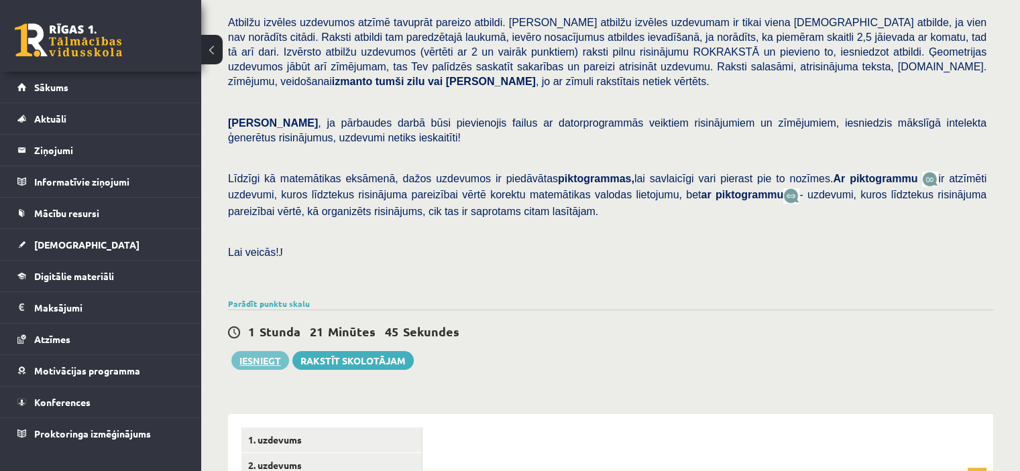
click at [271, 351] on button "Iesniegt" at bounding box center [260, 360] width 58 height 19
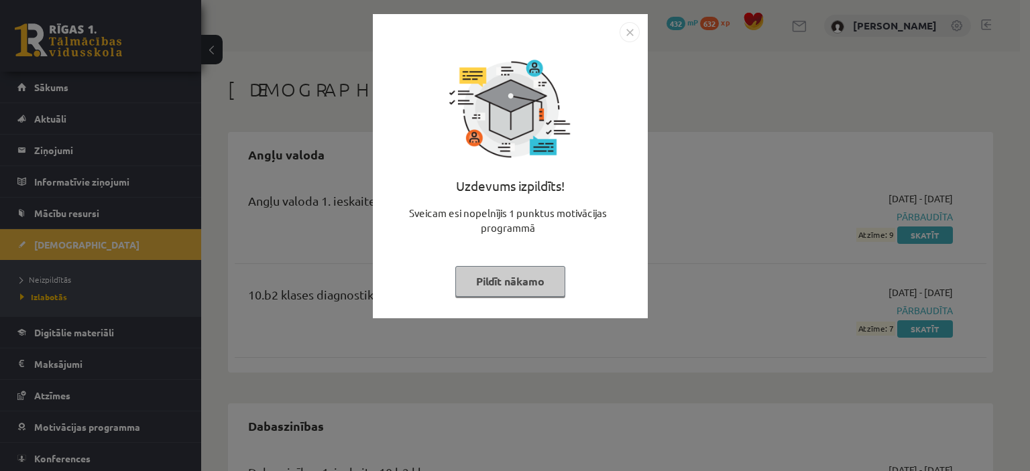
click at [620, 36] on img "Close" at bounding box center [629, 32] width 20 height 20
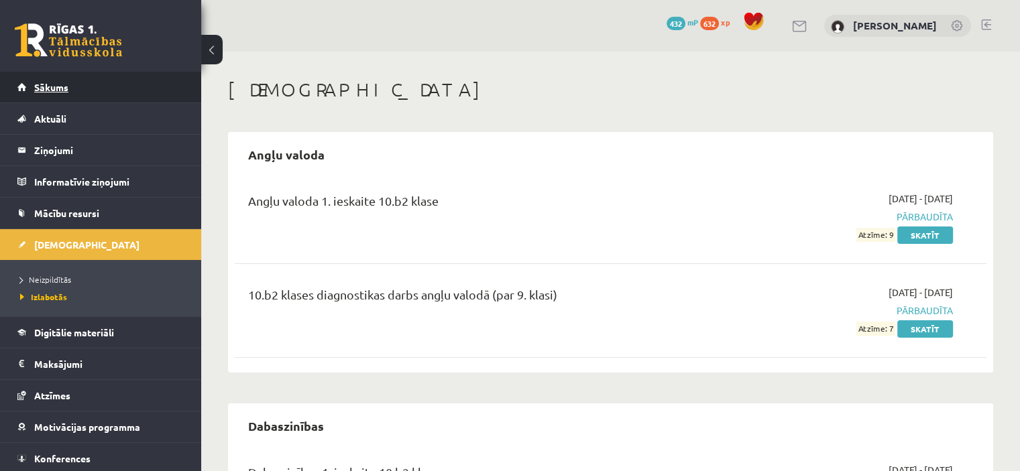
click at [59, 85] on span "Sākums" at bounding box center [51, 87] width 34 height 12
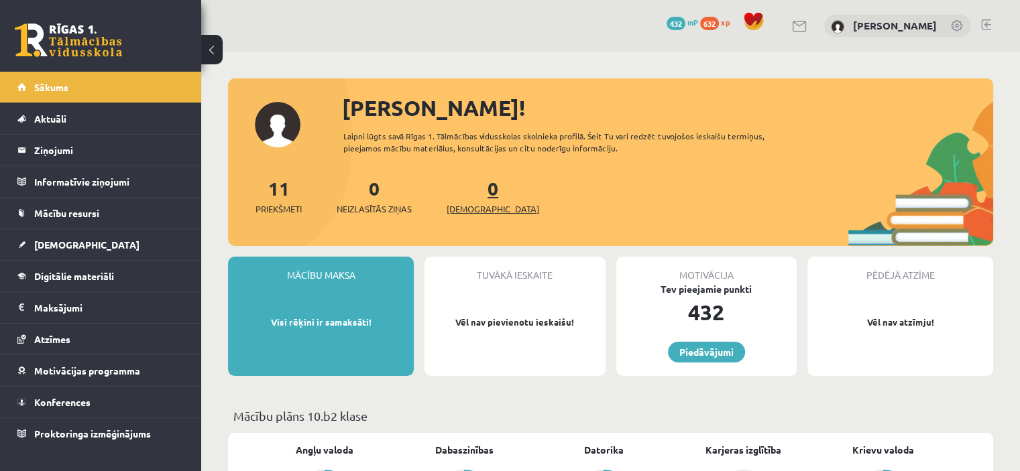
click at [470, 207] on span "[DEMOGRAPHIC_DATA]" at bounding box center [492, 208] width 92 height 13
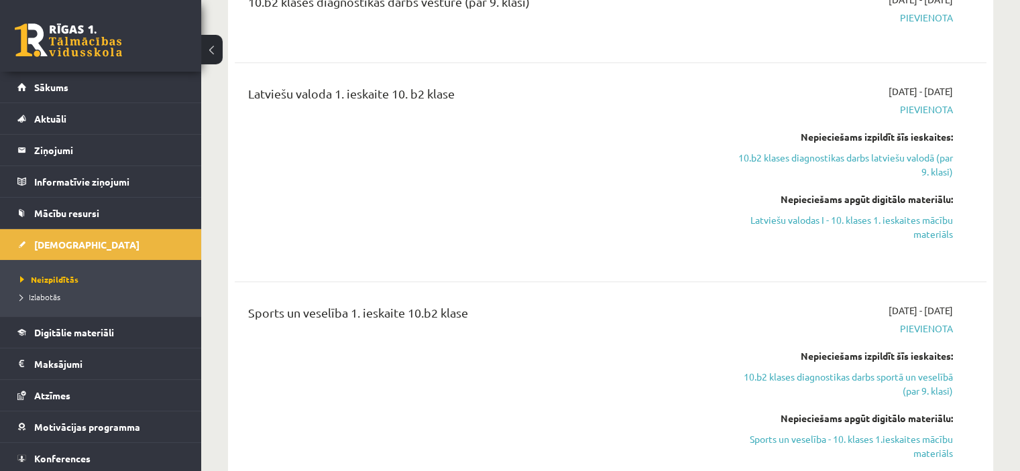
scroll to position [1018, 0]
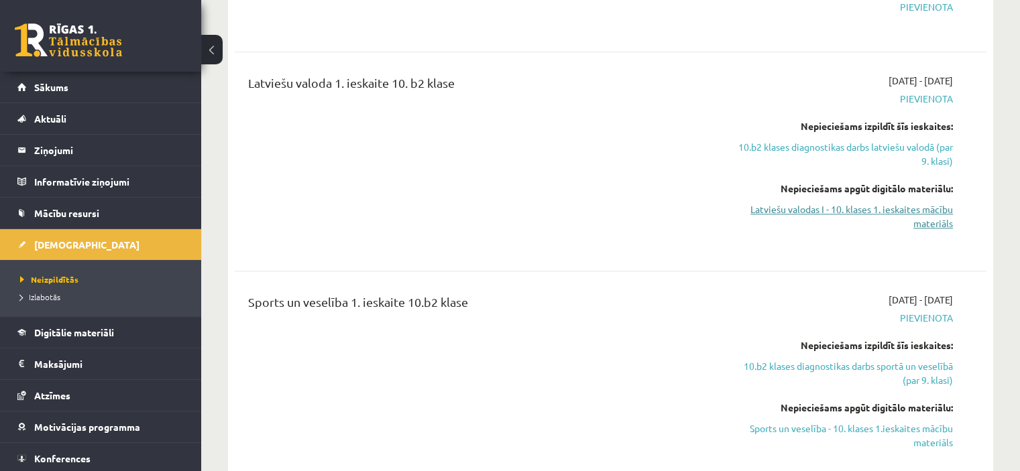
click at [945, 202] on link "Latviešu valodas I - 10. klases 1. ieskaites mācību materiāls" at bounding box center [841, 216] width 221 height 28
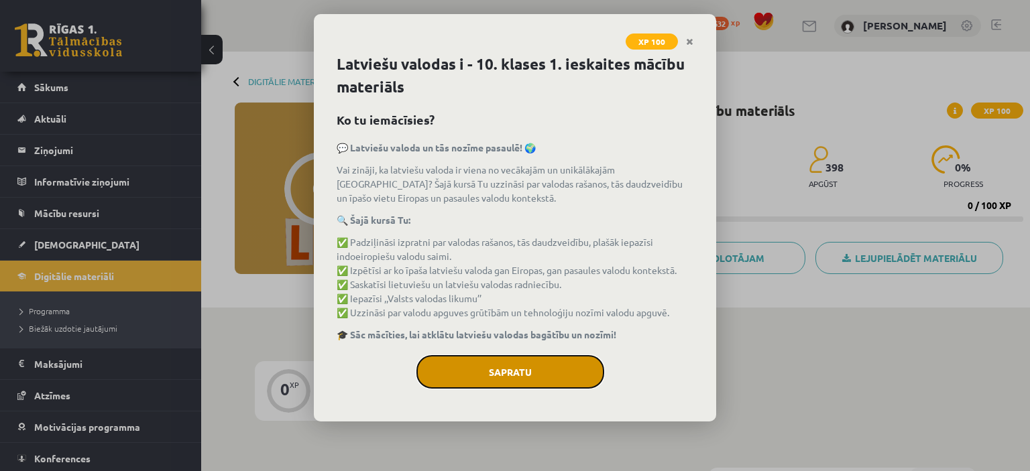
click at [560, 387] on button "Sapratu" at bounding box center [510, 372] width 188 height 34
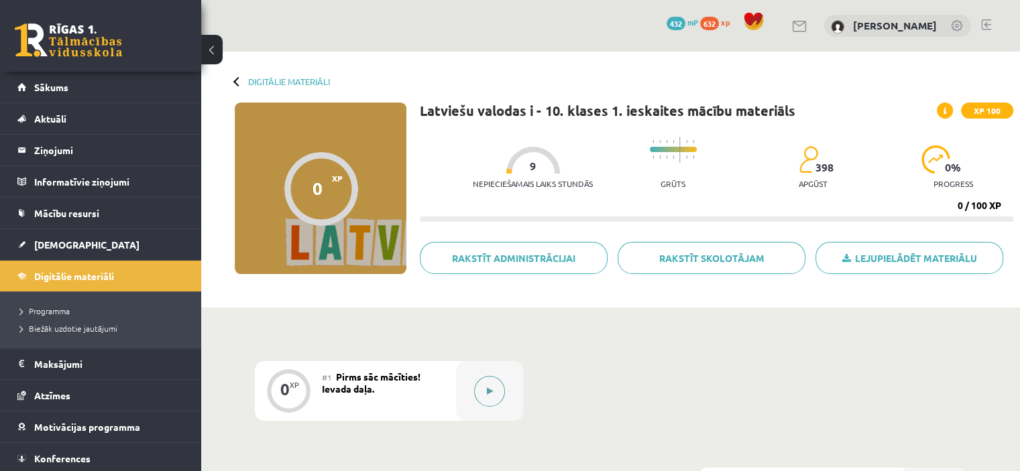
click at [478, 393] on button at bounding box center [489, 391] width 31 height 31
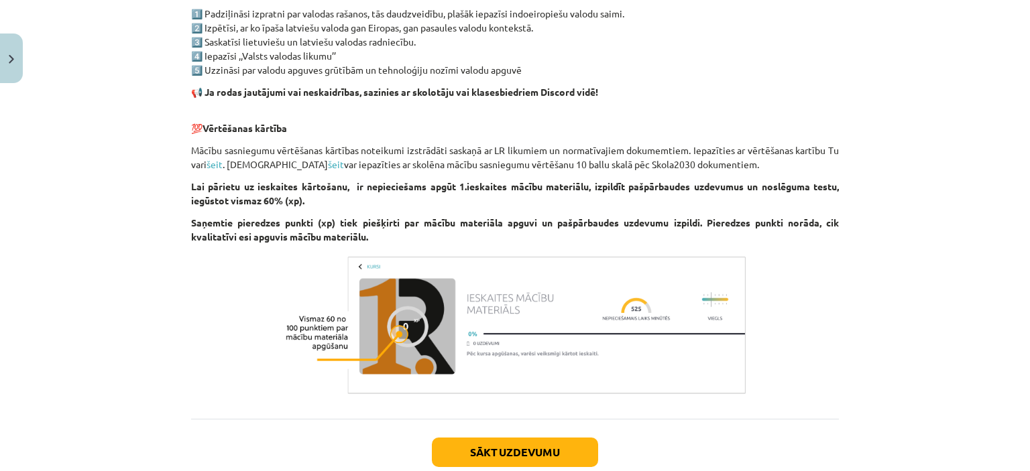
scroll to position [830, 0]
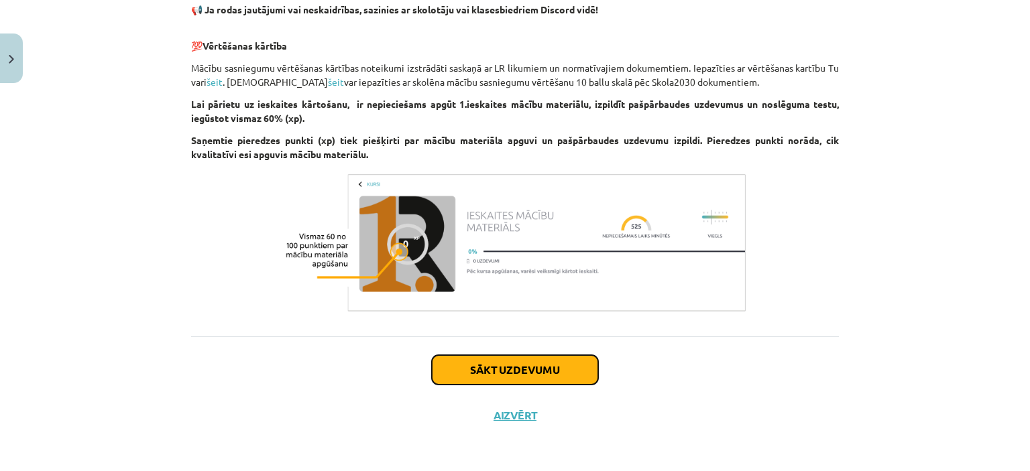
click at [559, 375] on button "Sākt uzdevumu" at bounding box center [515, 369] width 166 height 29
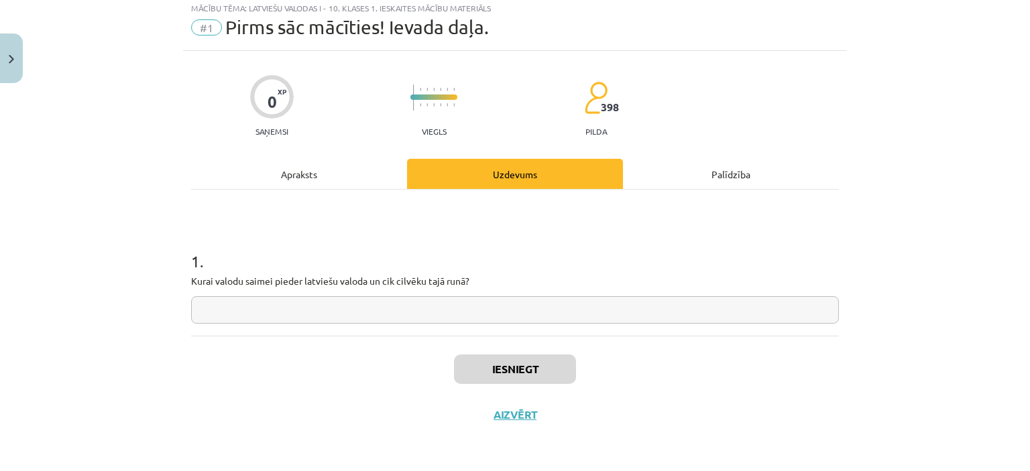
scroll to position [34, 0]
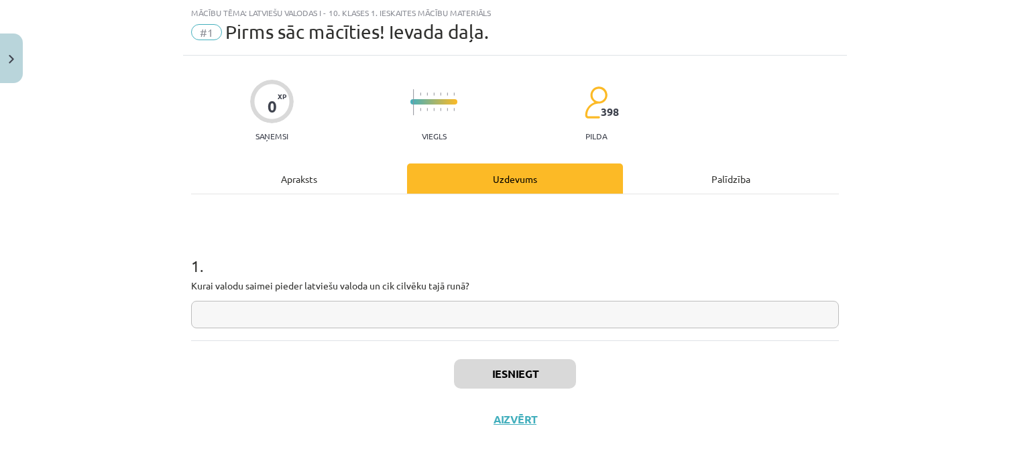
click at [512, 312] on input "text" at bounding box center [514, 314] width 647 height 27
drag, startPoint x: 178, startPoint y: 280, endPoint x: 491, endPoint y: 309, distance: 314.4
click at [491, 309] on div "0 XP Saņemsi Viegls 398 pilda Apraksts Uzdevums Palīdzība 1 . Kurai valodu saim…" at bounding box center [515, 249] width 664 height 387
copy p
click at [349, 318] on input "text" at bounding box center [514, 314] width 647 height 27
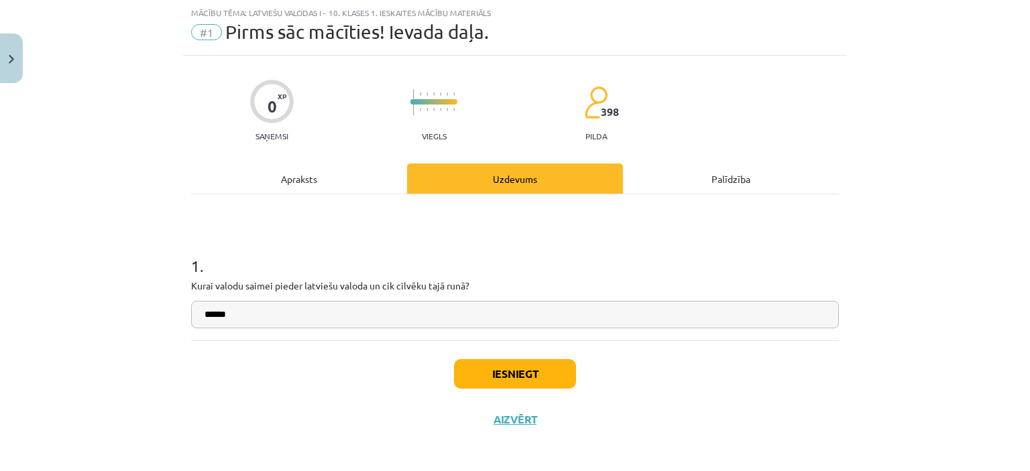
type input "******"
click at [496, 367] on button "Iesniegt" at bounding box center [515, 373] width 122 height 29
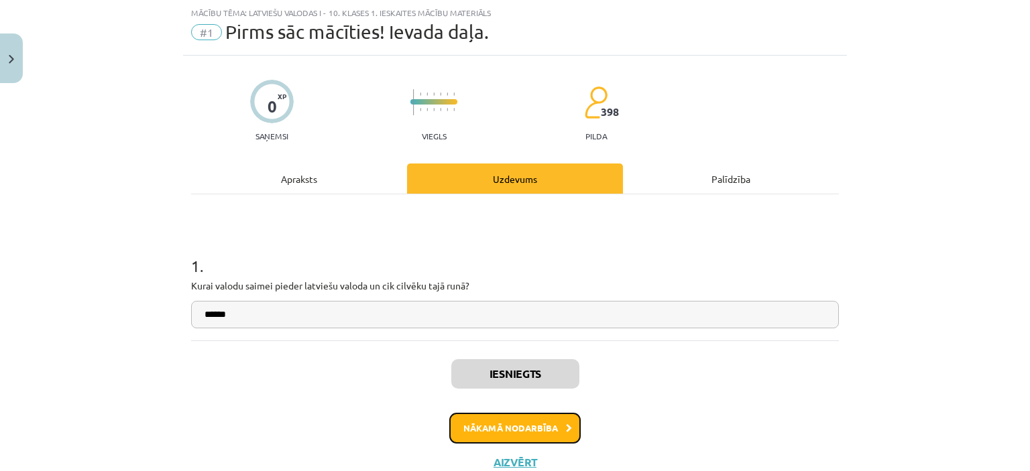
click at [517, 418] on button "Nākamā nodarbība" at bounding box center [514, 428] width 131 height 31
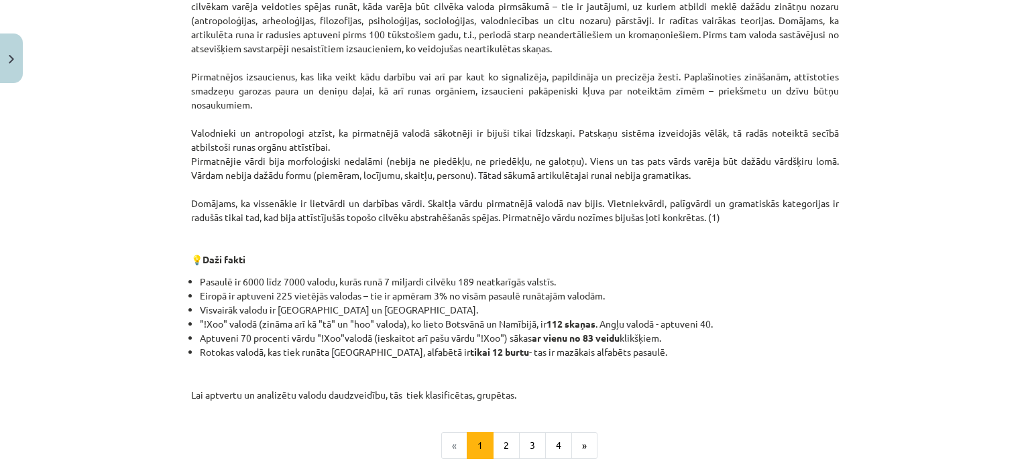
scroll to position [510, 0]
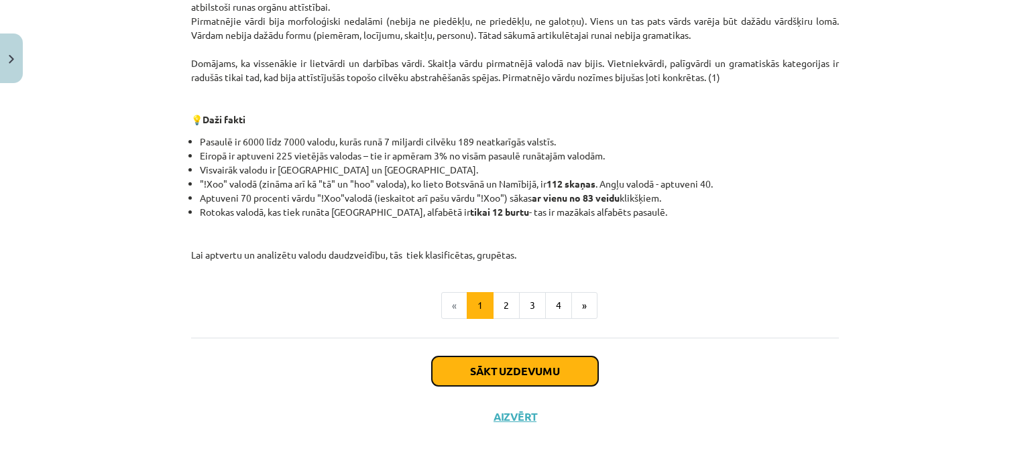
click at [571, 369] on button "Sākt uzdevumu" at bounding box center [515, 371] width 166 height 29
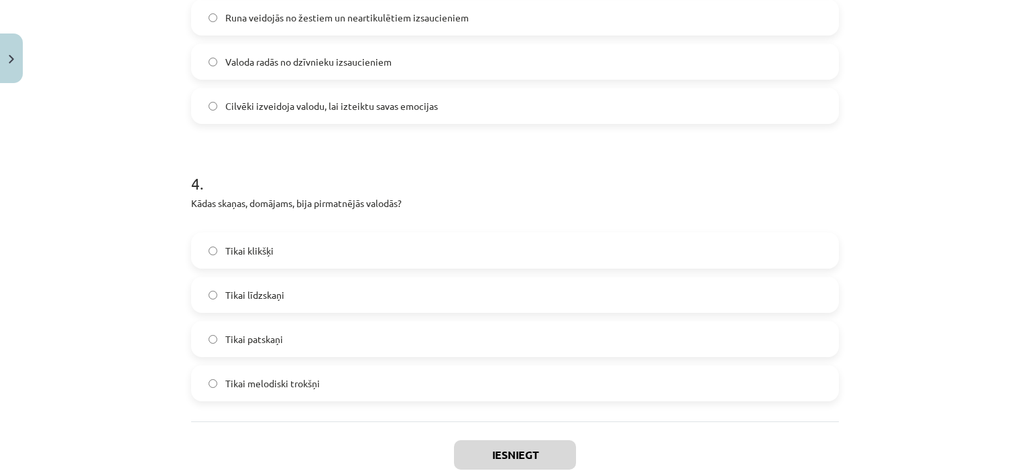
scroll to position [991, 0]
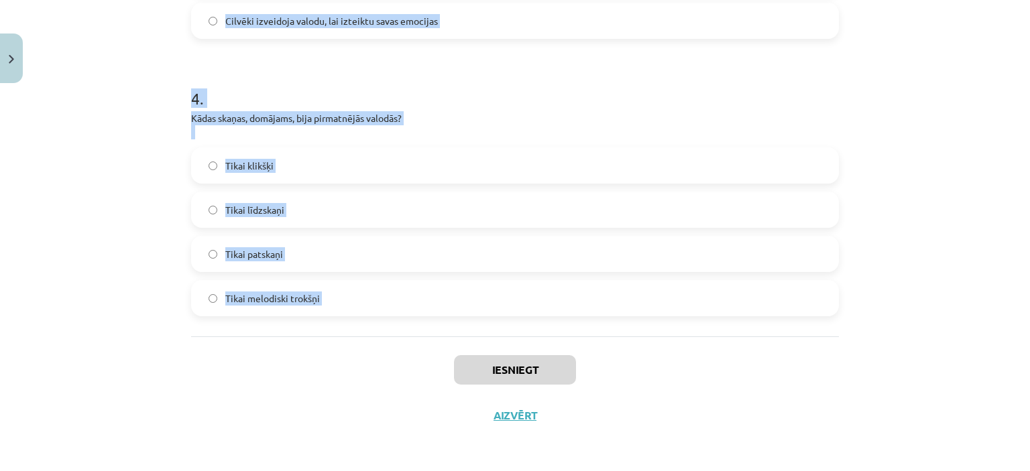
drag, startPoint x: 175, startPoint y: 257, endPoint x: 384, endPoint y: 363, distance: 234.7
click at [384, 363] on div "Mācību tēma: Latviešu valodas i - 10. klases 1. ieskaites mācību materiāls #2 1…" at bounding box center [515, 235] width 1030 height 471
copy form "1 . Kad, pēc pētnieku domām, radusies artikulēta runa? Pirms 1 miljona gadu Pir…"
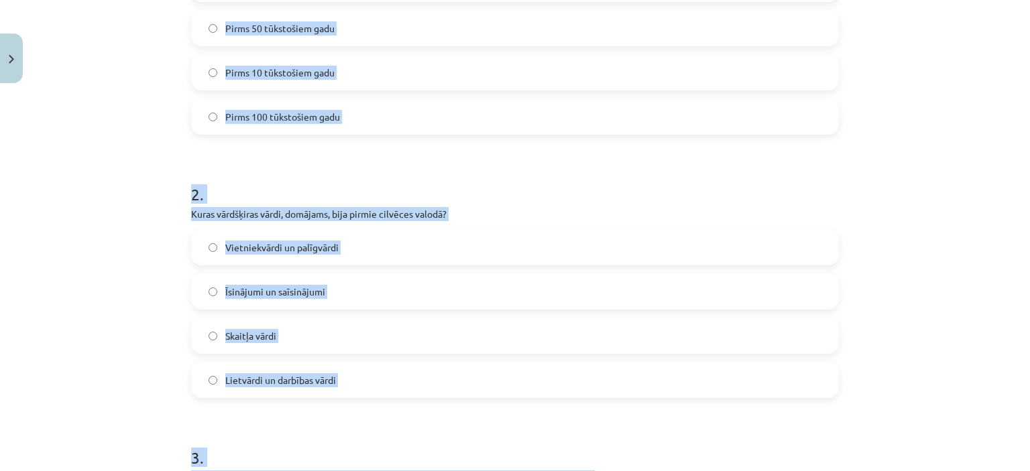
scroll to position [276, 0]
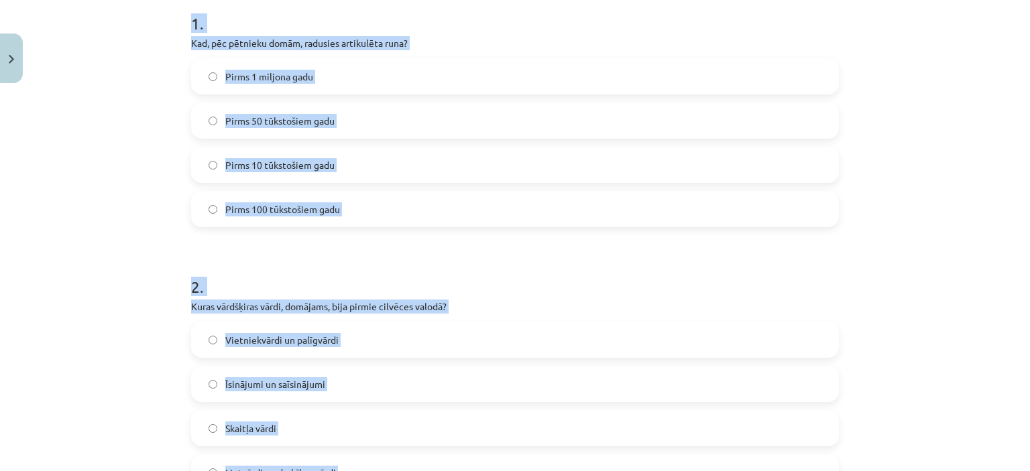
click at [959, 186] on div "Mācību tēma: Latviešu valodas i - 10. klases 1. ieskaites mācību materiāls #2 1…" at bounding box center [515, 235] width 1030 height 471
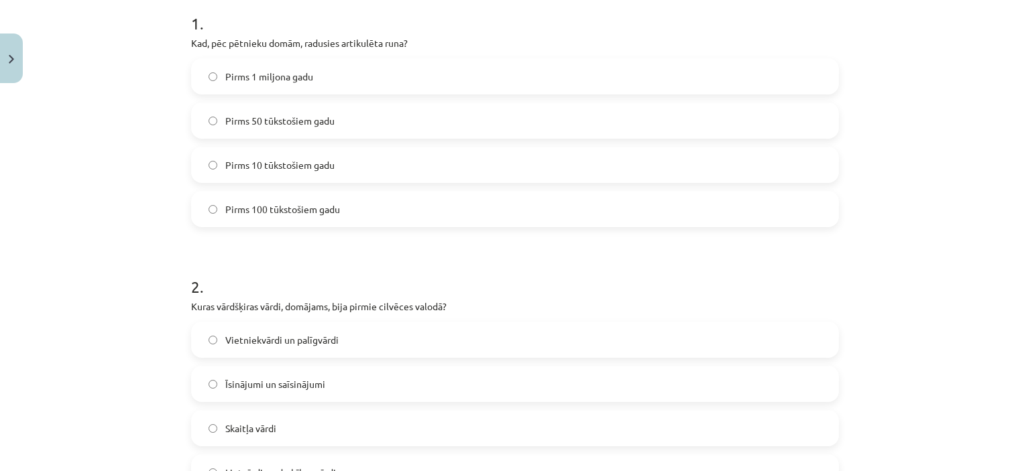
click at [467, 221] on label "Pirms 100 tūkstošiem gadu" at bounding box center [514, 209] width 645 height 34
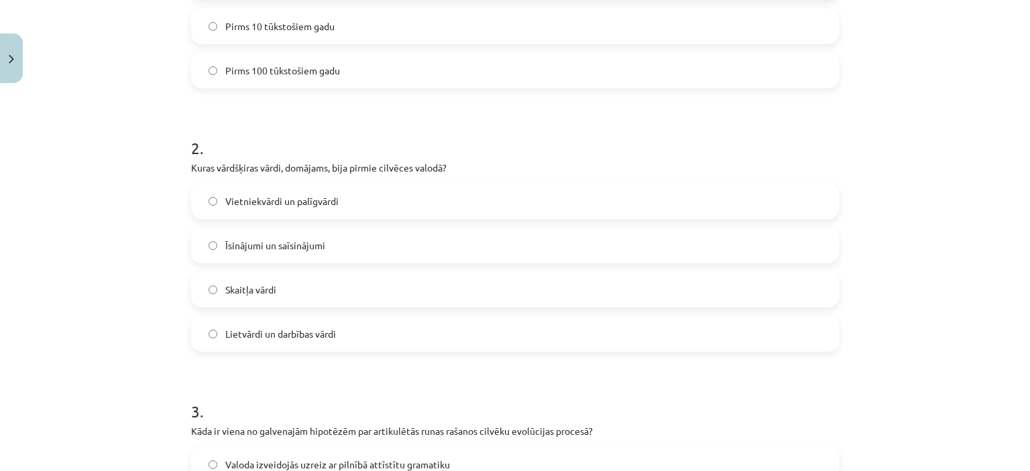
scroll to position [438, 0]
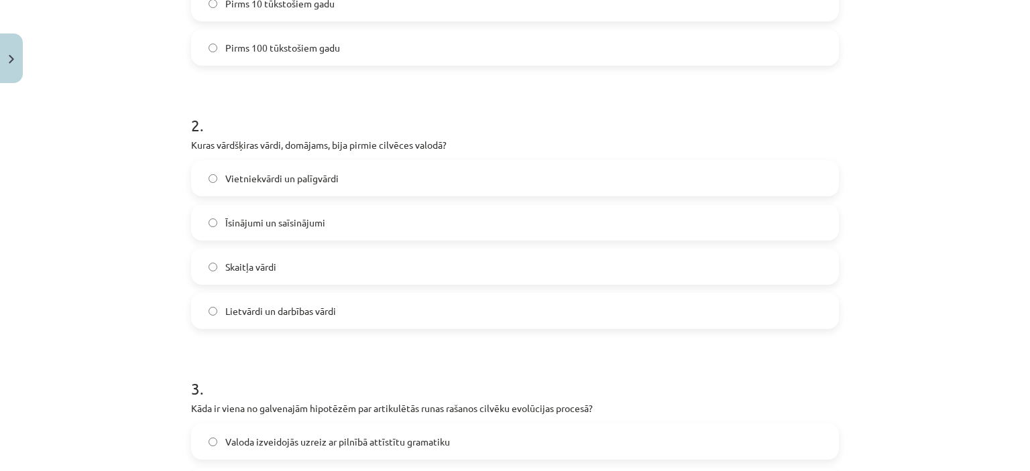
click at [476, 313] on label "Lietvārdi un darbības vārdi" at bounding box center [514, 311] width 645 height 34
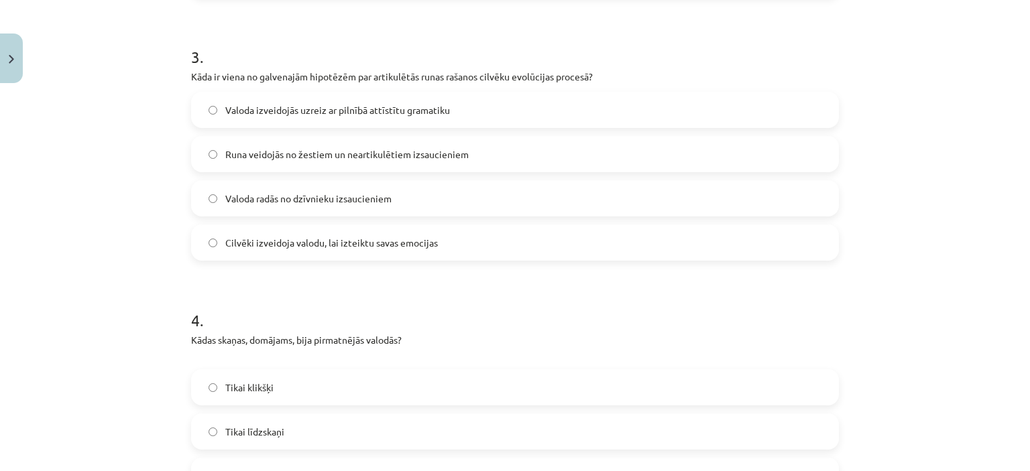
scroll to position [788, 0]
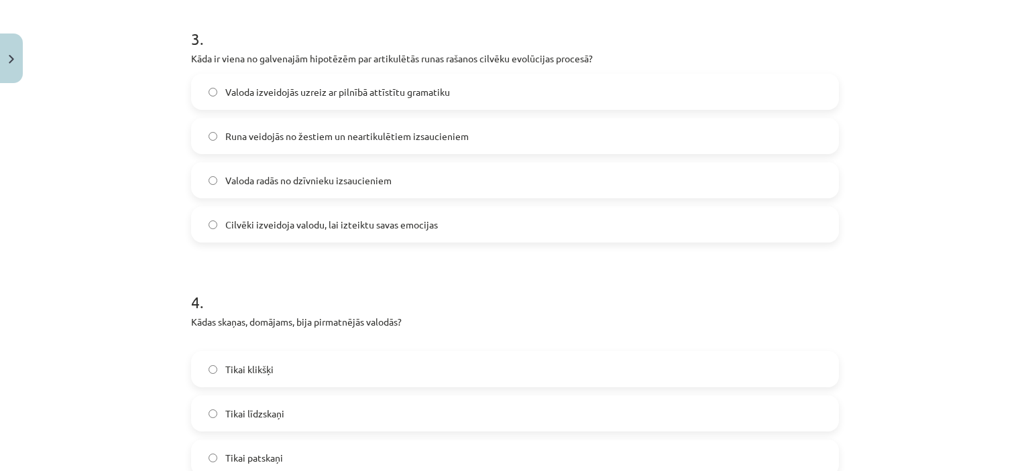
click at [332, 123] on label "Runa veidojās no žestiem un neartikulētiem izsaucieniem" at bounding box center [514, 136] width 645 height 34
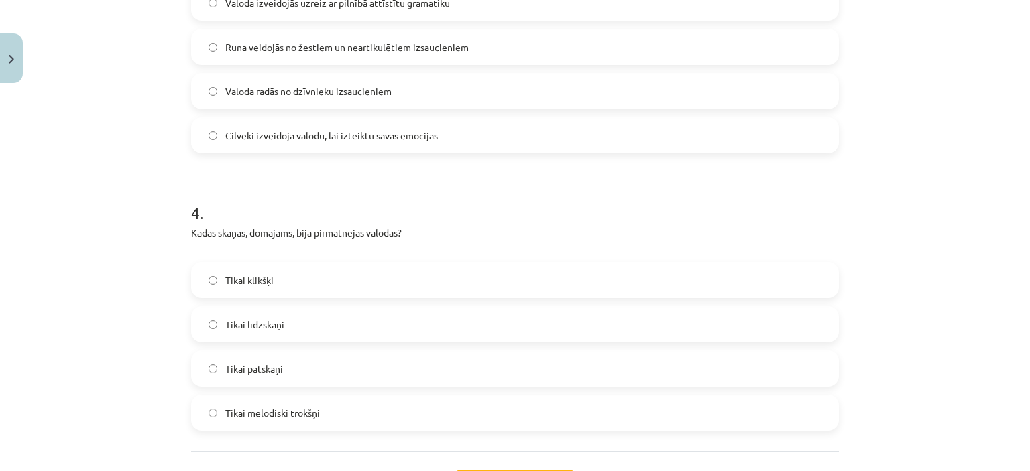
scroll to position [922, 0]
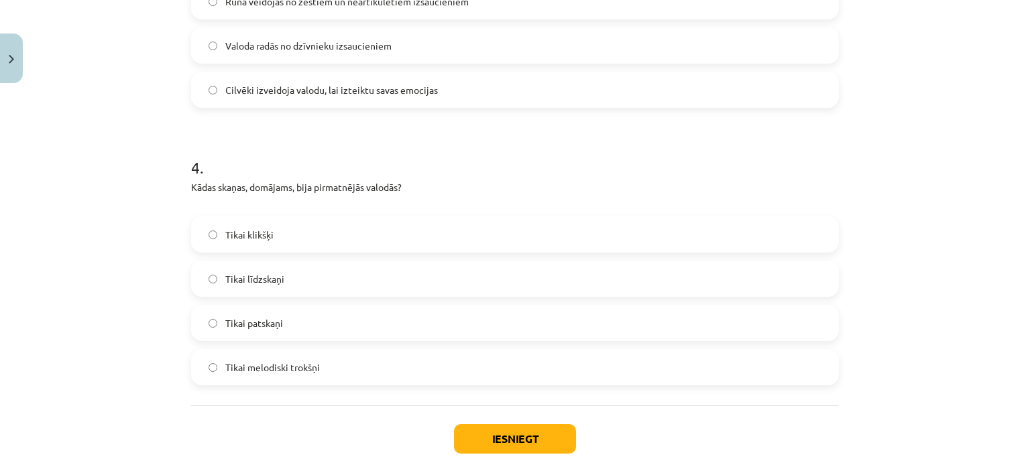
click at [353, 323] on label "Tikai patskaņi" at bounding box center [514, 323] width 645 height 34
click at [497, 430] on button "Iesniegt" at bounding box center [515, 438] width 122 height 29
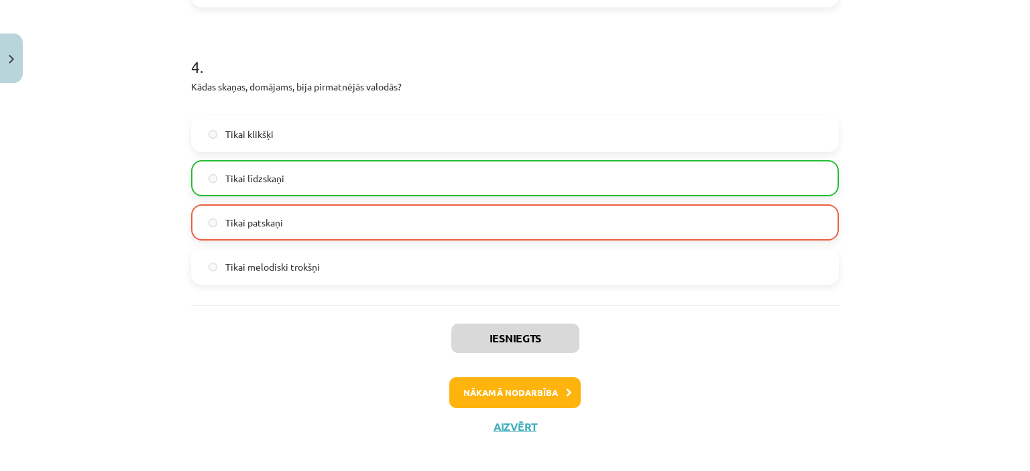
scroll to position [1028, 0]
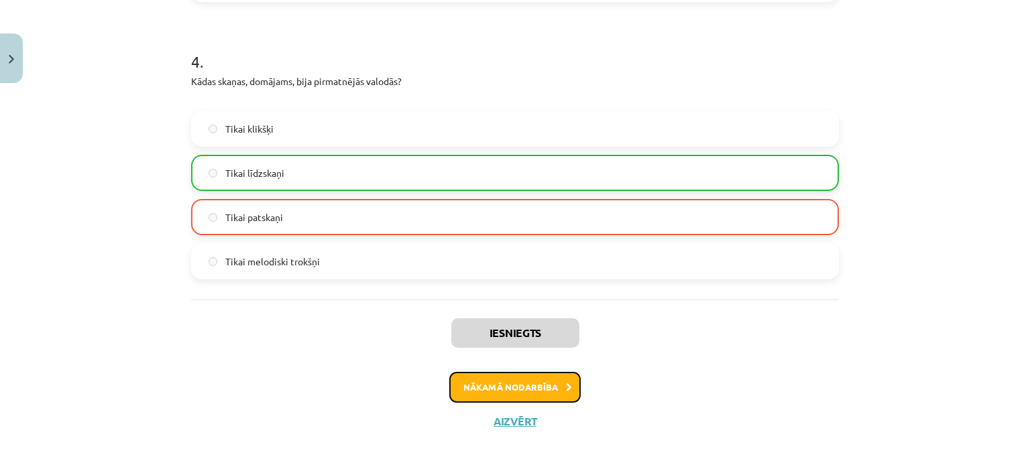
click at [498, 379] on button "Nākamā nodarbība" at bounding box center [514, 387] width 131 height 31
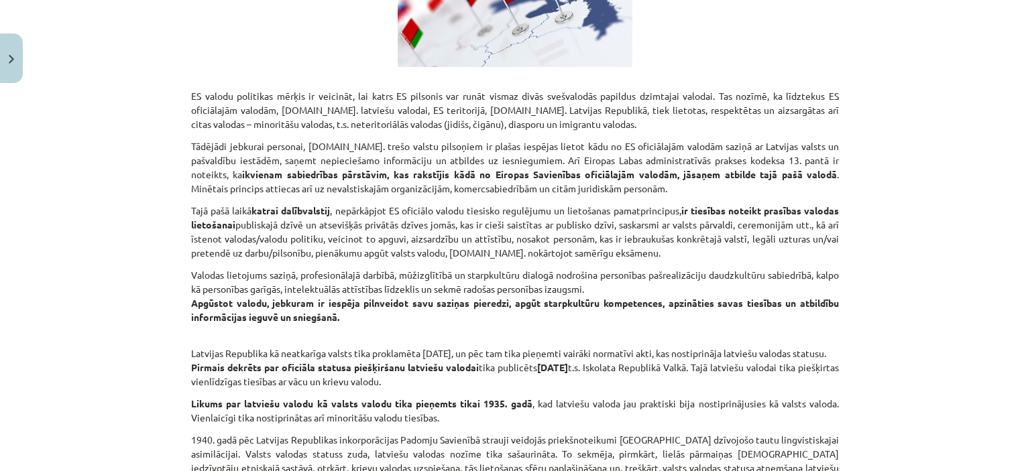
scroll to position [859, 0]
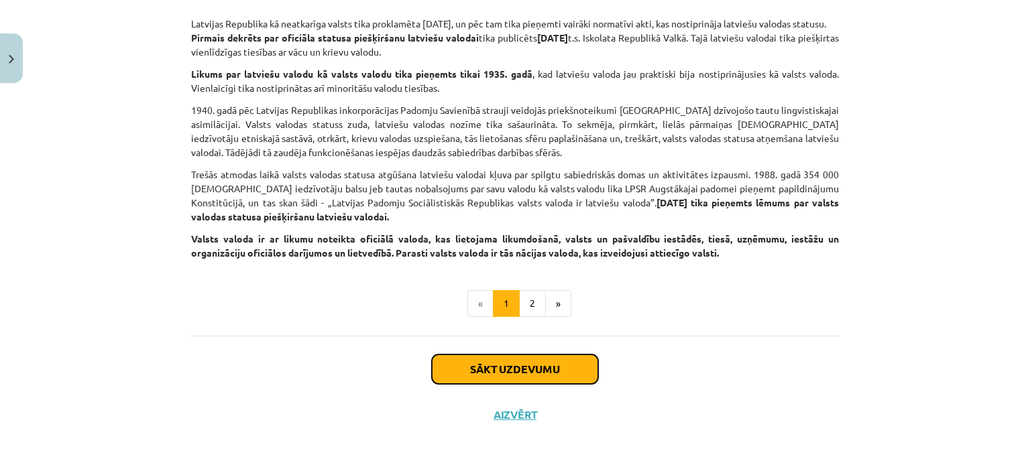
click at [579, 374] on button "Sākt uzdevumu" at bounding box center [515, 369] width 166 height 29
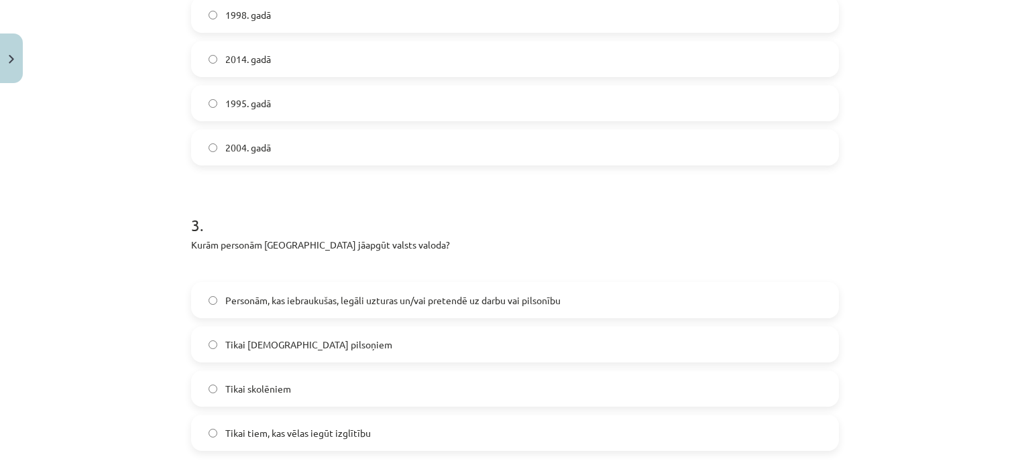
scroll to position [780, 0]
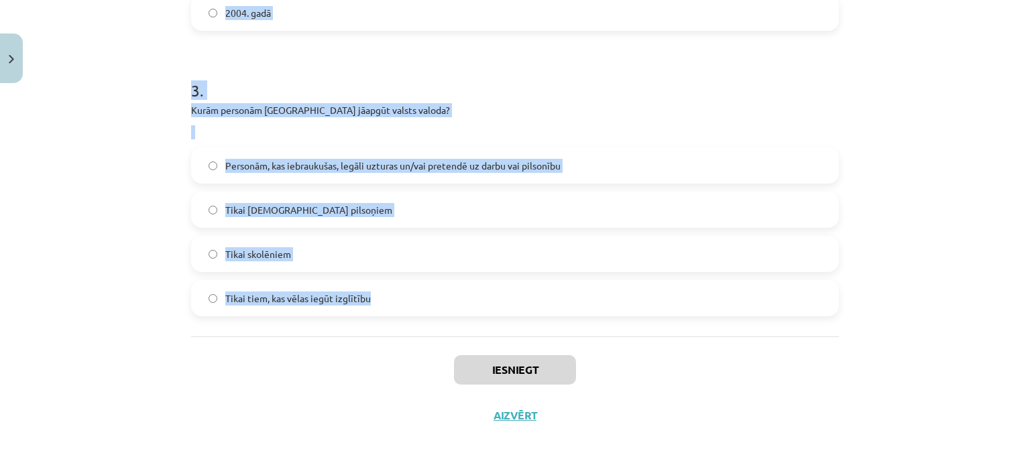
drag, startPoint x: 175, startPoint y: 245, endPoint x: 403, endPoint y: 321, distance: 240.4
click at [403, 321] on div "Mācību tēma: Latviešu valodas i - 10. klases 1. ieskaites mācību materiāls #3 2…" at bounding box center [515, 235] width 1030 height 471
copy form "1 . Kāda ir prasība attiecībā uz dokumentiem, kas tiek iesniegti iestādēm Latvi…"
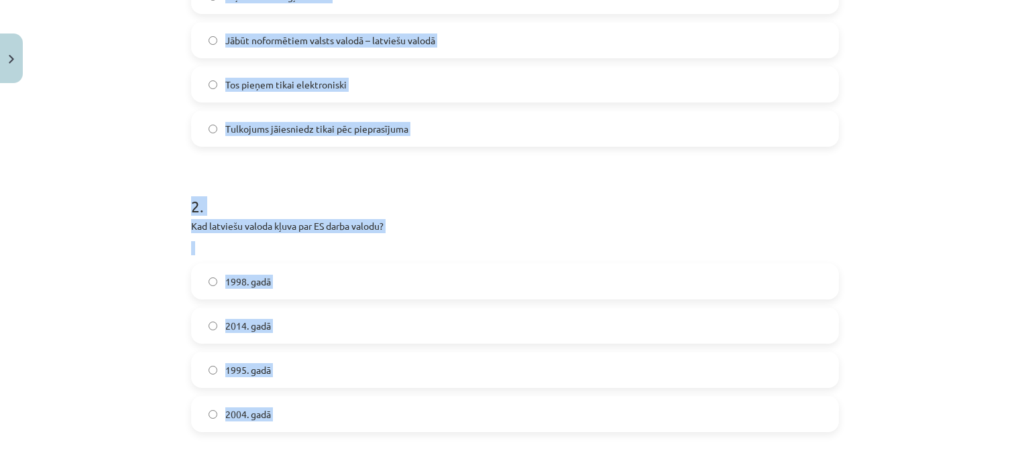
scroll to position [377, 0]
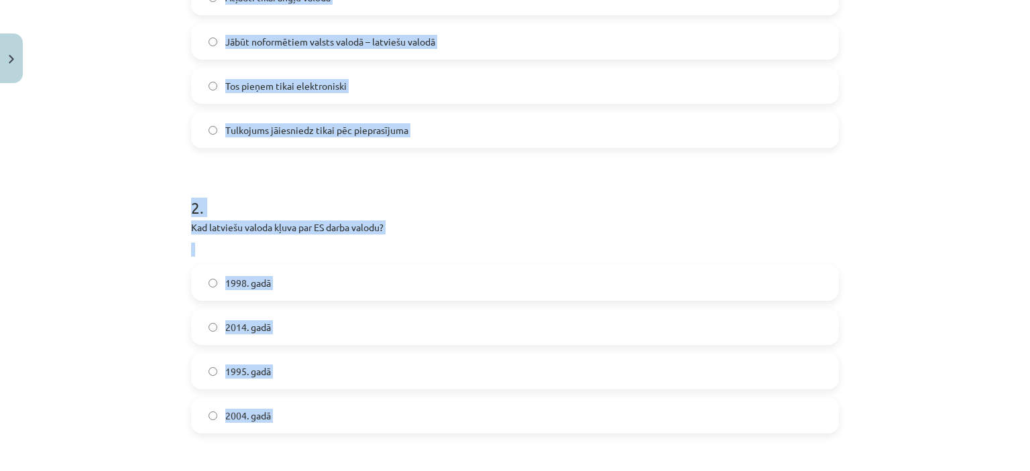
click at [592, 31] on label "Jābūt noformētiem valsts valodā – latviešu valodā" at bounding box center [514, 42] width 645 height 34
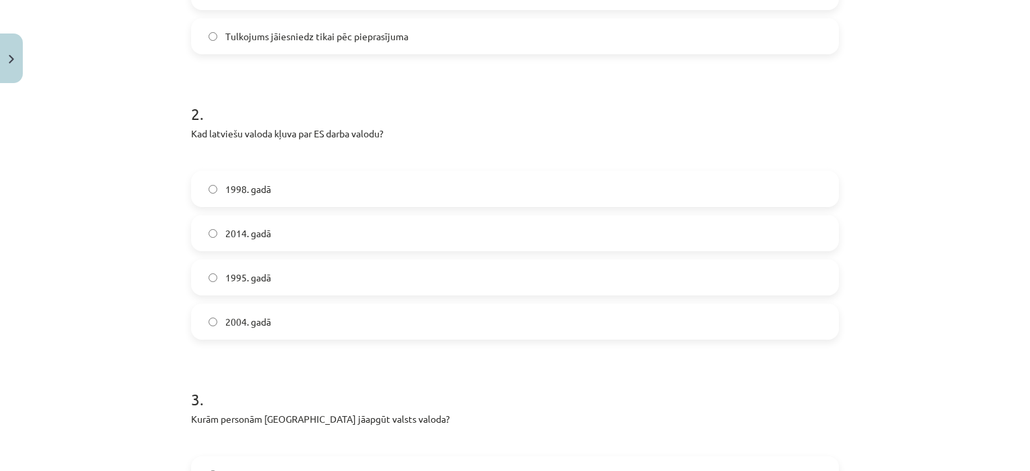
scroll to position [512, 0]
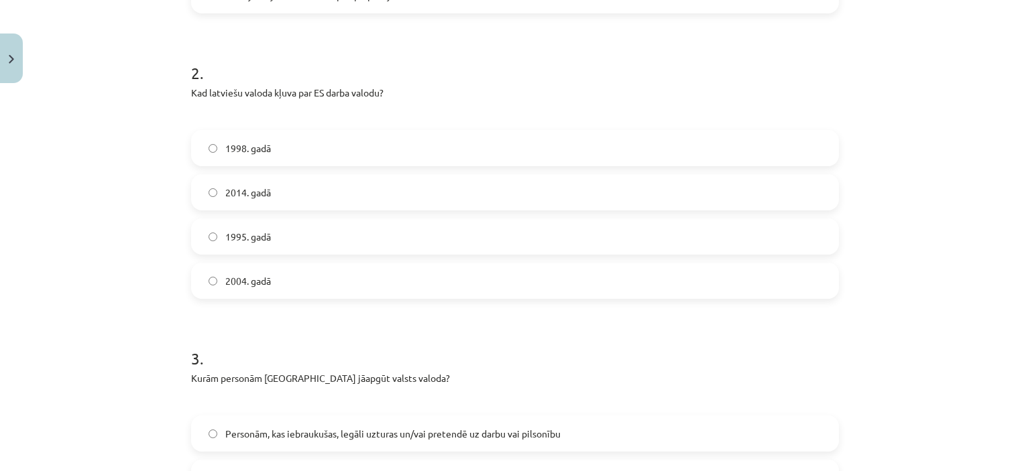
click at [335, 292] on label "2004. gadā" at bounding box center [514, 281] width 645 height 34
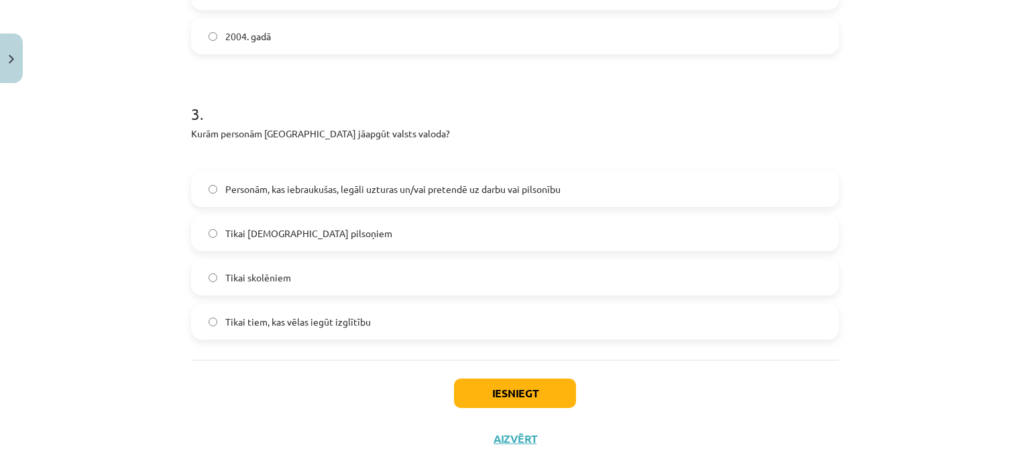
scroll to position [767, 0]
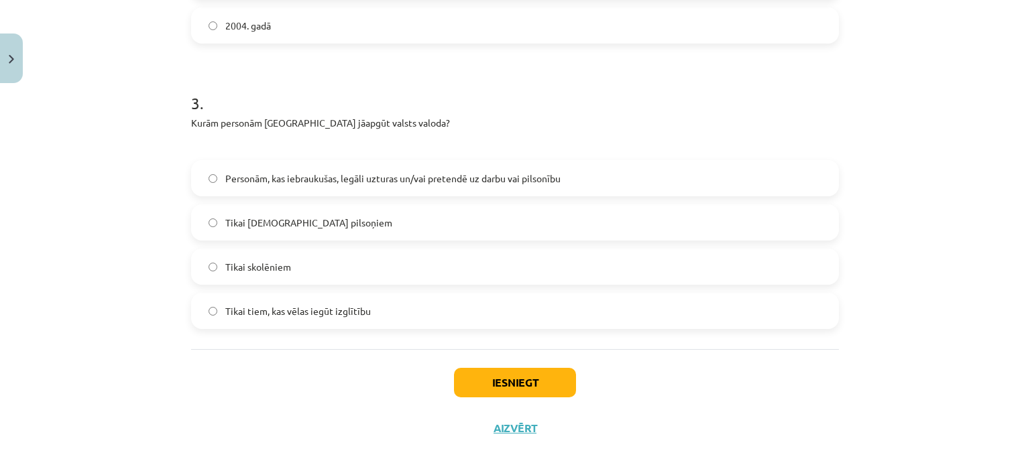
click at [428, 162] on label "Personām, kas iebraukušas, legāli uzturas un/vai pretendē uz darbu vai pilsonību" at bounding box center [514, 179] width 645 height 34
click at [513, 369] on button "Iesniegt" at bounding box center [515, 382] width 122 height 29
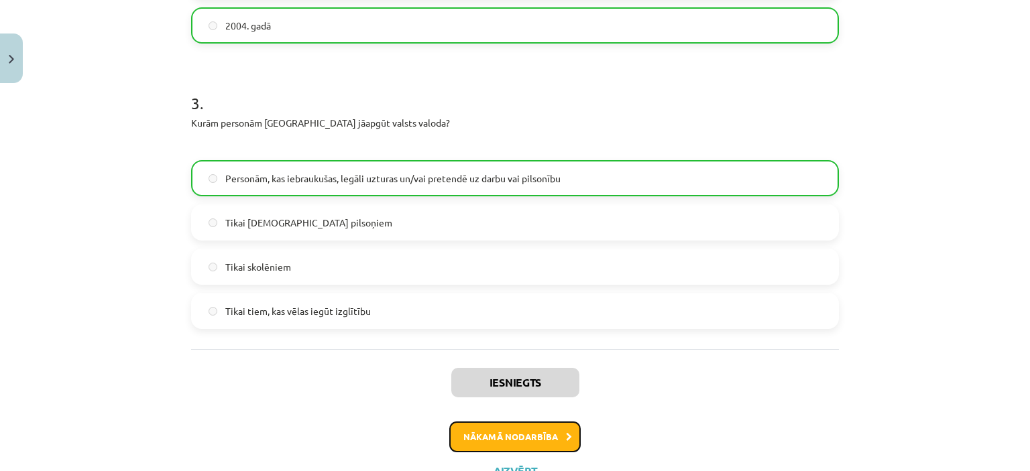
click at [527, 427] on button "Nākamā nodarbība" at bounding box center [514, 437] width 131 height 31
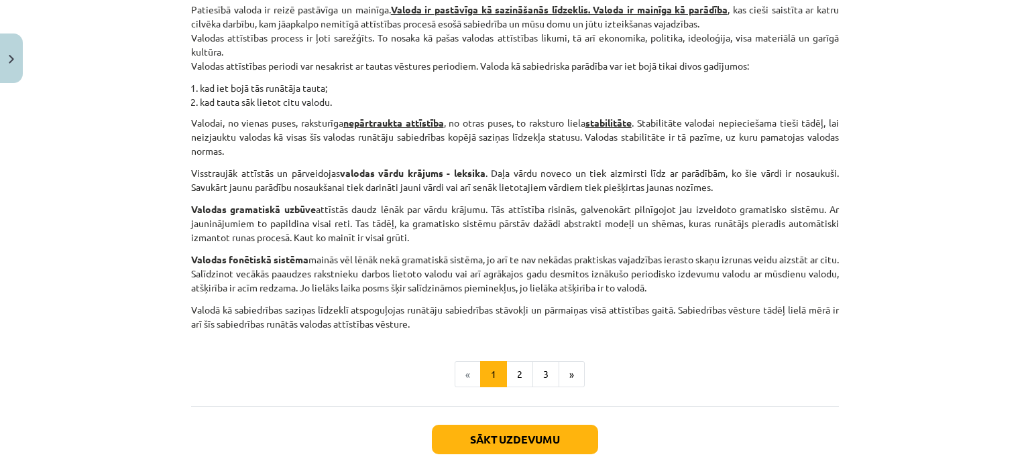
scroll to position [584, 0]
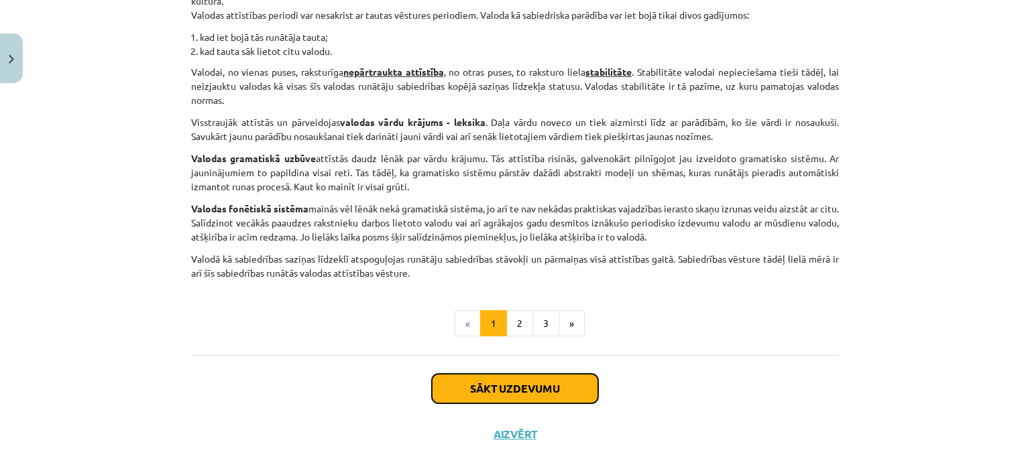
click at [485, 396] on button "Sākt uzdevumu" at bounding box center [515, 388] width 166 height 29
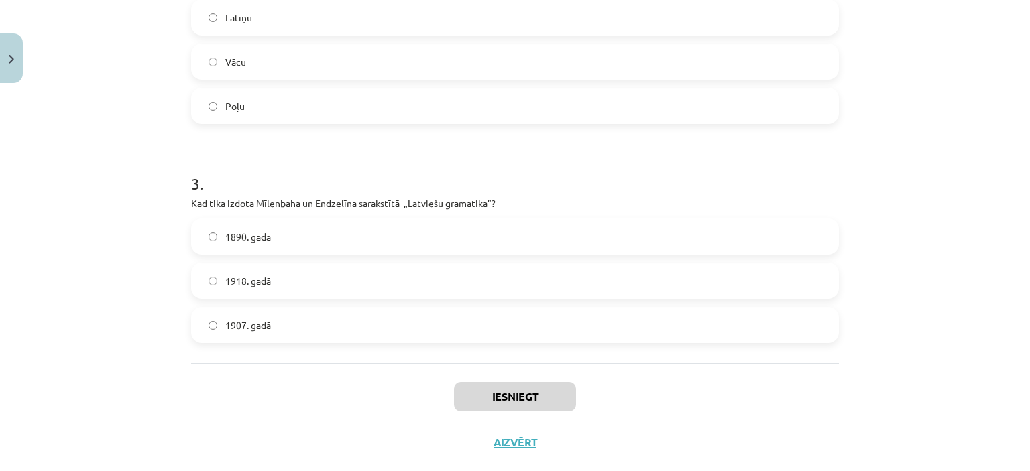
scroll to position [595, 0]
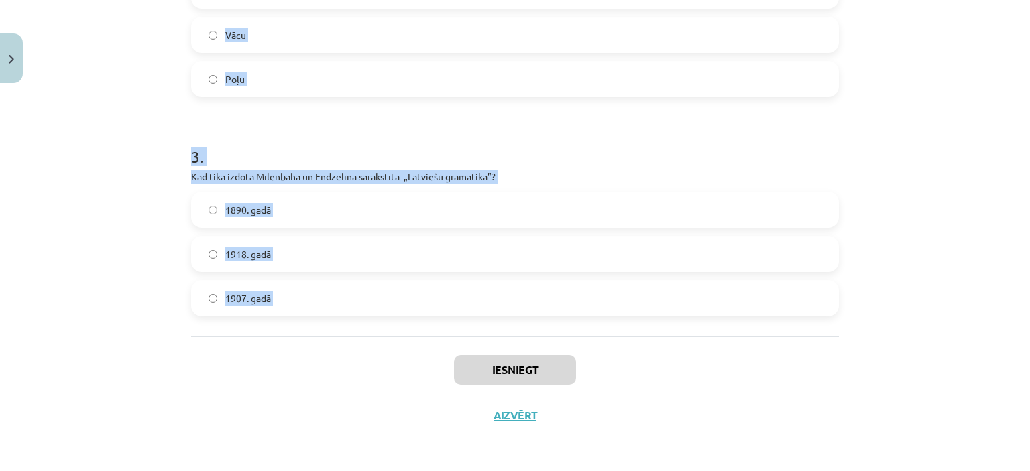
drag, startPoint x: 188, startPoint y: 257, endPoint x: 339, endPoint y: 369, distance: 188.2
copy form "1 . No kura līdz kuram gadsimtam latviešu valoda kļūst par senlatviešu cilšu sa…"
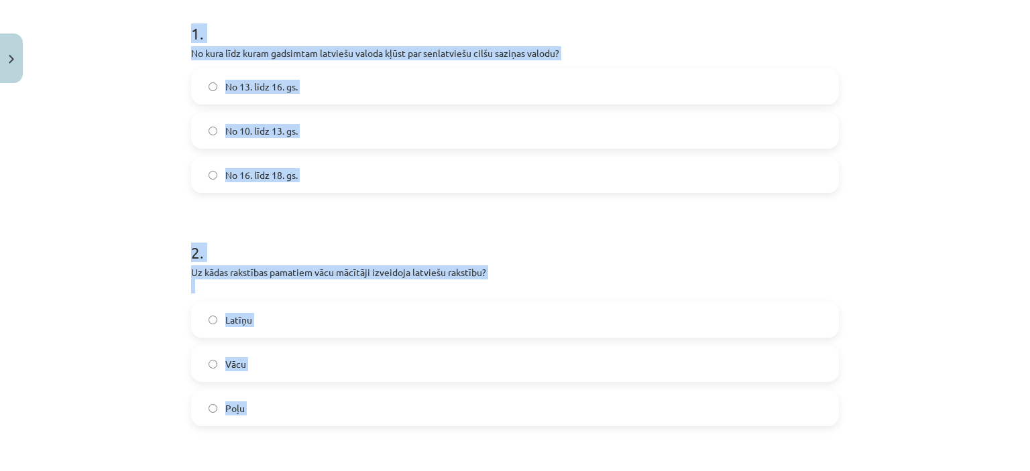
scroll to position [133, 0]
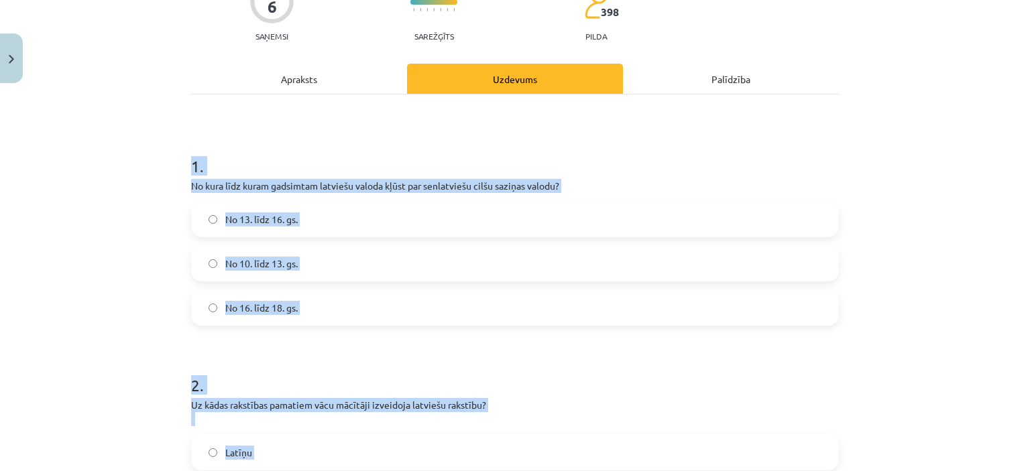
click at [617, 208] on label "No 13. līdz 16. gs." at bounding box center [514, 219] width 645 height 34
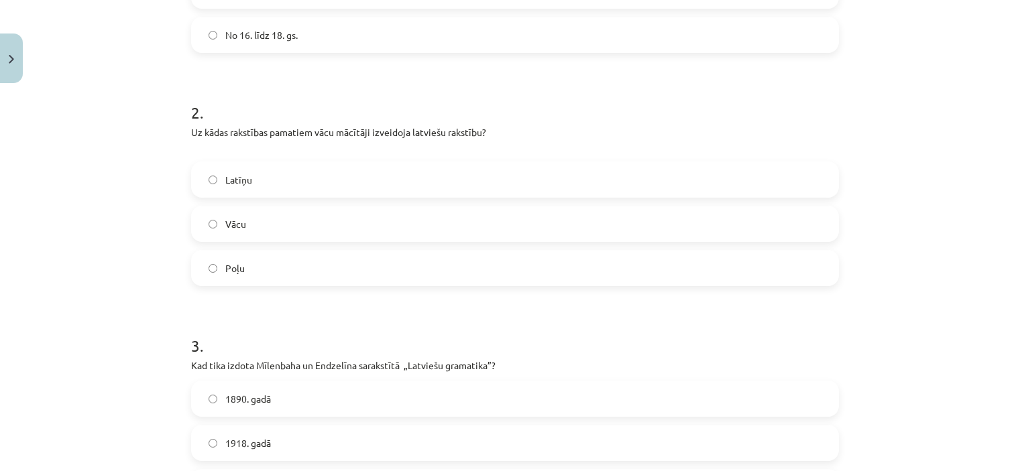
scroll to position [436, 0]
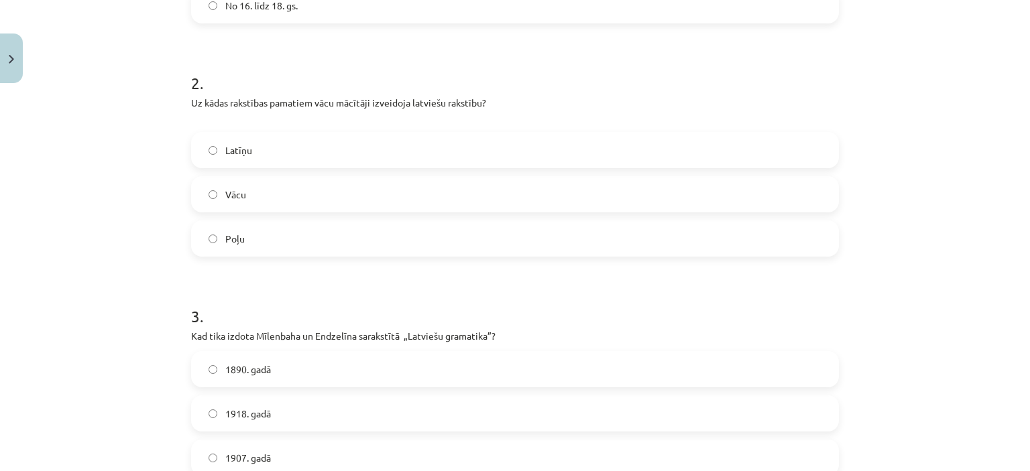
click at [540, 146] on label "Latīņu" at bounding box center [514, 150] width 645 height 34
click at [638, 452] on label "1907. gadā" at bounding box center [514, 458] width 645 height 34
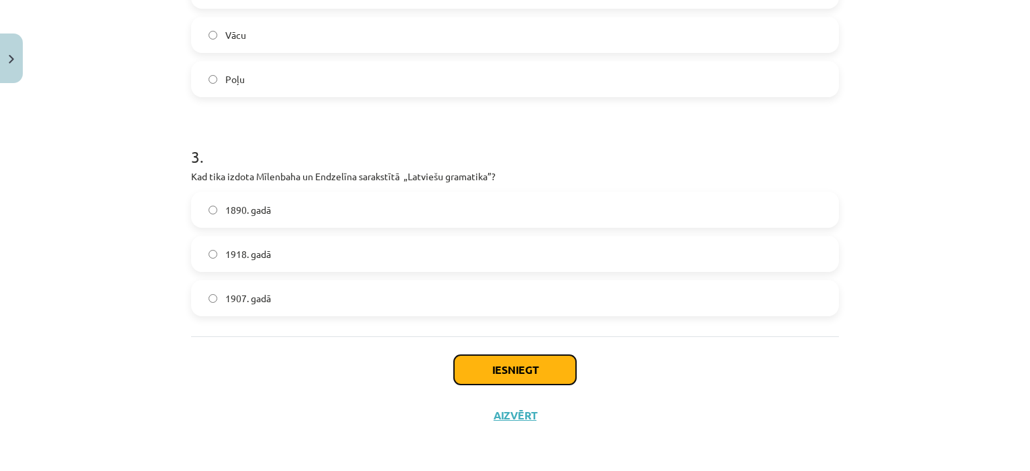
click at [526, 380] on button "Iesniegt" at bounding box center [515, 369] width 122 height 29
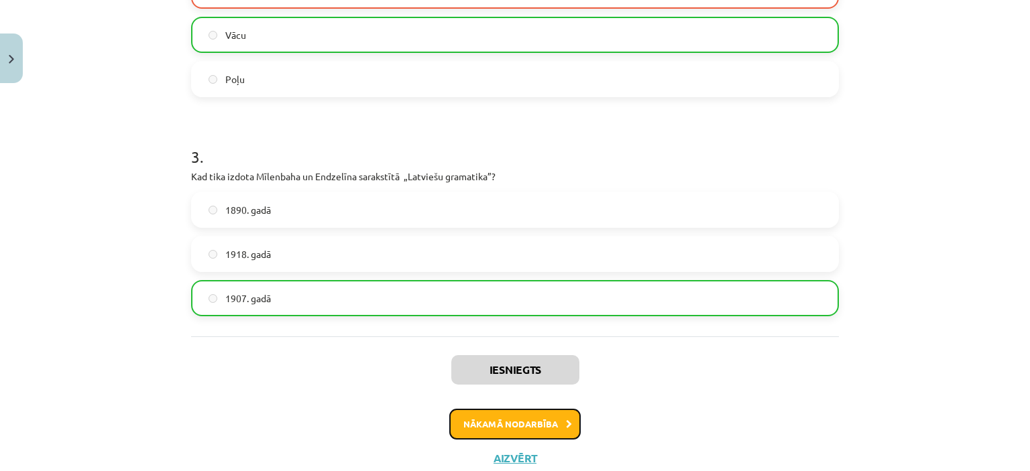
click at [540, 420] on button "Nākamā nodarbība" at bounding box center [514, 424] width 131 height 31
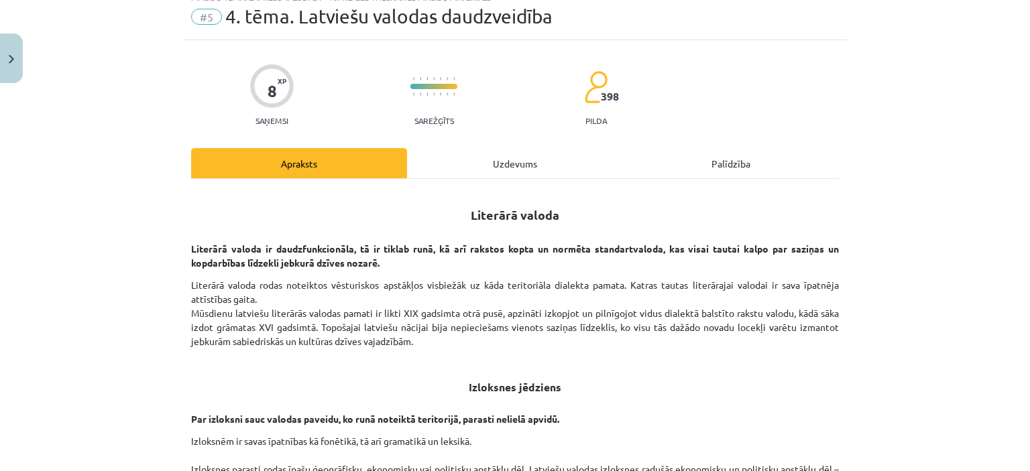
scroll to position [34, 0]
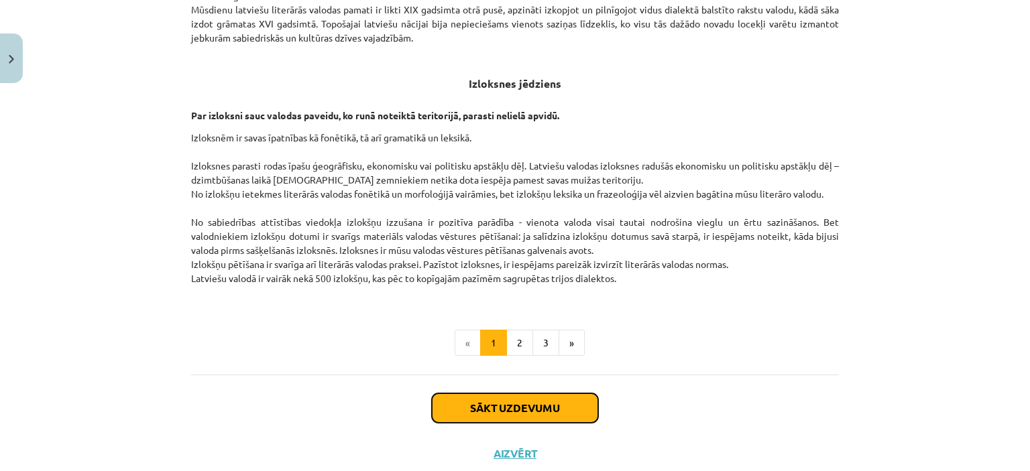
click at [538, 401] on button "Sākt uzdevumu" at bounding box center [515, 407] width 166 height 29
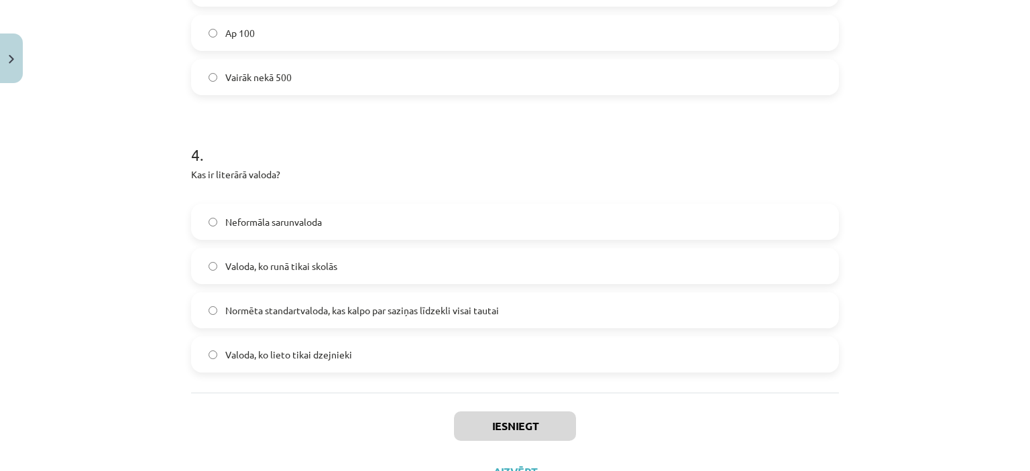
scroll to position [1005, 0]
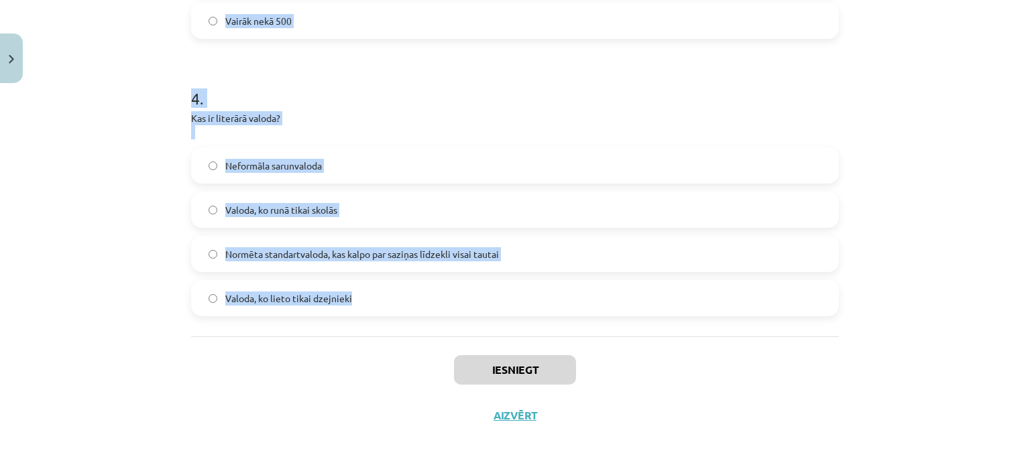
drag, startPoint x: 185, startPoint y: 259, endPoint x: 420, endPoint y: 292, distance: 236.8
copy form "1 . Kuras baltu ciltis veidoja pamatu latviešu valodai? Sēļi, slāvi, līvi Latga…"
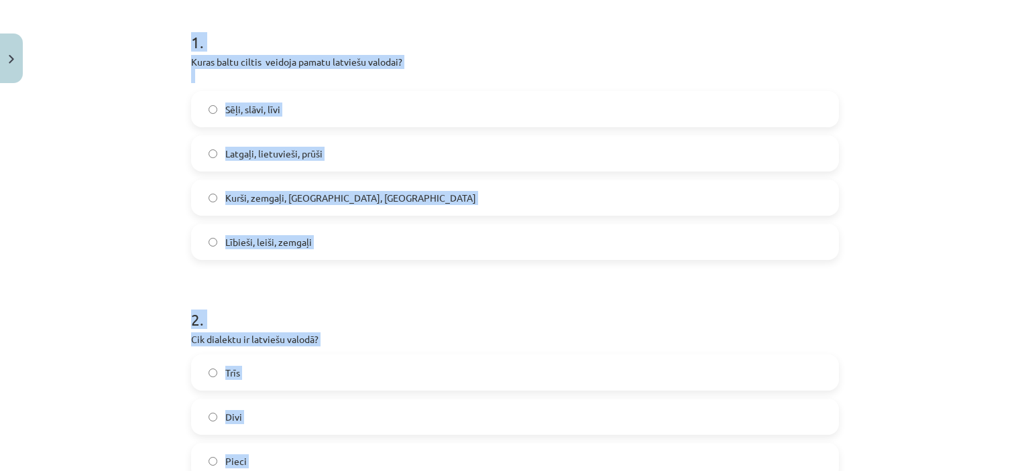
scroll to position [263, 0]
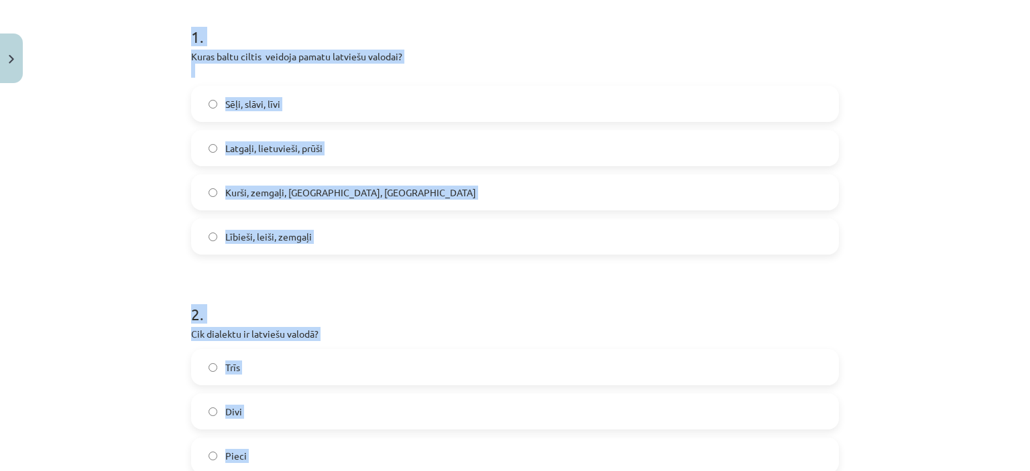
click at [635, 192] on label "Kurši, zemgaļi, letgaļi, sēļi" at bounding box center [514, 193] width 645 height 34
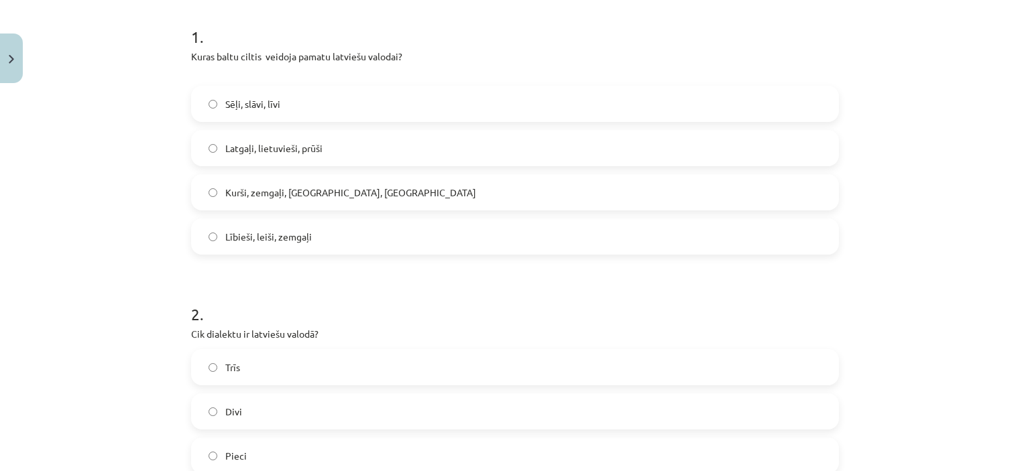
click at [491, 358] on label "Trīs" at bounding box center [514, 368] width 645 height 34
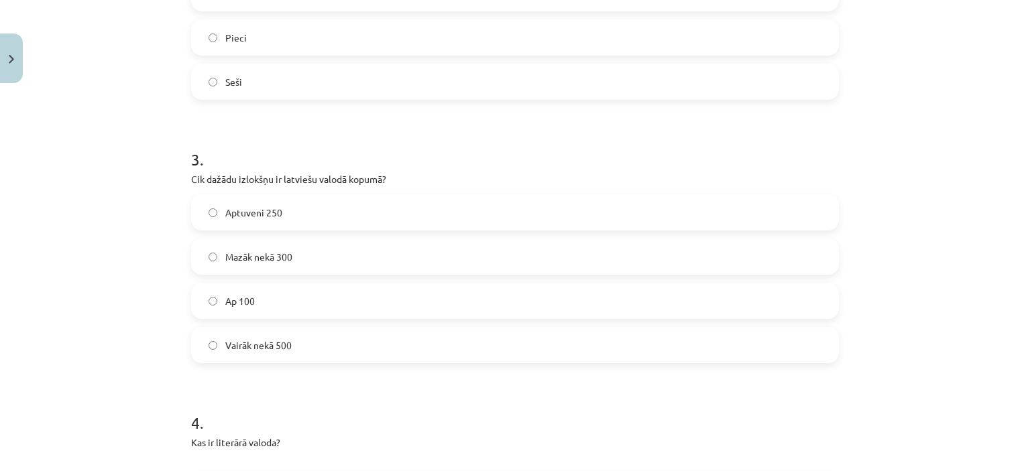
scroll to position [696, 0]
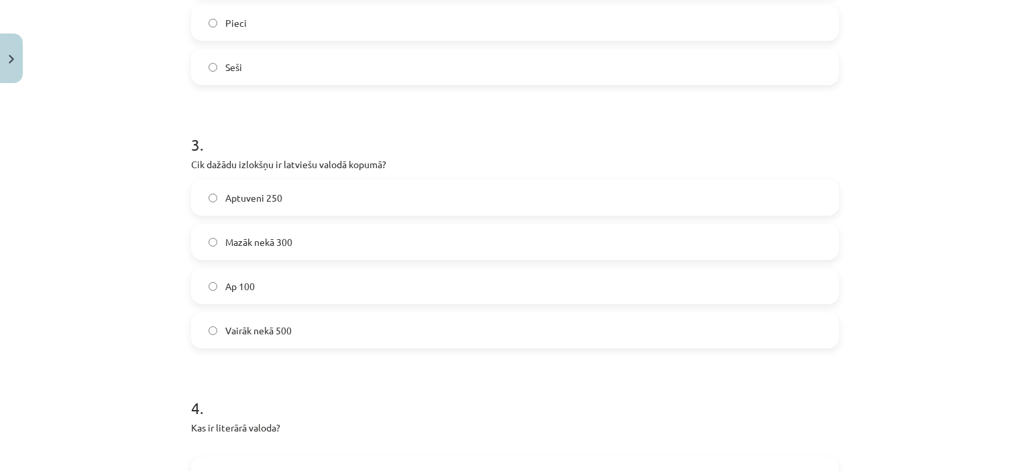
click at [642, 200] on label "Aptuveni 250" at bounding box center [514, 198] width 645 height 34
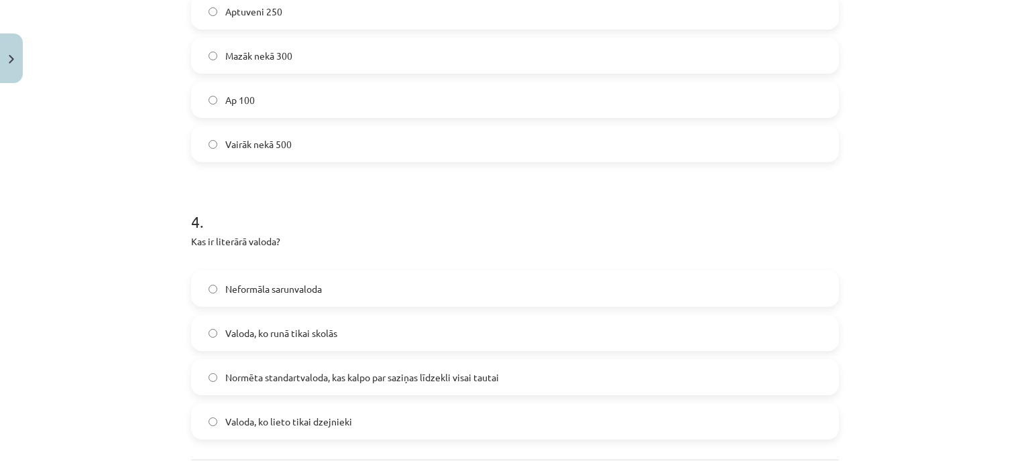
scroll to position [965, 0]
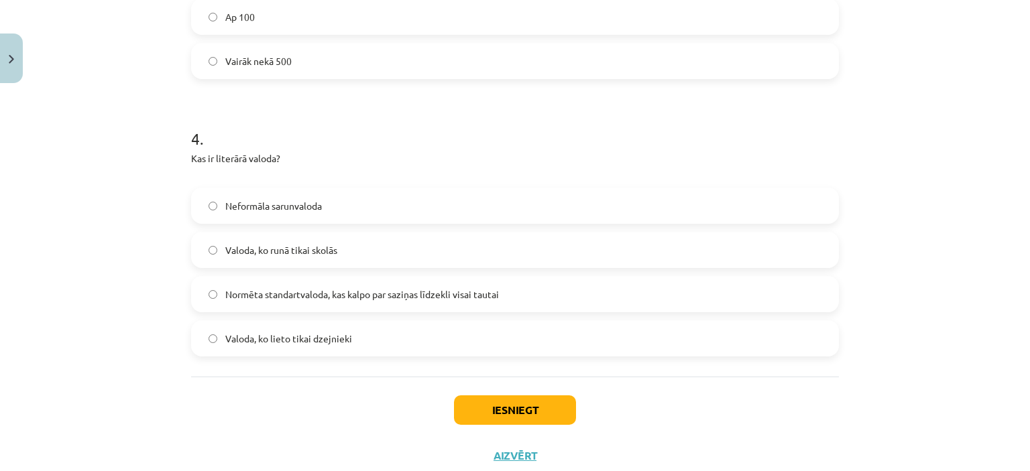
click at [694, 292] on label "Normēta standartvaloda, kas kalpo par saziņas līdzekli visai tautai" at bounding box center [514, 294] width 645 height 34
click at [460, 406] on button "Iesniegt" at bounding box center [515, 409] width 122 height 29
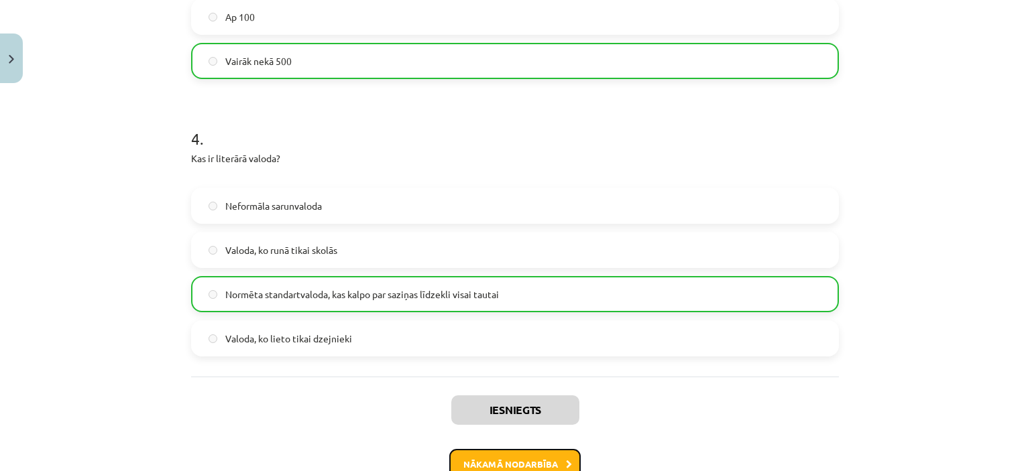
click at [490, 458] on button "Nākamā nodarbība" at bounding box center [514, 464] width 131 height 31
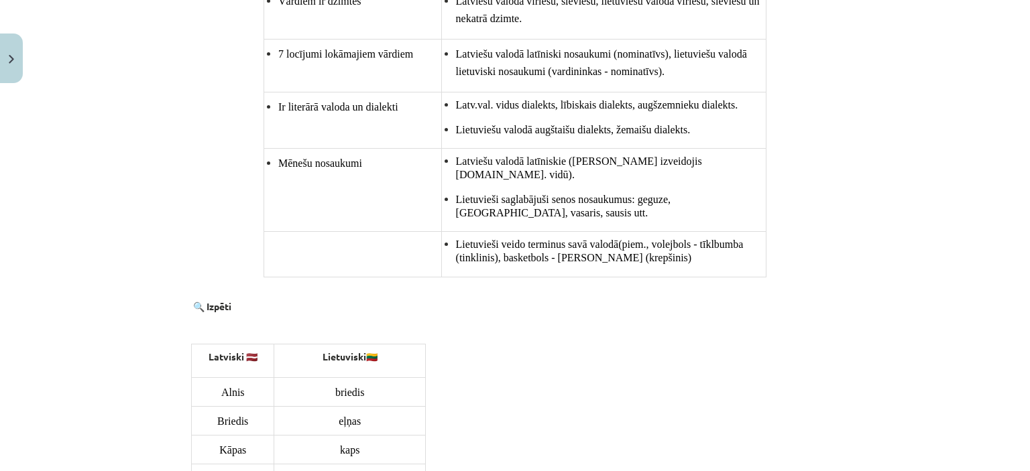
scroll to position [1447, 0]
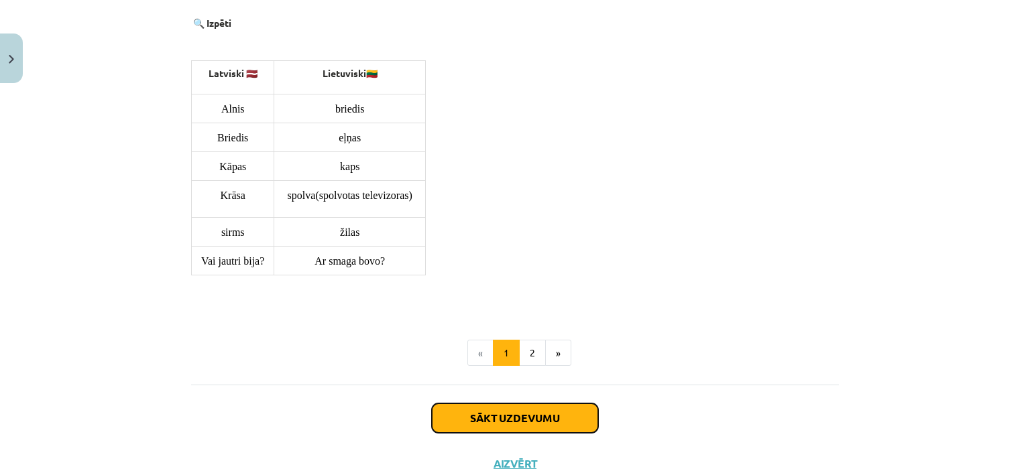
click at [533, 404] on button "Sākt uzdevumu" at bounding box center [515, 418] width 166 height 29
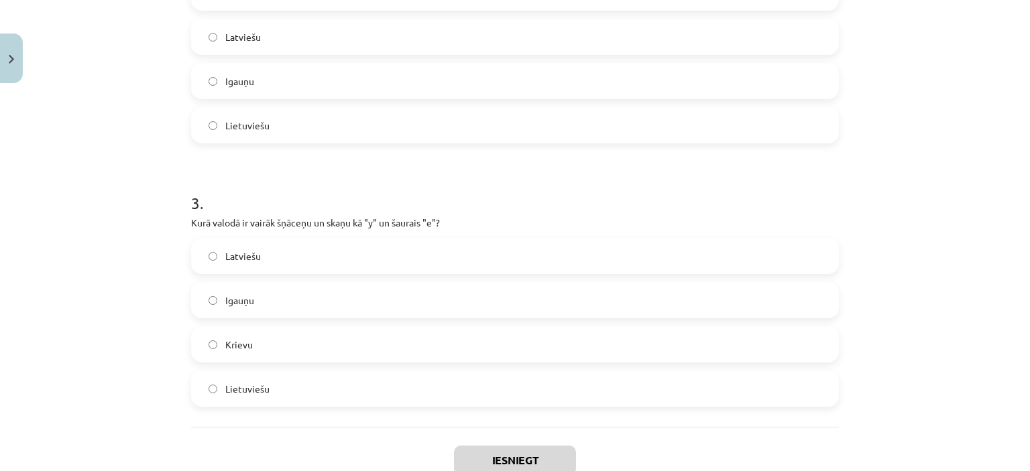
scroll to position [714, 0]
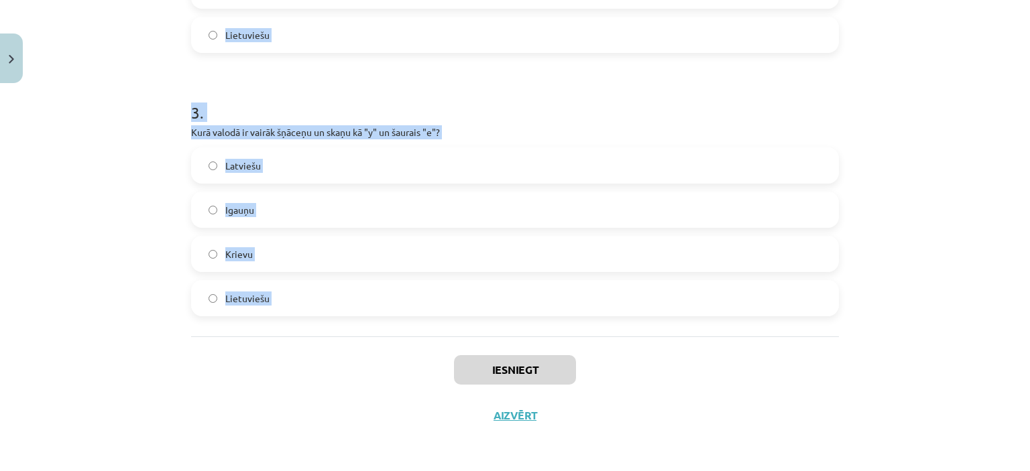
drag, startPoint x: 186, startPoint y: 257, endPoint x: 380, endPoint y: 383, distance: 231.7
copy form "1 . Kāds alfabēts tiek izmantots latviešu un lietuviešu rakstībā? Kirilica Arāb…"
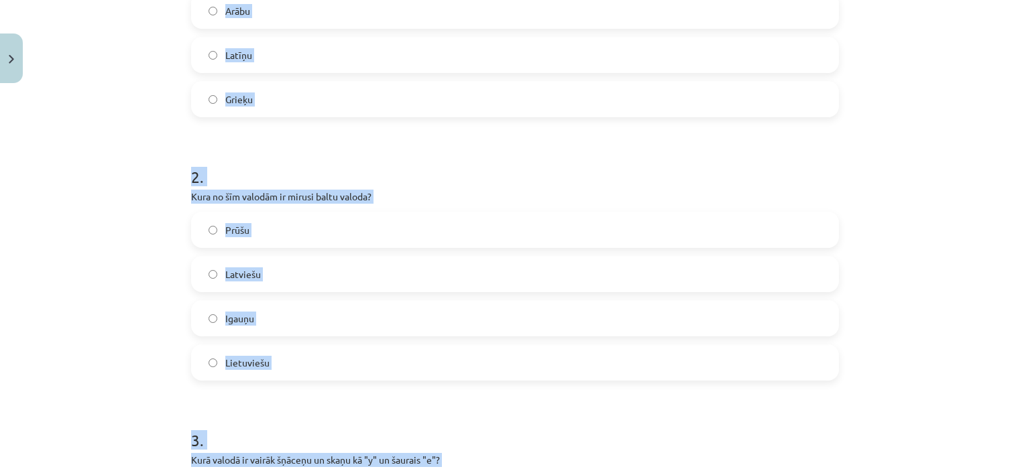
scroll to position [78, 0]
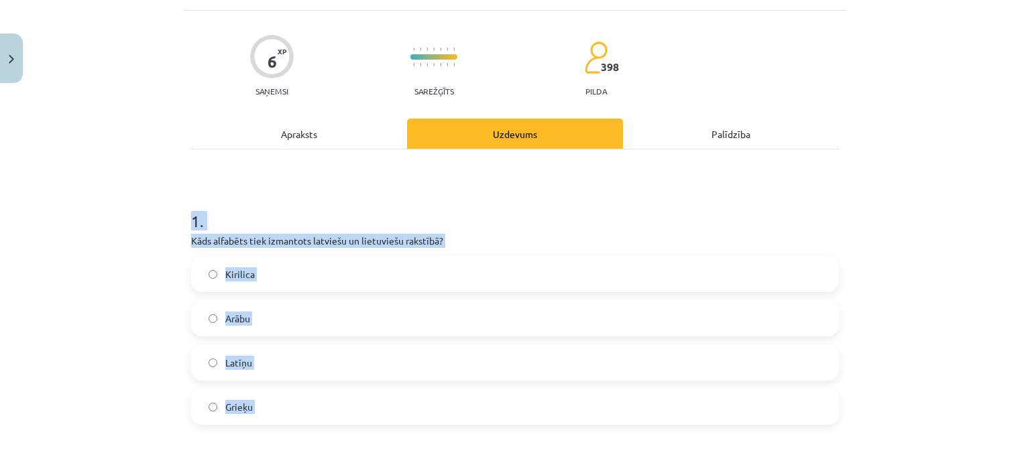
click at [308, 356] on label "Latīņu" at bounding box center [514, 363] width 645 height 34
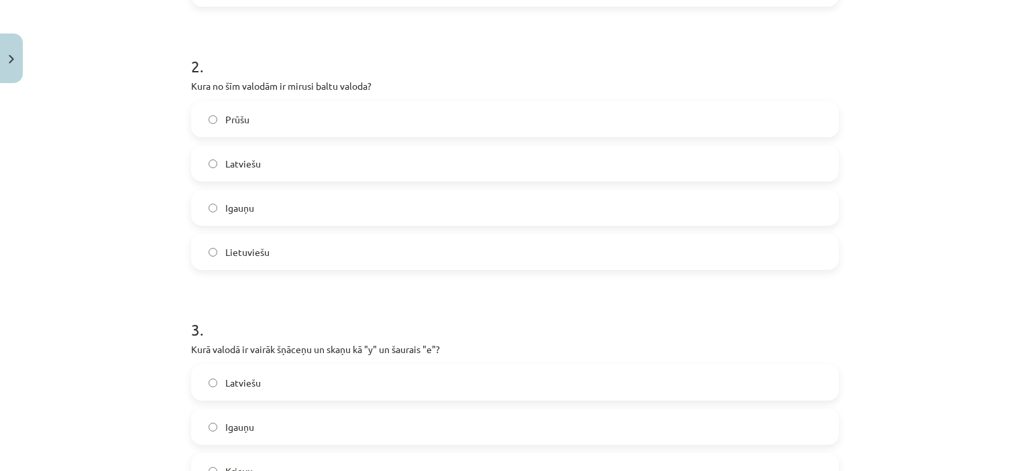
scroll to position [511, 0]
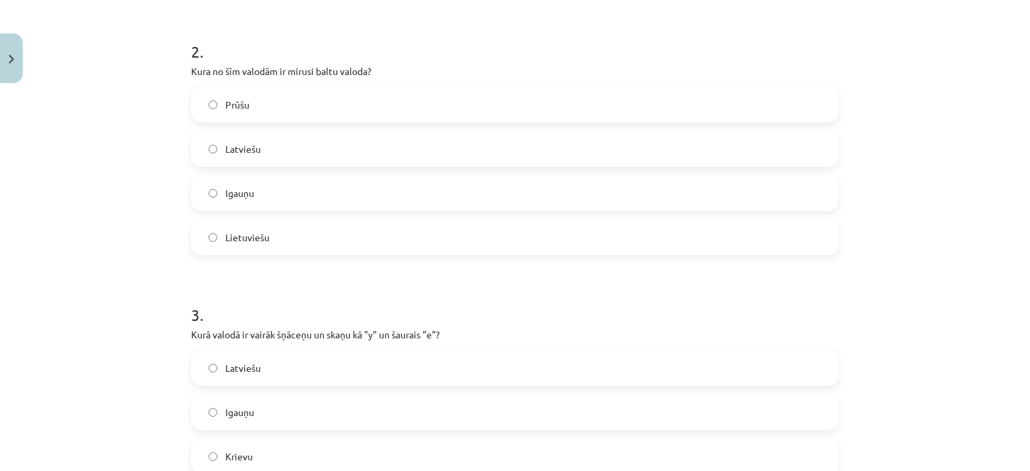
click at [696, 111] on label "Prūšu" at bounding box center [514, 105] width 645 height 34
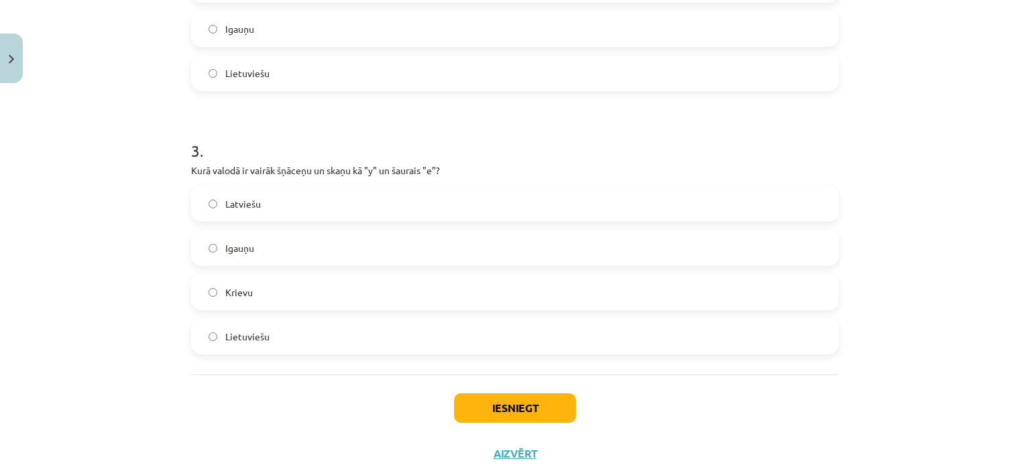
scroll to position [676, 0]
click at [755, 201] on label "Latviešu" at bounding box center [514, 203] width 645 height 34
click at [544, 398] on button "Iesniegt" at bounding box center [515, 407] width 122 height 29
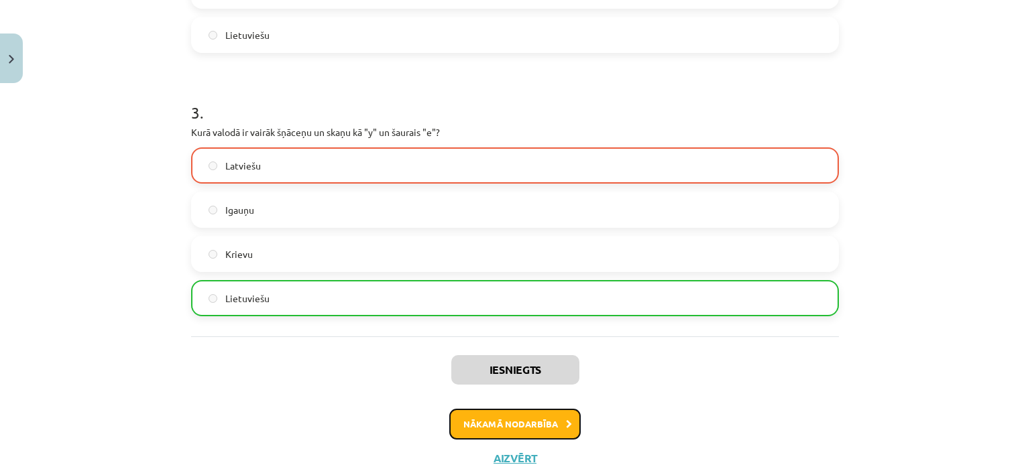
click at [493, 420] on button "Nākamā nodarbība" at bounding box center [514, 424] width 131 height 31
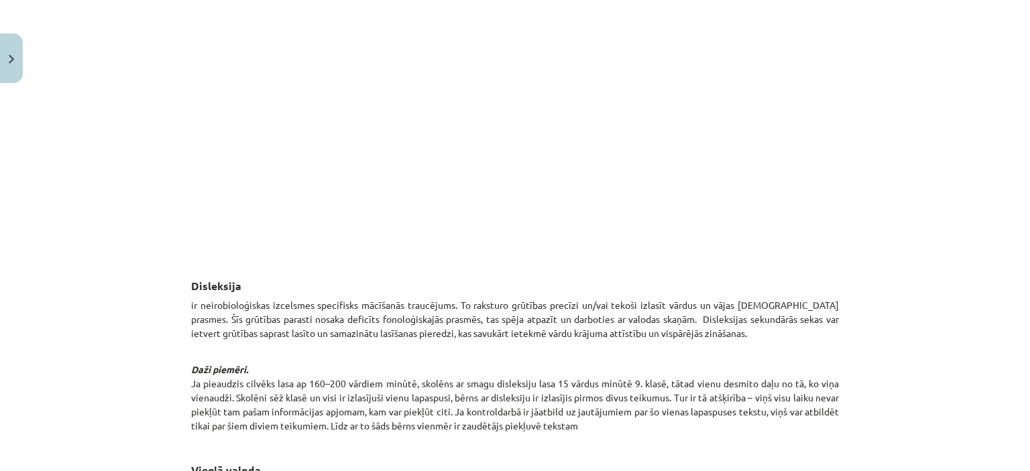
scroll to position [1351, 0]
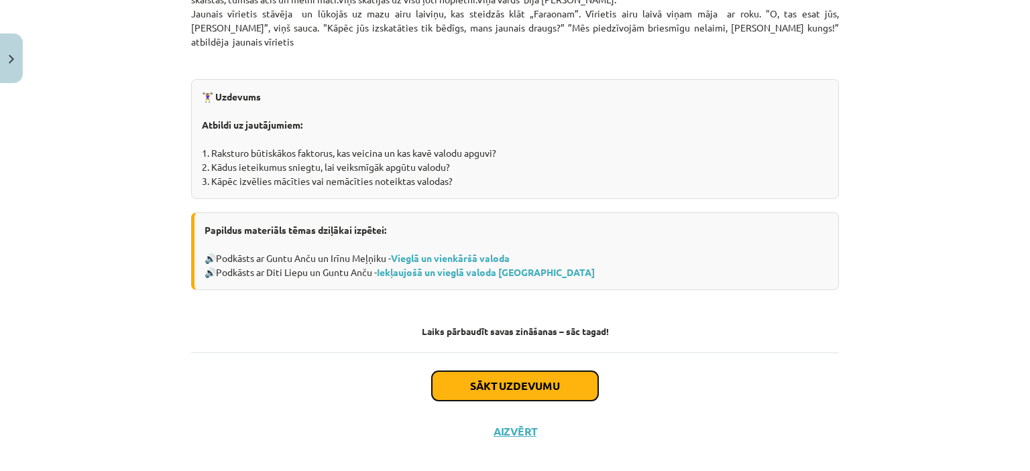
click at [477, 379] on button "Sākt uzdevumu" at bounding box center [515, 385] width 166 height 29
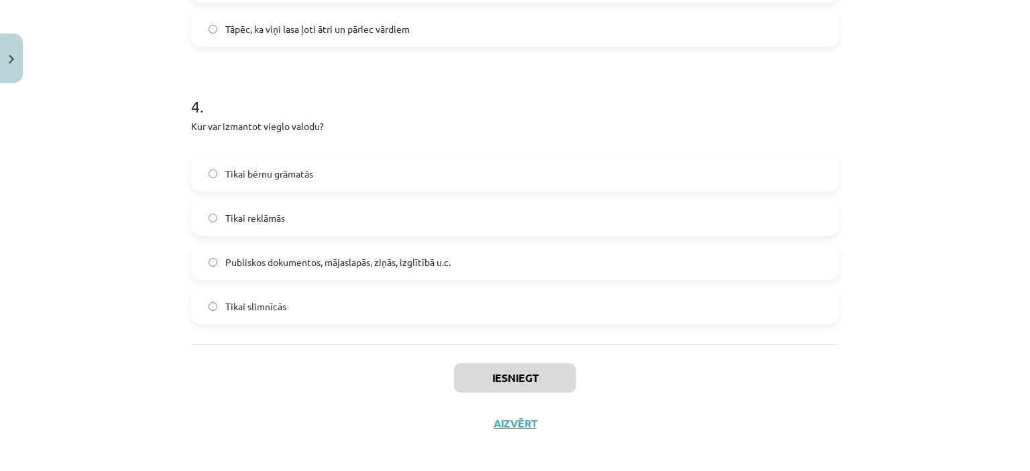
scroll to position [1005, 0]
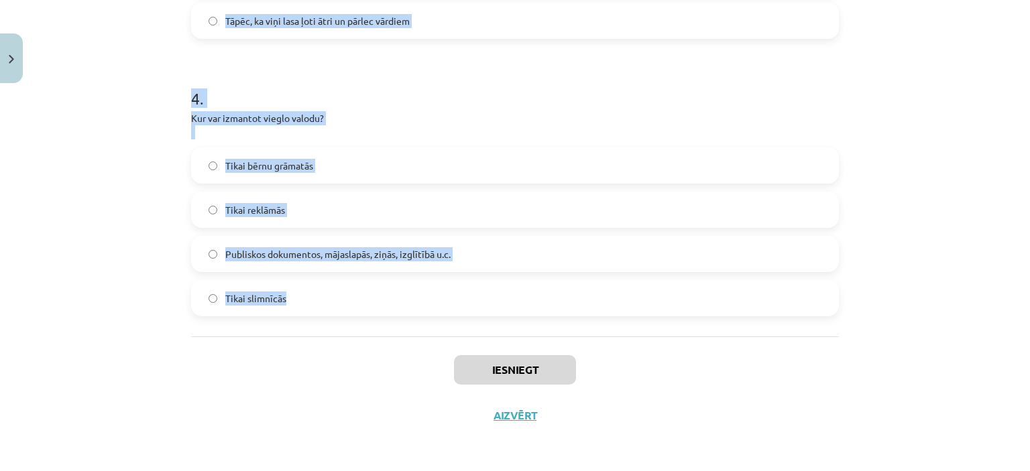
drag, startPoint x: 172, startPoint y: 262, endPoint x: 353, endPoint y: 328, distance: 193.4
click at [353, 328] on div "Mācību tēma: Latviešu valodas i - 10. klases 1. ieskaites mācību materiāls #7 6…" at bounding box center [515, 235] width 1030 height 471
copy form "1 . Kā palīdzēt cilvēkam ar disleksiju saprast tekstu? Lasīt ātri, lai viņš nea…"
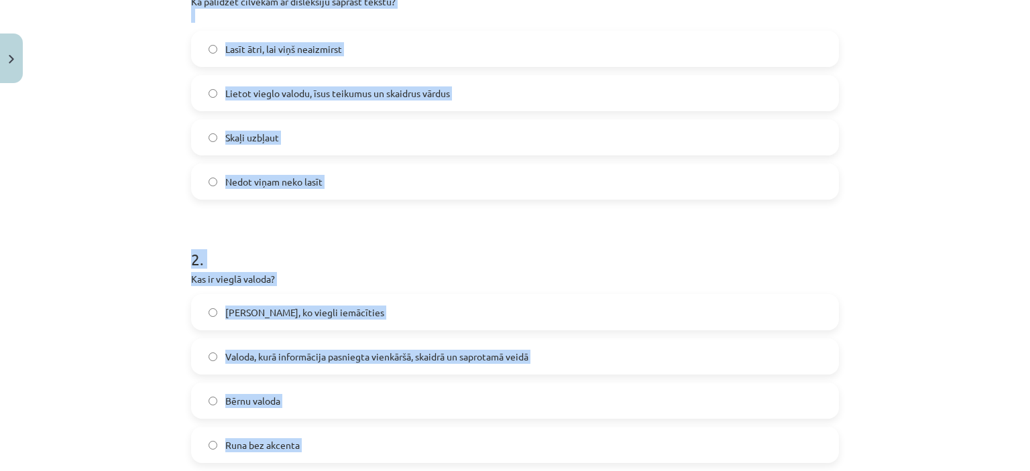
scroll to position [43, 0]
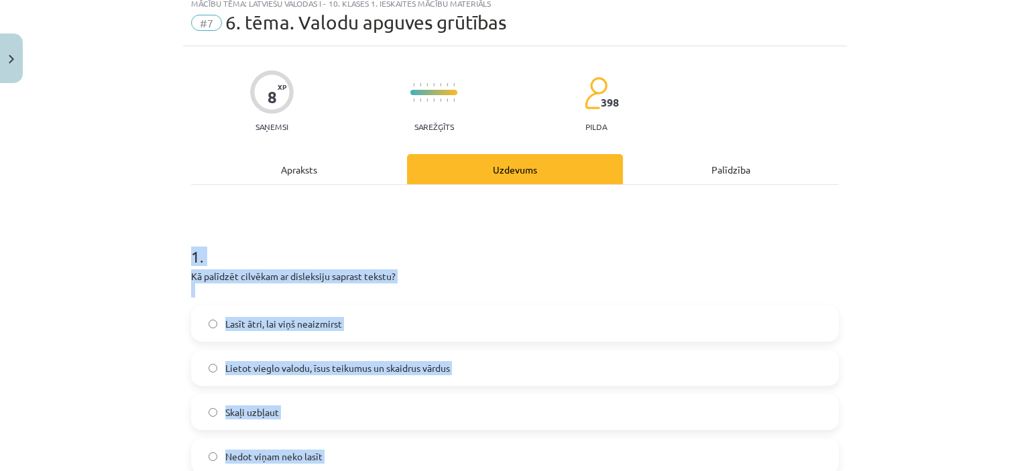
click at [359, 361] on span "Lietot vieglo valodu, īsus teikumus un skaidrus vārdus" at bounding box center [337, 368] width 225 height 14
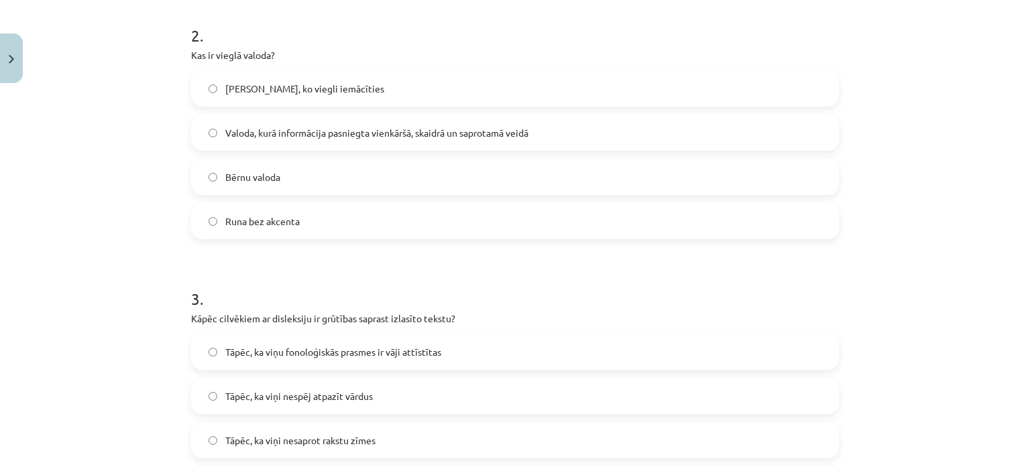
scroll to position [495, 0]
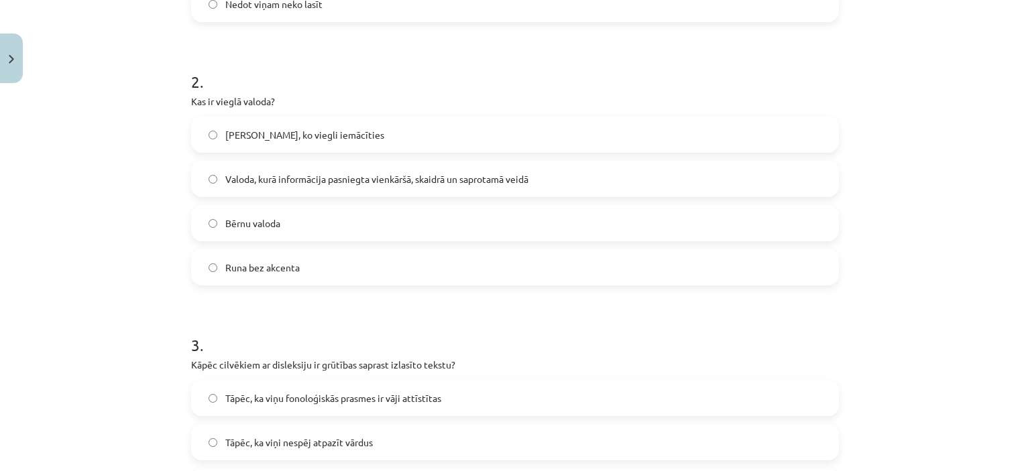
click at [529, 180] on label "Valoda, kurā informācija pasniegta vienkāršā, skaidrā un saprotamā veidā" at bounding box center [514, 179] width 645 height 34
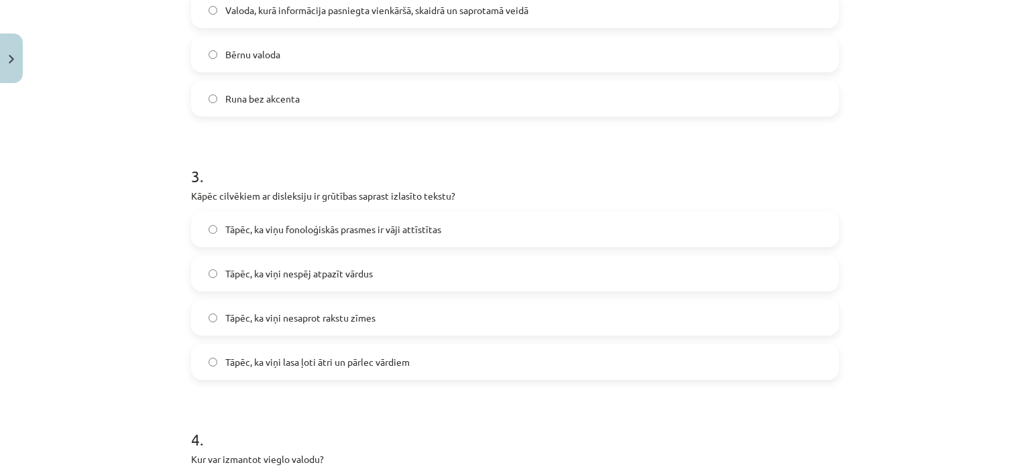
scroll to position [746, 0]
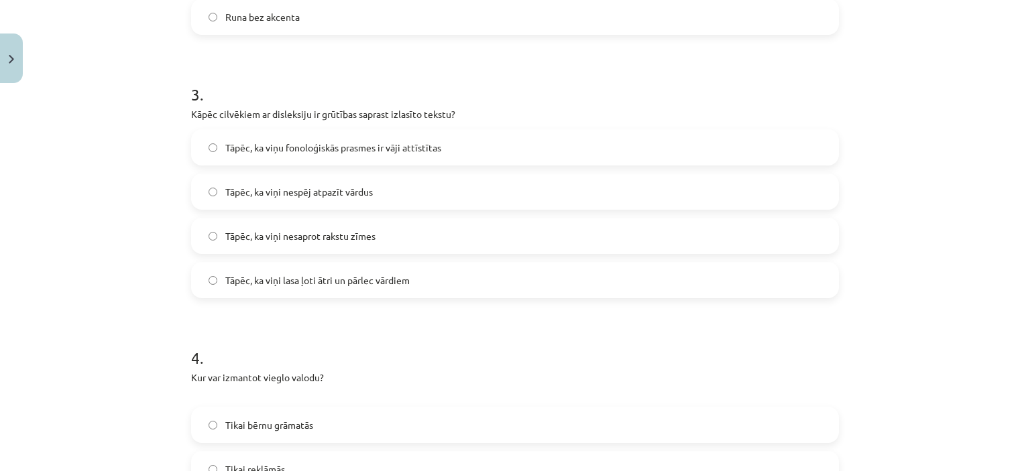
click at [324, 148] on span "Tāpēc, ka viņu fonoloģiskās prasmes ir vāji attīstītas" at bounding box center [333, 148] width 216 height 14
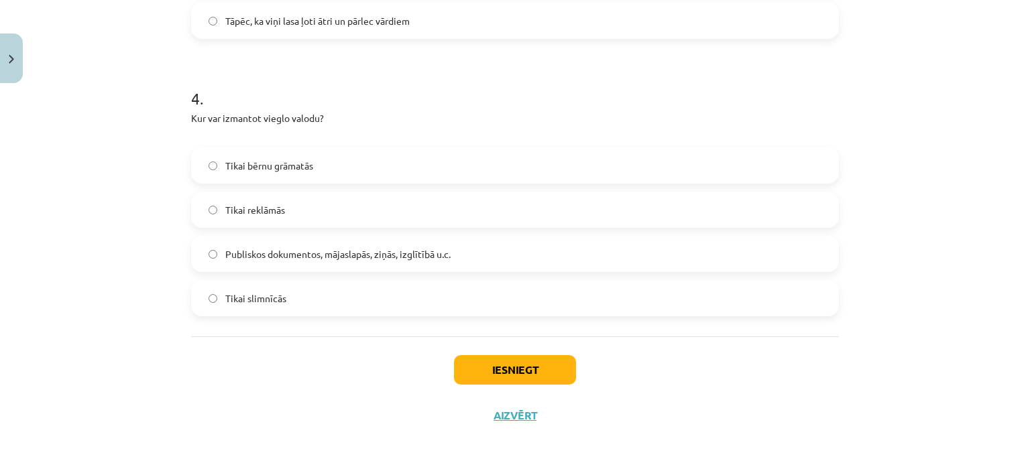
click at [499, 250] on label "Publiskos dokumentos, mājaslapās, ziņās, izglītībā u.c." at bounding box center [514, 254] width 645 height 34
click at [502, 367] on button "Iesniegt" at bounding box center [515, 369] width 122 height 29
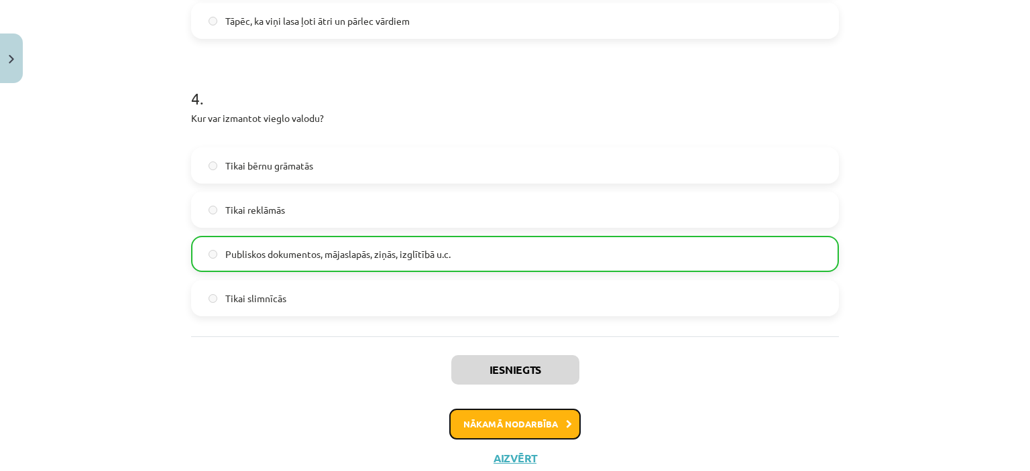
click at [523, 422] on button "Nākamā nodarbība" at bounding box center [514, 424] width 131 height 31
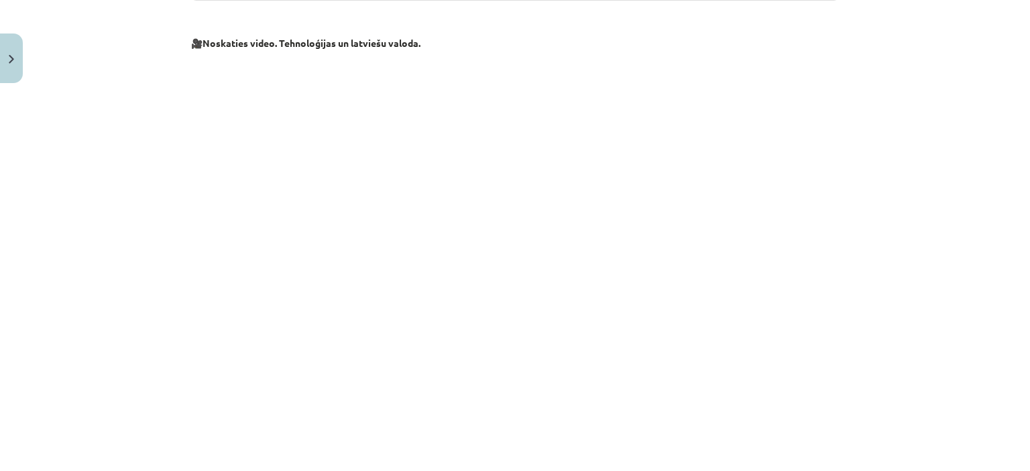
scroll to position [772, 0]
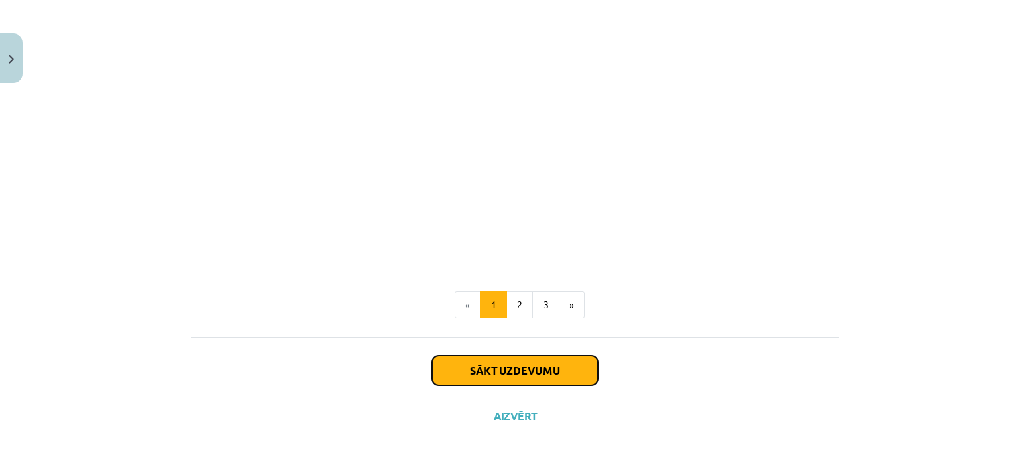
click at [534, 373] on button "Sākt uzdevumu" at bounding box center [515, 370] width 166 height 29
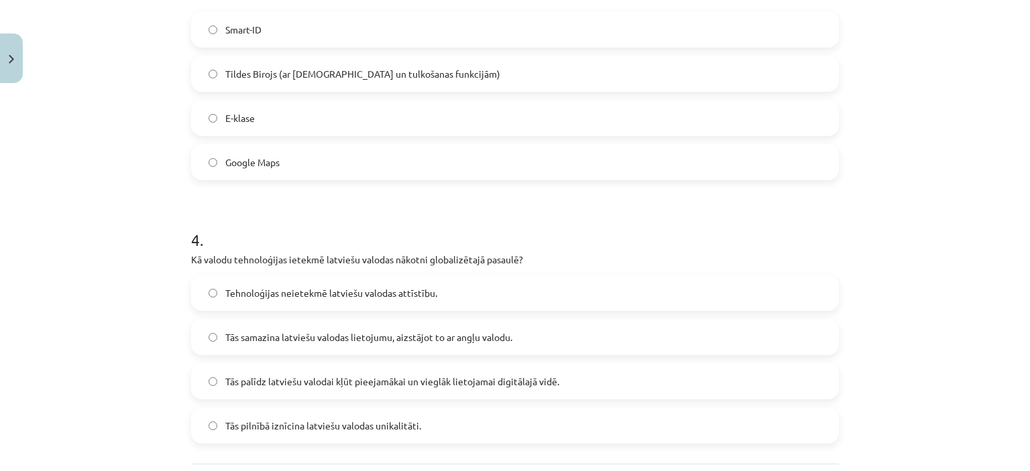
scroll to position [991, 0]
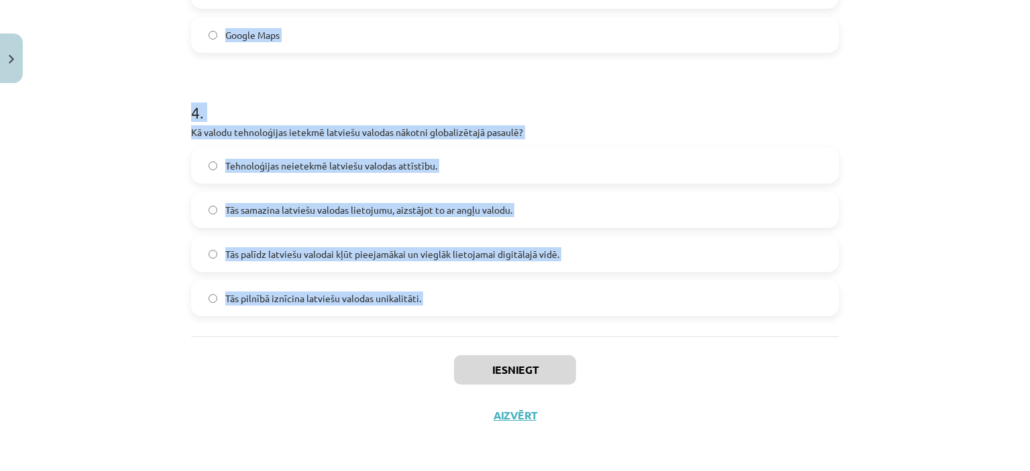
drag, startPoint x: 179, startPoint y: 266, endPoint x: 417, endPoint y: 357, distance: 254.6
copy form "1 . Kāpēc svarīgi izstrādāt digitālus rīkus latviešu valodā? Lai samazinātu sko…"
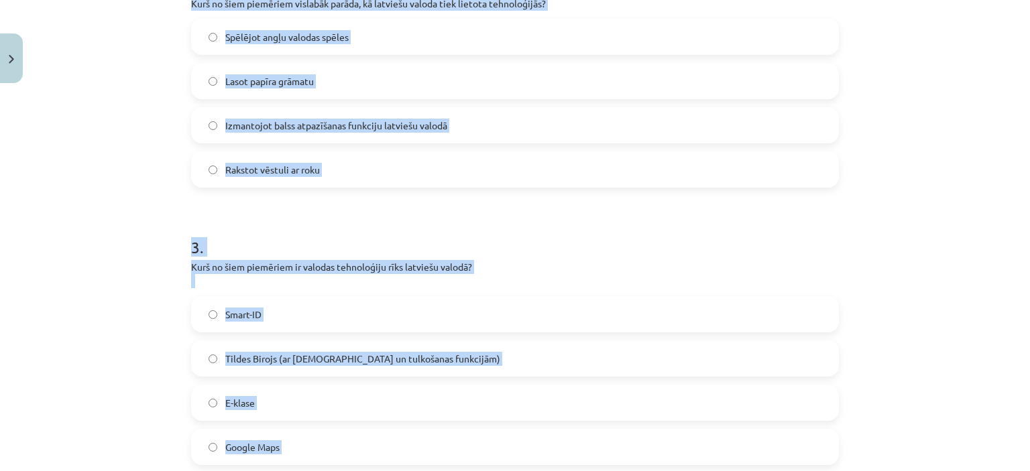
scroll to position [29, 0]
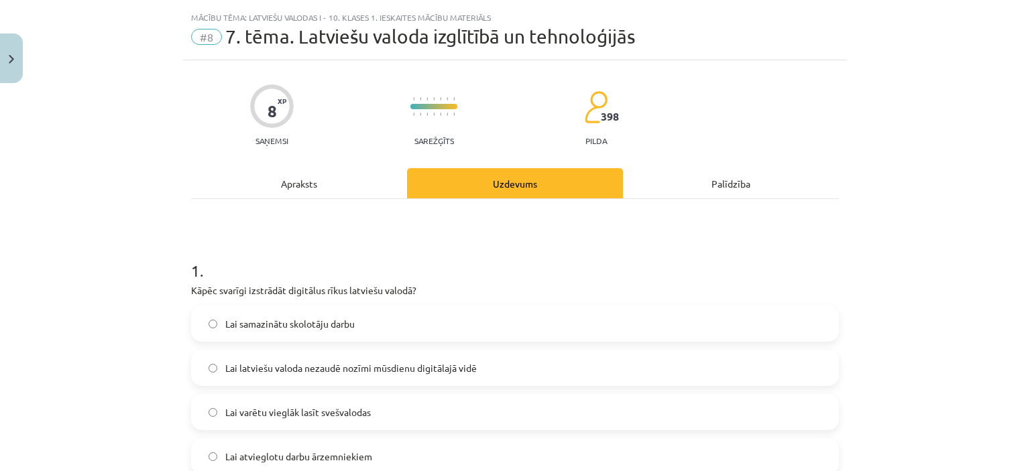
click at [659, 371] on label "Lai latviešu valoda nezaudē nozīmi mūsdienu digitālajā vidē" at bounding box center [514, 368] width 645 height 34
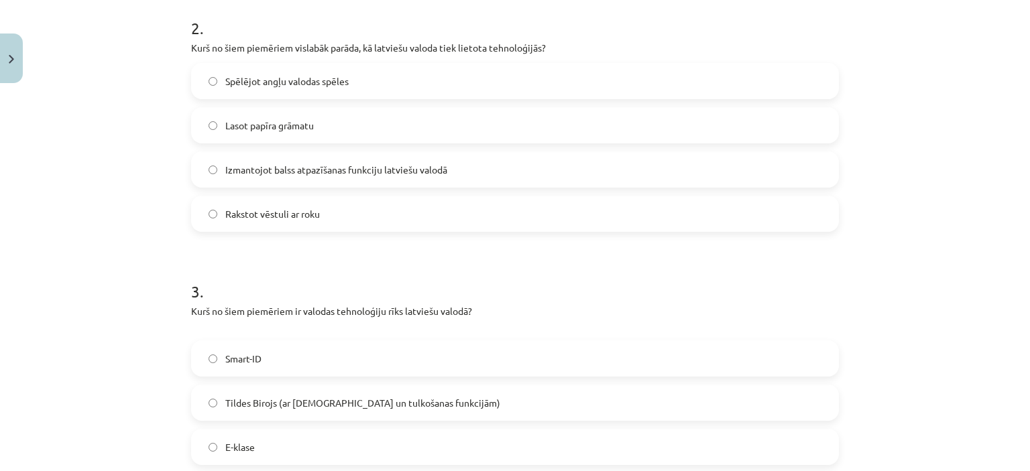
scroll to position [538, 0]
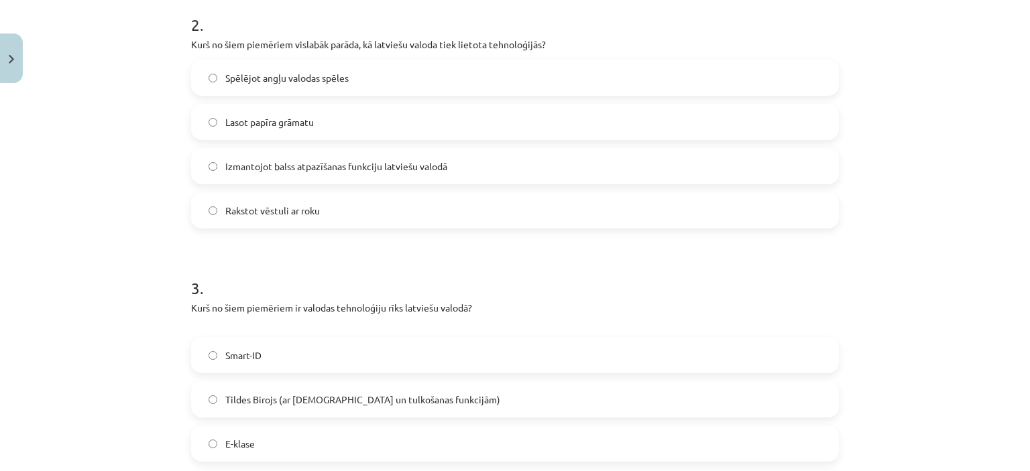
click at [676, 182] on label "Izmantojot balss atpazīšanas funkciju latviešu valodā" at bounding box center [514, 166] width 645 height 34
click at [604, 409] on label "Tildes Birojs (ar pareizrakstības un tulkošanas funkcijām)" at bounding box center [514, 400] width 645 height 34
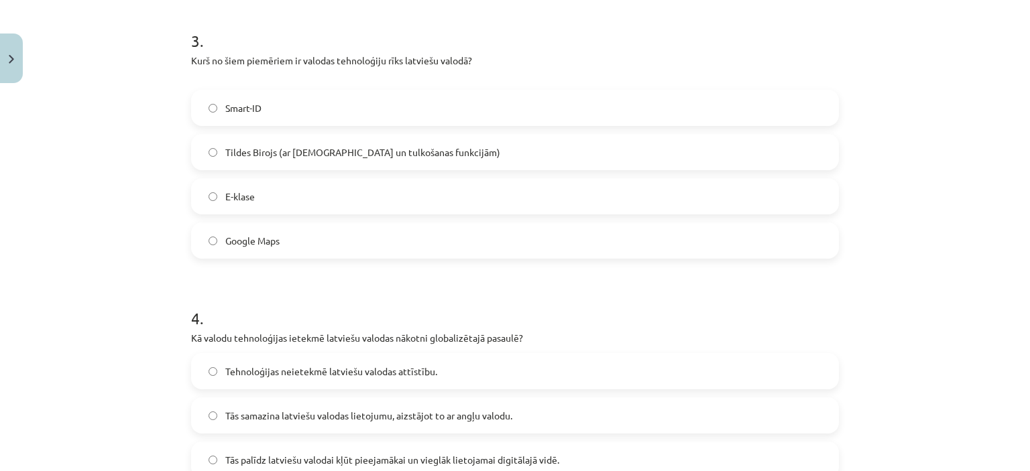
scroll to position [991, 0]
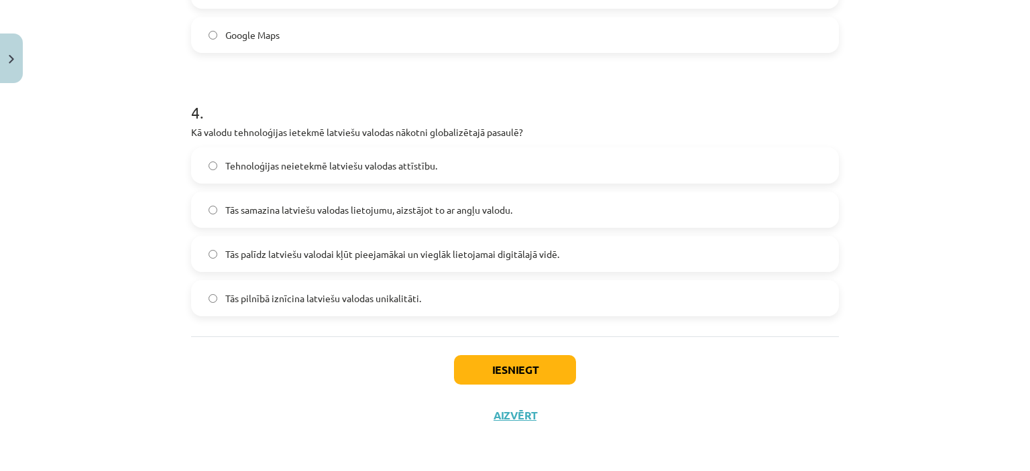
click at [405, 249] on span "Tās palīdz latviešu valodai kļūt pieejamākai un vieglāk lietojamai digitālajā v…" at bounding box center [392, 254] width 334 height 14
click at [509, 375] on button "Iesniegt" at bounding box center [515, 369] width 122 height 29
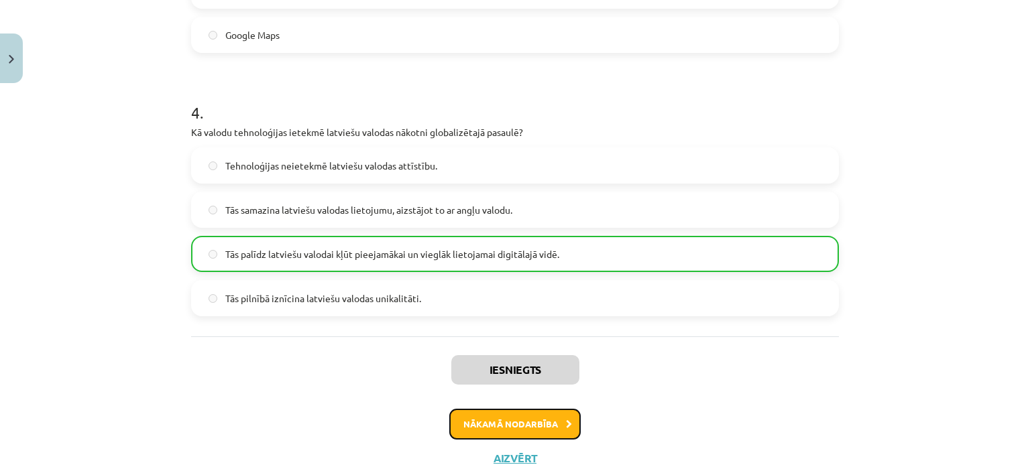
click at [531, 419] on button "Nākamā nodarbība" at bounding box center [514, 424] width 131 height 31
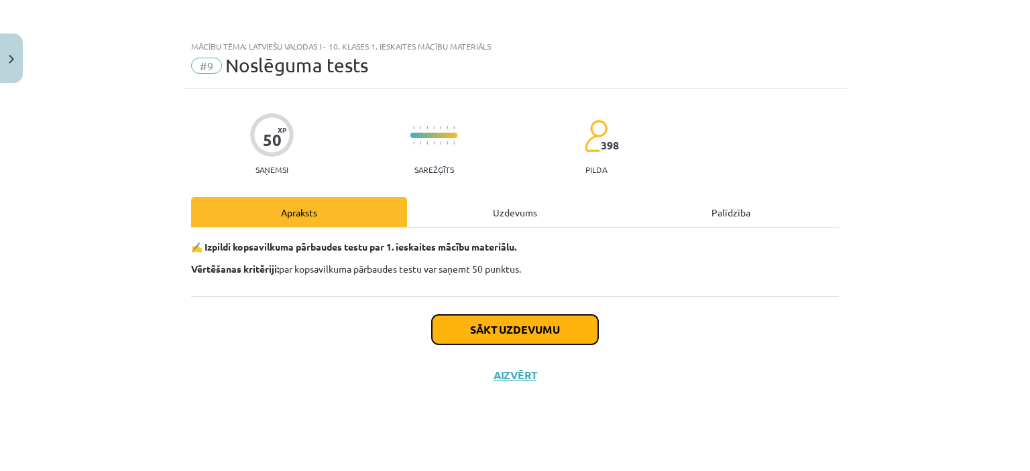
click at [509, 329] on button "Sākt uzdevumu" at bounding box center [515, 329] width 166 height 29
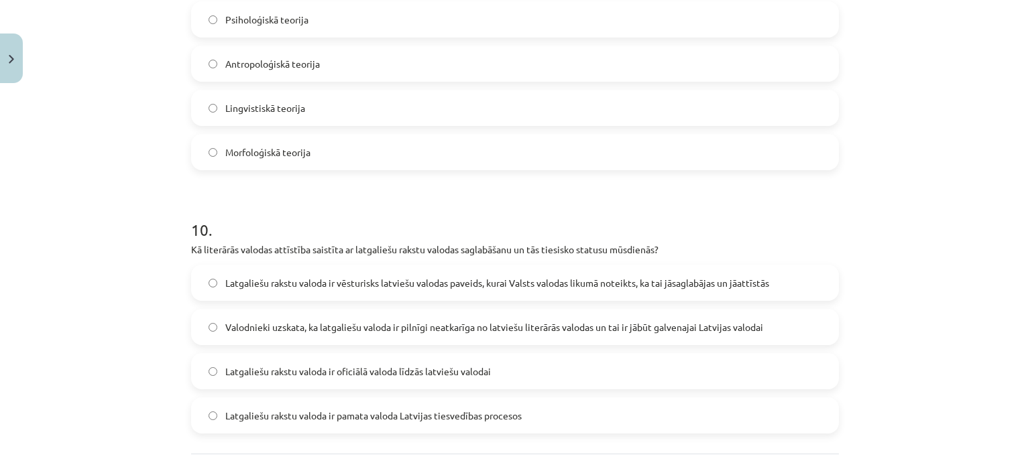
scroll to position [2469, 0]
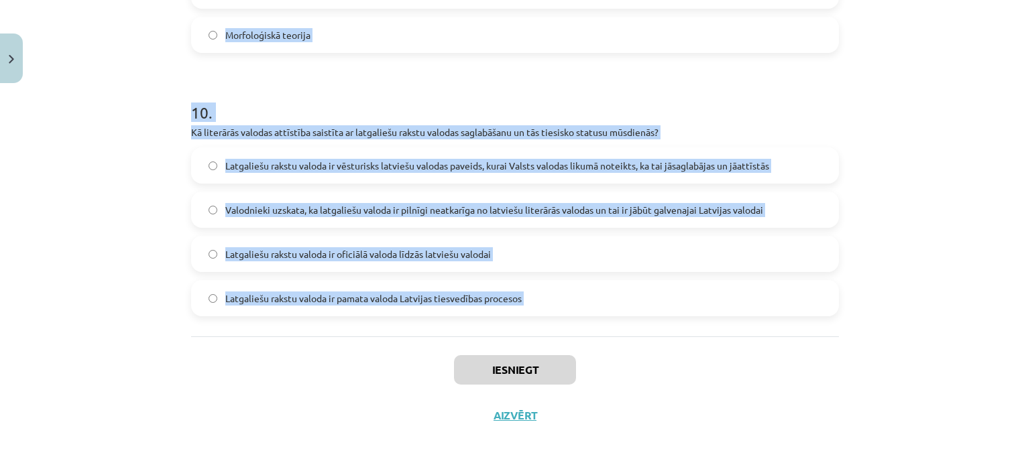
drag, startPoint x: 181, startPoint y: 295, endPoint x: 339, endPoint y: 381, distance: 180.3
copy form "1 . Kāpēc valodas leksika (vārdu krājums) attīstās ātrāk nekā gramatiskā un fon…"
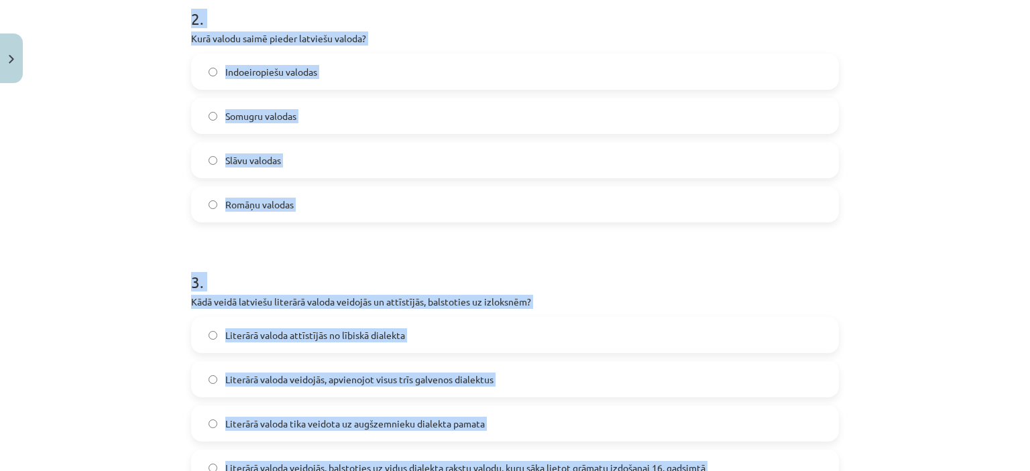
scroll to position [0, 0]
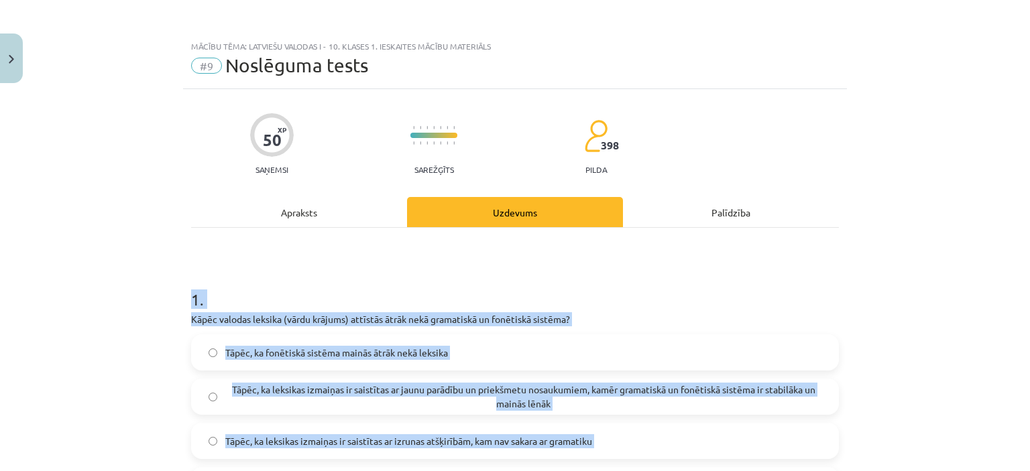
click at [791, 289] on h1 "1 ." at bounding box center [514, 288] width 647 height 42
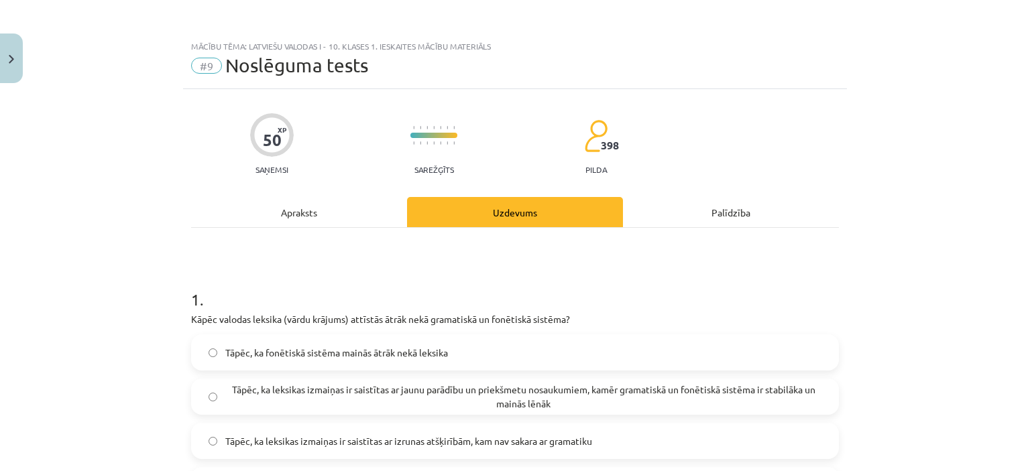
click at [440, 385] on span "Tāpēc, ka leksikas izmaiņas ir saistītas ar jaunu parādību un priekšmetu nosauk…" at bounding box center [523, 397] width 596 height 28
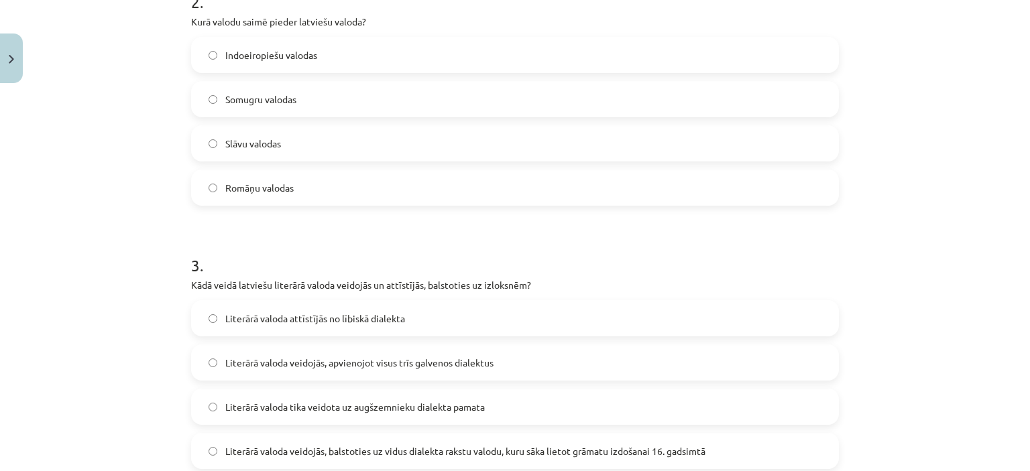
scroll to position [579, 0]
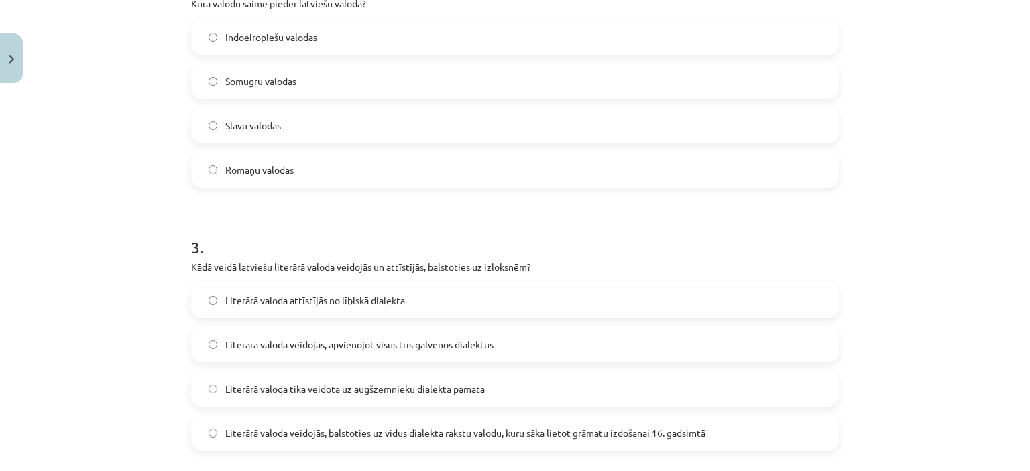
click at [386, 28] on label "Indoeiropiešu valodas" at bounding box center [514, 37] width 645 height 34
click at [593, 332] on label "Literārā valoda veidojās, apvienojot visus trīs galvenos dialektus" at bounding box center [514, 345] width 645 height 34
click at [393, 434] on span "Literārā valoda veidojās, balstoties uz vidus dialekta rakstu valodu, kuru sāka…" at bounding box center [465, 433] width 480 height 14
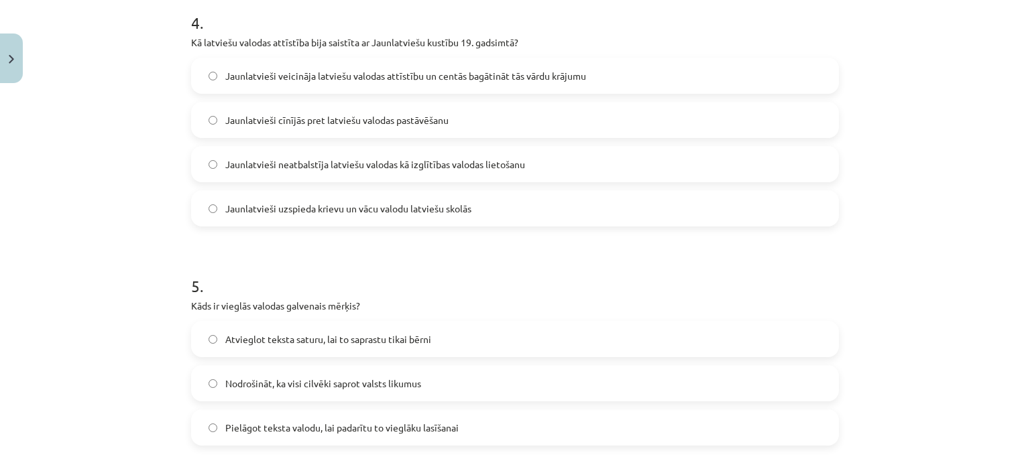
scroll to position [1074, 0]
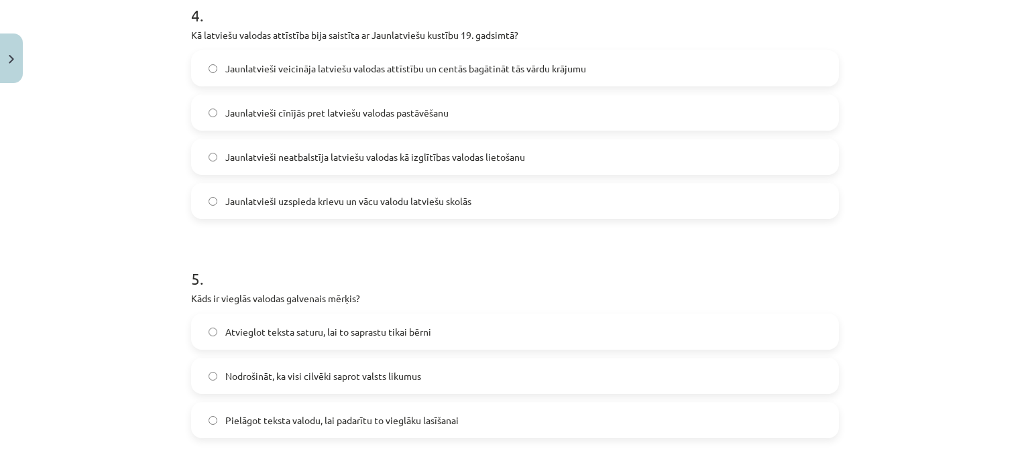
click at [648, 73] on label "Jaunlatvieši veicināja latviešu valodas attīstību un centās bagātināt tās vārdu…" at bounding box center [514, 69] width 645 height 34
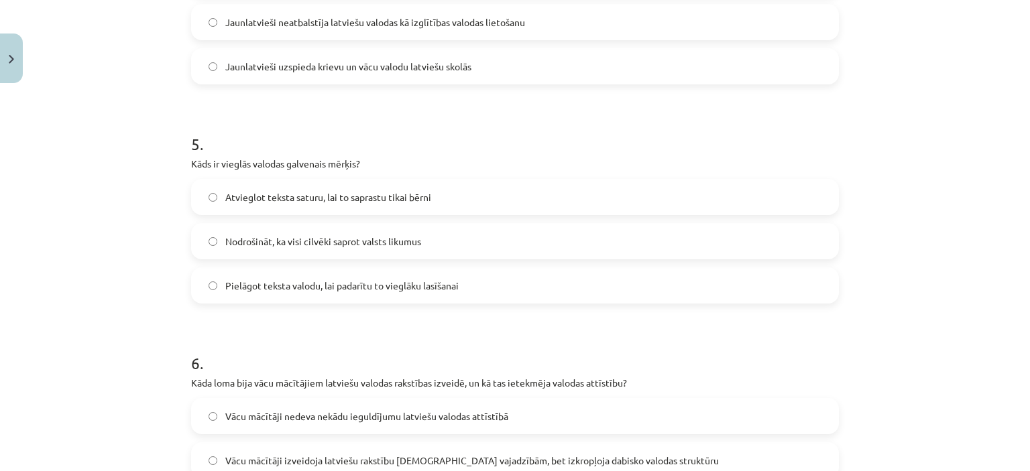
scroll to position [1207, 0]
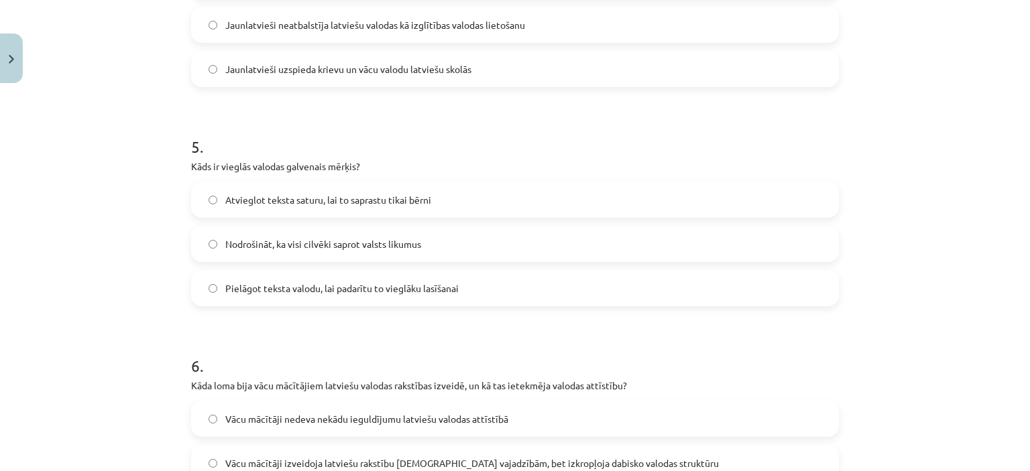
click at [802, 286] on label "Pielāgot teksta valodu, lai padarītu to vieglāku lasīšanai" at bounding box center [514, 288] width 645 height 34
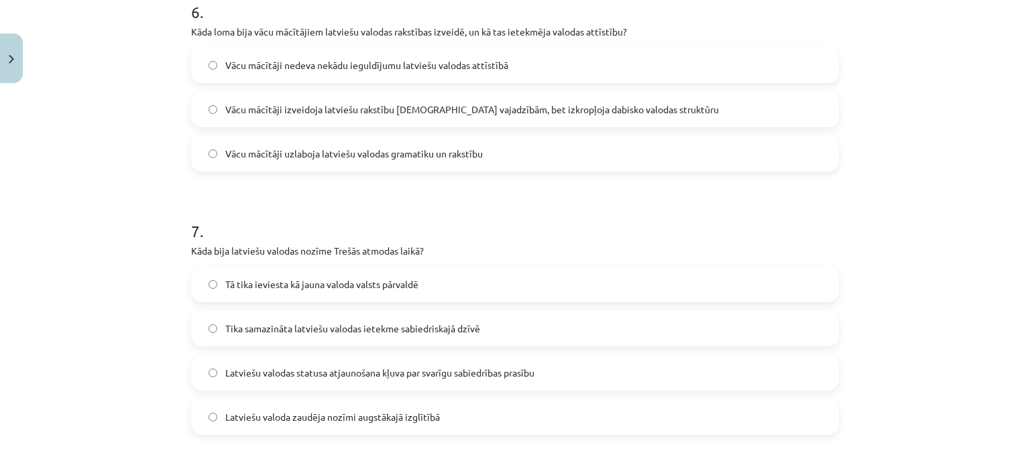
scroll to position [1564, 0]
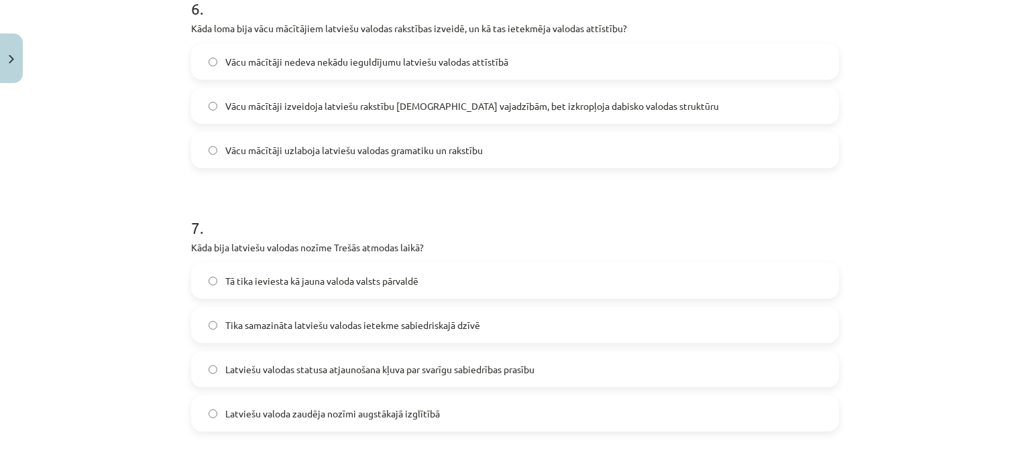
click at [643, 119] on label "Vācu mācītāji izveidoja latviešu rakstību baznīcas vajadzībām, bet izkropļoja d…" at bounding box center [514, 106] width 645 height 34
click at [314, 361] on label "Latviešu valodas statusa atjaunošana kļuva par svarīgu sabiedrības prasību" at bounding box center [514, 370] width 645 height 34
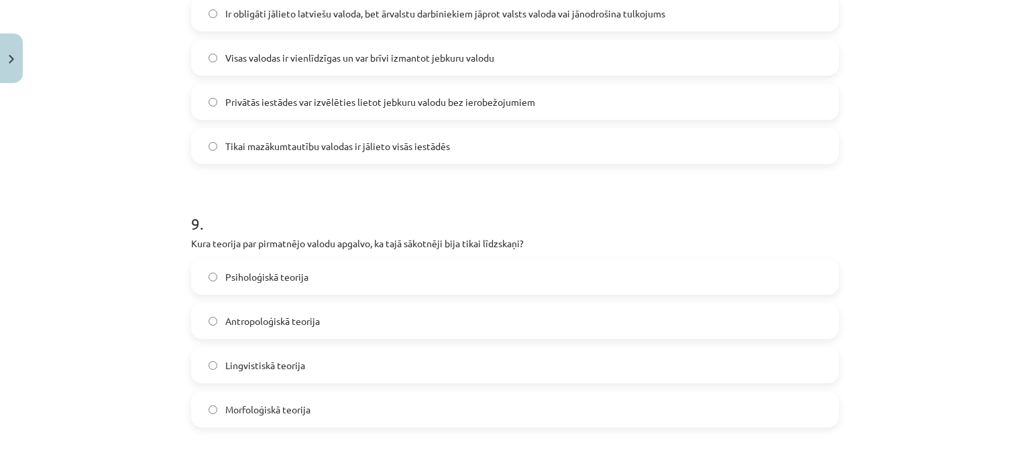
scroll to position [2059, 0]
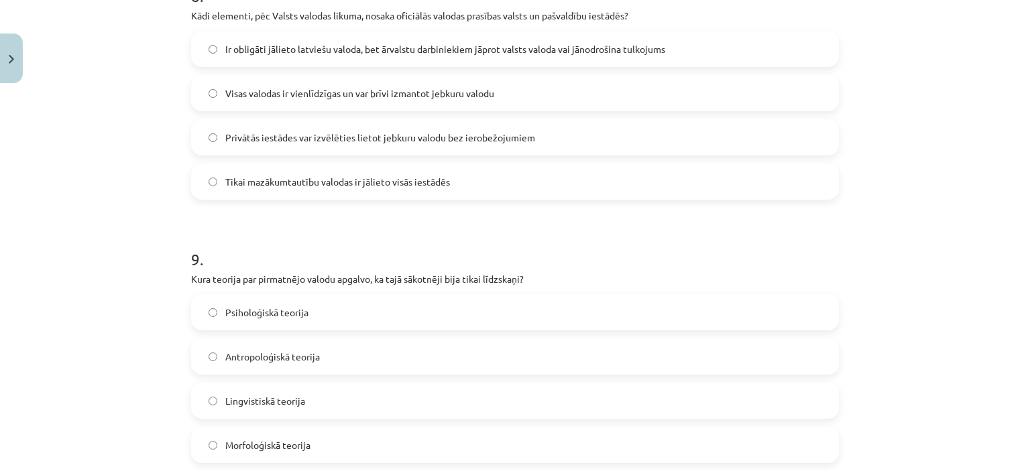
click at [480, 52] on span "Ir obligāti jālieto latviešu valoda, bet ārvalstu darbiniekiem jāprot valsts va…" at bounding box center [445, 49] width 440 height 14
click at [438, 383] on div "Lingvistiskā teorija" at bounding box center [514, 401] width 647 height 36
click at [439, 410] on label "Lingvistiskā teorija" at bounding box center [514, 401] width 645 height 34
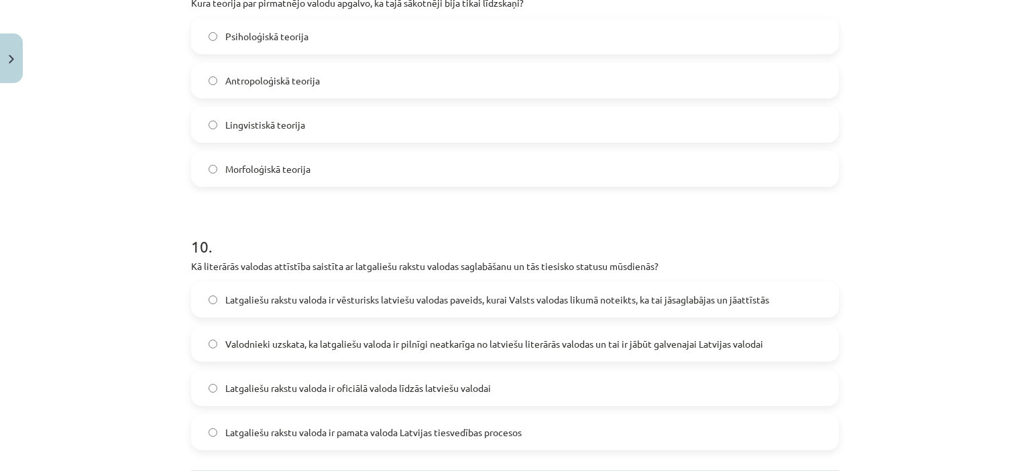
scroll to position [2469, 0]
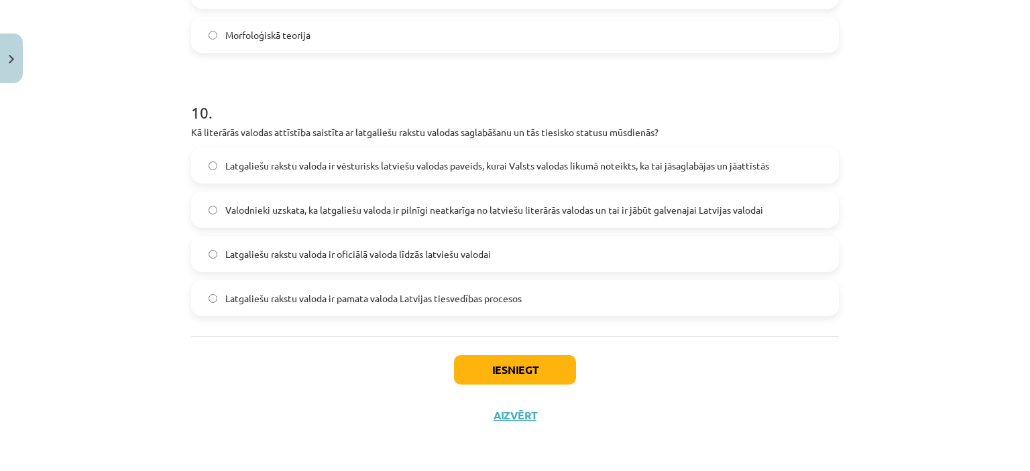
click at [378, 168] on span "Latgaliešu rakstu valoda ir vēsturisks latviešu valodas paveids, kurai Valsts v…" at bounding box center [497, 166] width 544 height 14
click at [507, 363] on button "Iesniegt" at bounding box center [515, 369] width 122 height 29
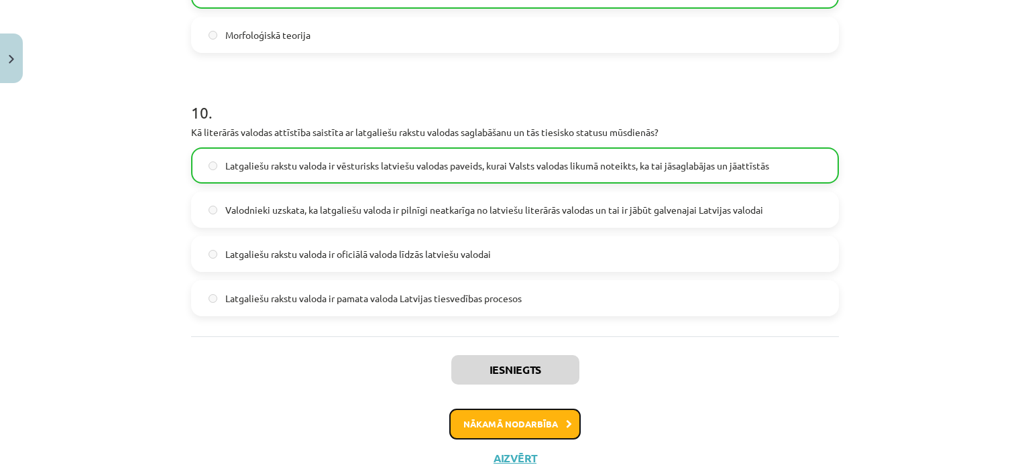
click at [526, 423] on button "Nākamā nodarbība" at bounding box center [514, 424] width 131 height 31
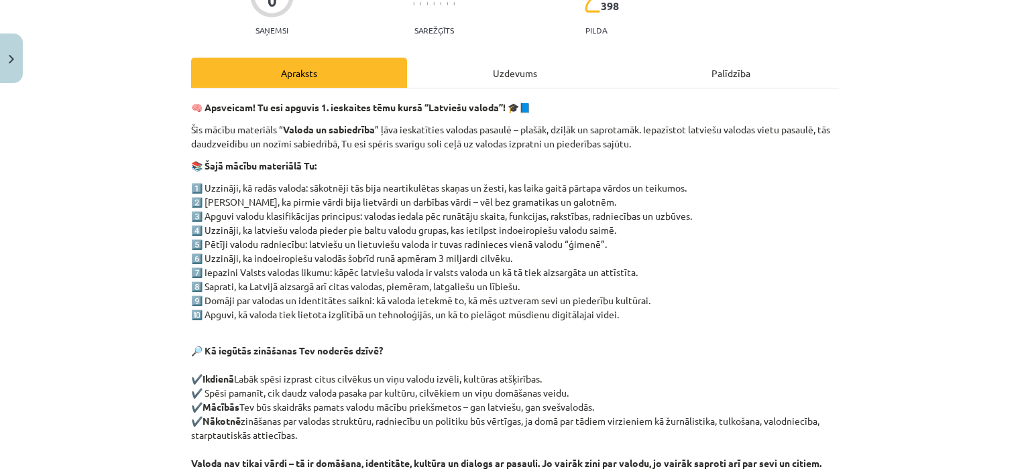
scroll to position [277, 0]
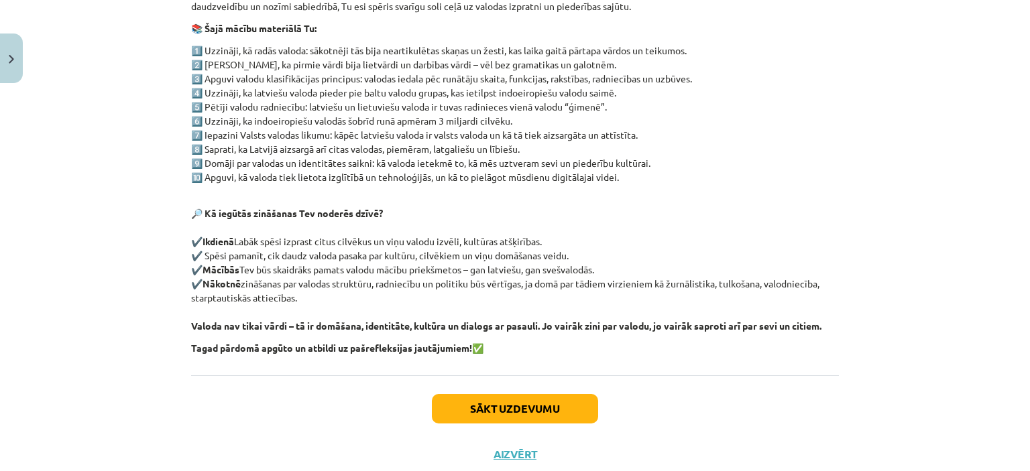
click at [453, 377] on div "Sākt uzdevumu Aizvērt" at bounding box center [514, 422] width 647 height 94
click at [460, 387] on div "Sākt uzdevumu Aizvērt" at bounding box center [514, 422] width 647 height 94
click at [467, 404] on button "Sākt uzdevumu" at bounding box center [515, 408] width 166 height 29
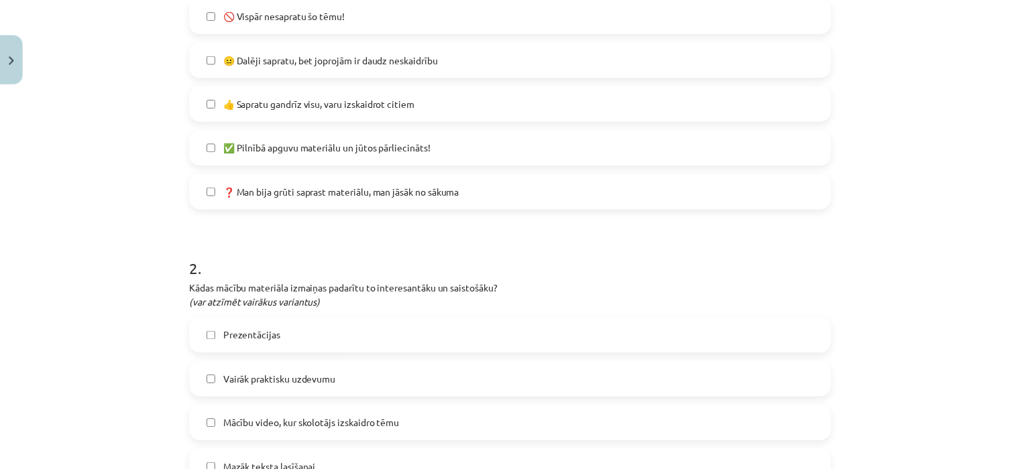
scroll to position [1099, 0]
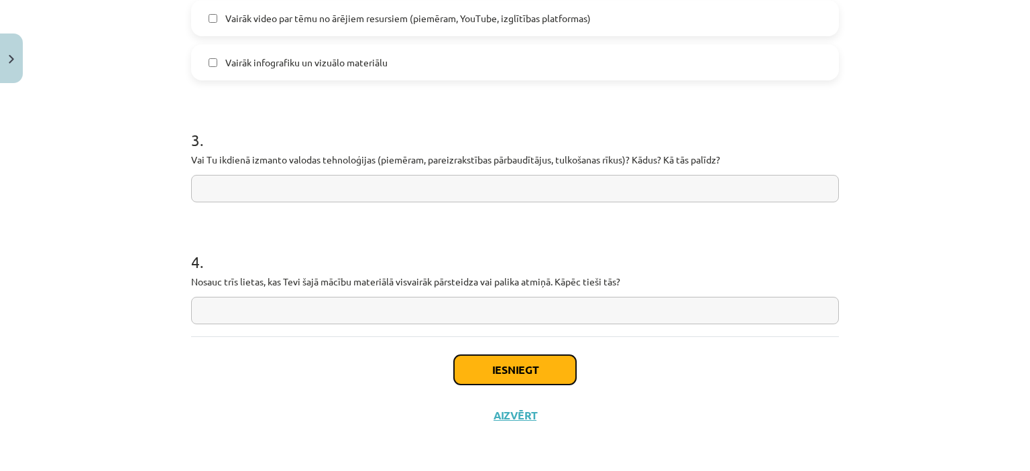
click at [552, 361] on button "Iesniegt" at bounding box center [515, 369] width 122 height 29
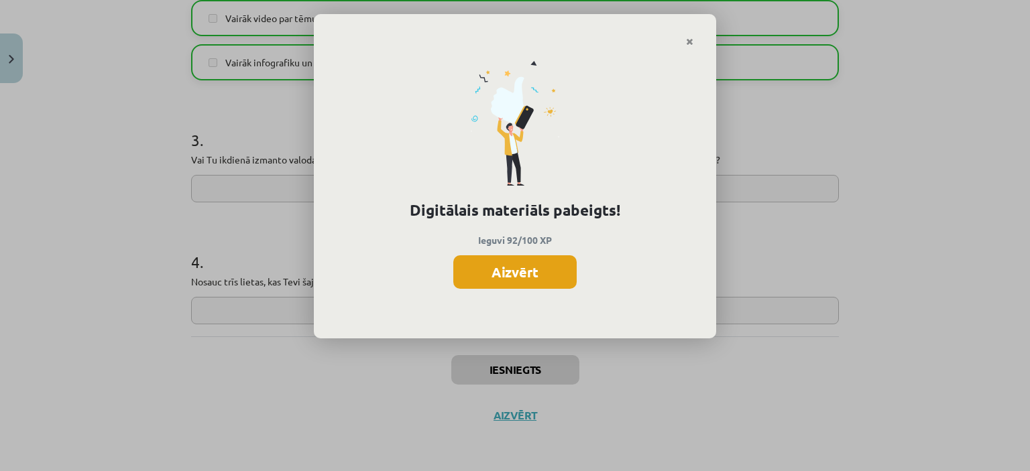
click at [509, 280] on button "Aizvērt" at bounding box center [514, 272] width 123 height 34
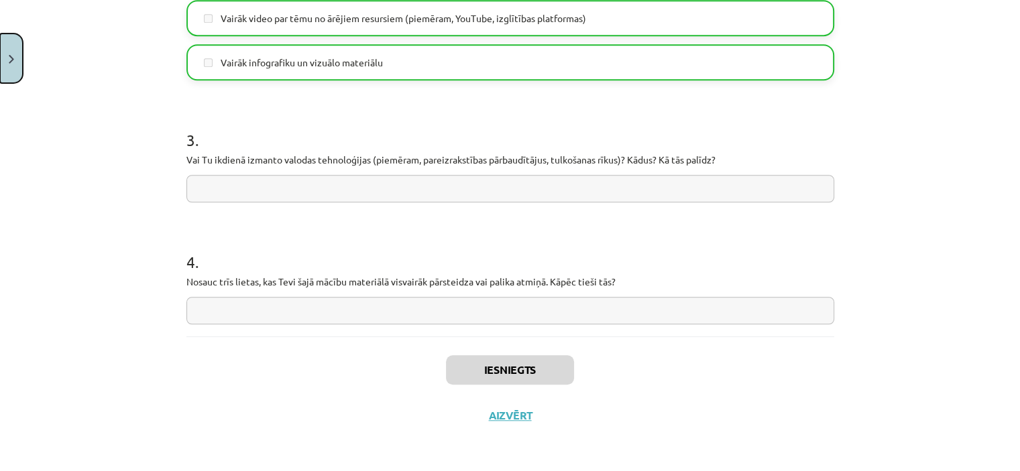
click at [15, 64] on button "Close" at bounding box center [11, 59] width 23 height 50
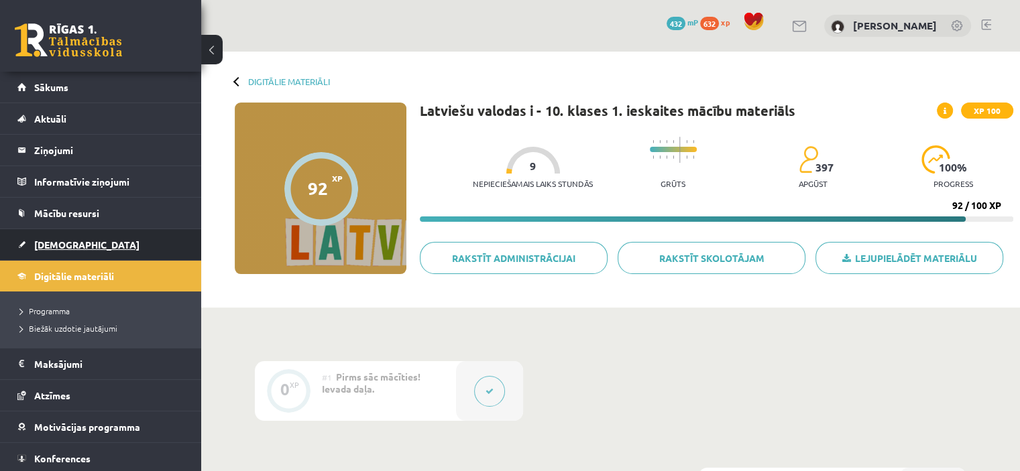
click at [43, 241] on span "[DEMOGRAPHIC_DATA]" at bounding box center [86, 245] width 105 height 12
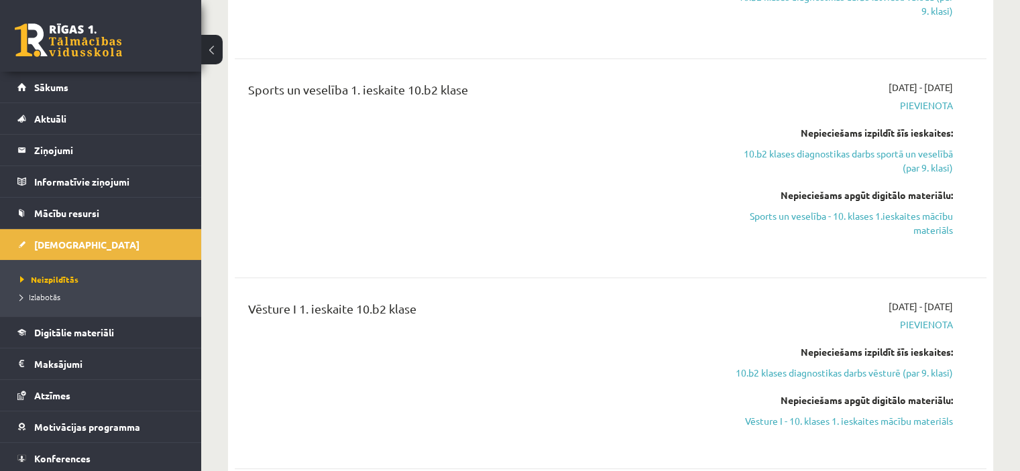
scroll to position [1222, 0]
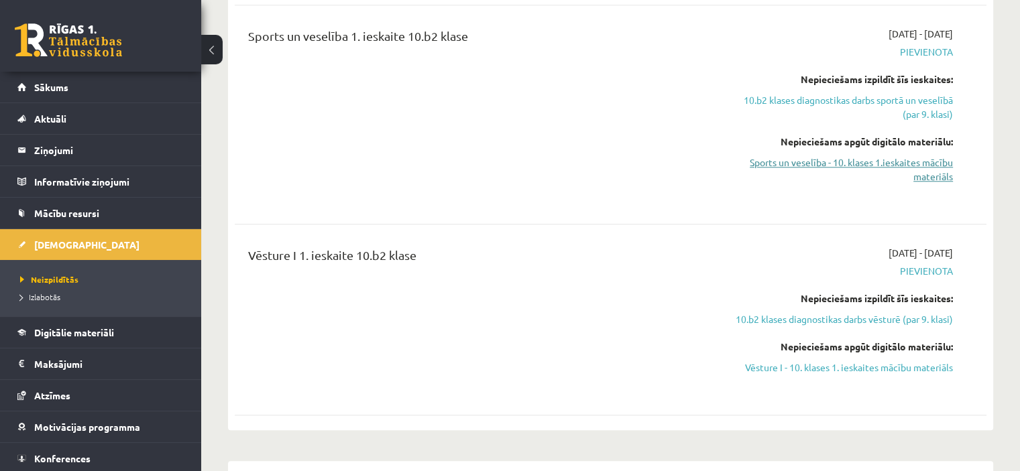
click at [945, 156] on link "Sports un veselība - 10. klases 1.ieskaites mācību materiāls" at bounding box center [841, 170] width 221 height 28
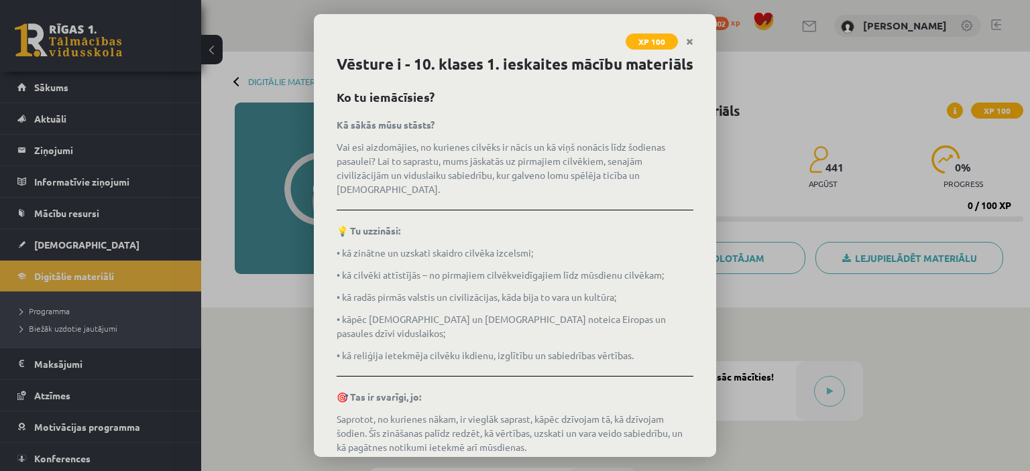
click at [220, 50] on div "XP 100 Vēsture i - 10. klases 1. ieskaites mācību materiāls Ko tu iemācīsies? K…" at bounding box center [515, 235] width 1030 height 471
click at [682, 37] on link "Close" at bounding box center [689, 42] width 23 height 26
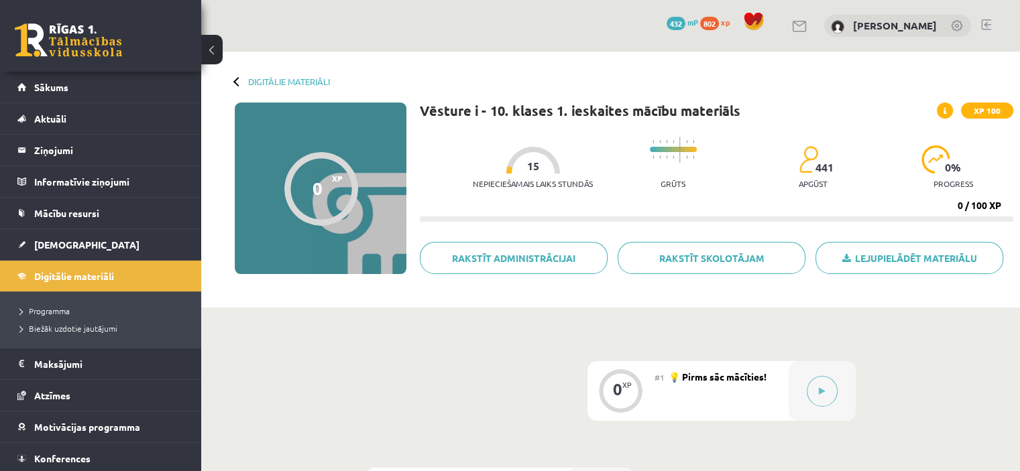
click at [219, 50] on button at bounding box center [211, 49] width 21 height 29
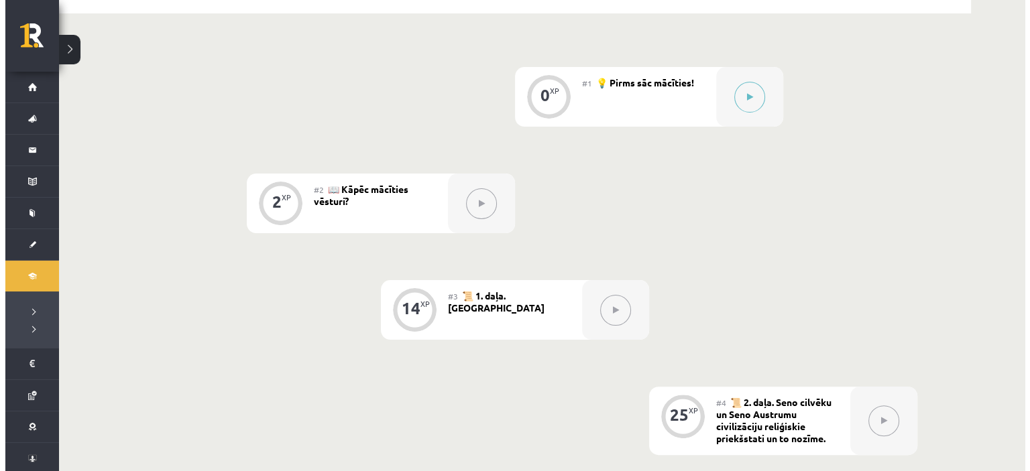
scroll to position [253, 0]
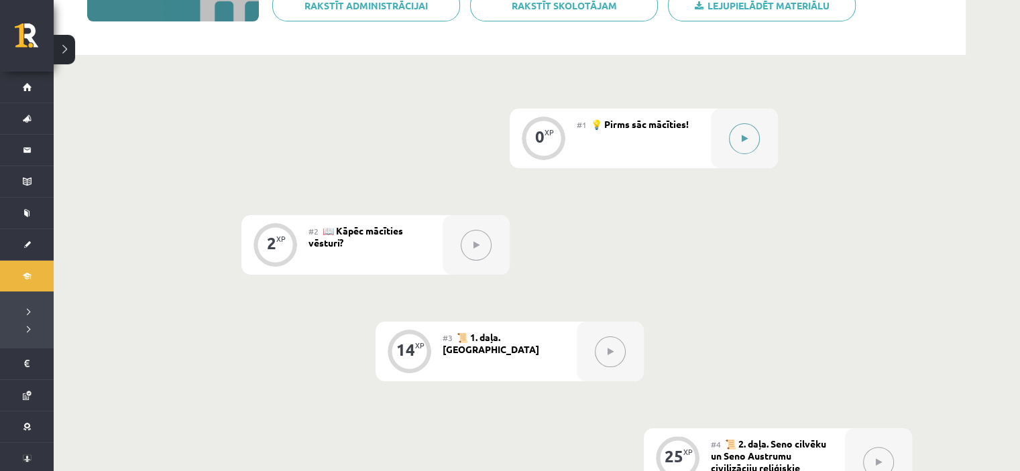
click at [723, 149] on div at bounding box center [744, 139] width 67 height 60
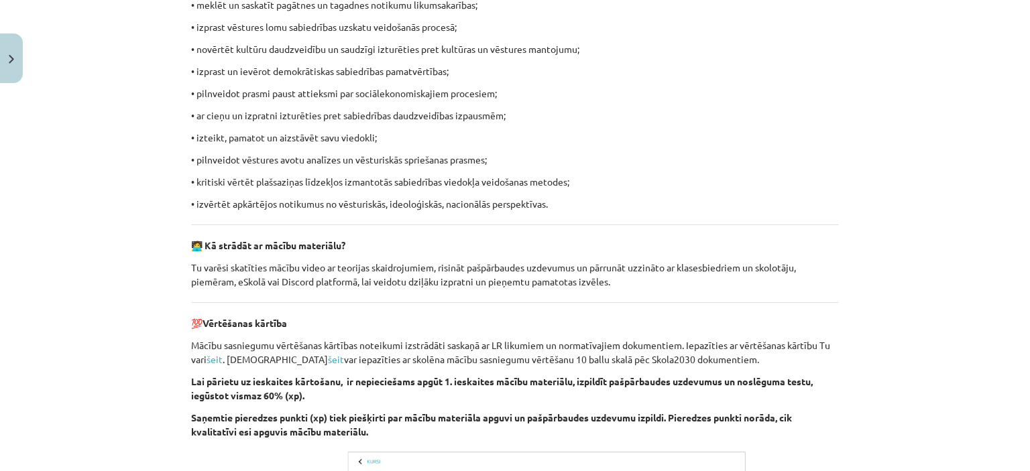
scroll to position [993, 0]
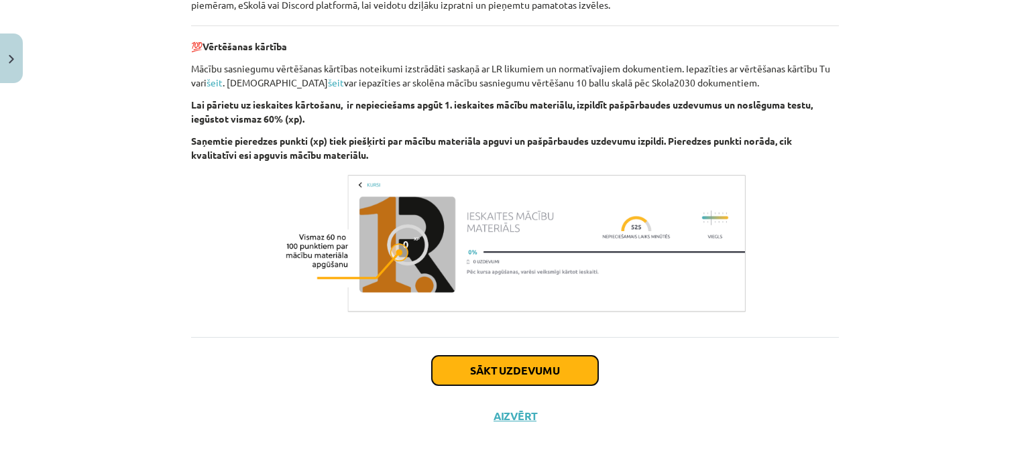
click at [587, 365] on button "Sākt uzdevumu" at bounding box center [515, 370] width 166 height 29
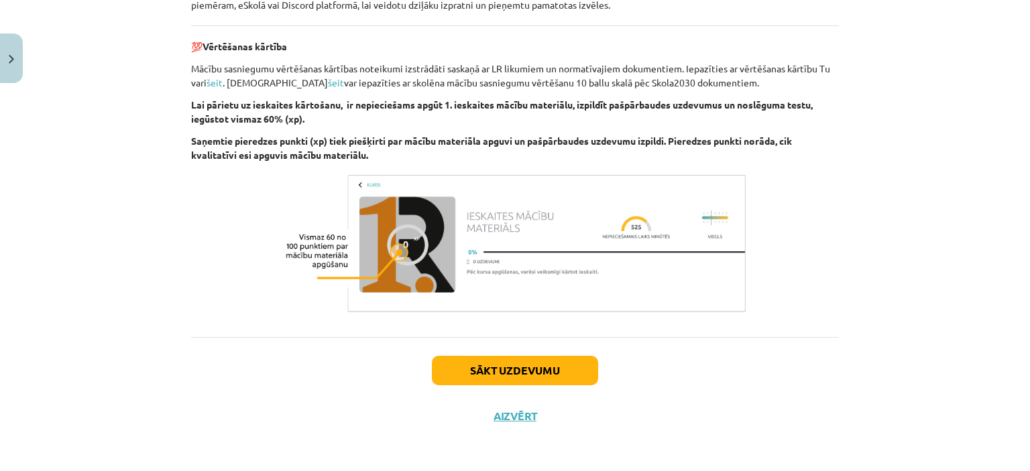
scroll to position [34, 0]
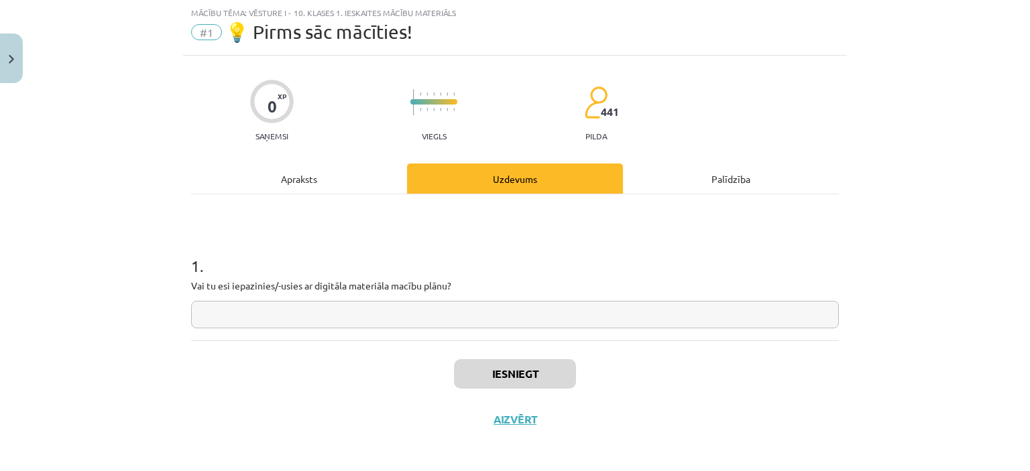
click at [421, 322] on input "text" at bounding box center [514, 314] width 647 height 27
type input "**"
click at [485, 383] on button "Iesniegt" at bounding box center [515, 373] width 122 height 29
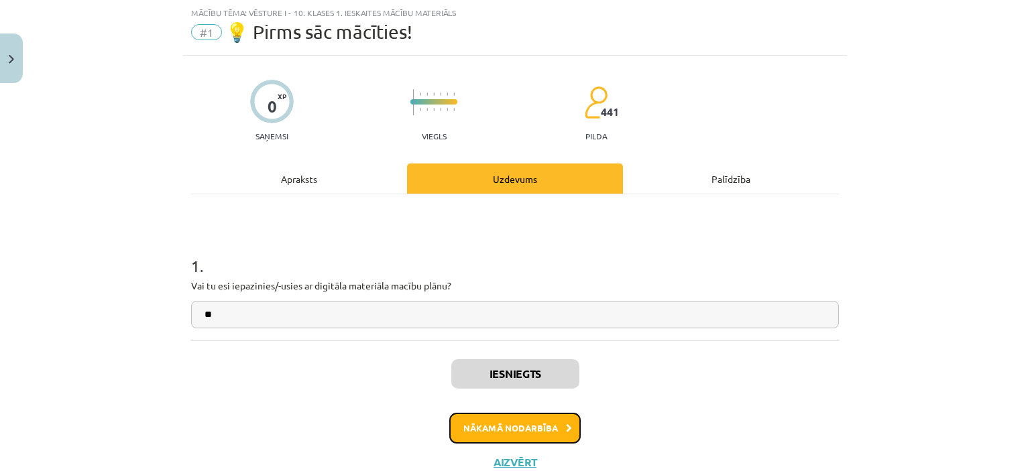
click at [542, 439] on button "Nākamā nodarbība" at bounding box center [514, 428] width 131 height 31
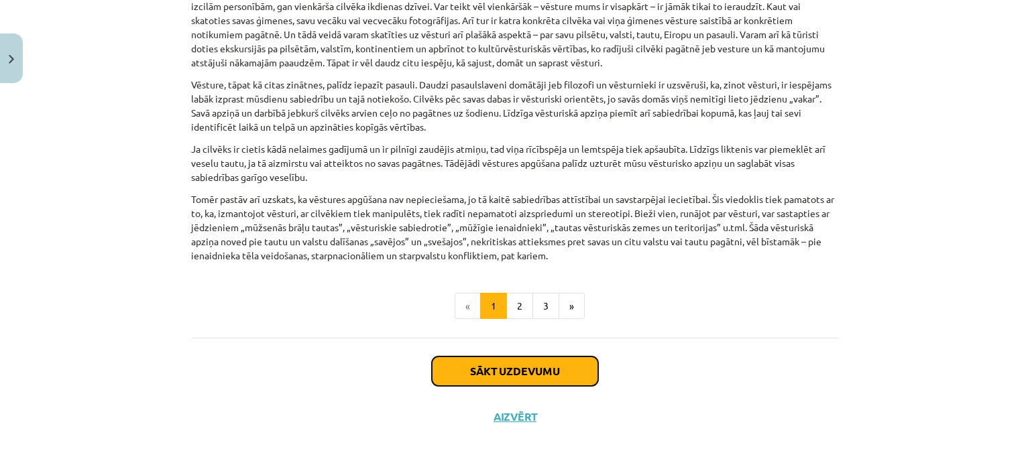
click at [574, 374] on button "Sākt uzdevumu" at bounding box center [515, 371] width 166 height 29
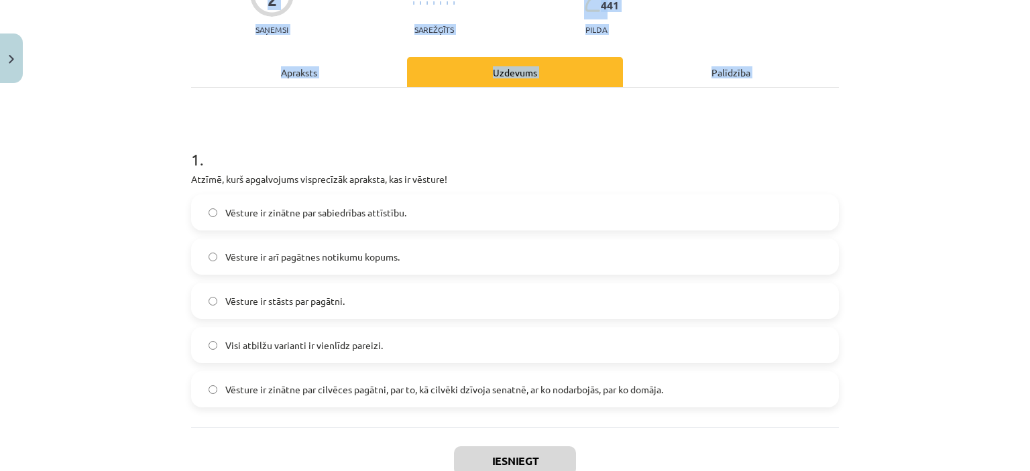
scroll to position [231, 0]
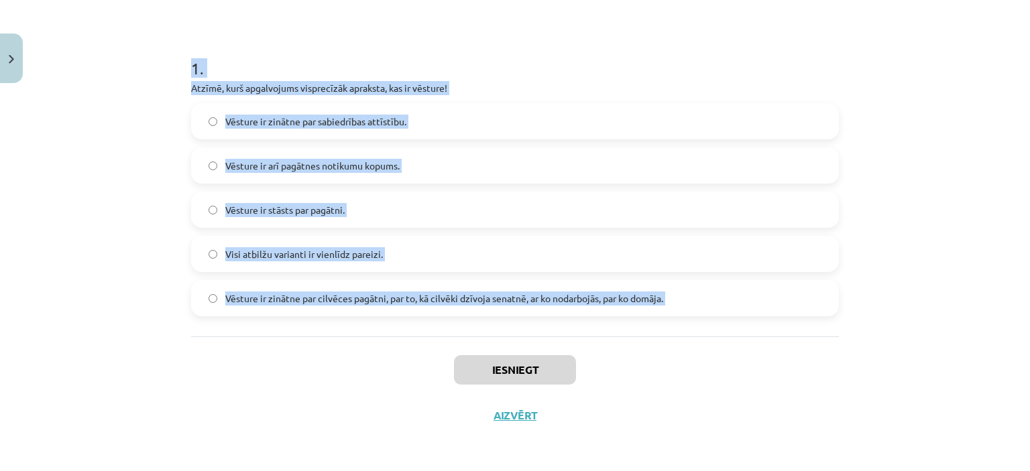
drag, startPoint x: 182, startPoint y: 260, endPoint x: 410, endPoint y: 357, distance: 247.5
click at [410, 357] on div "2 XP Saņemsi Sarežģīts 441 pilda Apraksts Uzdevums Palīdzība 1 . Atzīmē, kurš a…" at bounding box center [515, 148] width 664 height 580
copy div "1 . Atzīmē, kurš apgalvojums visprecīzāk apraksta, kas ir vēsture! Vēsture ir z…"
click at [526, 286] on label "Vēsture ir zinātne par cilvēces pagātni, par to, kā cilvēki dzīvoja senatnē, ar…" at bounding box center [514, 299] width 645 height 34
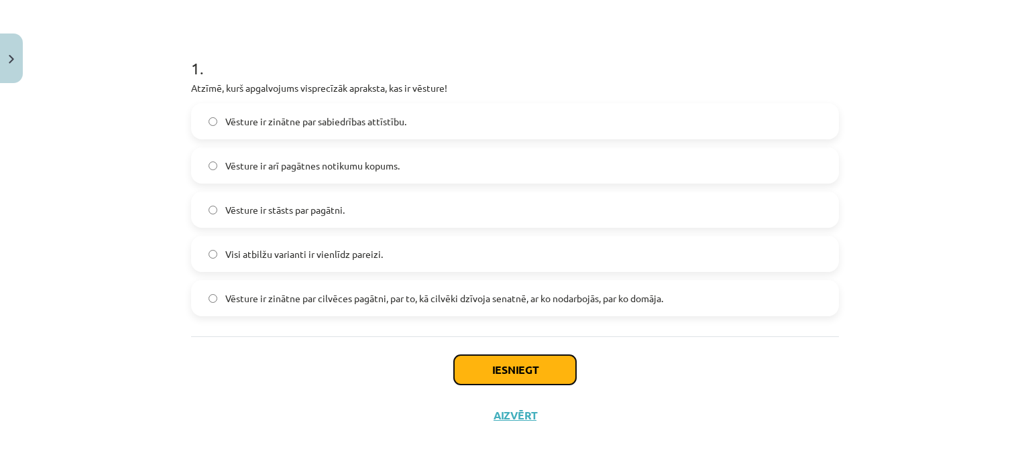
click at [534, 377] on button "Iesniegt" at bounding box center [515, 369] width 122 height 29
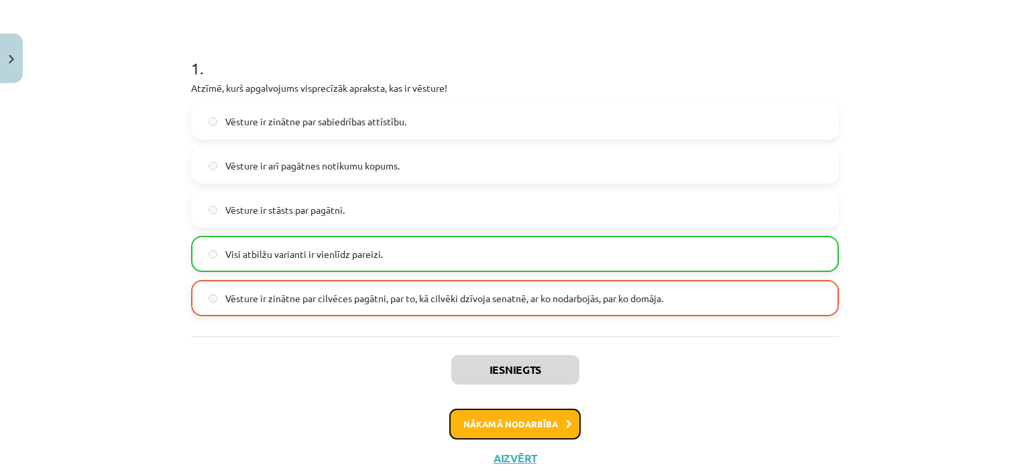
click at [520, 420] on button "Nākamā nodarbība" at bounding box center [514, 424] width 131 height 31
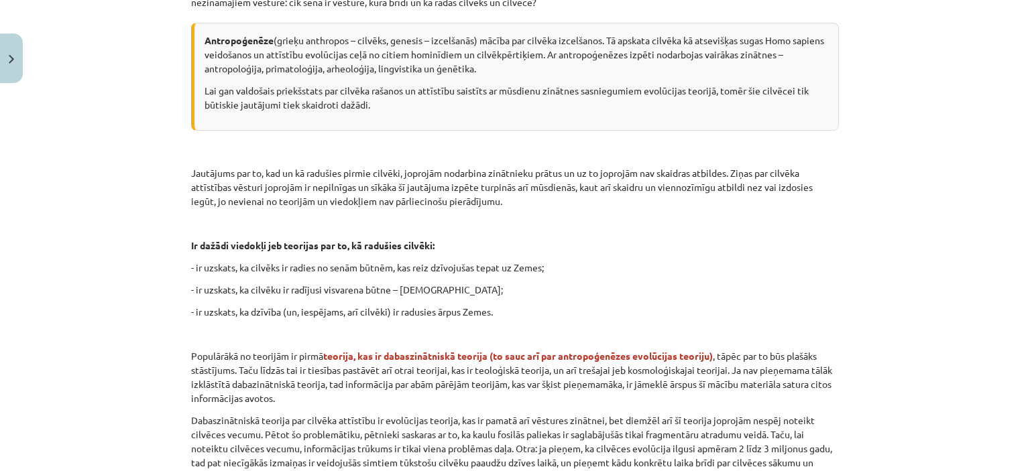
scroll to position [915, 0]
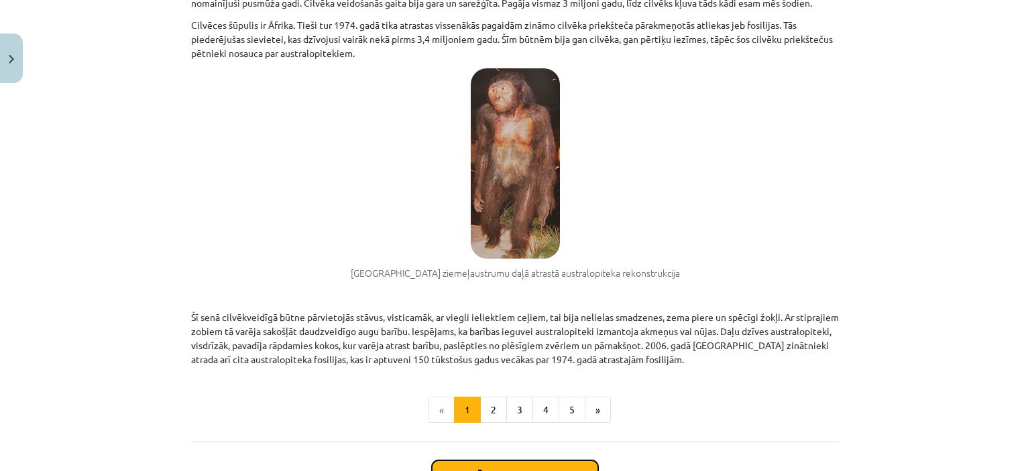
click at [560, 461] on button "Sākt uzdevumu" at bounding box center [515, 474] width 166 height 29
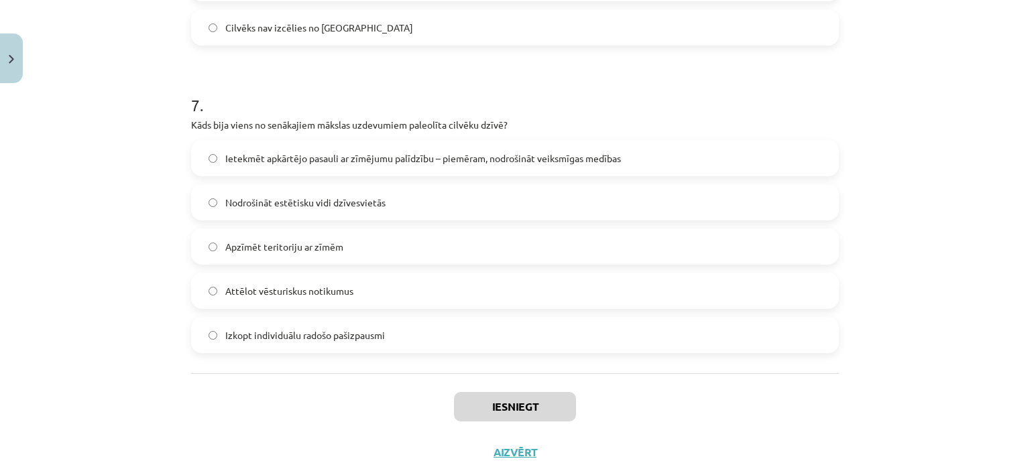
scroll to position [2033, 0]
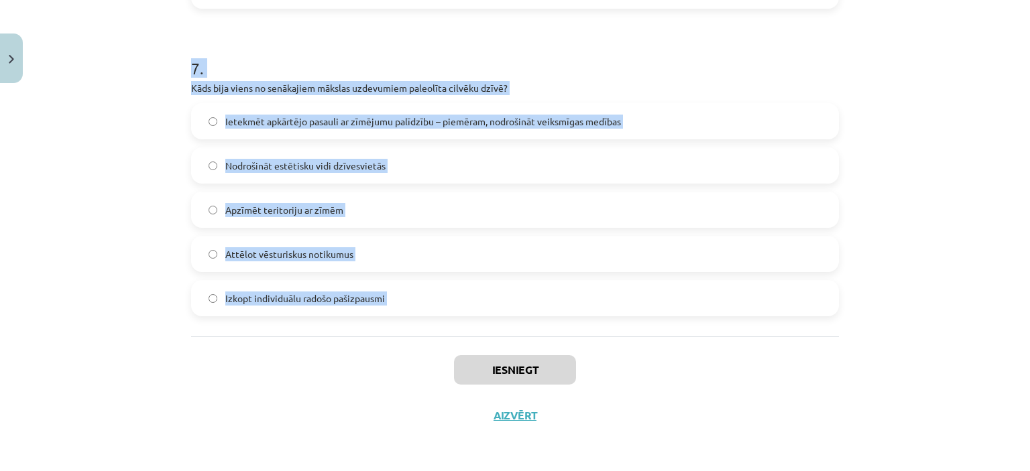
drag, startPoint x: 176, startPoint y: 257, endPoint x: 399, endPoint y: 369, distance: 250.6
click at [399, 369] on div "Mācību tēma: Vēsture i - 10. klases 1. ieskaites mācību materiāls #3 📜 1. daļa.…" at bounding box center [515, 235] width 1030 height 471
copy form "4 . Lo ipsumdolor sitame consect adipiscin elits, do eiusmod temporincid utlabo…"
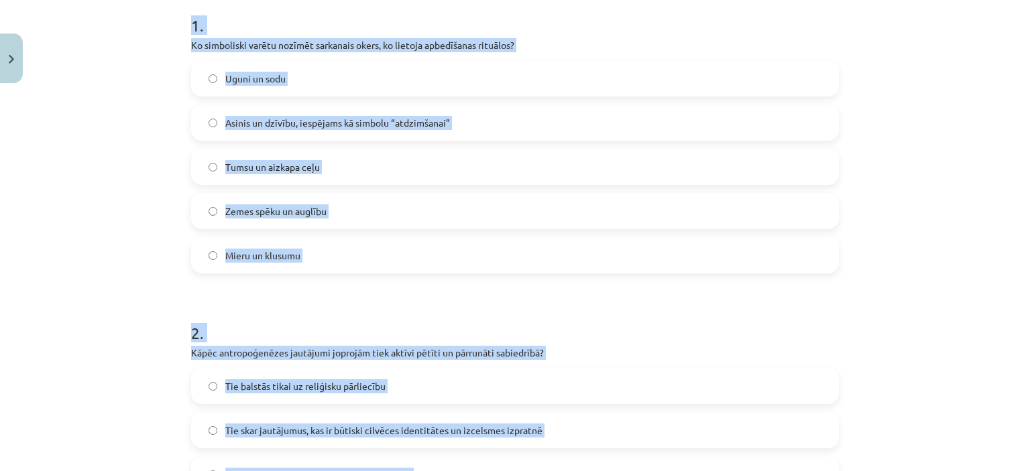
scroll to position [0, 0]
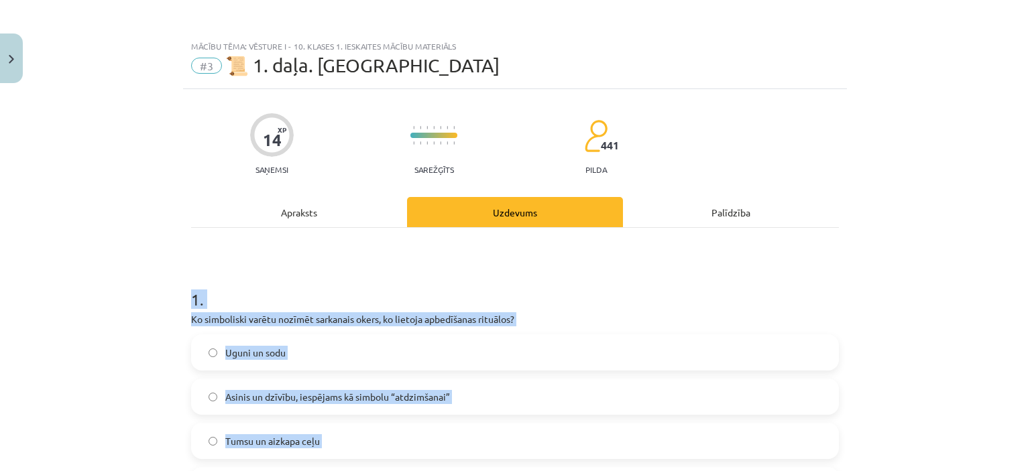
click at [552, 402] on label "Asinis un dzīvību, iespējams kā simbolu “atdzimšanai”" at bounding box center [514, 397] width 645 height 34
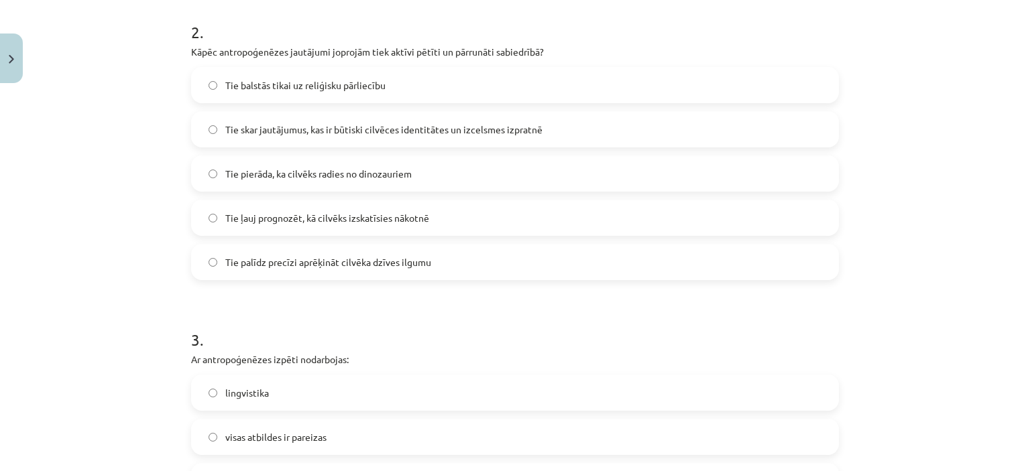
scroll to position [596, 0]
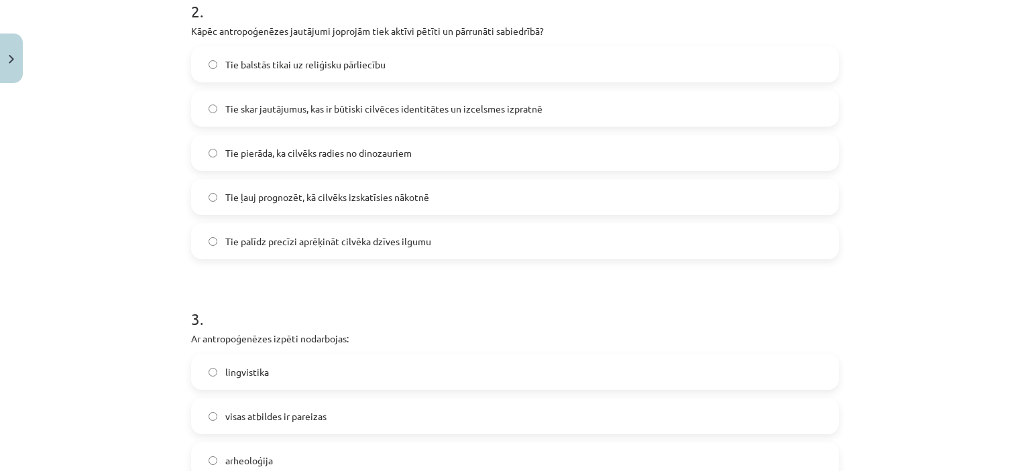
click at [436, 106] on span "Tie skar jautājumus, kas ir būtiski cilvēces identitātes un izcelsmes izpratnē" at bounding box center [383, 109] width 317 height 14
click at [341, 410] on label "visas atbildes ir pareizas" at bounding box center [514, 416] width 645 height 34
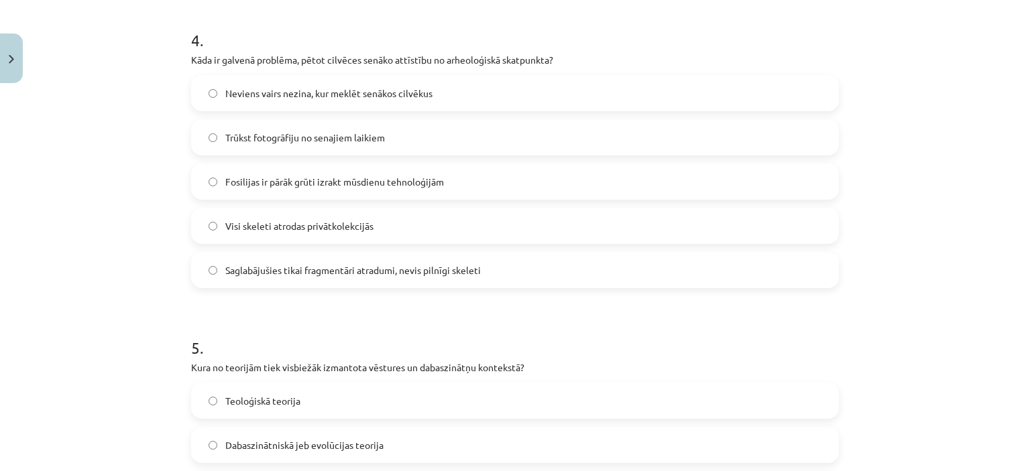
scroll to position [1153, 0]
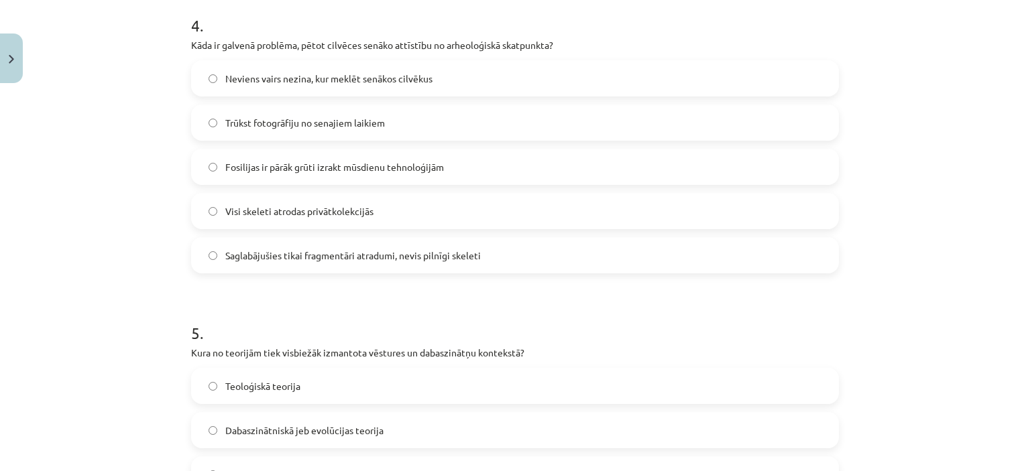
click at [556, 235] on div "Neviens vairs nezina, kur meklēt senākos cilvēkus Trūkst fotogrāfiju no senajie…" at bounding box center [514, 166] width 647 height 213
drag, startPoint x: 561, startPoint y: 254, endPoint x: 556, endPoint y: 235, distance: 19.3
drag, startPoint x: 556, startPoint y: 235, endPoint x: 298, endPoint y: 253, distance: 259.4
click at [298, 253] on span "Saglabājušies tikai fragmentāri atradumi, nevis pilnīgi skeleti" at bounding box center [352, 256] width 255 height 14
click at [518, 420] on label "Dabaszinātniskā jeb evolūcijas teorija" at bounding box center [514, 431] width 645 height 34
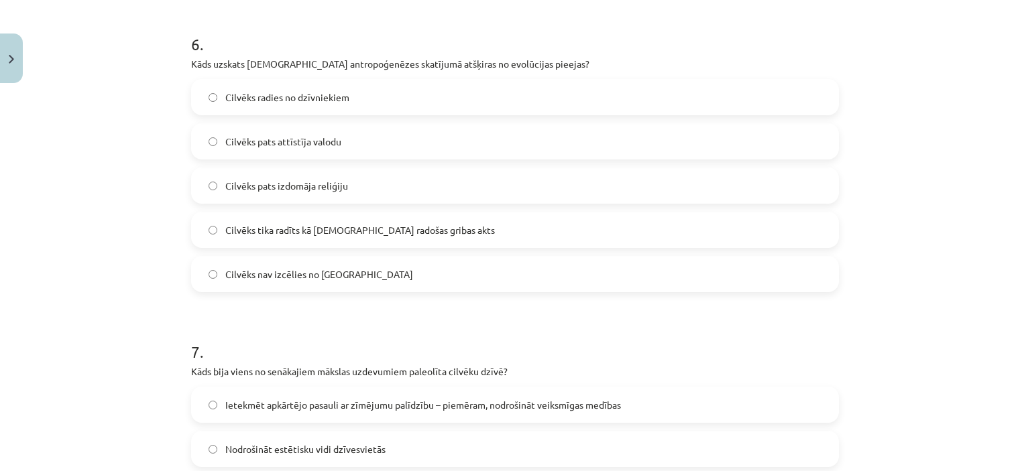
scroll to position [1780, 0]
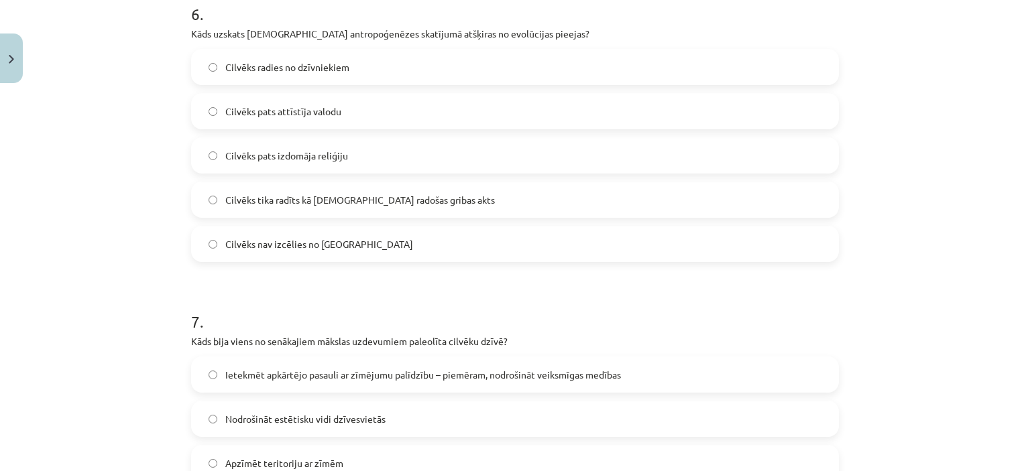
click at [559, 190] on label "Cilvēks tika radīts kā [DEMOGRAPHIC_DATA] radošas gribas akts" at bounding box center [514, 200] width 645 height 34
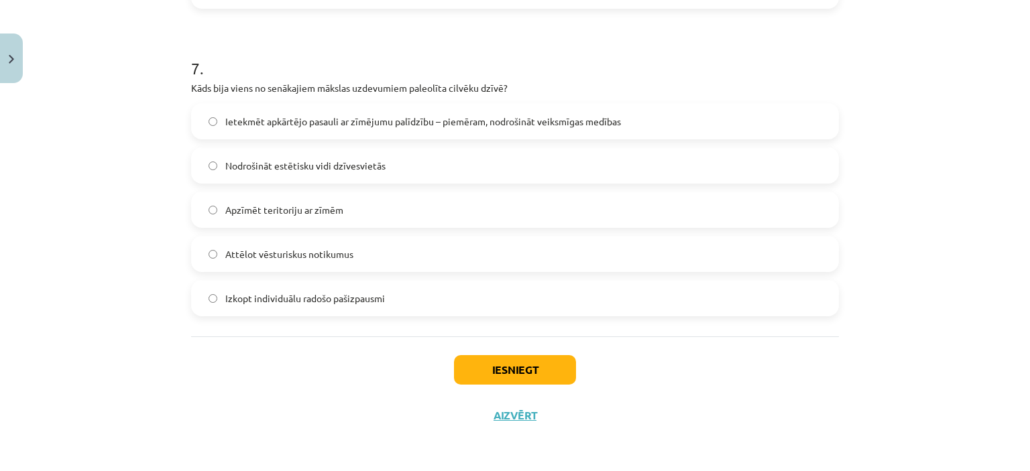
click at [375, 106] on label "Ietekmēt apkārtējo pasauli ar zīmējumu palīdzību – piemēram, nodrošināt veiksmī…" at bounding box center [514, 122] width 645 height 34
click at [546, 370] on button "Iesniegt" at bounding box center [515, 369] width 122 height 29
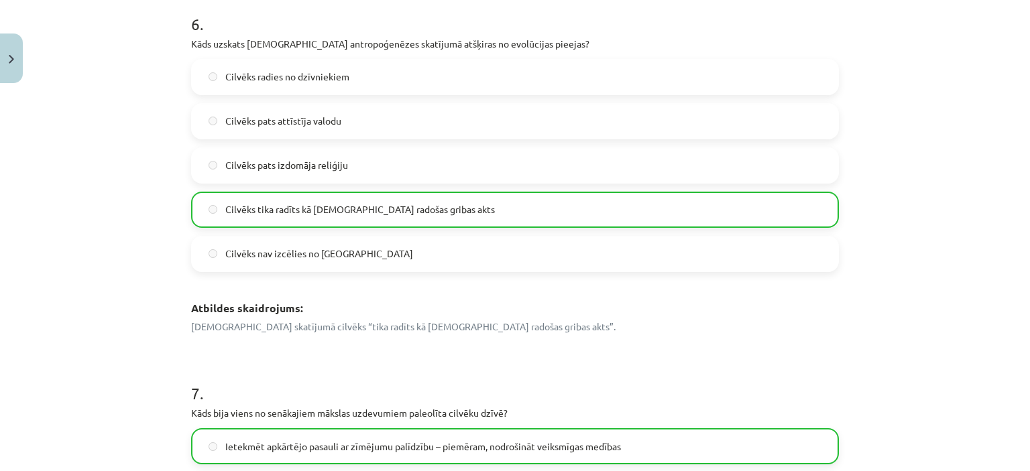
scroll to position [2296, 0]
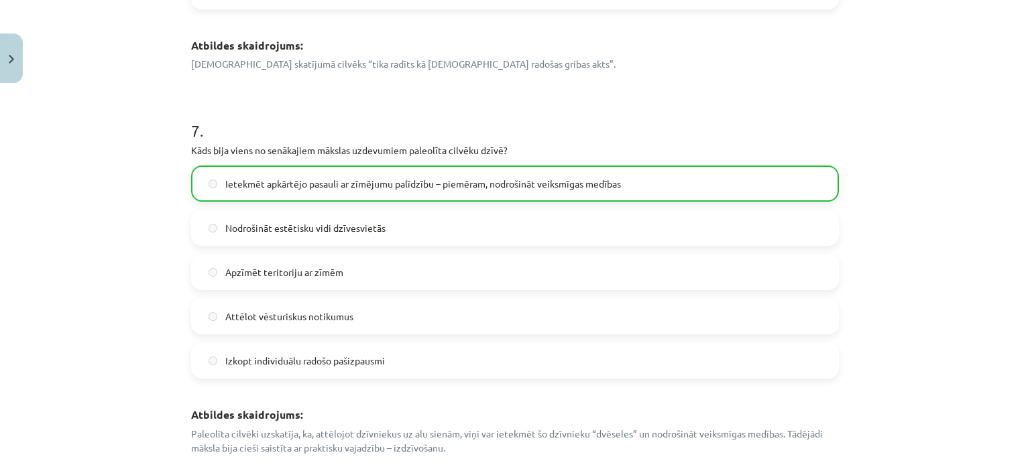
click at [1017, 390] on div "Mācību tēma: Vēsture i - 10. klases 1. ieskaites mācību materiāls #3 📜 1. daļa.…" at bounding box center [515, 235] width 1030 height 471
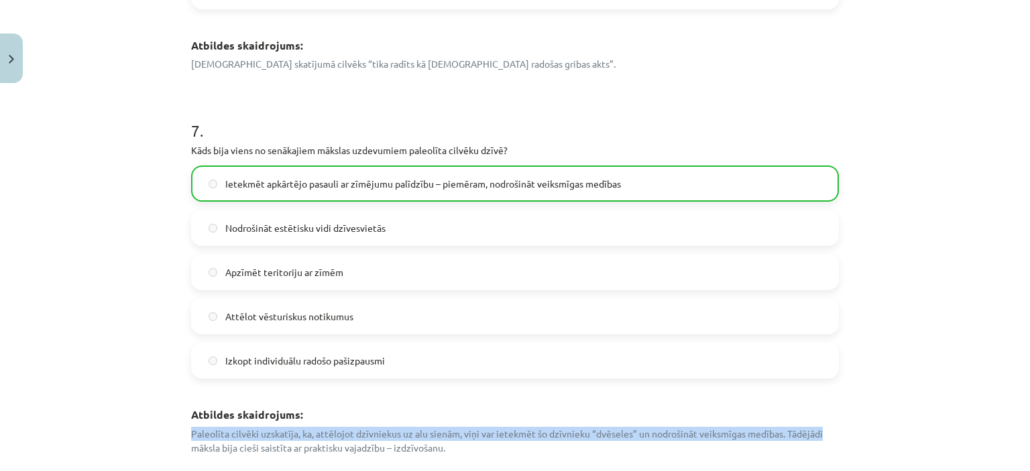
scroll to position [2394, 0]
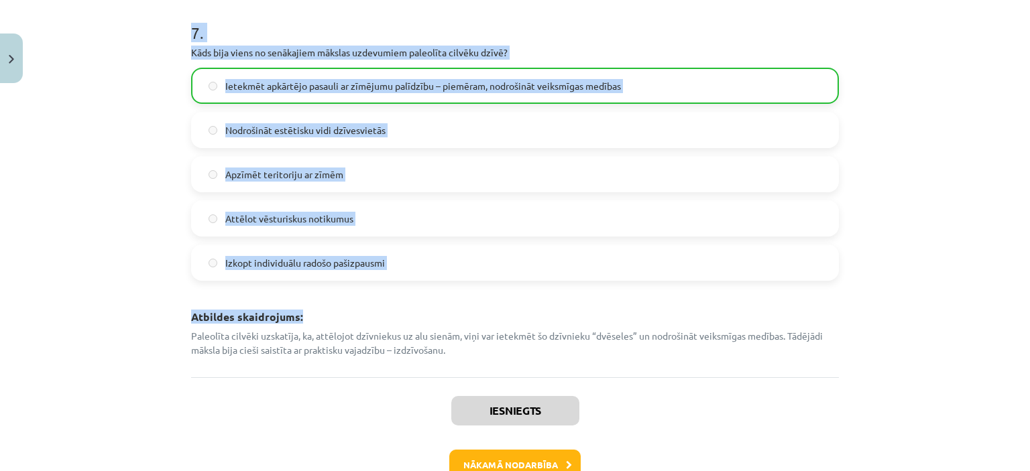
drag, startPoint x: 1029, startPoint y: 395, endPoint x: 1029, endPoint y: 494, distance: 98.5
click at [540, 467] on button "Nākamā nodarbība" at bounding box center [514, 465] width 131 height 31
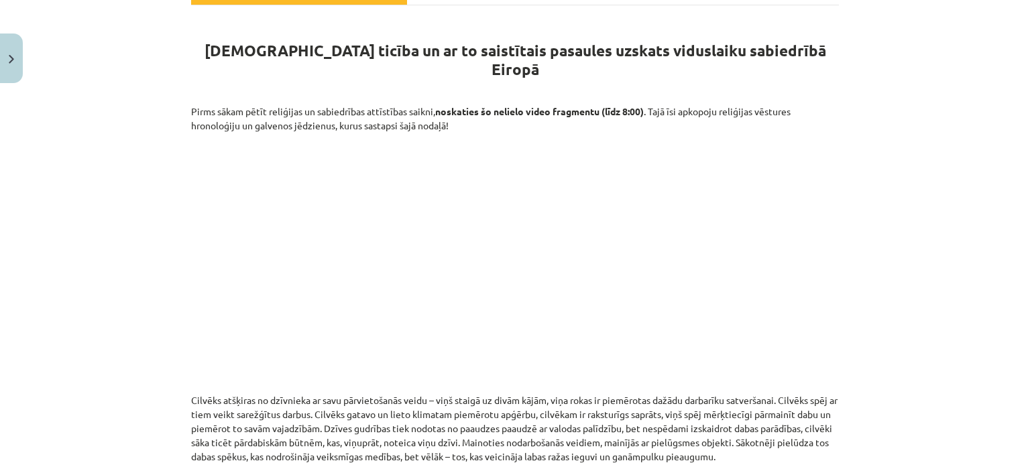
scroll to position [693, 0]
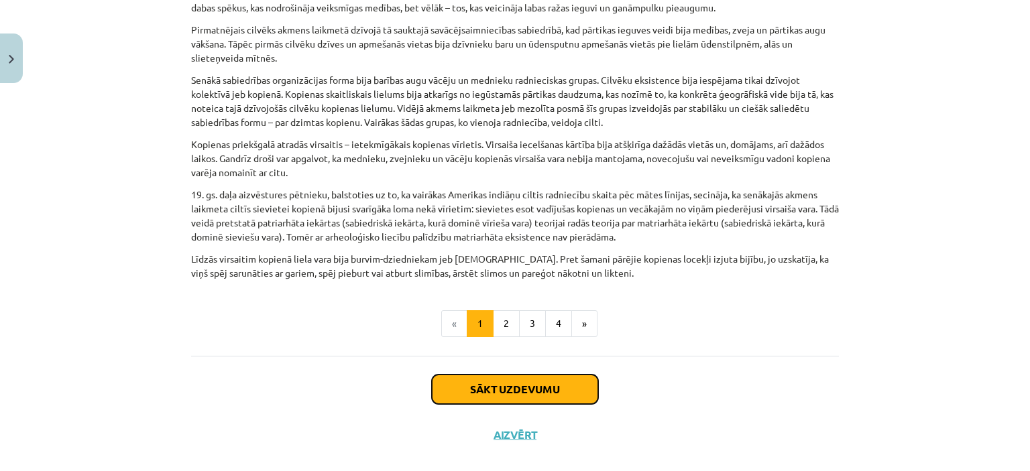
click at [574, 375] on button "Sākt uzdevumu" at bounding box center [515, 389] width 166 height 29
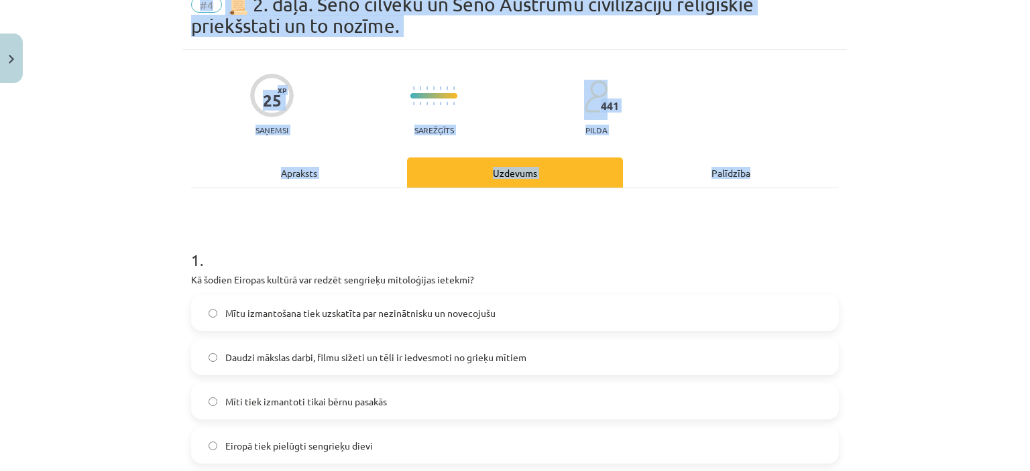
scroll to position [34, 0]
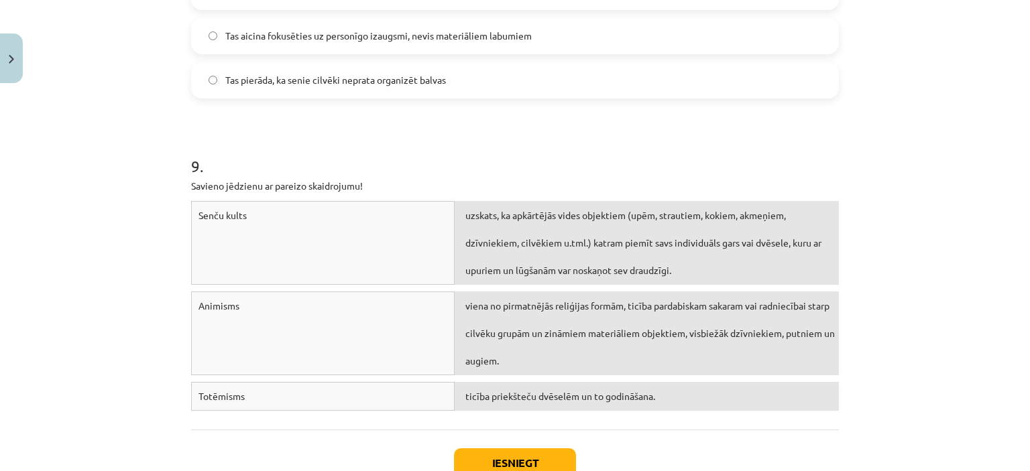
scroll to position [2818, 0]
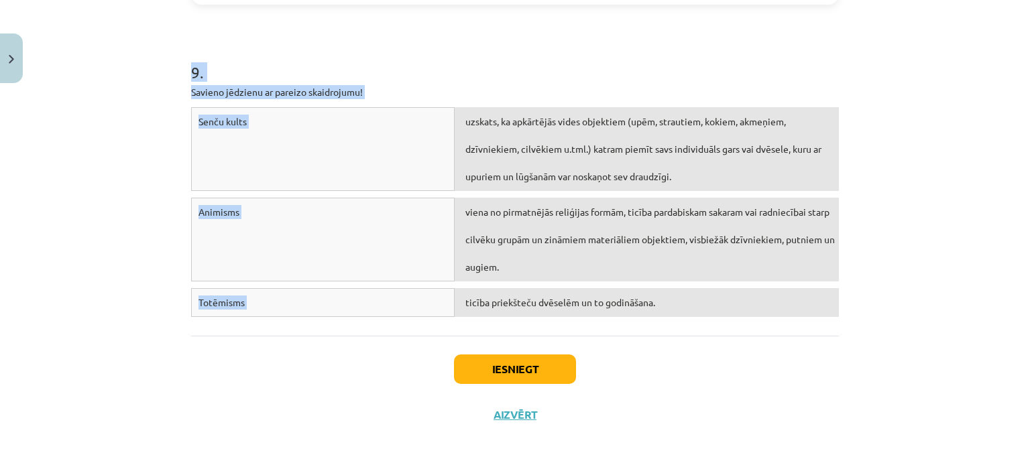
drag, startPoint x: 185, startPoint y: 284, endPoint x: 364, endPoint y: 372, distance: 199.3
copy form "7 . Lo ipsumd Sitamet consect adi elitse doeiusmod temporincid utlabor? Etdo ma…"
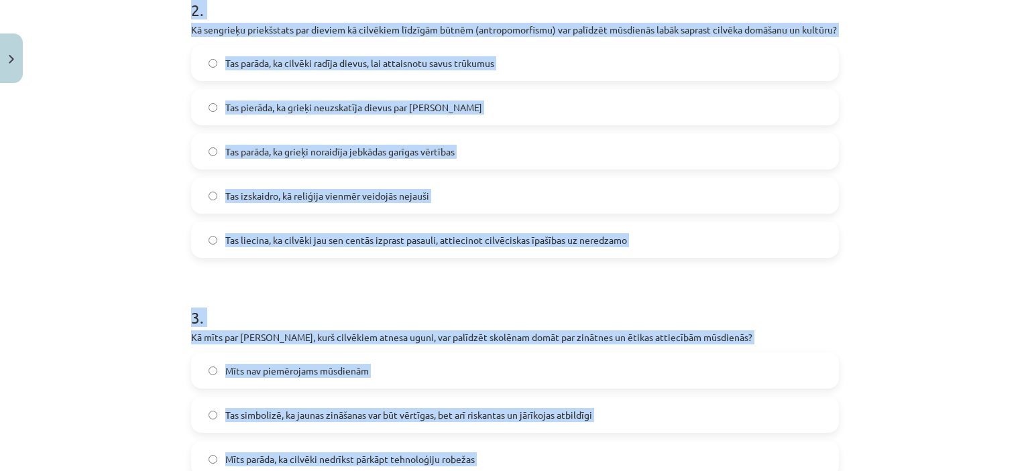
scroll to position [69, 0]
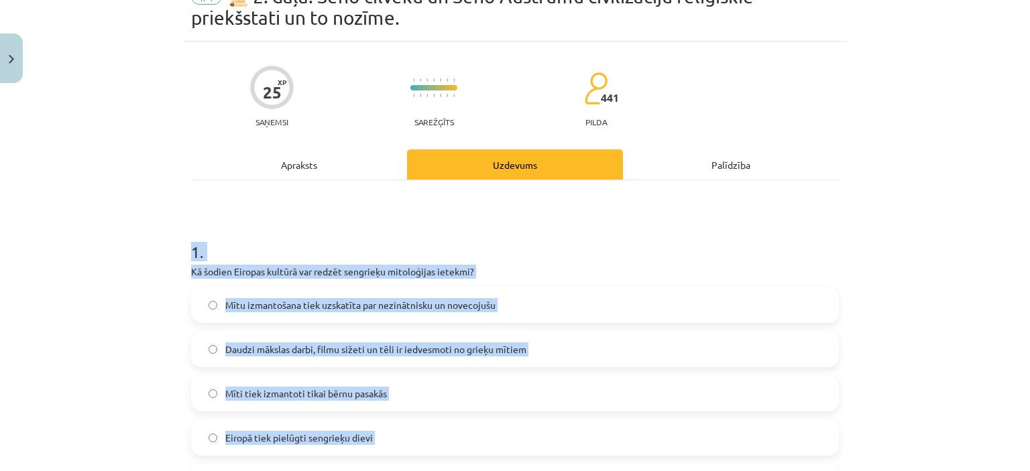
click at [823, 353] on label "Daudzi mākslas darbi, filmu sižeti un tēli ir iedvesmoti no grieķu mītiem" at bounding box center [514, 349] width 645 height 34
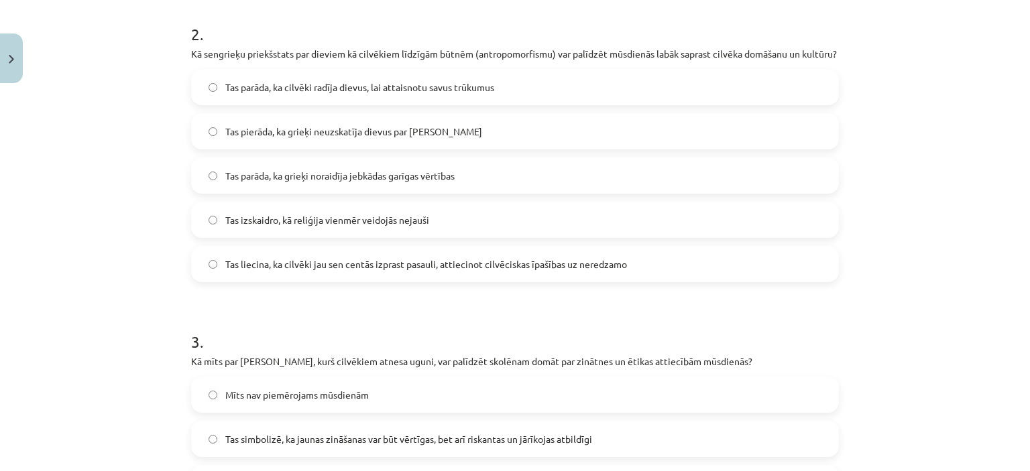
scroll to position [587, 0]
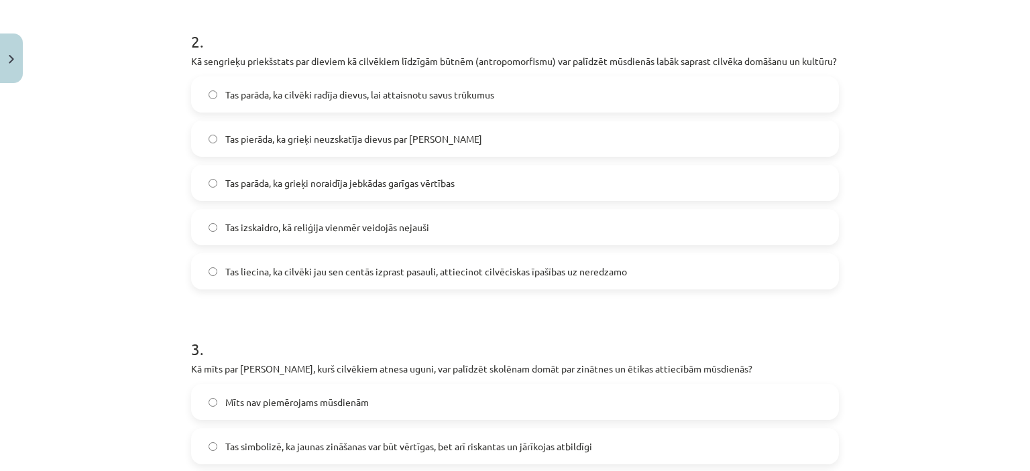
click at [593, 288] on label "Tas liecina, ka cilvēki jau sen centās izprast pasauli, attiecinot cilvēciskas …" at bounding box center [514, 272] width 645 height 34
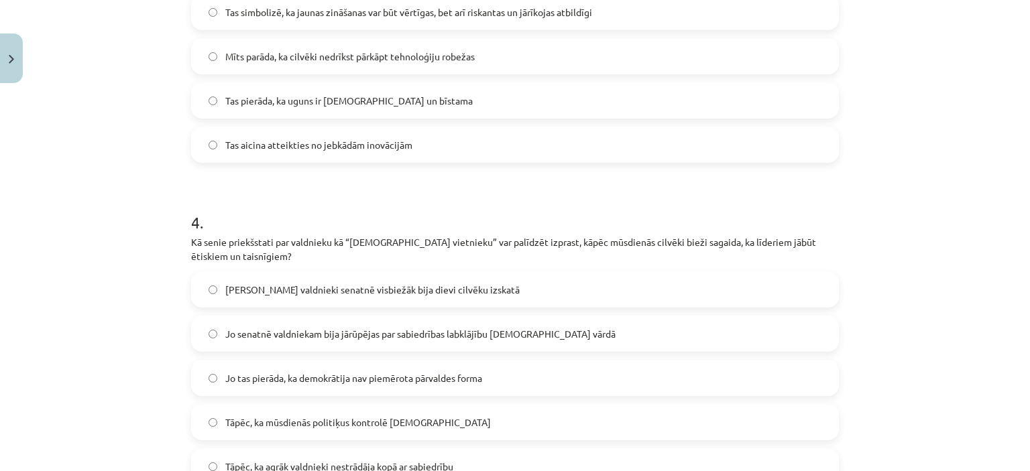
scroll to position [990, 0]
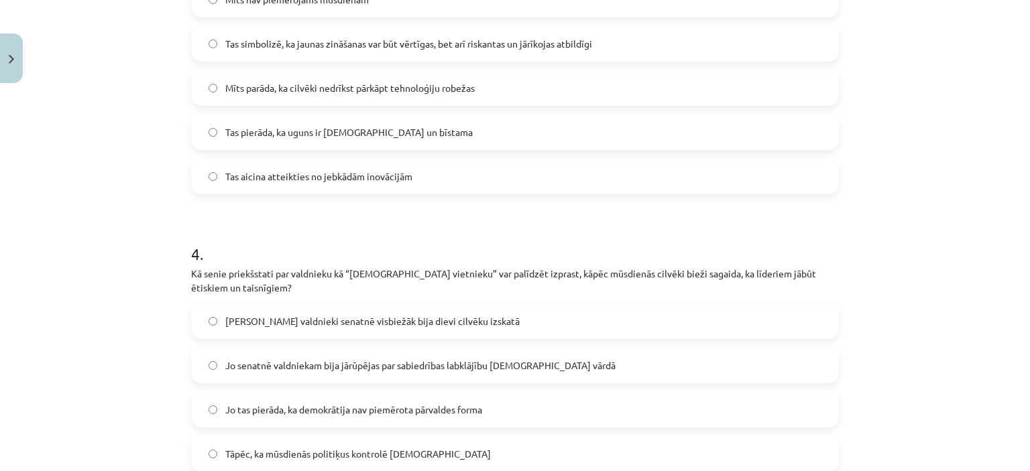
click at [507, 51] on span "Tas simbolizē, ka jaunas zināšanas var būt vērtīgas, bet arī riskantas un jārīk…" at bounding box center [408, 44] width 367 height 14
click at [390, 362] on label "Jo senatnē valdniekam bija jārūpējas par sabiedrības labklājību [DEMOGRAPHIC_DA…" at bounding box center [514, 366] width 645 height 34
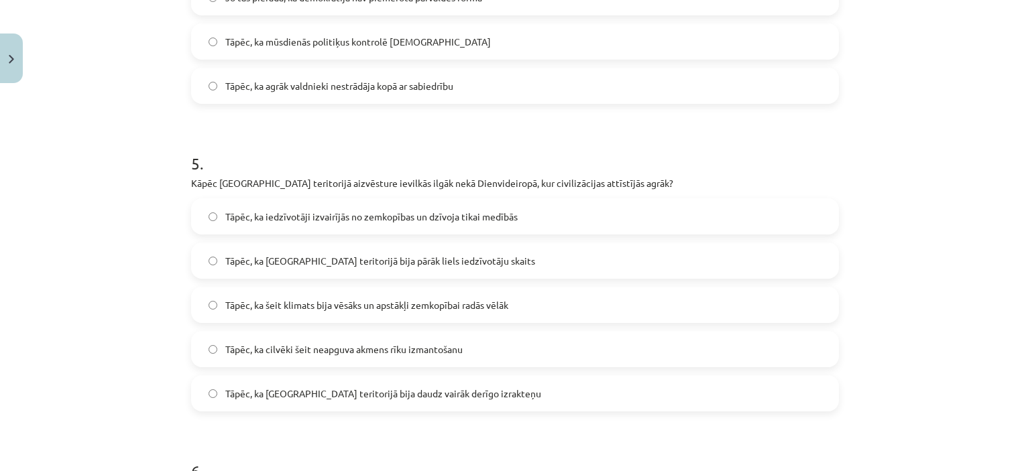
click at [283, 312] on span "Tāpēc, ka šeit klimats bija vēsāks un apstākļi zemkopībai radās vēlāk" at bounding box center [366, 305] width 283 height 14
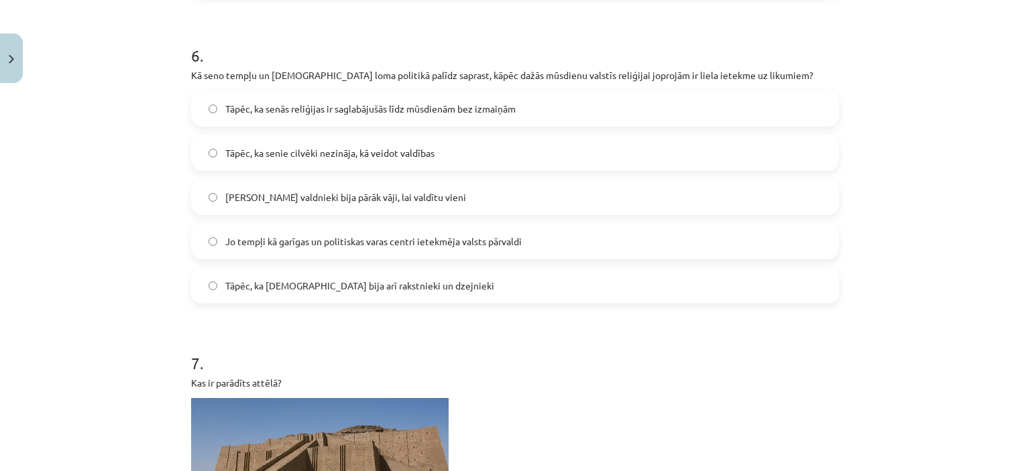
scroll to position [1822, 0]
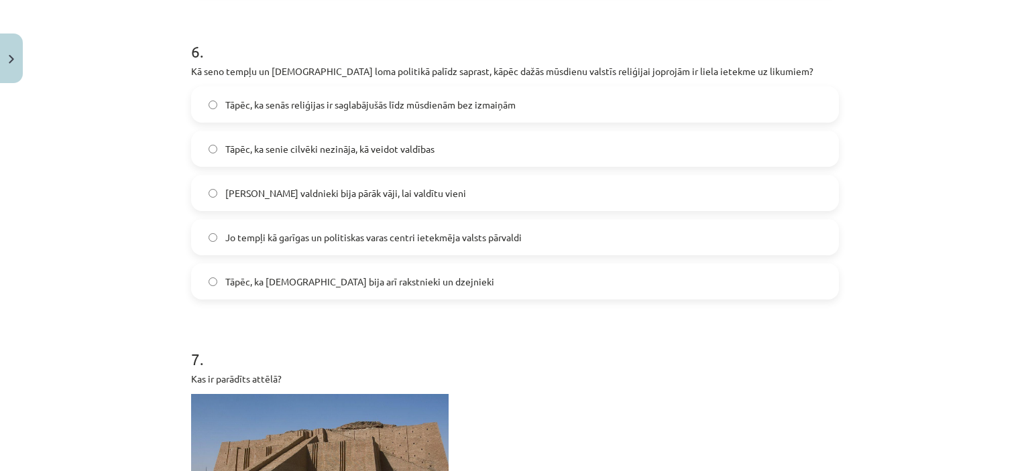
click at [808, 247] on label "Jo tempļi kā garīgas un politiskas varas centri ietekmēja valsts pārvaldi" at bounding box center [514, 238] width 645 height 34
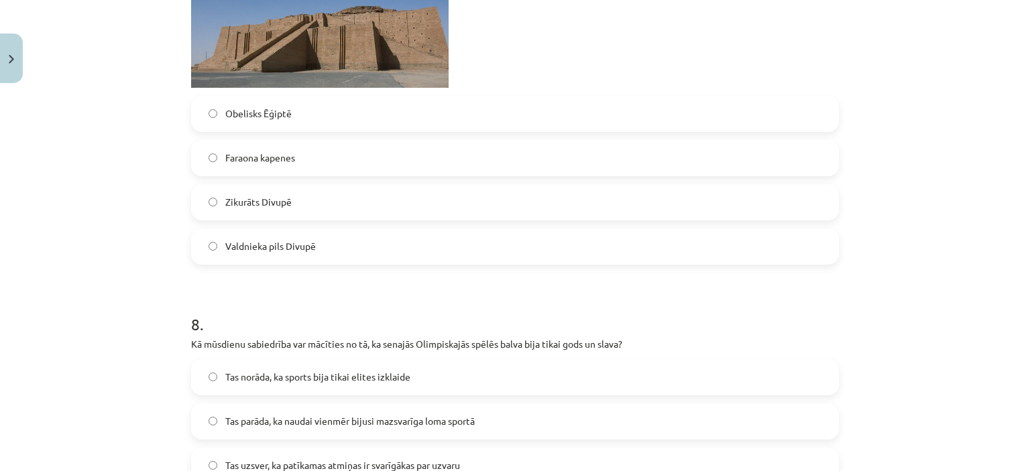
scroll to position [2229, 0]
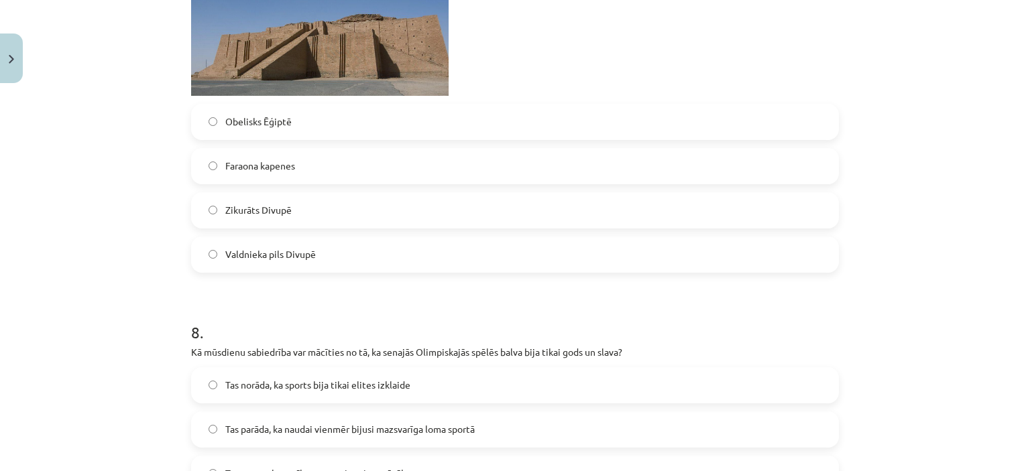
click at [422, 127] on label "Obelisks Ēģiptē" at bounding box center [514, 122] width 645 height 34
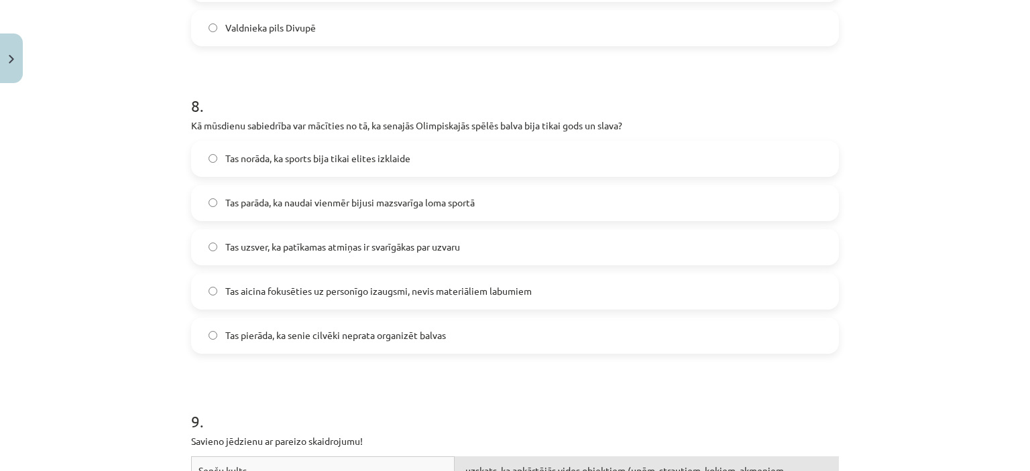
scroll to position [2507, 0]
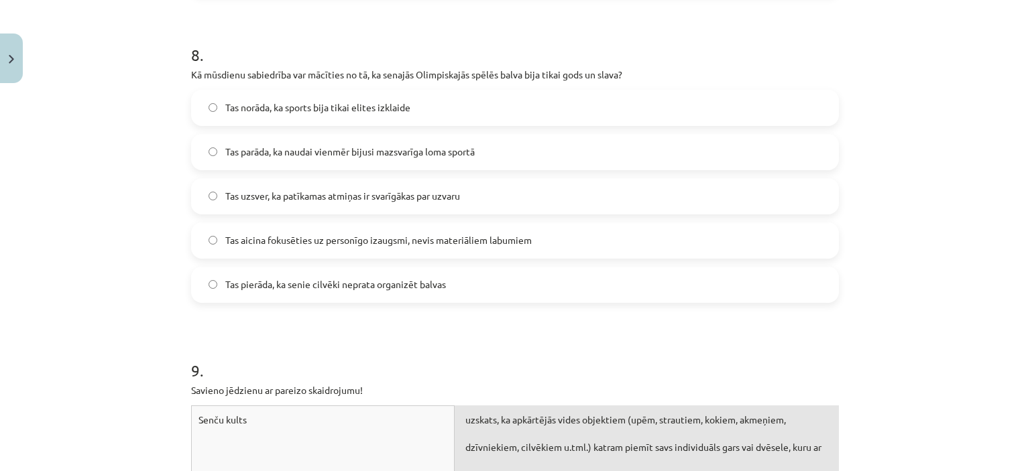
click at [370, 247] on span "Tas aicina fokusēties uz personīgo izaugsmi, nevis materiāliem labumiem" at bounding box center [378, 240] width 306 height 14
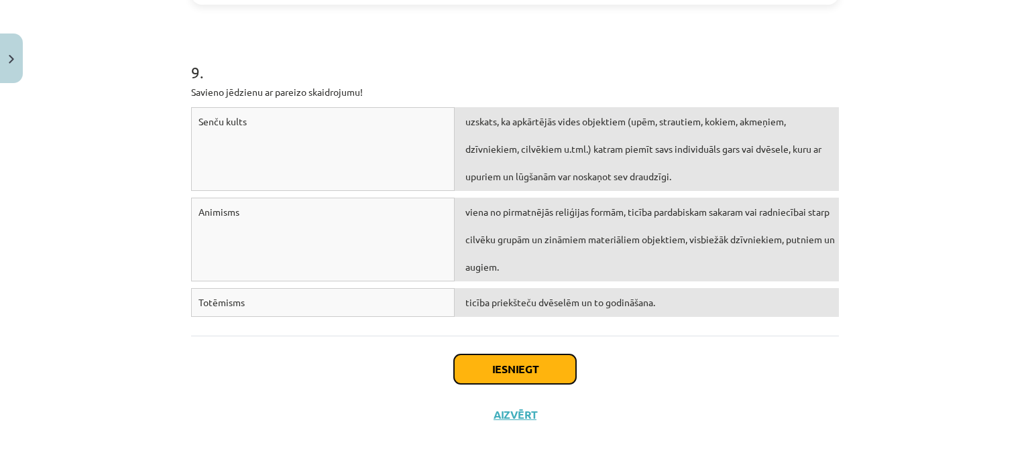
click at [515, 374] on button "Iesniegt" at bounding box center [515, 369] width 122 height 29
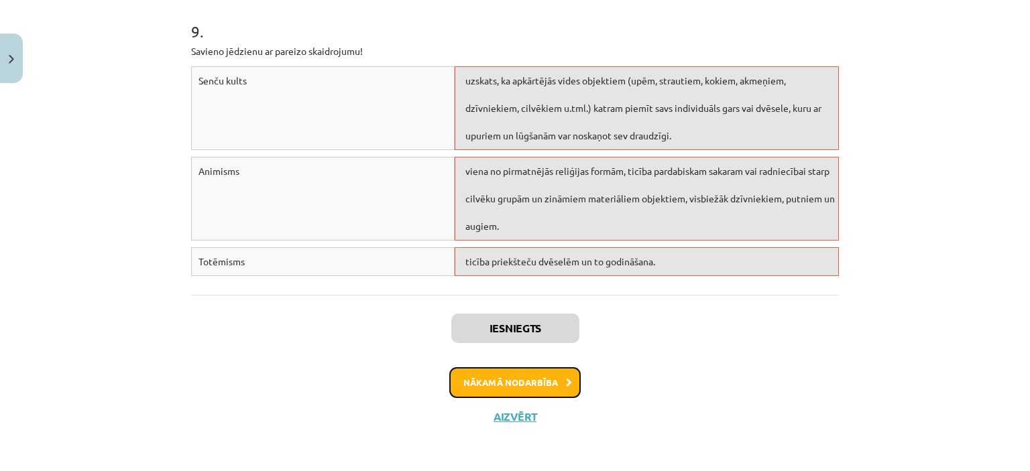
click at [546, 377] on button "Nākamā nodarbība" at bounding box center [514, 382] width 131 height 31
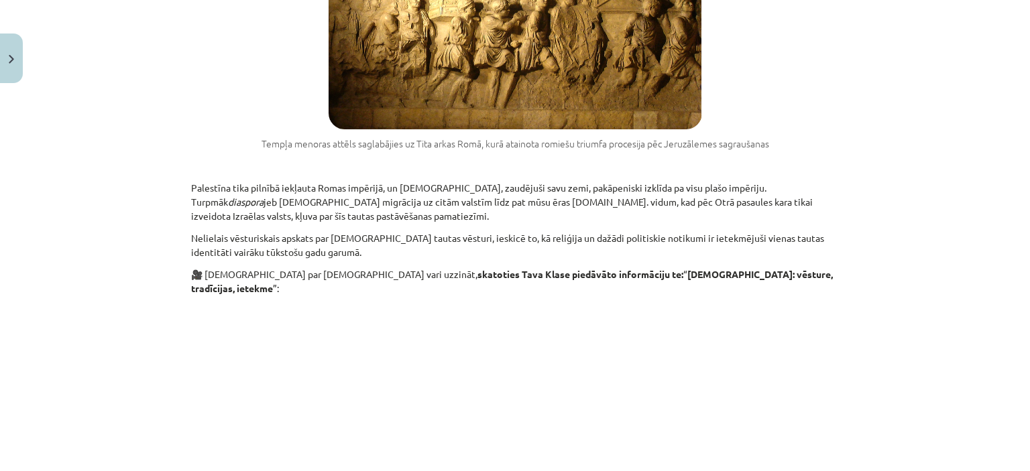
scroll to position [2146, 0]
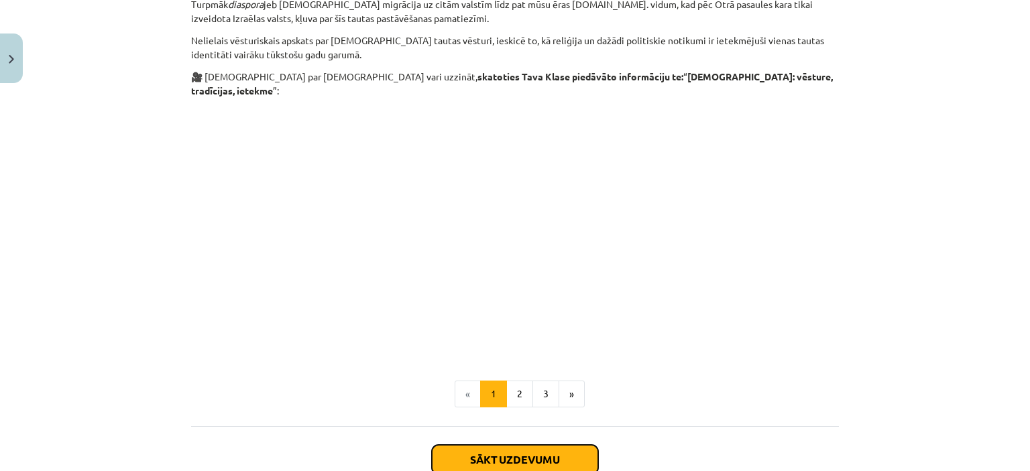
click at [566, 445] on button "Sākt uzdevumu" at bounding box center [515, 459] width 166 height 29
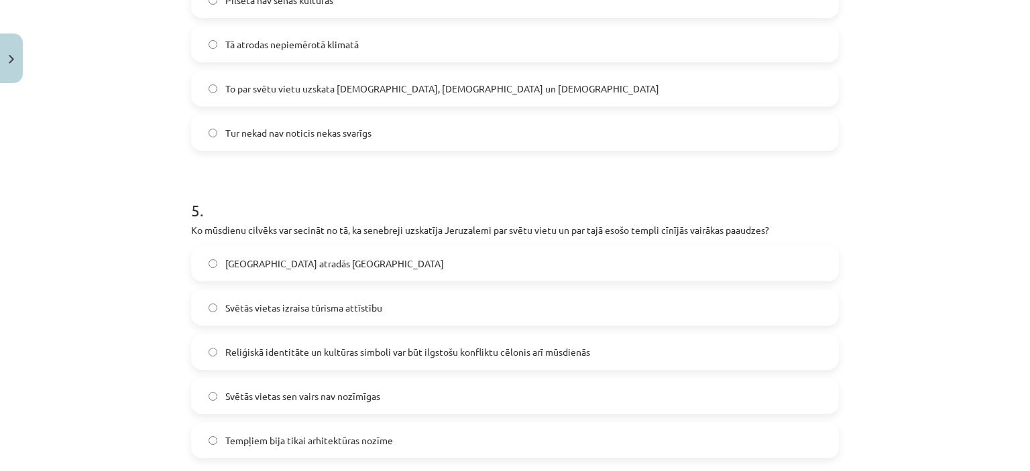
scroll to position [1471, 0]
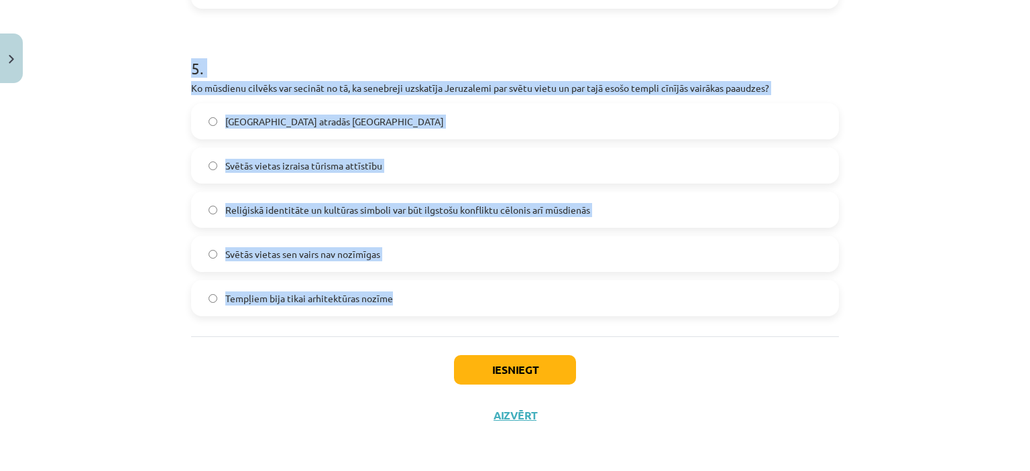
drag, startPoint x: 184, startPoint y: 284, endPoint x: 443, endPoint y: 306, distance: 259.7
copy form "1 . Savieno jēdzienu ar pareizo skaidrojumu! Politeisms ticība daudziem dieviem…"
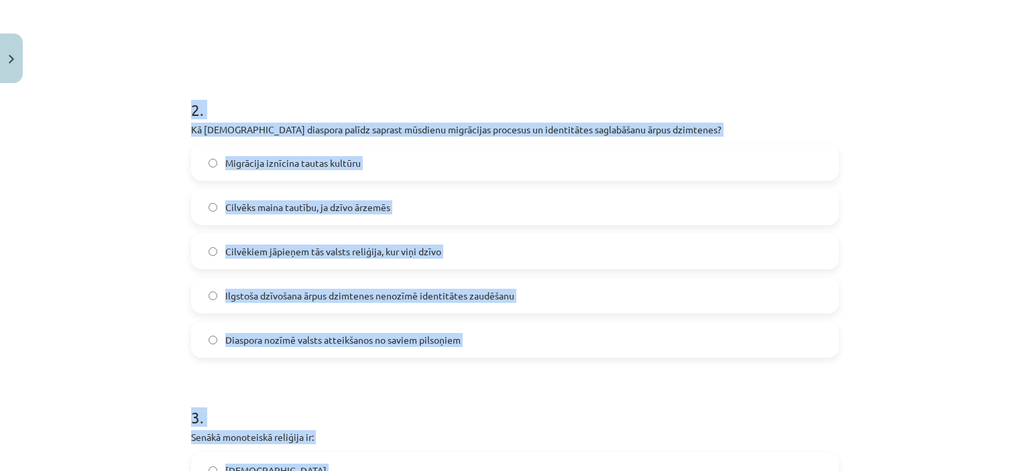
scroll to position [566, 0]
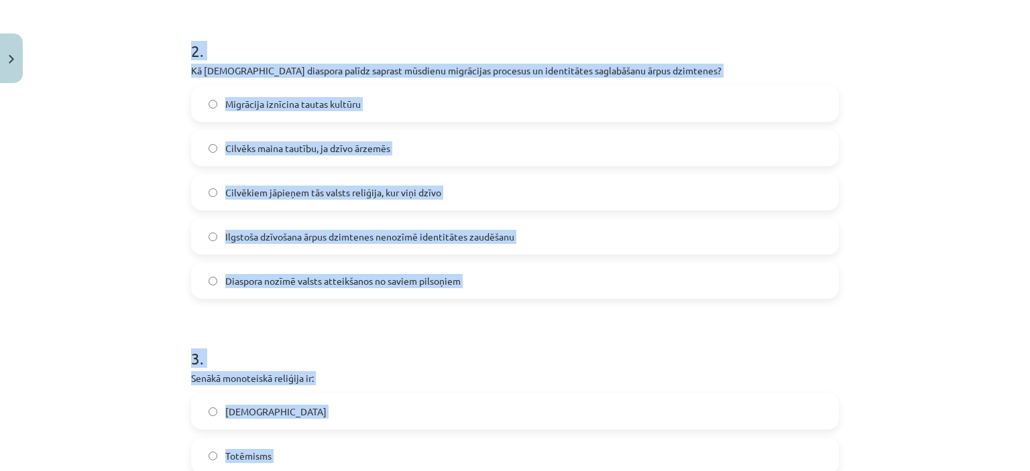
click at [736, 229] on label "Ilgstoša dzīvošana ārpus dzimtenes nenozīmē identitātes zaudēšanu" at bounding box center [514, 237] width 645 height 34
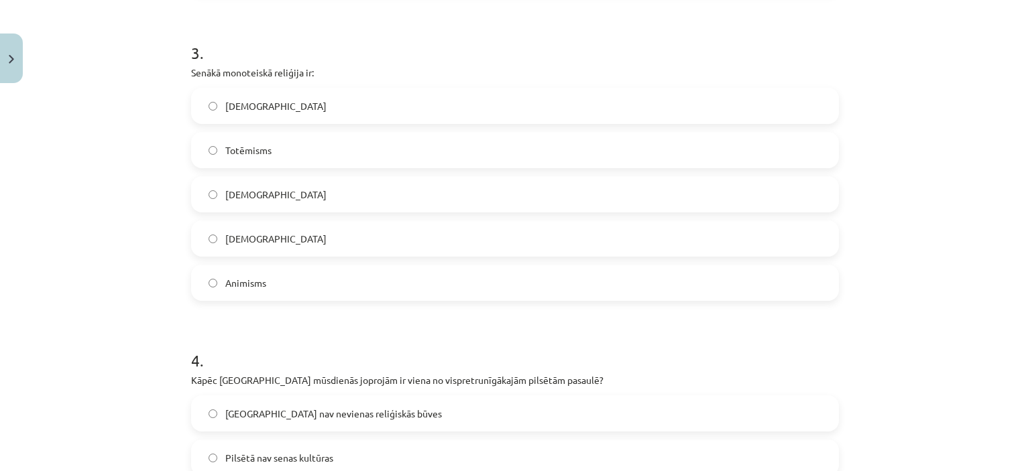
scroll to position [885, 0]
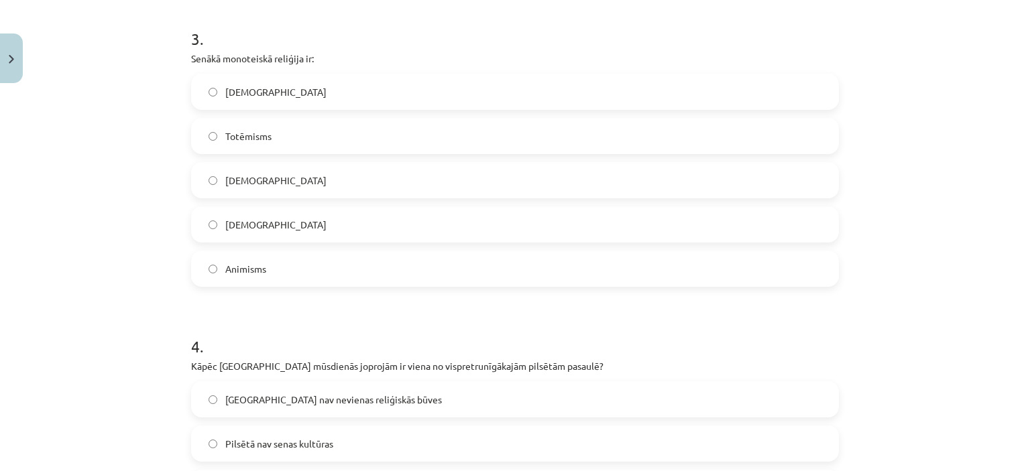
click at [639, 174] on label "Jūdaisms" at bounding box center [514, 181] width 645 height 34
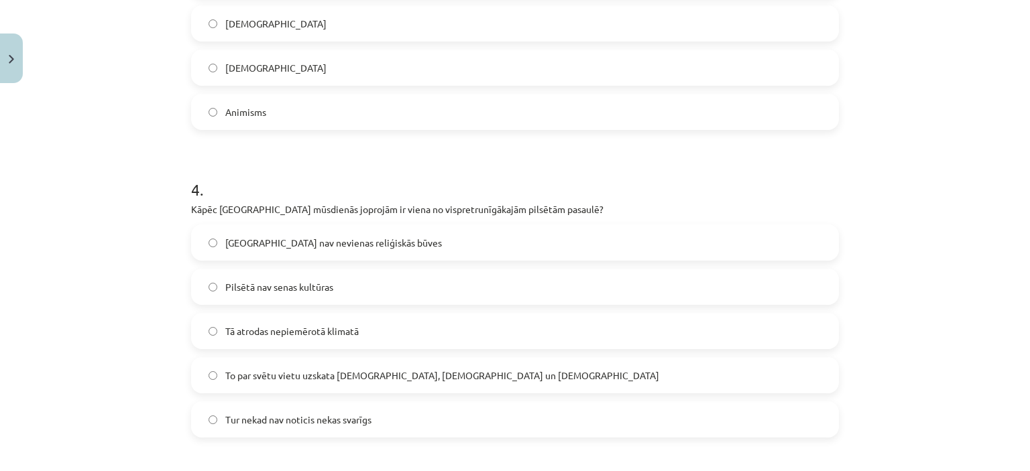
scroll to position [1059, 0]
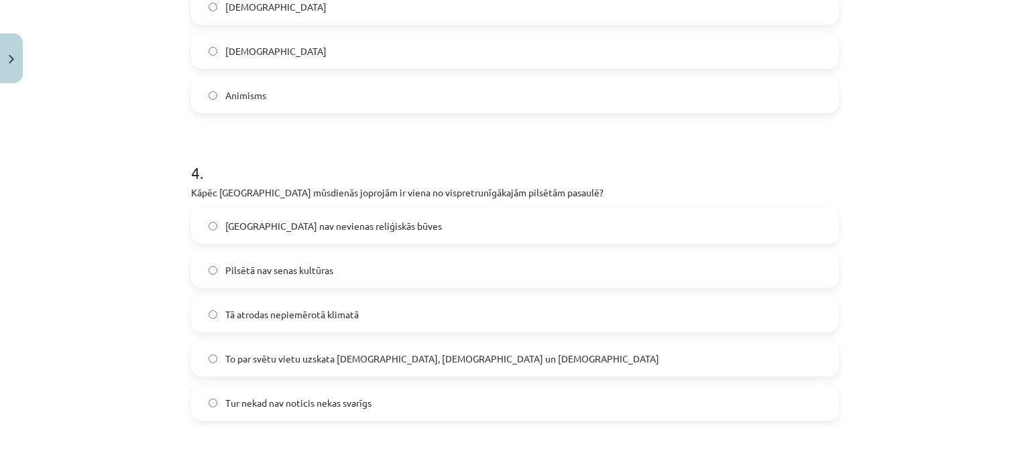
click at [833, 357] on div "To par svētu vietu uzskata ebreji, kristieši un musulmaņi" at bounding box center [514, 359] width 647 height 36
click at [806, 356] on label "To par svētu vietu uzskata ebreji, kristieši un musulmaņi" at bounding box center [514, 359] width 645 height 34
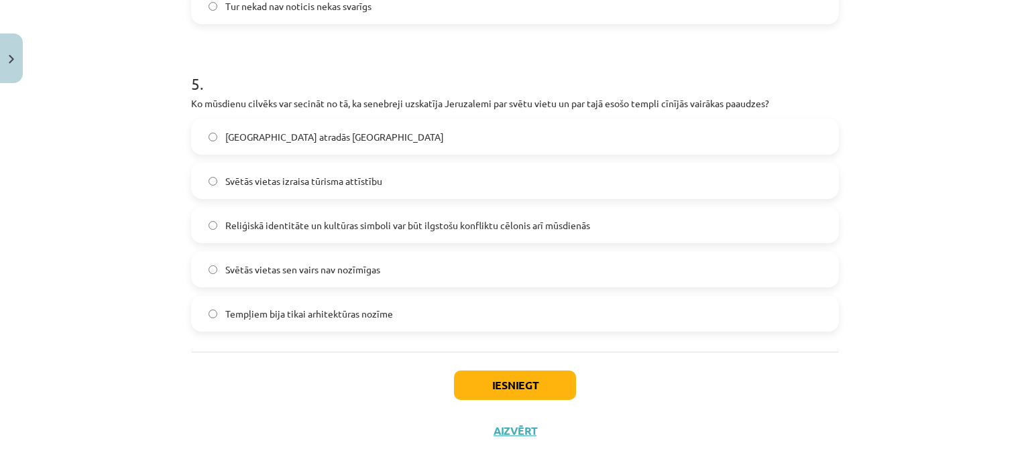
scroll to position [1471, 0]
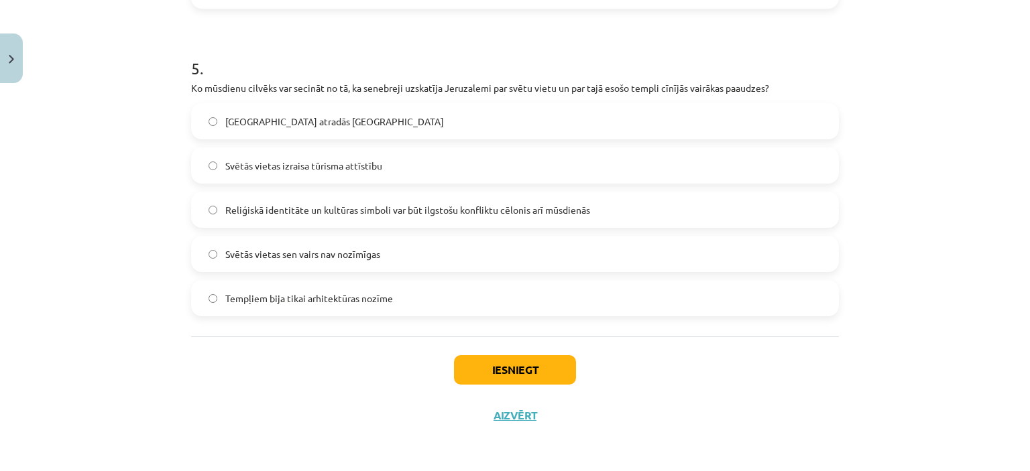
click at [367, 200] on label "Reliģiskā identitāte un kultūras simboli var būt ilgstošu konfliktu cēlonis arī…" at bounding box center [514, 210] width 645 height 34
click at [516, 365] on button "Iesniegt" at bounding box center [515, 369] width 122 height 29
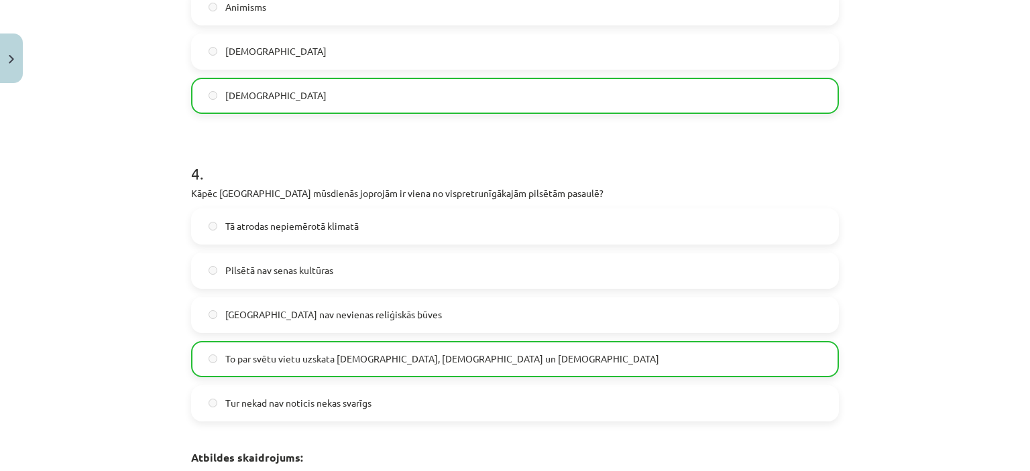
scroll to position [1700, 0]
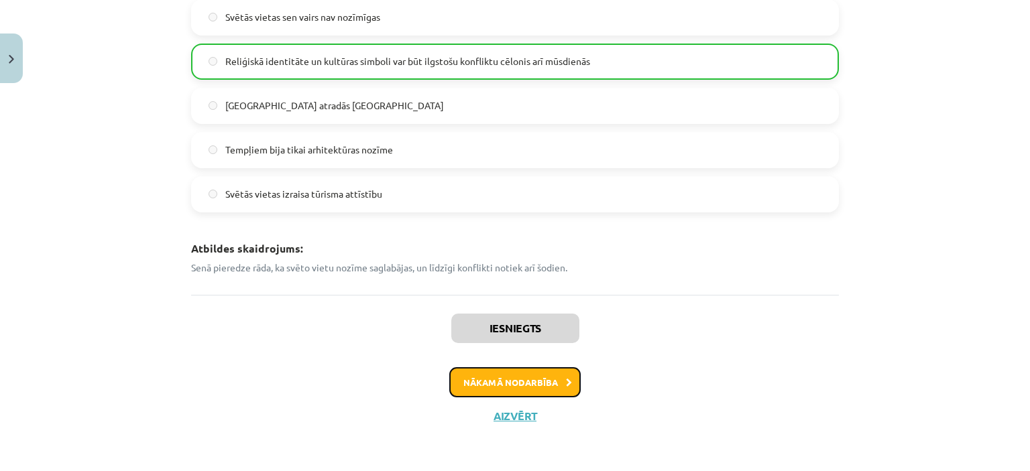
click at [471, 386] on button "Nākamā nodarbība" at bounding box center [514, 382] width 131 height 31
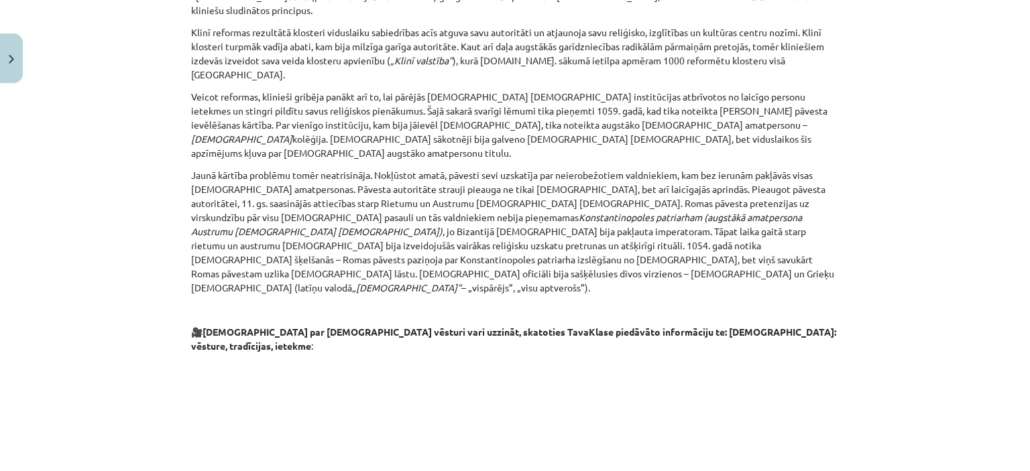
scroll to position [2142, 0]
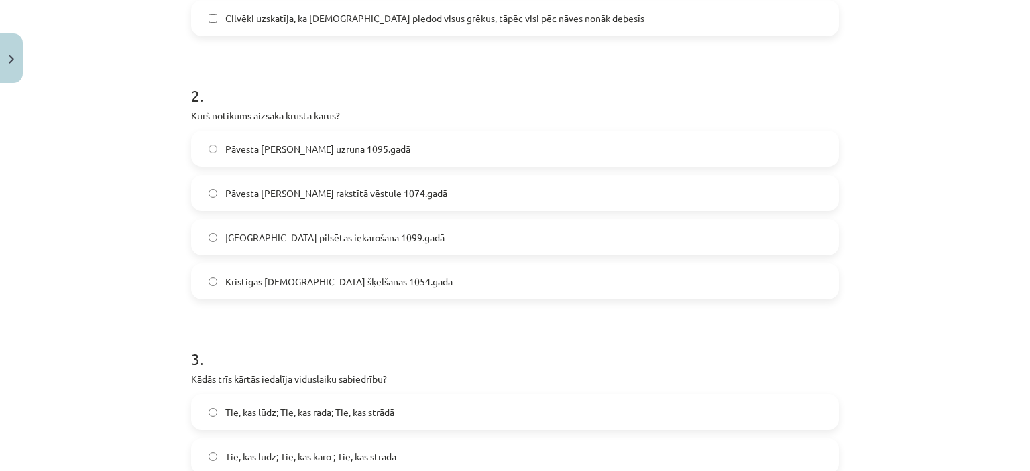
scroll to position [714, 0]
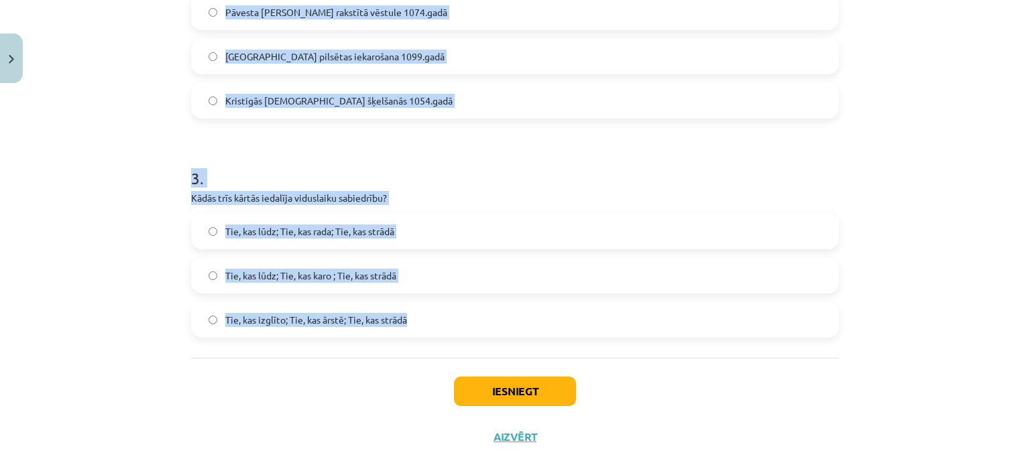
drag, startPoint x: 184, startPoint y: 261, endPoint x: 421, endPoint y: 288, distance: 238.8
copy form "1 . Kuri apgalvojumi visprecīzāk raksturo viduslaiku cilvēku uzskatus pirms kru…"
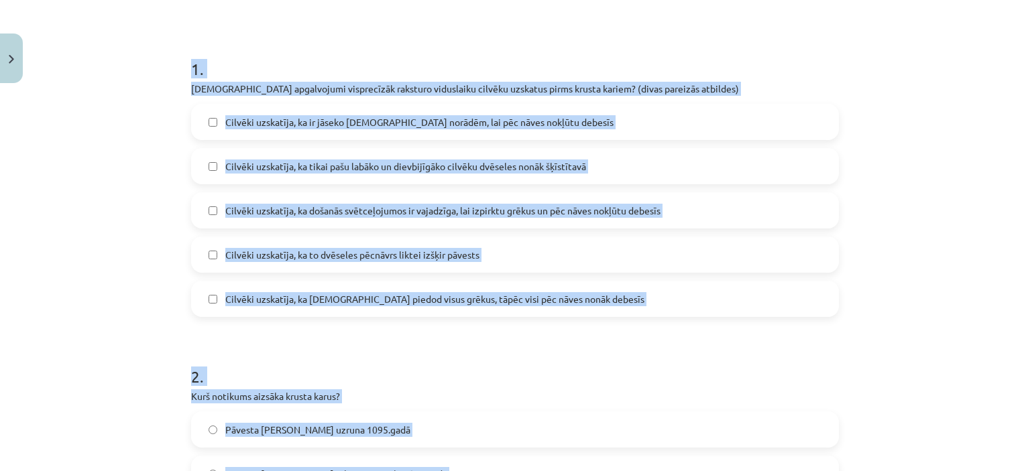
scroll to position [245, 0]
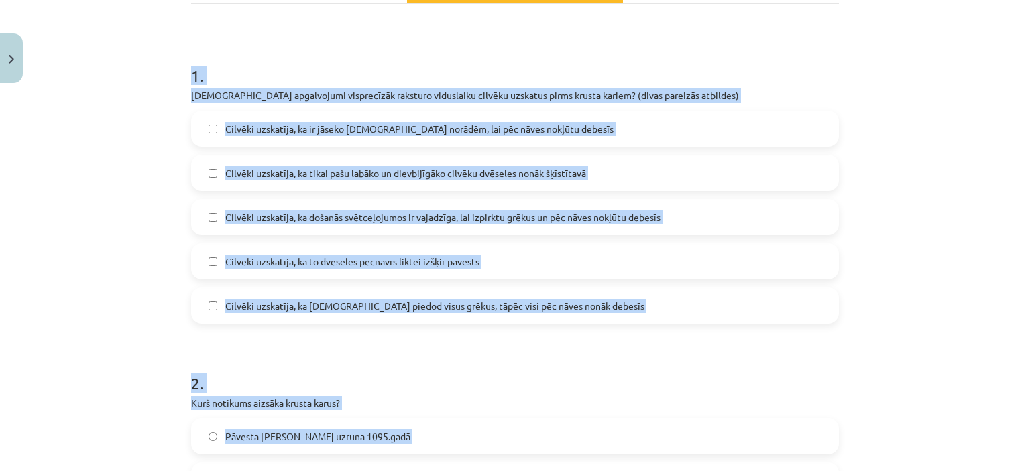
click at [762, 112] on label "Cilvēki uzskatīja, ka ir jāseko kristīgās baznīcas norādēm, lai pēc nāves nokļū…" at bounding box center [514, 129] width 645 height 34
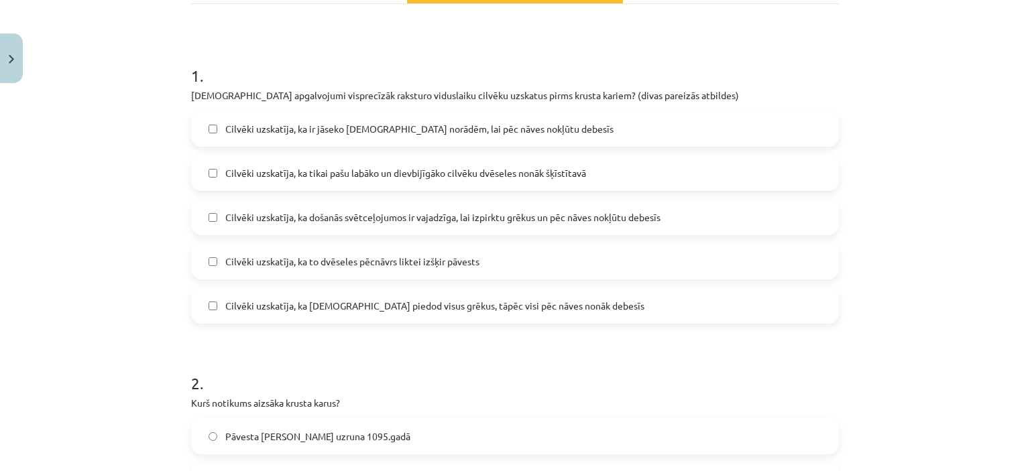
click at [359, 210] on span "Cilvēki uzskatīja, ka došanās svētceļojumos ir vajadzīga, lai izpirktu grēkus u…" at bounding box center [442, 217] width 435 height 14
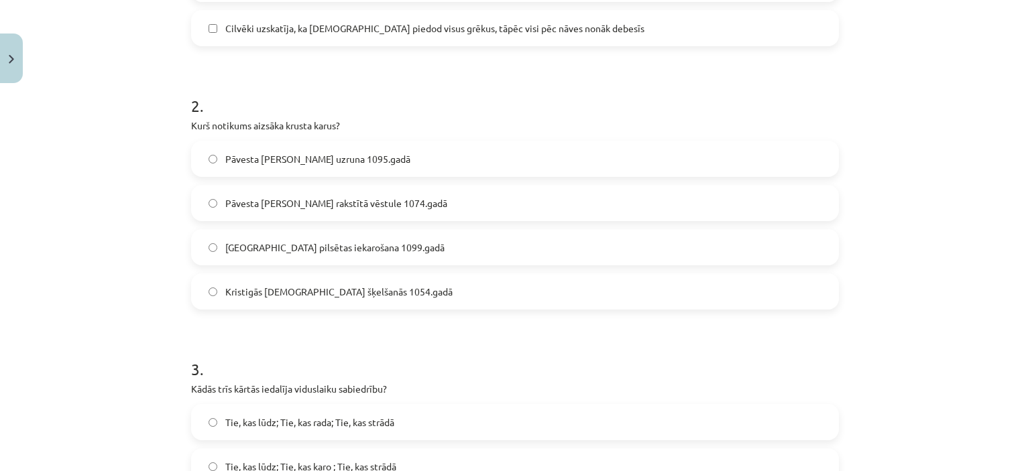
scroll to position [589, 0]
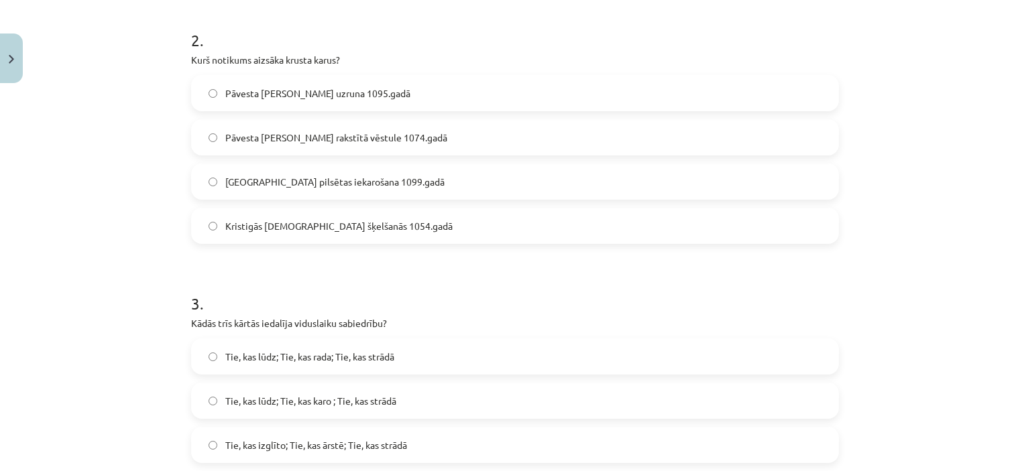
click at [443, 76] on label "Pāvesta Urbāna II uzruna 1095.gadā" at bounding box center [514, 93] width 645 height 34
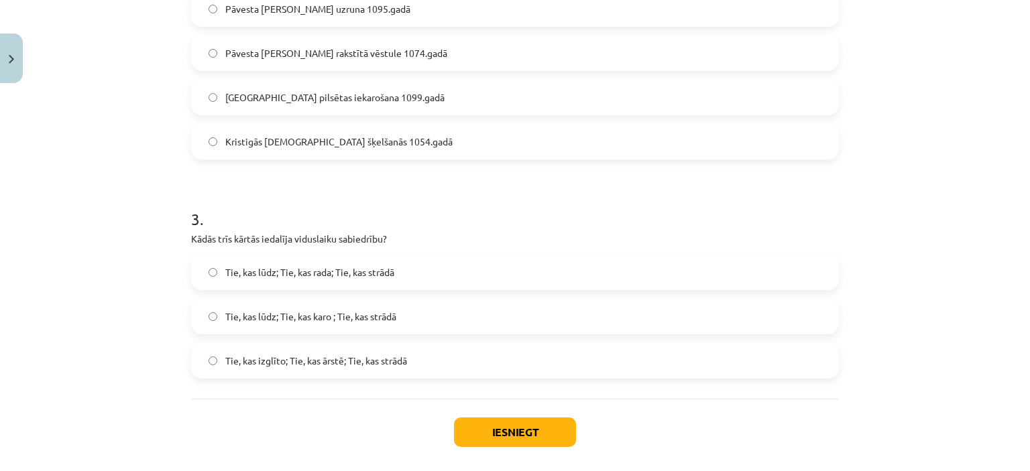
scroll to position [714, 0]
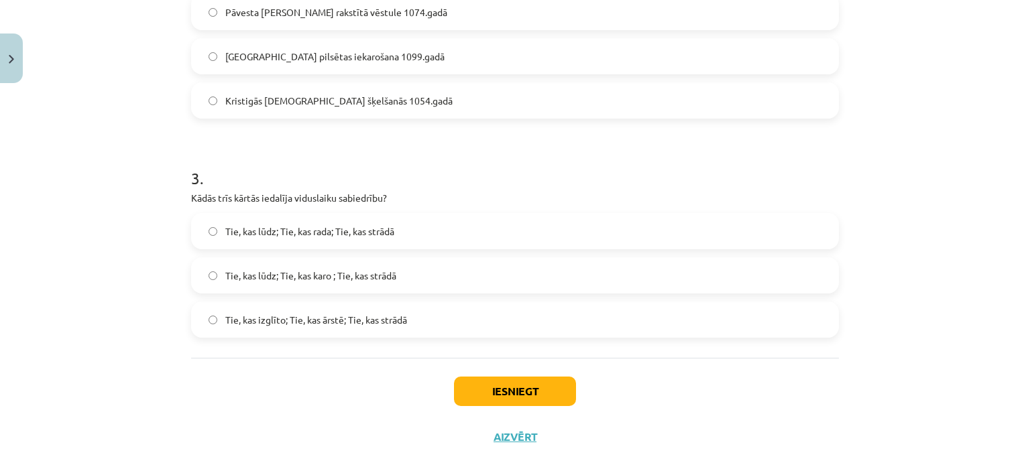
click at [509, 259] on label "Tie, kas lūdz; Tie, kas karo ; Tie, kas strādā" at bounding box center [514, 276] width 645 height 34
click at [512, 377] on button "Iesniegt" at bounding box center [515, 391] width 122 height 29
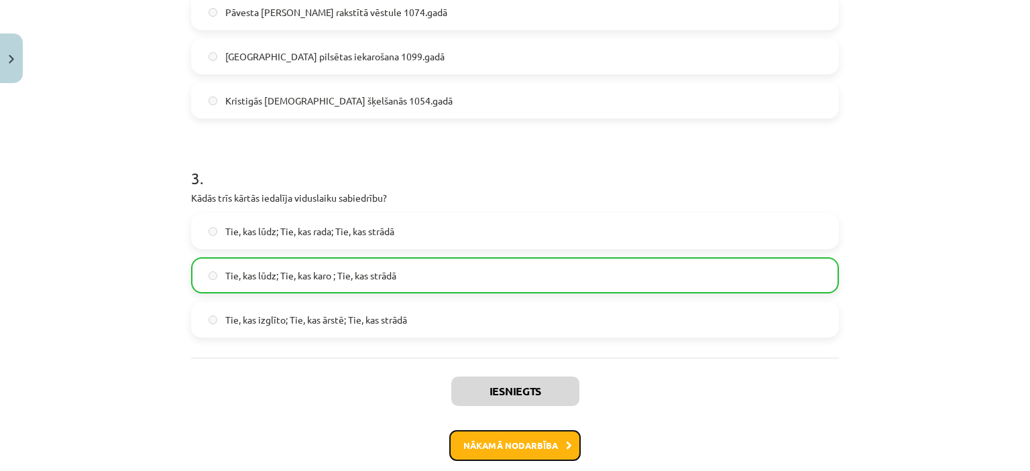
click at [552, 430] on button "Nākamā nodarbība" at bounding box center [514, 445] width 131 height 31
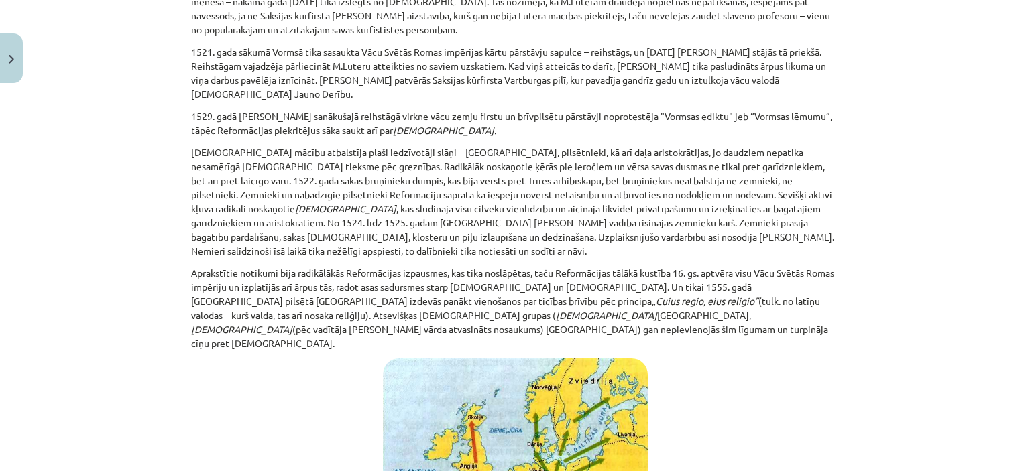
scroll to position [2614, 0]
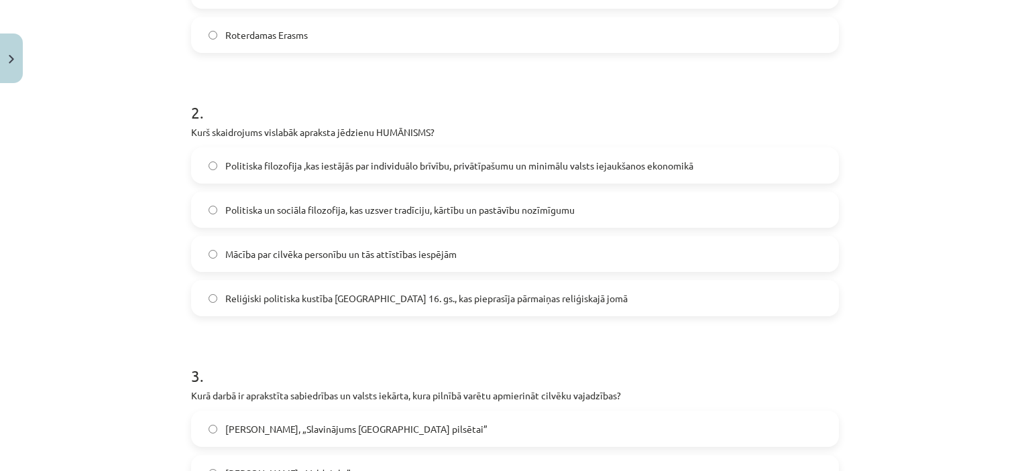
scroll to position [925, 0]
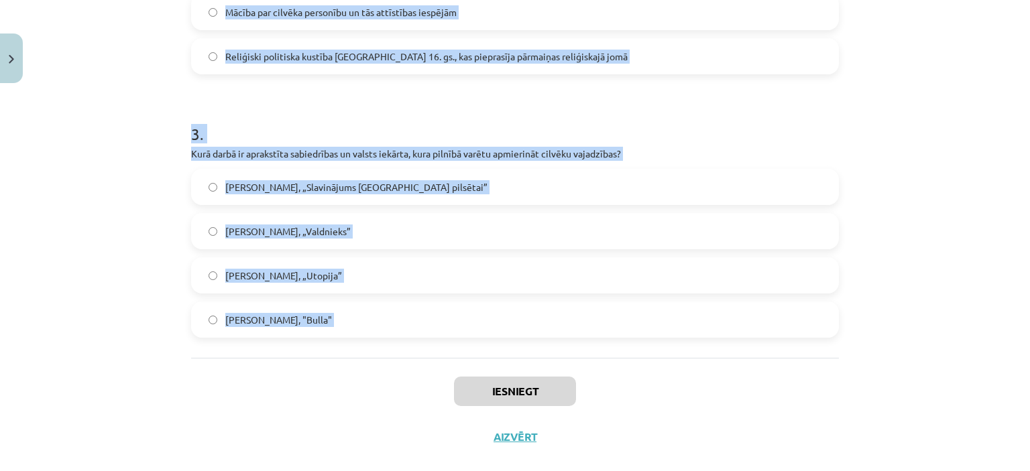
drag, startPoint x: 182, startPoint y: 49, endPoint x: 370, endPoint y: 336, distance: 343.4
copy form "1 . Kurš cilvēks ir attēlots šajā attēlā? Nikolo Makjavelli Navarras Indriķis M…"
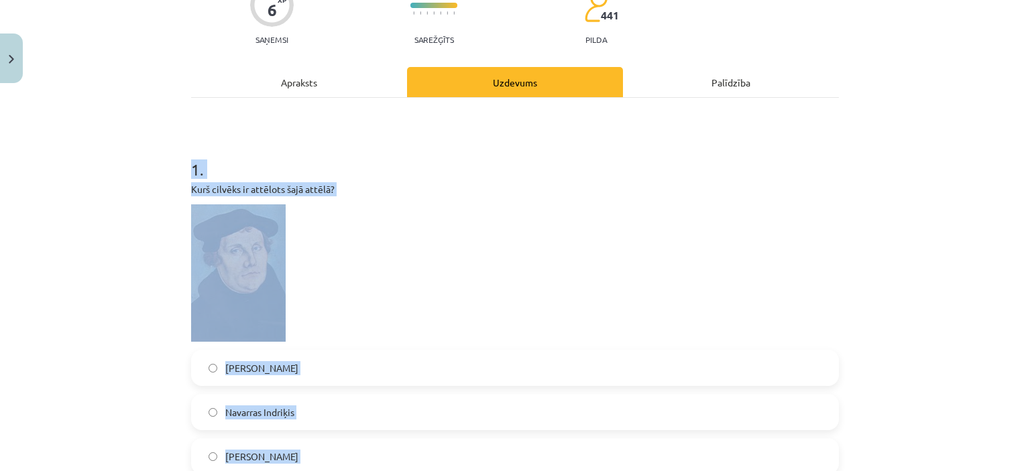
scroll to position [172, 0]
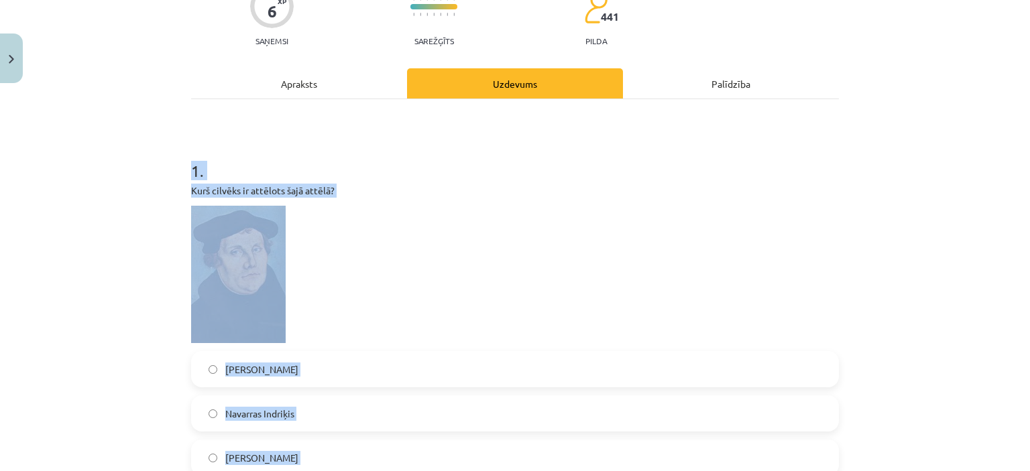
click at [833, 313] on p at bounding box center [514, 274] width 647 height 137
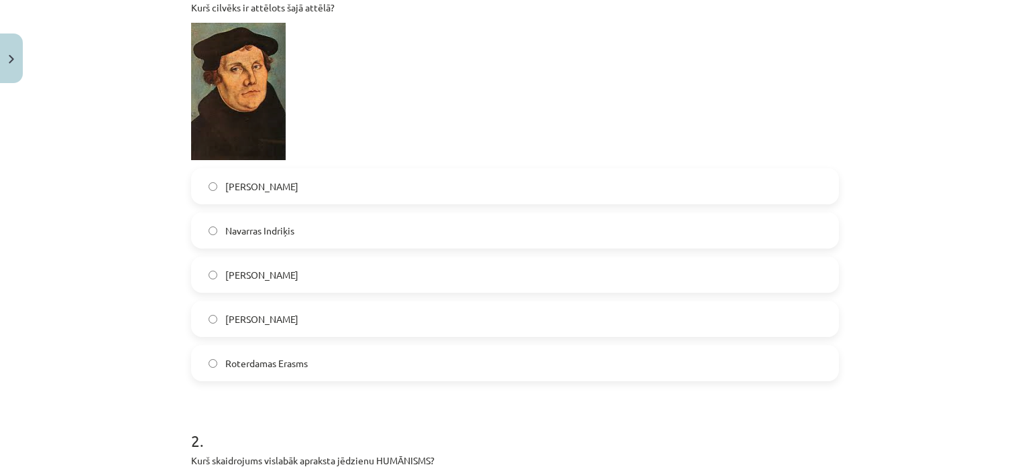
scroll to position [408, 0]
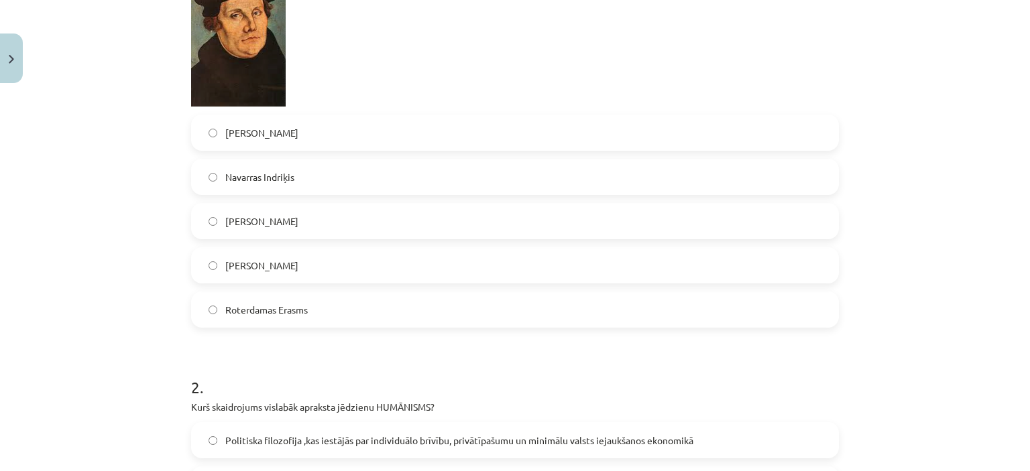
click at [429, 116] on label "Nikolo Makjavelli" at bounding box center [514, 133] width 645 height 34
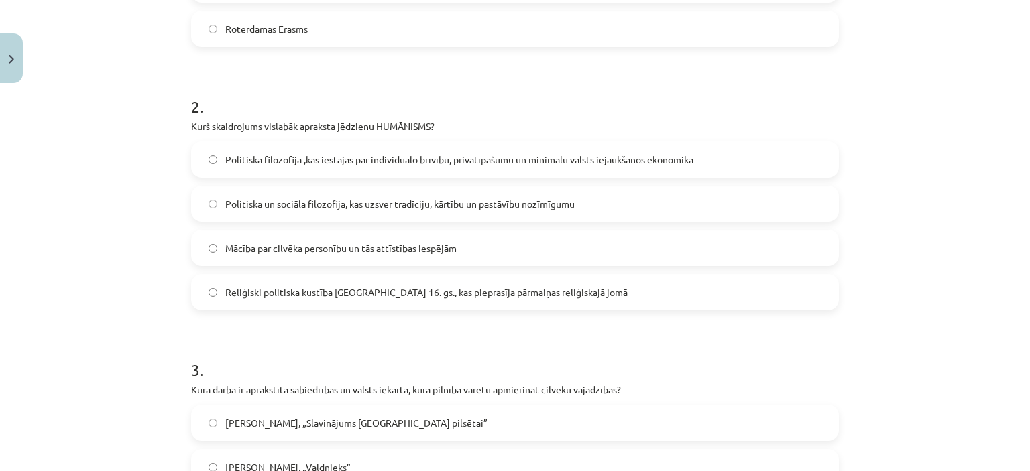
scroll to position [692, 0]
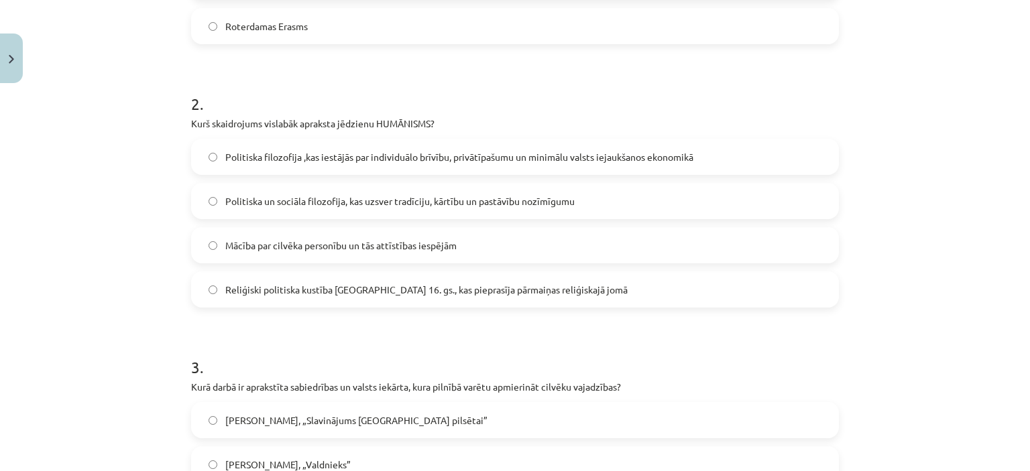
click at [582, 229] on label "Mācība par cilvēka personību un tās attīstības iespējām" at bounding box center [514, 246] width 645 height 34
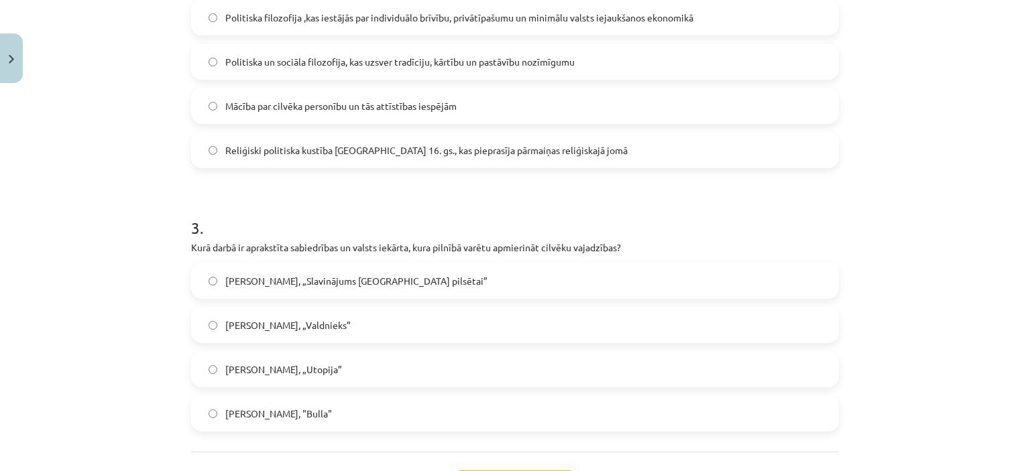
scroll to position [925, 0]
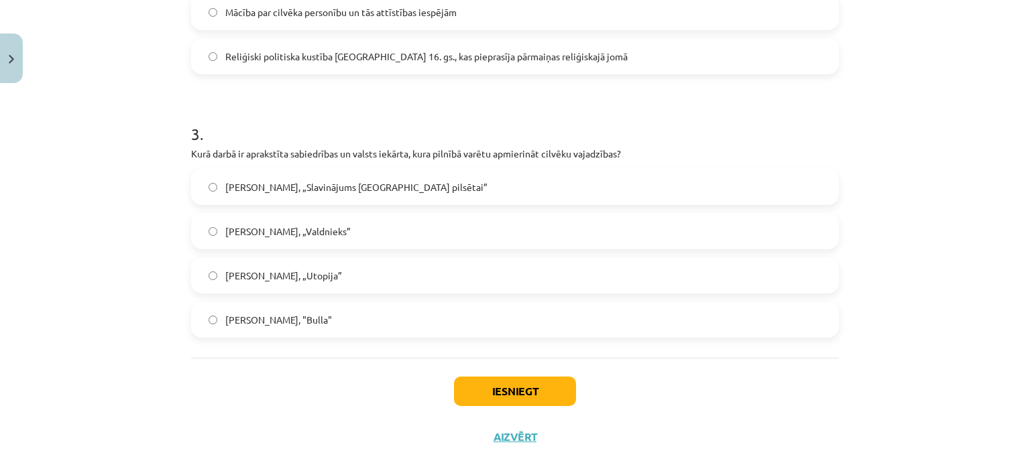
click at [465, 259] on label "Tomass Mors, „Utopija”" at bounding box center [514, 276] width 645 height 34
click at [499, 377] on button "Iesniegt" at bounding box center [515, 391] width 122 height 29
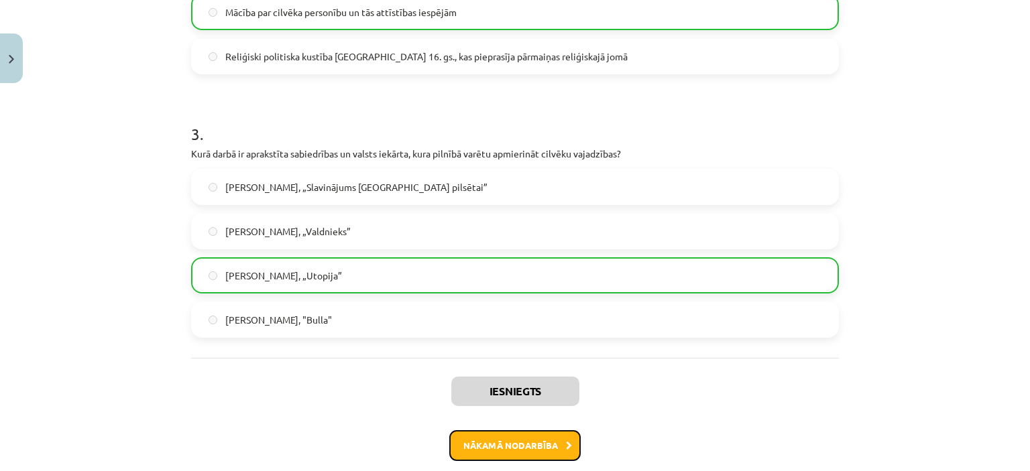
click at [566, 442] on icon at bounding box center [569, 446] width 6 height 9
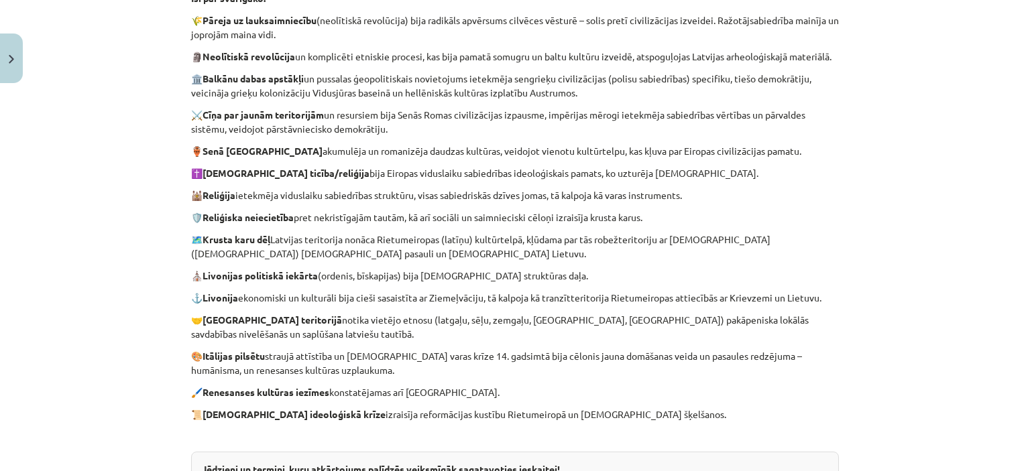
scroll to position [603, 0]
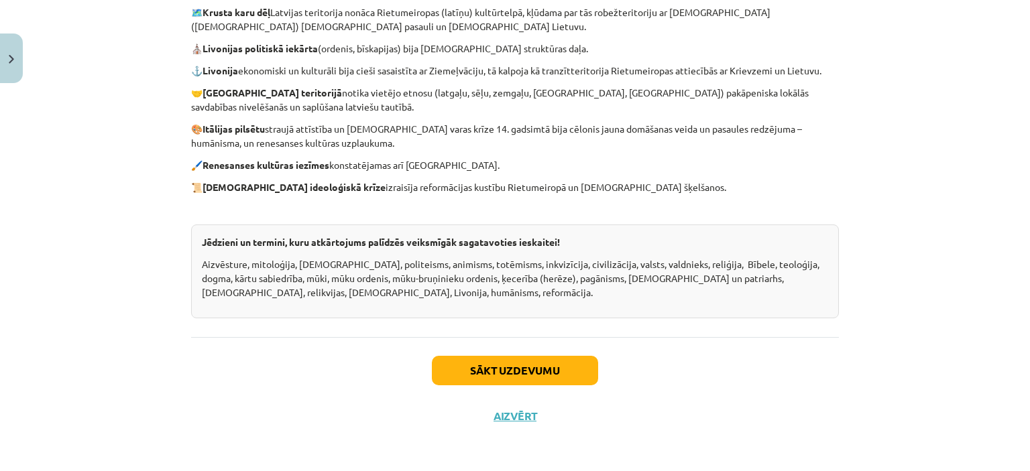
drag, startPoint x: 742, startPoint y: 467, endPoint x: 630, endPoint y: 463, distance: 112.0
click at [631, 463] on div "Mācību tēma: Vēsture i - 10. klases 1. ieskaites mācību materiāls #8 ✅ ​Kopsavi…" at bounding box center [515, 235] width 1030 height 471
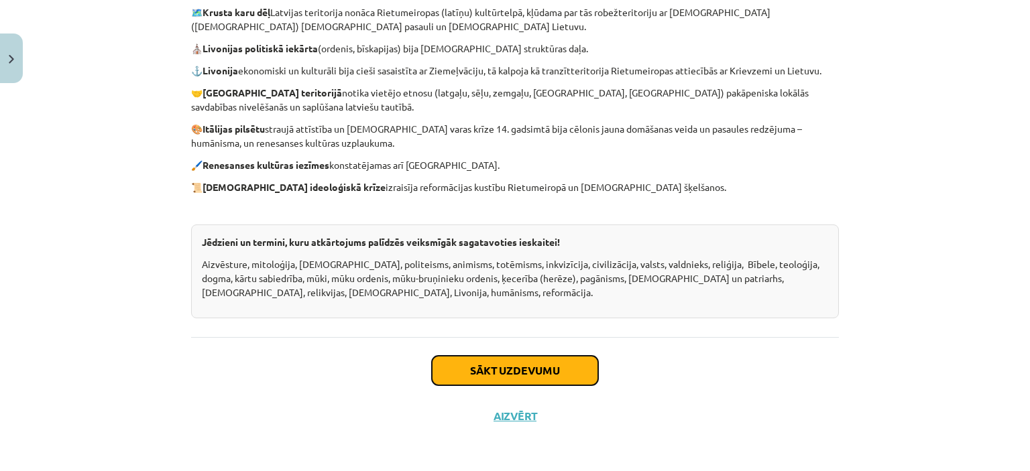
click at [558, 364] on button "Sākt uzdevumu" at bounding box center [515, 370] width 166 height 29
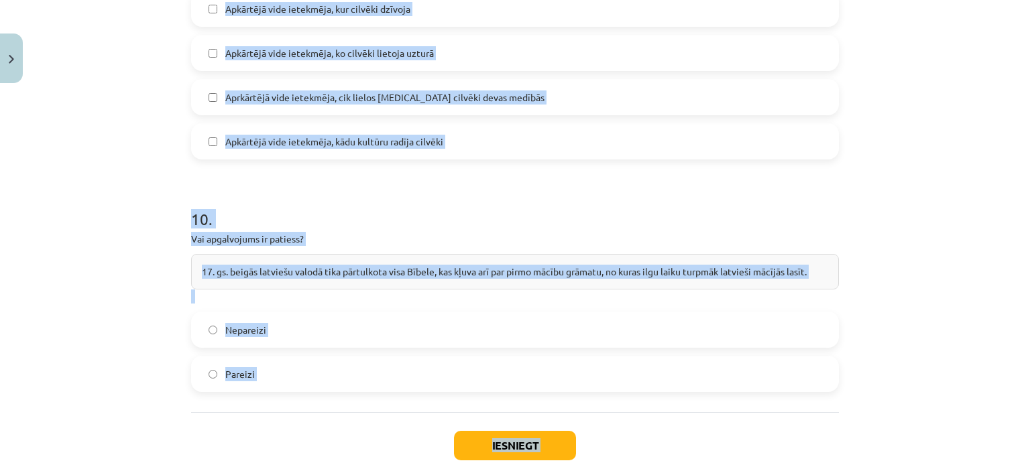
scroll to position [3034, 0]
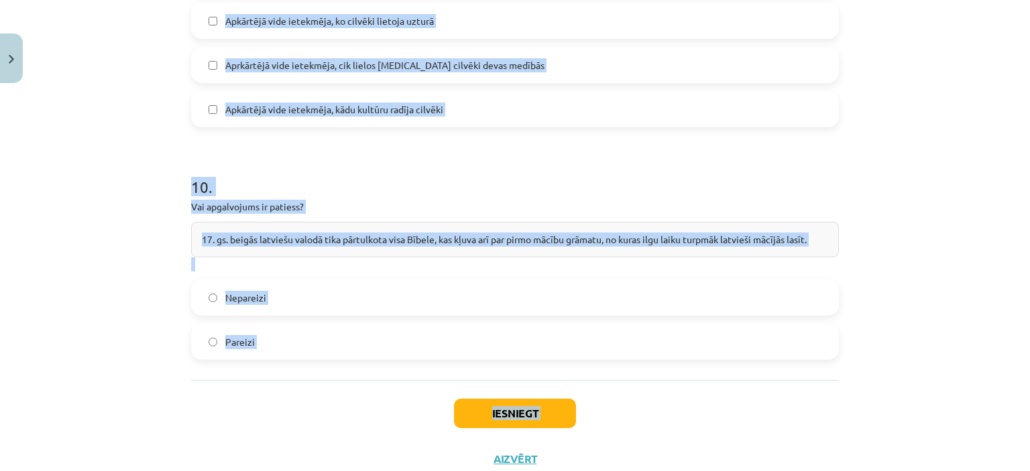
drag, startPoint x: 182, startPoint y: 261, endPoint x: 333, endPoint y: 471, distance: 258.4
click at [333, 471] on div "Mācību tēma: Vēsture i - 10. klases 1. ieskaites mācību materiāls #8 ✅ ​Kopsavi…" at bounding box center [515, 235] width 1030 height 471
copy div "1 . Vai apgalvojums ir patiess? “Latviešu tautas izcelsmes pirmsākumi ir saistī…"
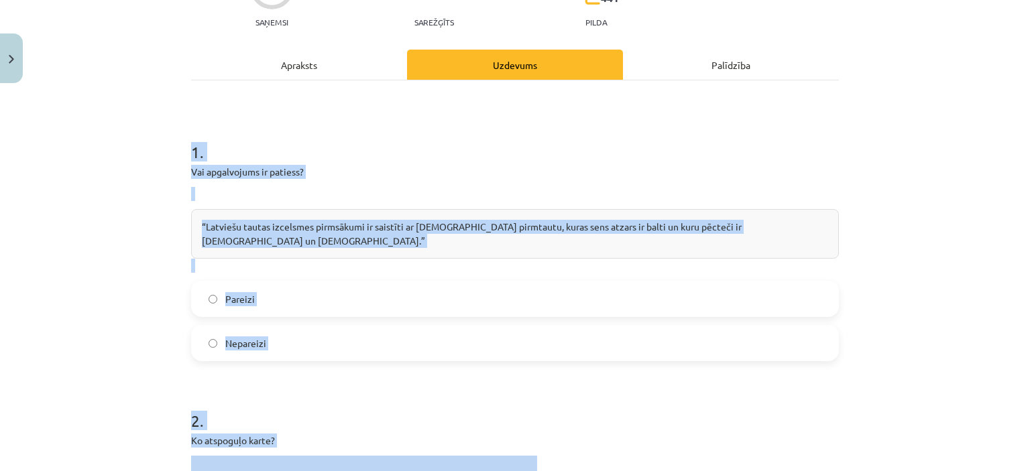
scroll to position [10, 0]
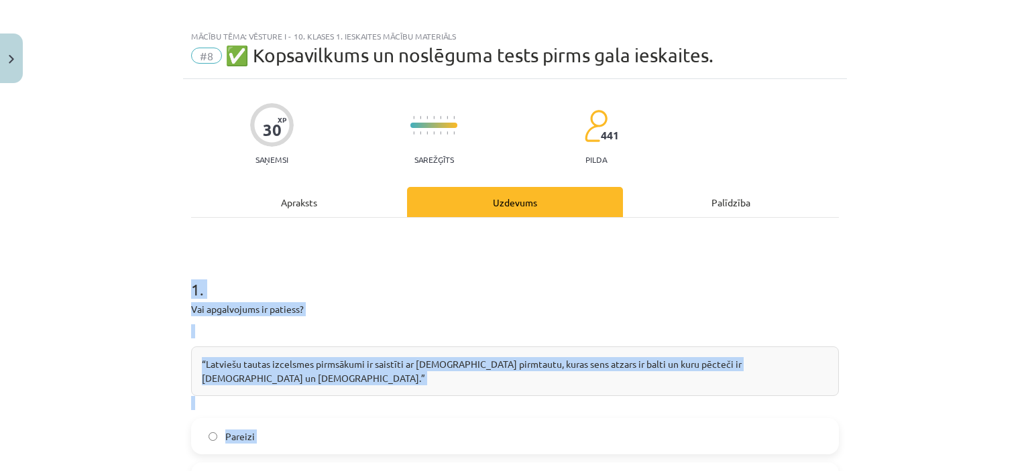
click at [711, 422] on label "Pareizi" at bounding box center [514, 437] width 645 height 34
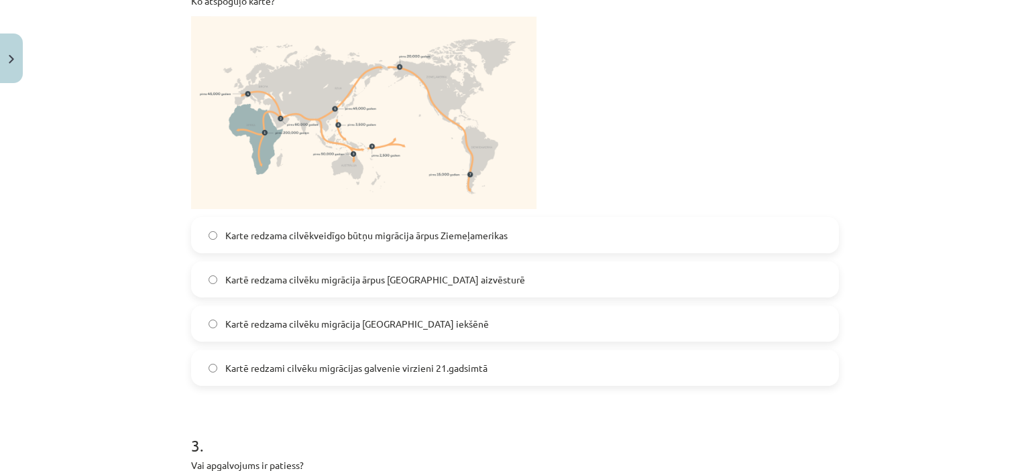
scroll to position [605, 0]
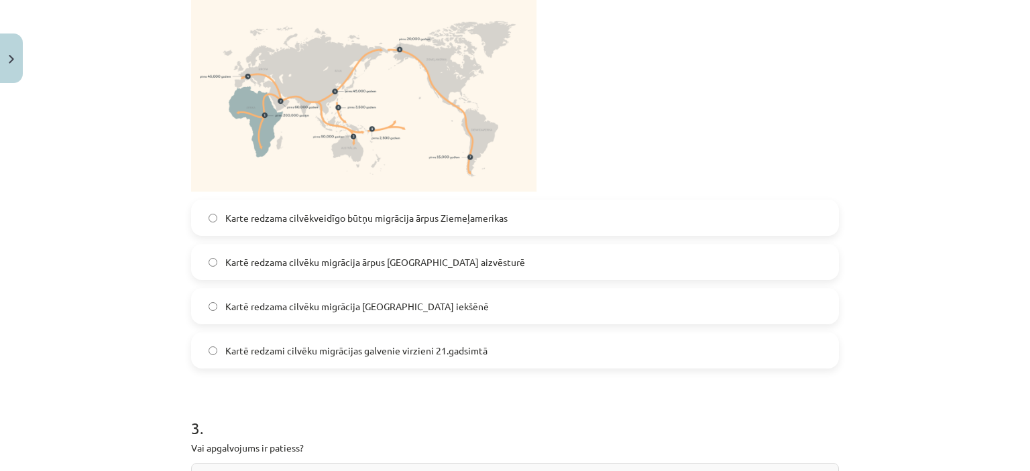
click at [437, 255] on span "Kartē redzama cilvēku migrācija ārpus Āfrikas aizvēsturē" at bounding box center [375, 262] width 300 height 14
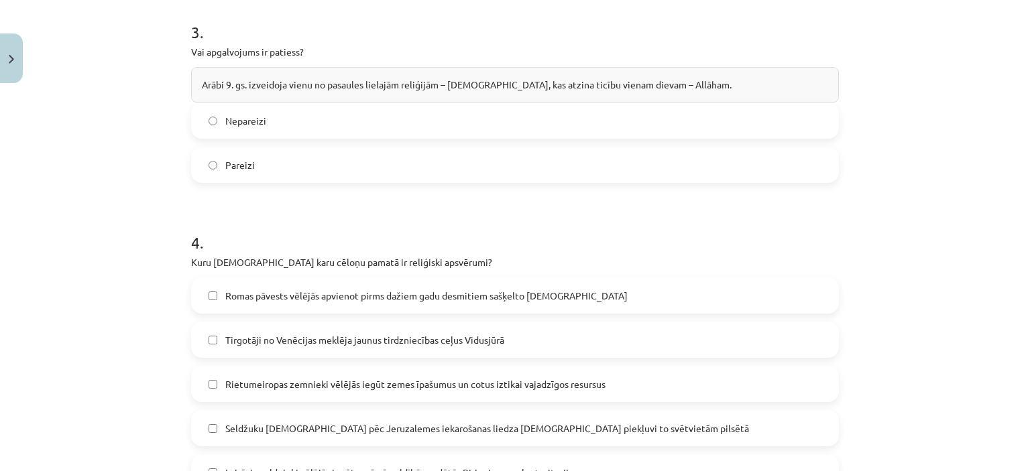
scroll to position [1081, 0]
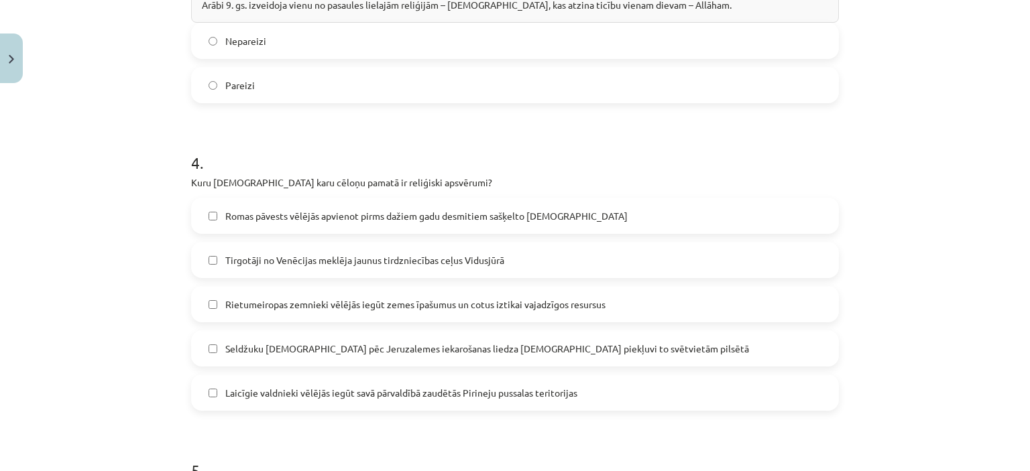
click at [813, 68] on label "Pareizi" at bounding box center [514, 85] width 645 height 34
click at [465, 342] on span "Seldžuku musulmaņi pēc Jeruzalemes iekarošanas liedza kristiešiem piekļuvi to s…" at bounding box center [486, 349] width 523 height 14
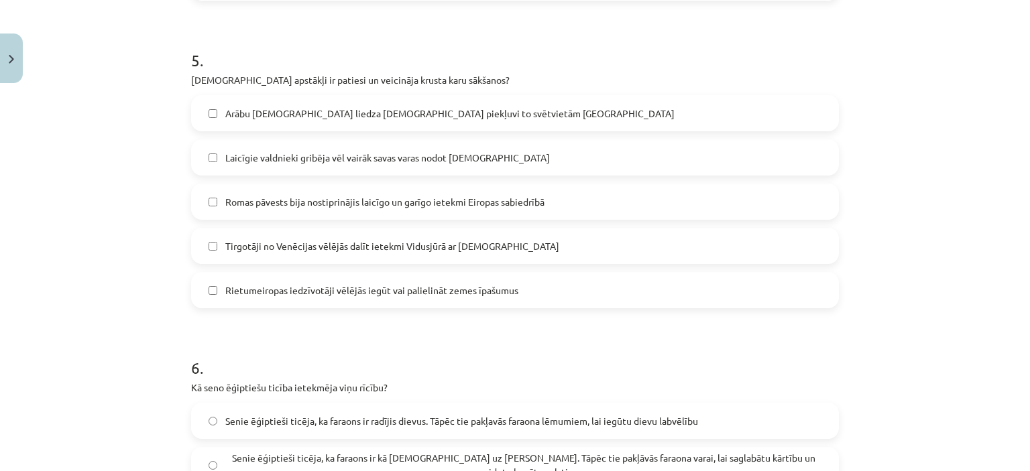
scroll to position [1503, 0]
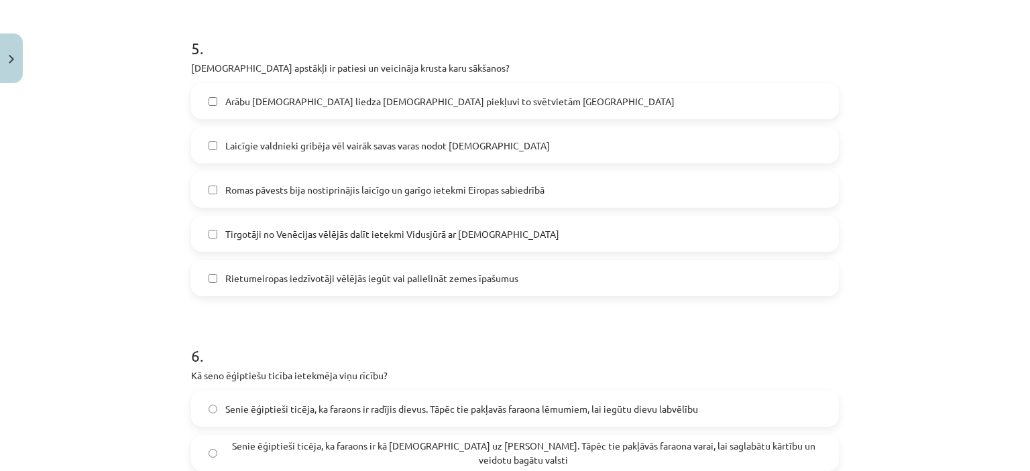
click at [316, 95] on span "Arābu musulmaņi liedza kristiešiem piekļuvi to svētvietām Jeruzālemē" at bounding box center [449, 102] width 449 height 14
click at [452, 183] on span "Romas pāvests bija nostiprinājis laicīgo un garīgo ietekmi Eiropas sabiedrībā" at bounding box center [384, 190] width 319 height 14
click at [473, 227] on span "Tirgotāji no Venēcijas vēlējās dalīt ietekmi Vidusjūrā ar musulmaņiem" at bounding box center [392, 234] width 334 height 14
click at [487, 261] on label "Rietumeiropas iedzīvotāji vēlējās iegūt vai palielināt zemes īpašumus" at bounding box center [514, 278] width 645 height 34
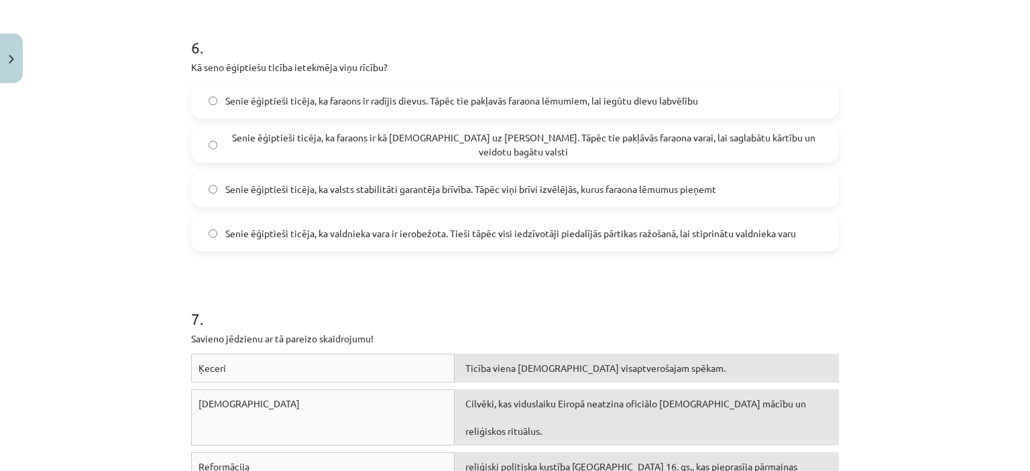
scroll to position [1820, 0]
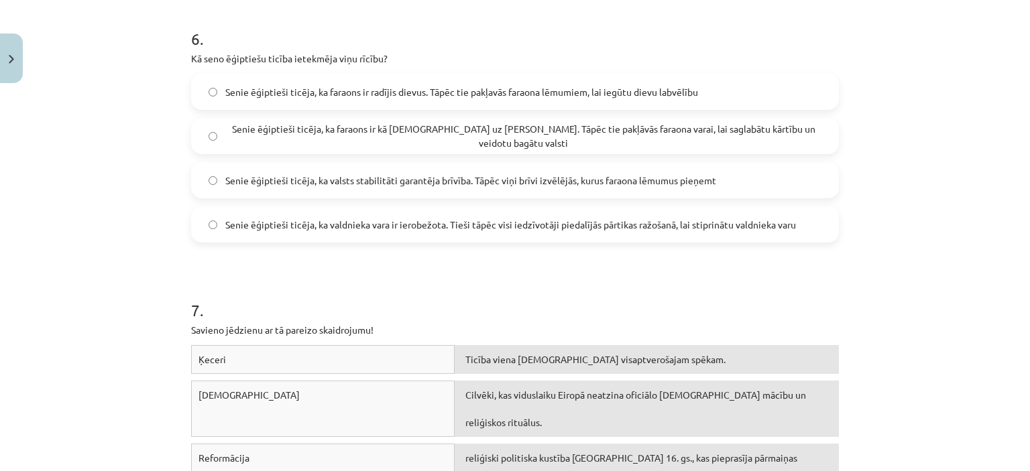
click at [542, 122] on span "Senie ēģiptieši ticēja, ka faraons ir kā dievs uz Zemes. Tāpēc tie pakļāvās far…" at bounding box center [523, 136] width 596 height 28
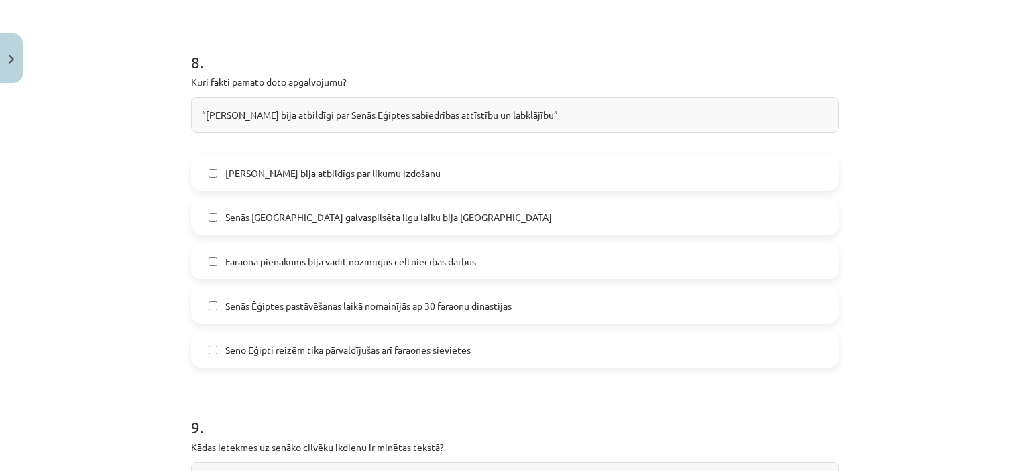
scroll to position [2418, 0]
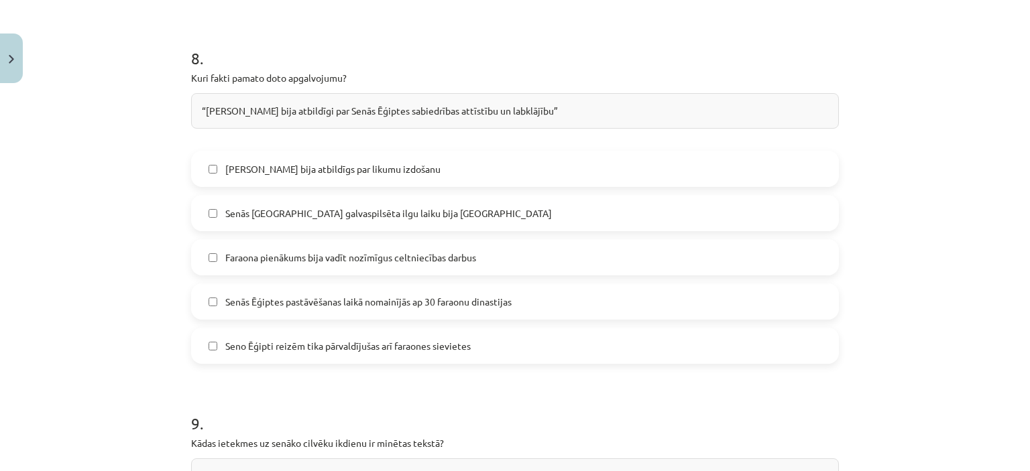
click at [495, 241] on label "Faraona pienākums bija vadīt nozīmīgus celtniecības darbus" at bounding box center [514, 258] width 645 height 34
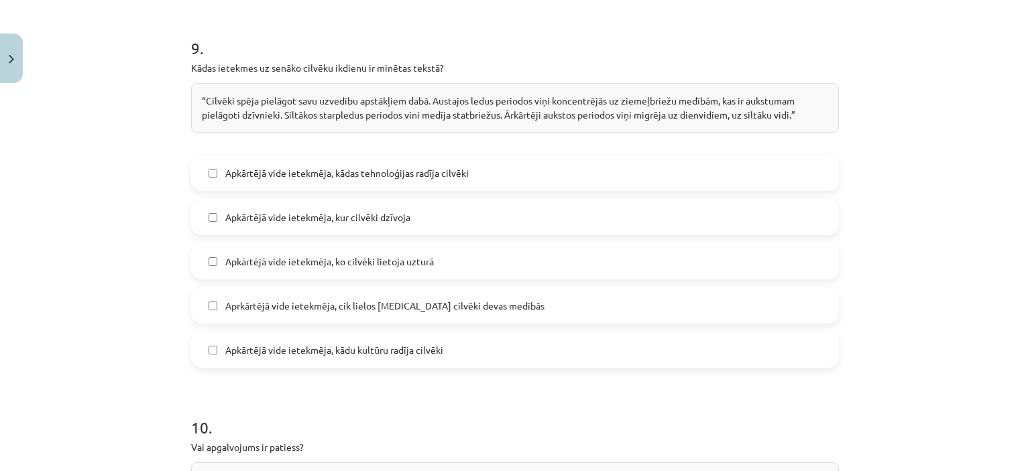
scroll to position [2819, 0]
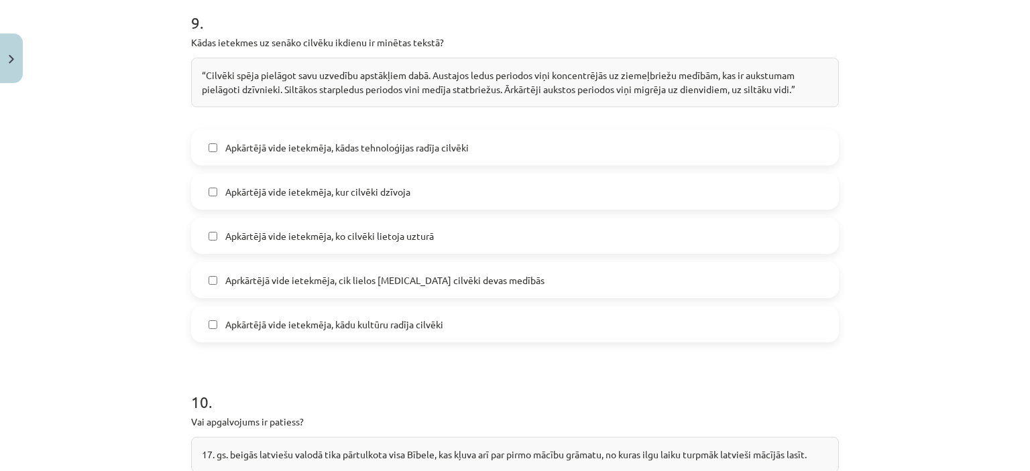
click at [521, 175] on label "Apkārtējā vide ietekmēja, kur cilvēki dzīvoja" at bounding box center [514, 192] width 645 height 34
click at [521, 219] on label "Apkārtējā vide ietekmēja, ko cilvēki lietoja uzturā" at bounding box center [514, 236] width 645 height 34
click at [485, 273] on span "Aprkārtējā vide ietekmēja, cik lielos baros cilvēki devas medībās" at bounding box center [384, 280] width 319 height 14
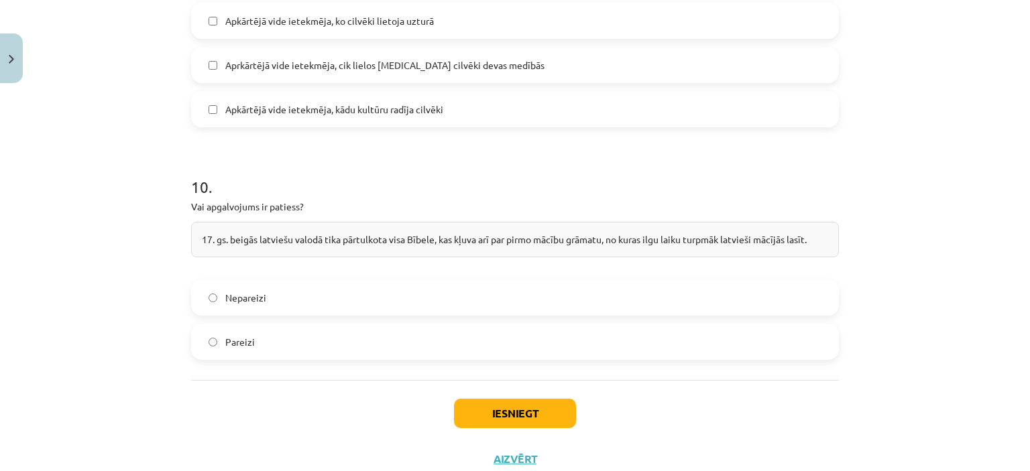
click at [619, 325] on label "Pareizi" at bounding box center [514, 342] width 645 height 34
click at [499, 399] on button "Iesniegt" at bounding box center [515, 413] width 122 height 29
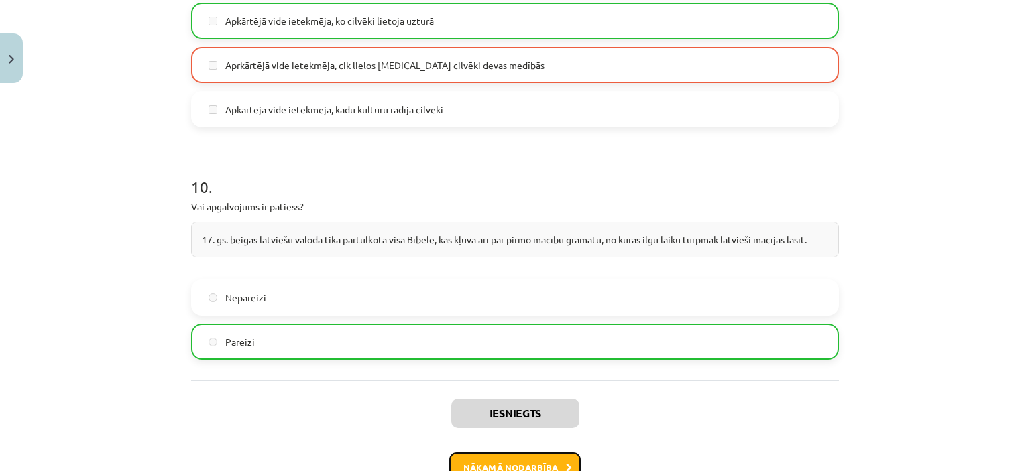
click at [520, 452] on button "Nākamā nodarbība" at bounding box center [514, 467] width 131 height 31
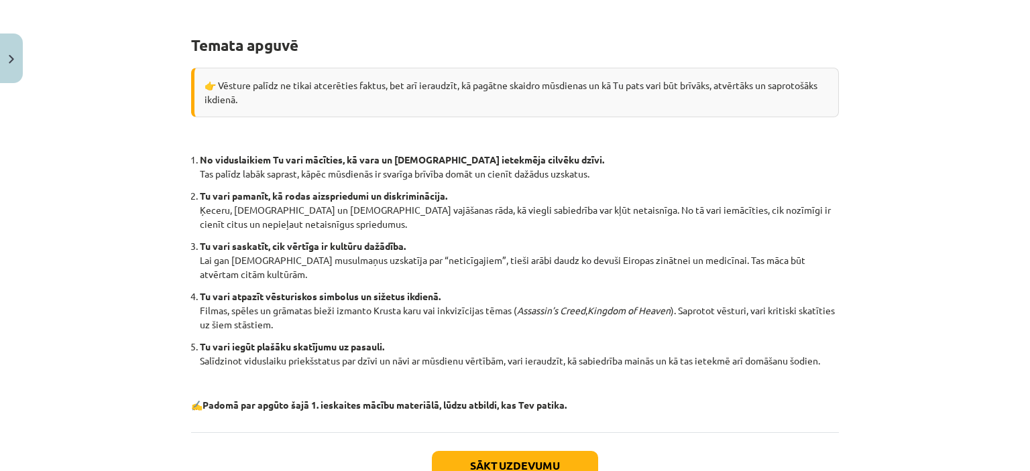
scroll to position [282, 0]
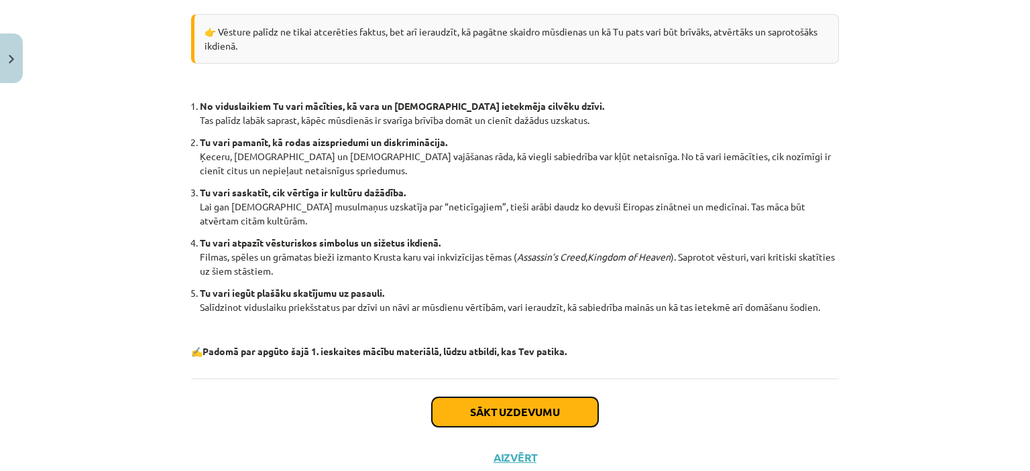
click at [578, 402] on button "Sākt uzdevumu" at bounding box center [515, 411] width 166 height 29
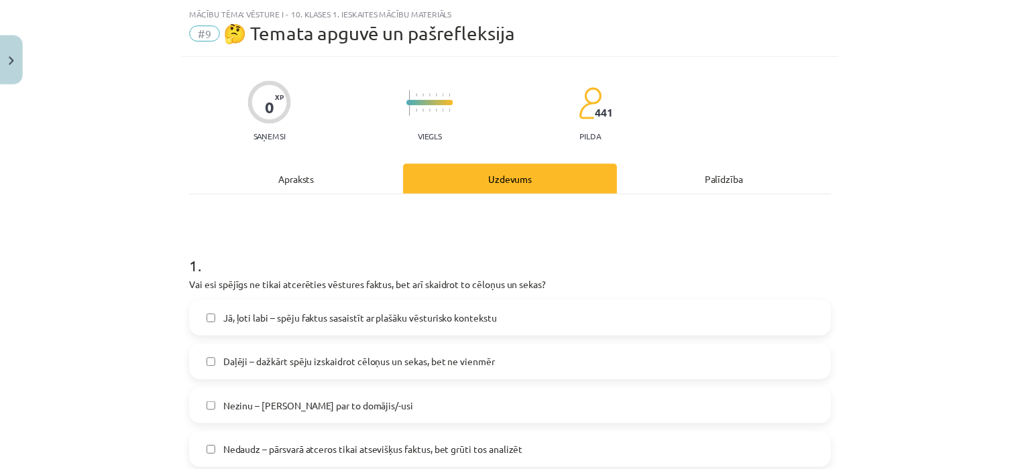
scroll to position [828, 0]
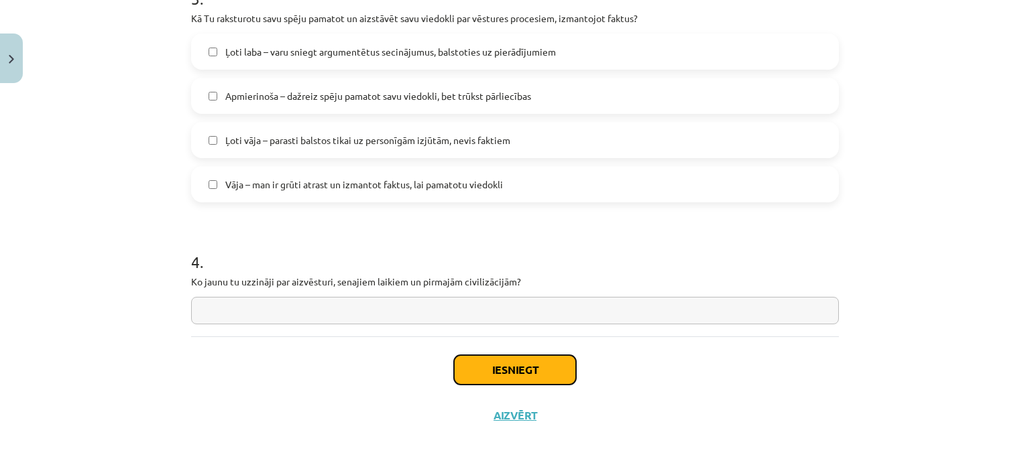
click at [547, 372] on button "Iesniegt" at bounding box center [515, 369] width 122 height 29
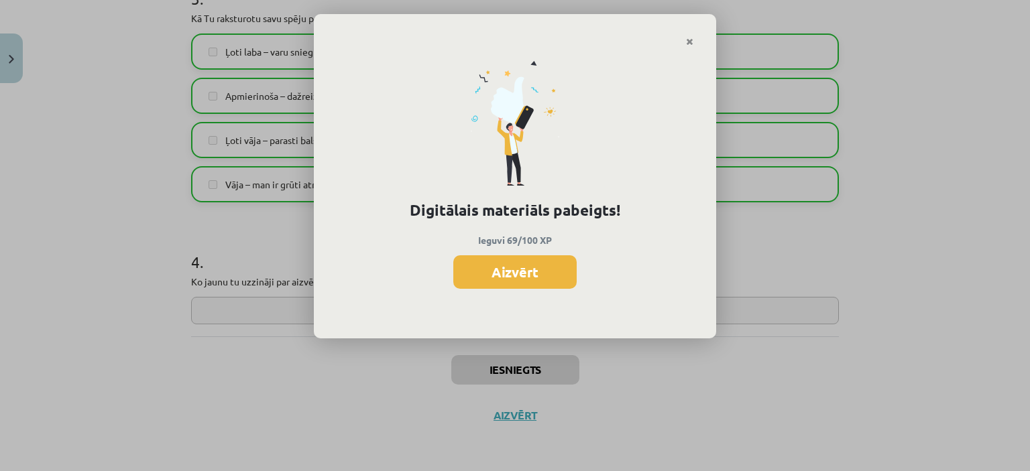
click at [523, 255] on button "Aizvērt" at bounding box center [514, 272] width 123 height 34
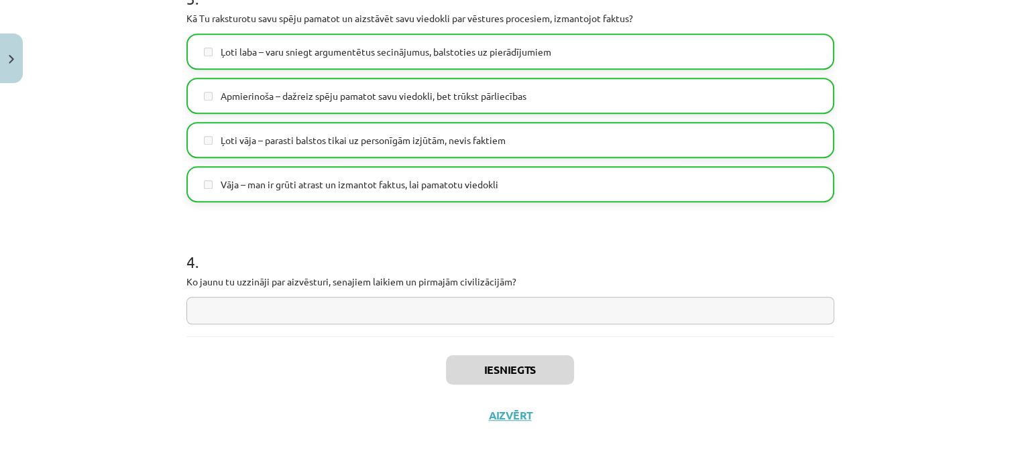
click at [866, 114] on div "Mācību tēma: Vēsture i - 10. klases 1. ieskaites mācību materiāls #9 🤔 Temata a…" at bounding box center [510, 235] width 1020 height 471
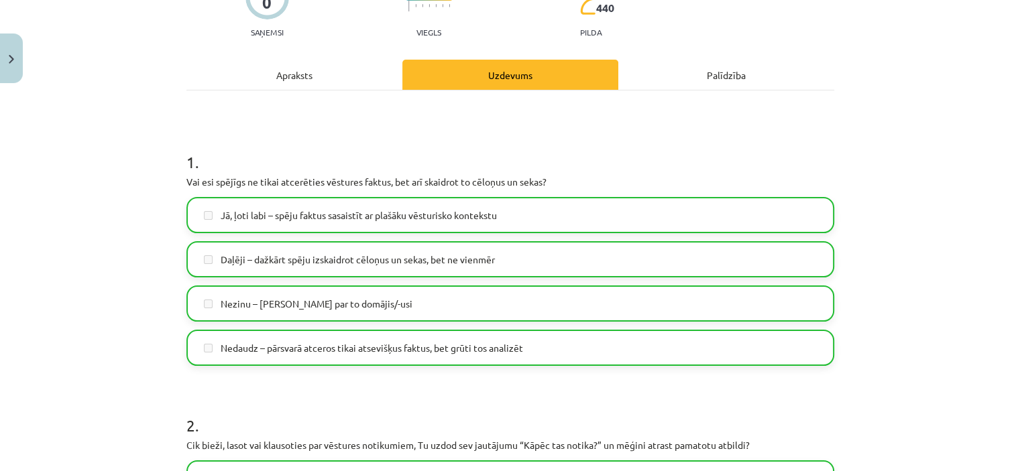
scroll to position [0, 0]
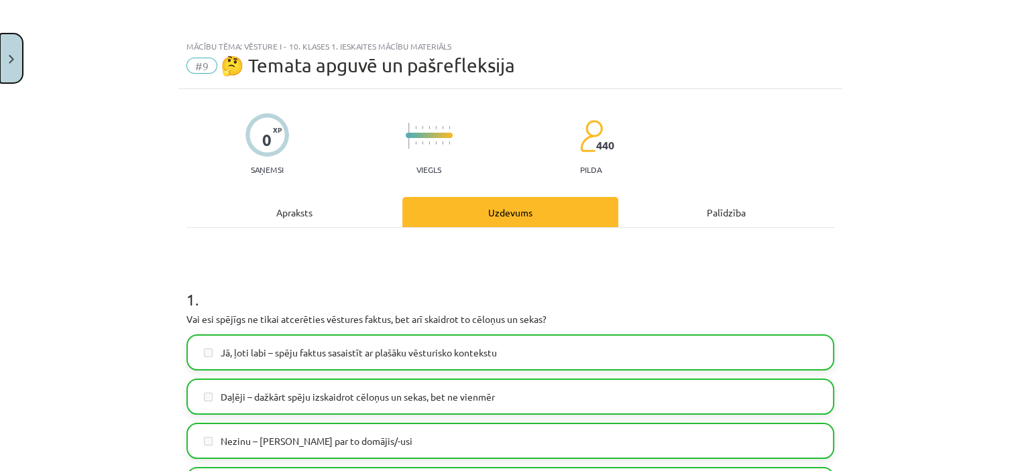
click at [9, 68] on button "Close" at bounding box center [11, 59] width 23 height 50
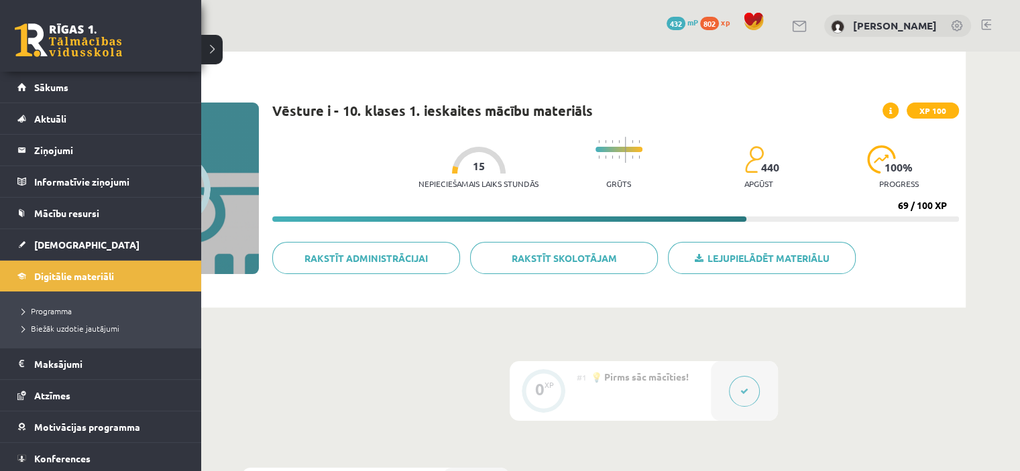
click at [76, 34] on link at bounding box center [68, 40] width 107 height 34
